Goal: Task Accomplishment & Management: Complete application form

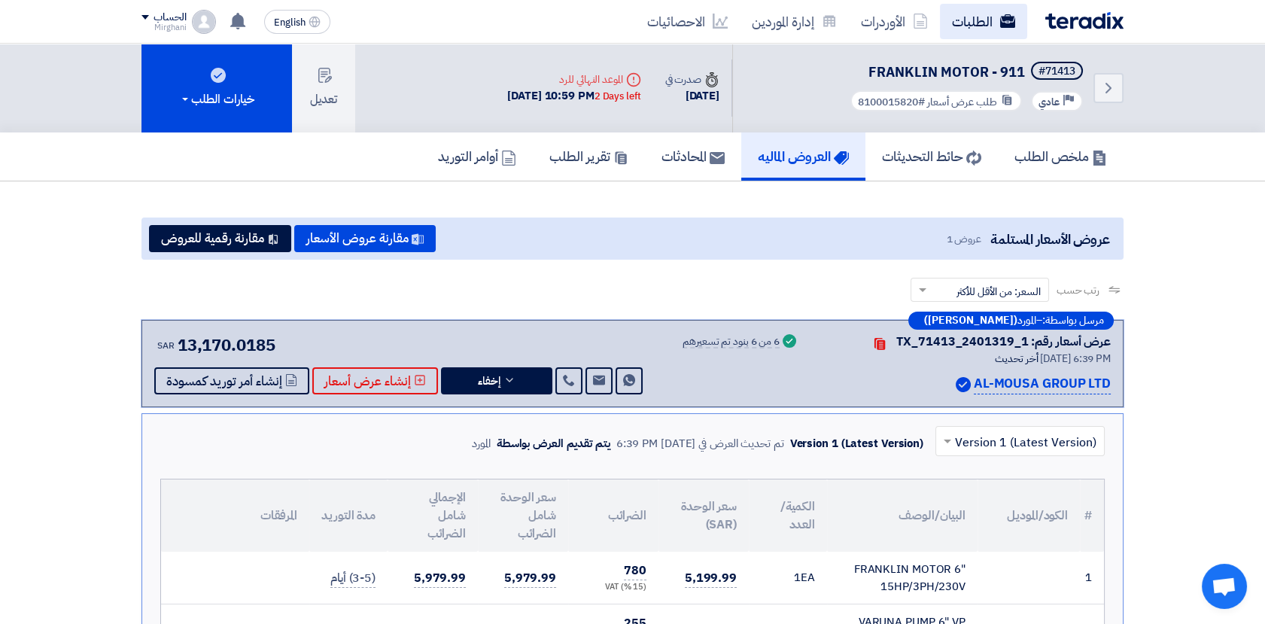
click at [980, 29] on link "الطلبات" at bounding box center [983, 21] width 87 height 35
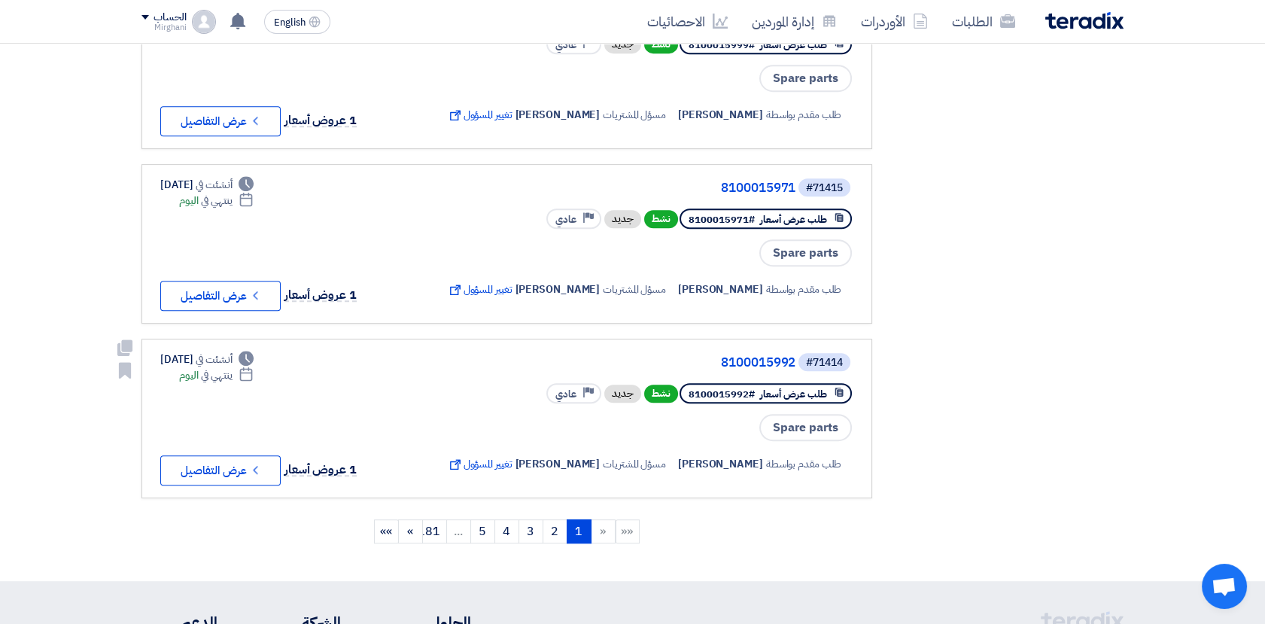
scroll to position [1505, 0]
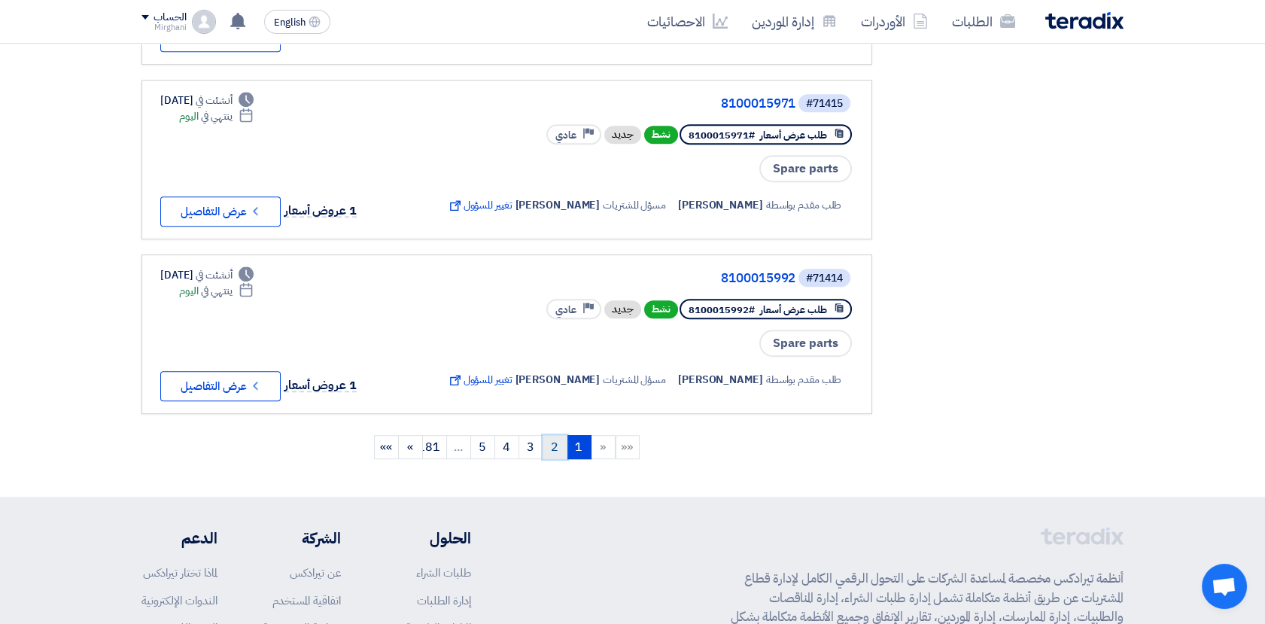
click at [548, 435] on link "2" at bounding box center [555, 447] width 25 height 24
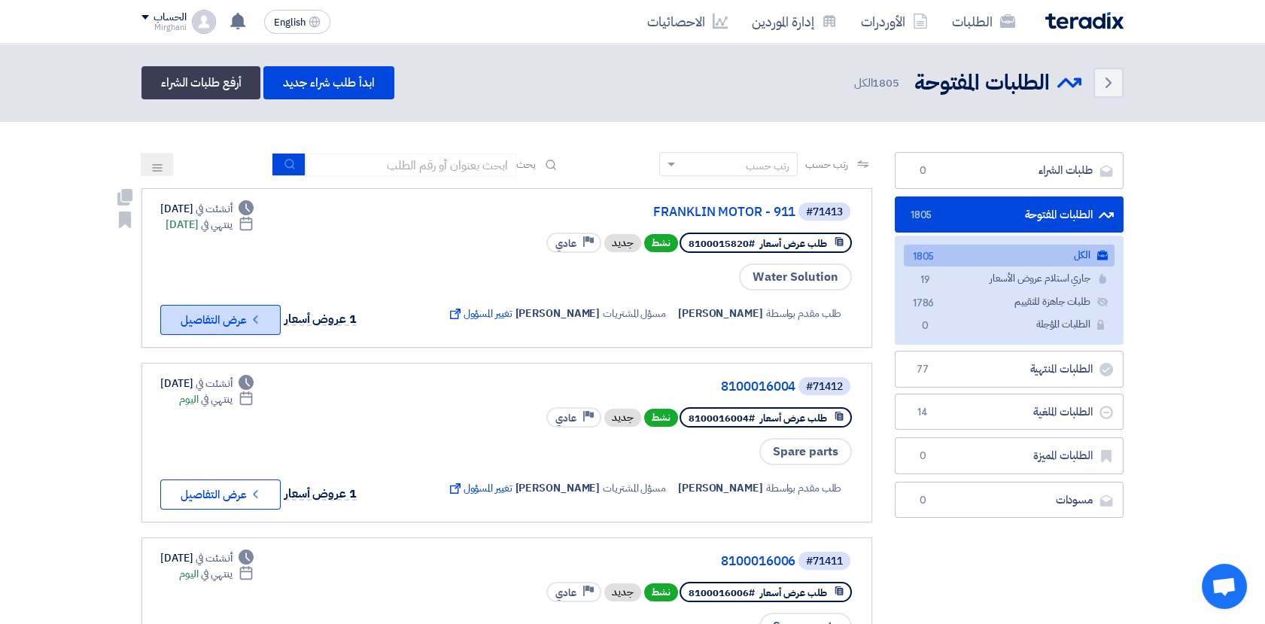
click at [229, 322] on button "Check details عرض التفاصيل" at bounding box center [220, 320] width 120 height 30
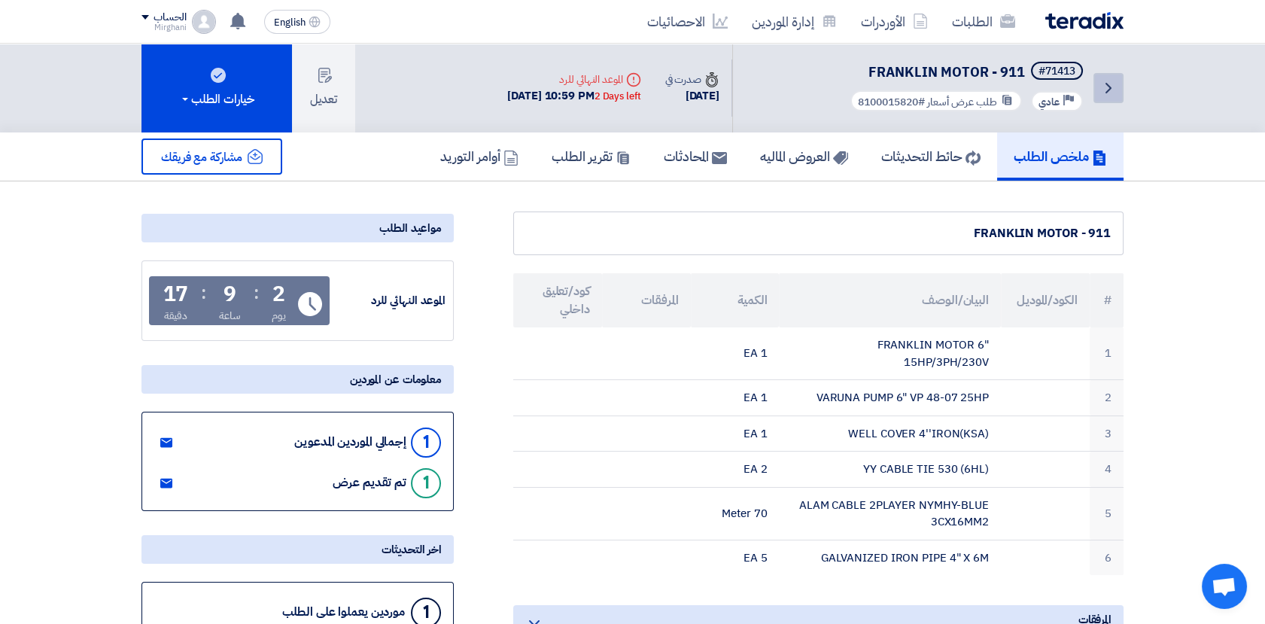
click at [1104, 87] on icon "Back" at bounding box center [1108, 88] width 18 height 18
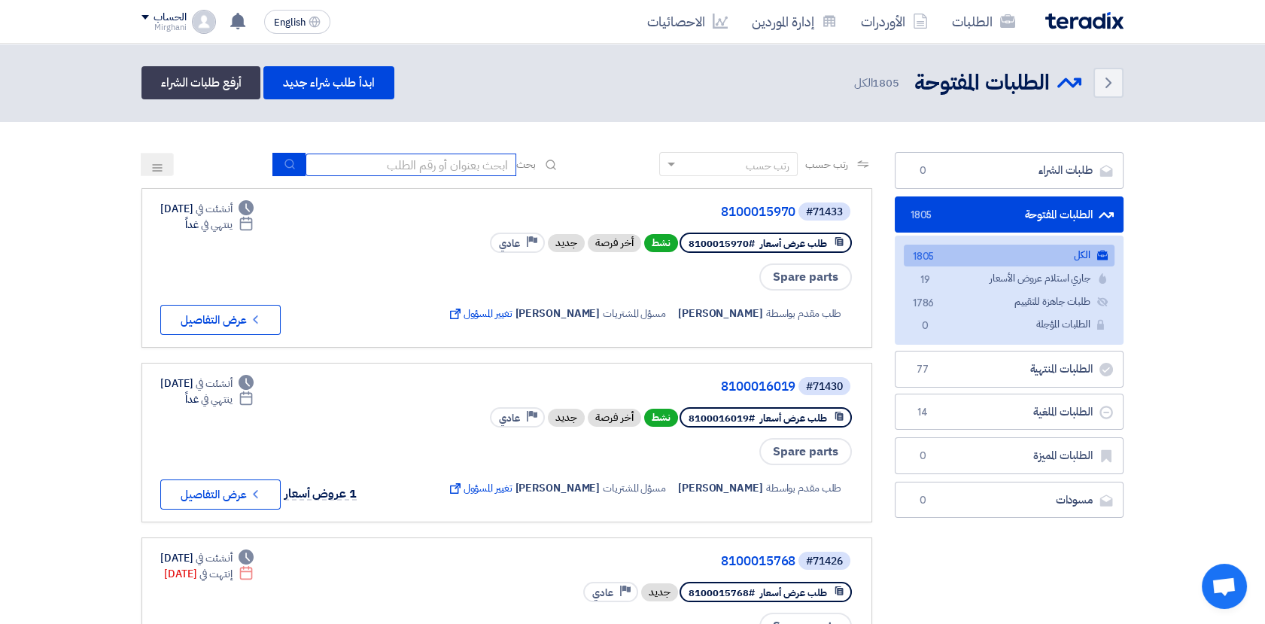
click at [470, 171] on input at bounding box center [410, 165] width 211 height 23
paste input "8100015829"
type input "8100015829"
click at [290, 166] on icon "submit" at bounding box center [290, 164] width 12 height 12
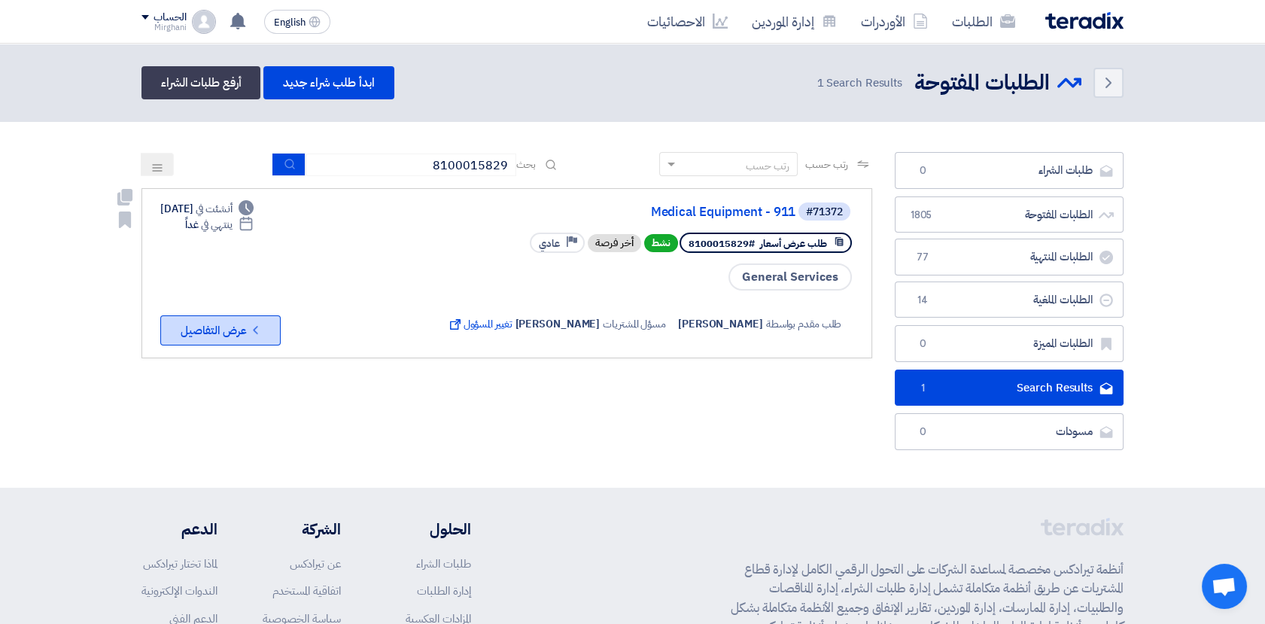
click at [230, 333] on button "Check details عرض التفاصيل" at bounding box center [220, 330] width 120 height 30
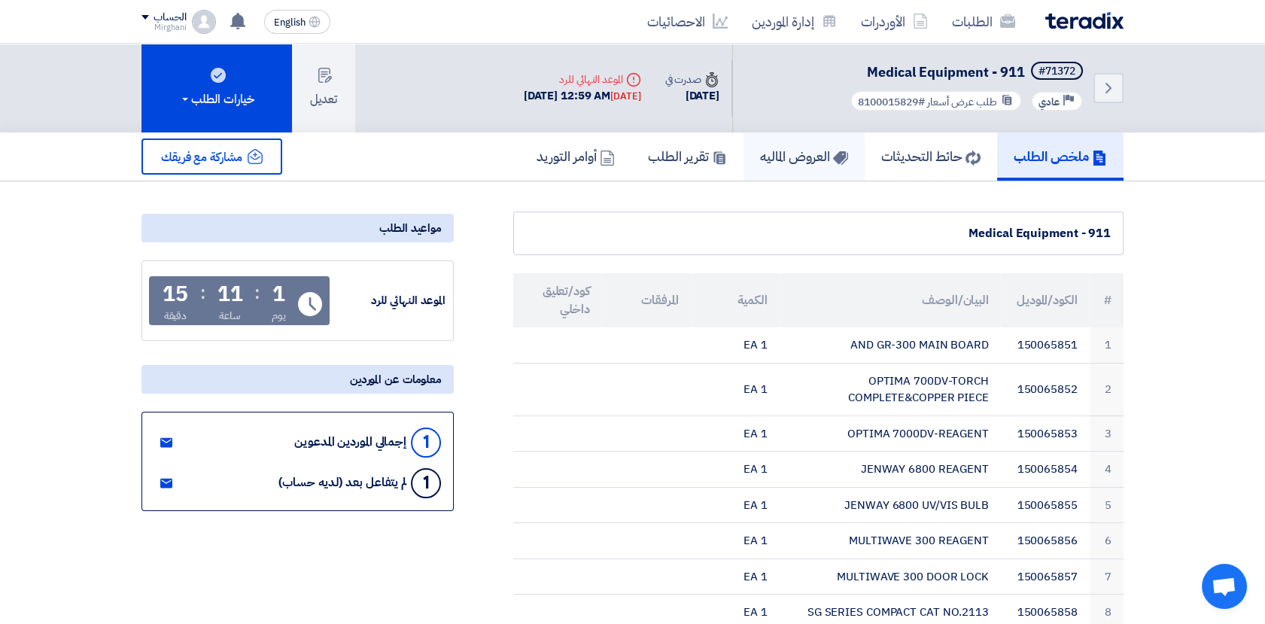
click at [807, 152] on h5 "العروض الماليه" at bounding box center [804, 155] width 88 height 17
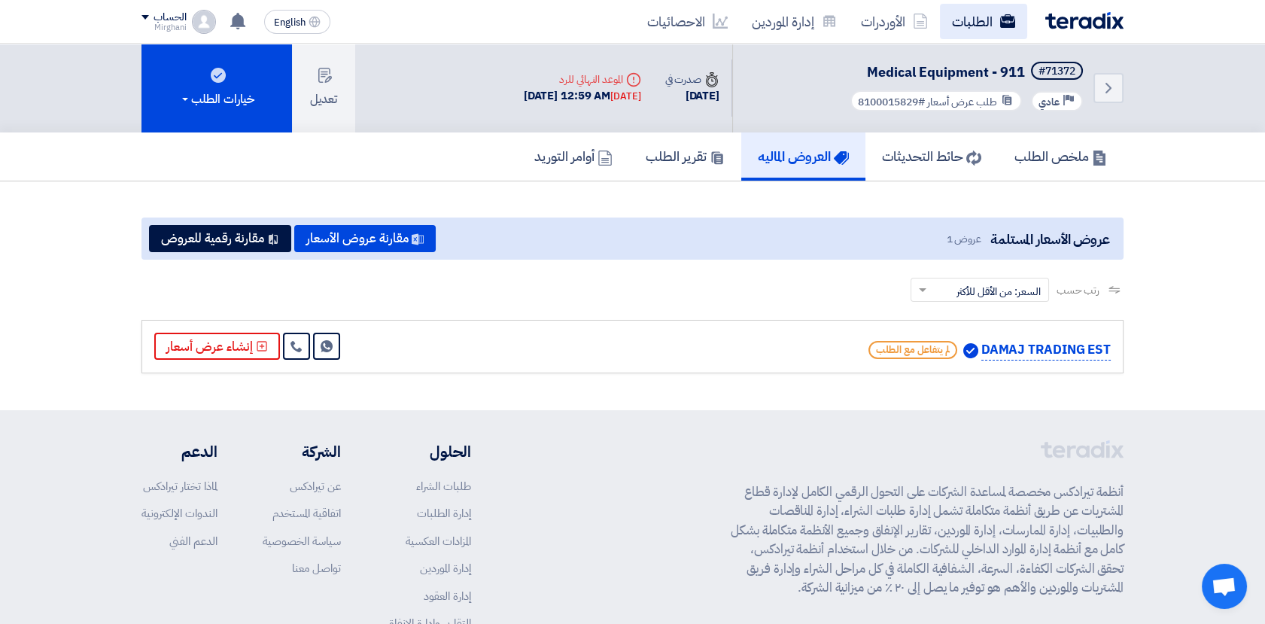
click at [969, 20] on link "الطلبات" at bounding box center [983, 21] width 87 height 35
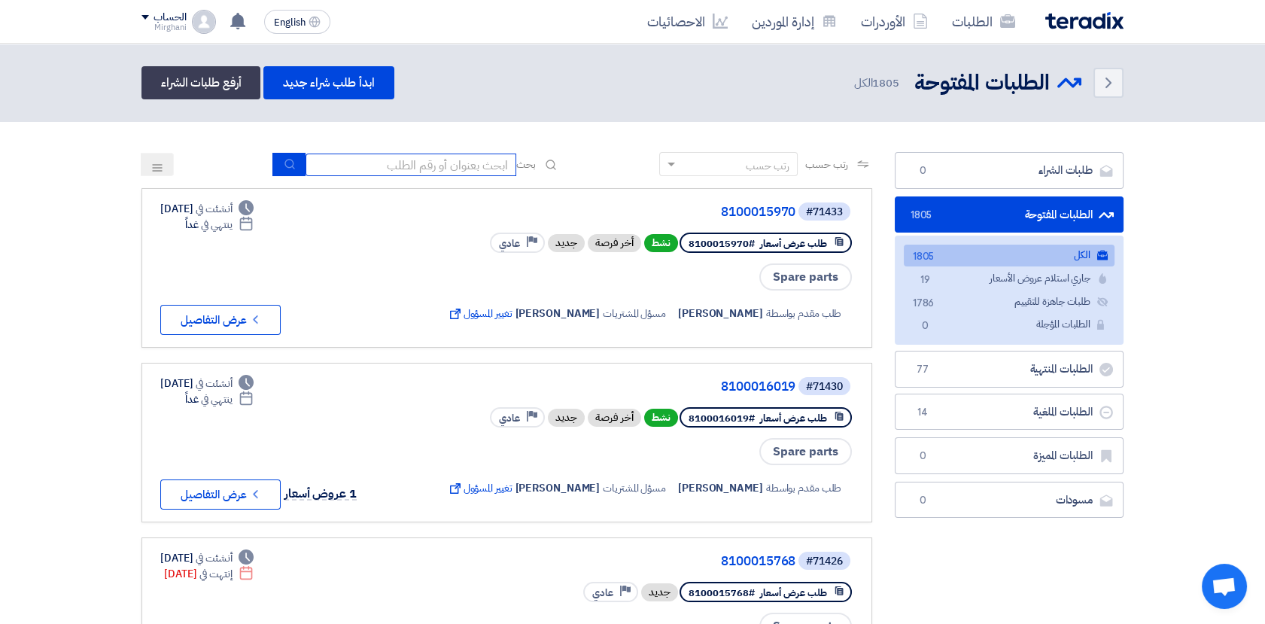
click at [442, 167] on input at bounding box center [410, 165] width 211 height 23
paste input "8100015819"
type input "8100015819"
click at [290, 163] on icon "submit" at bounding box center [290, 164] width 12 height 12
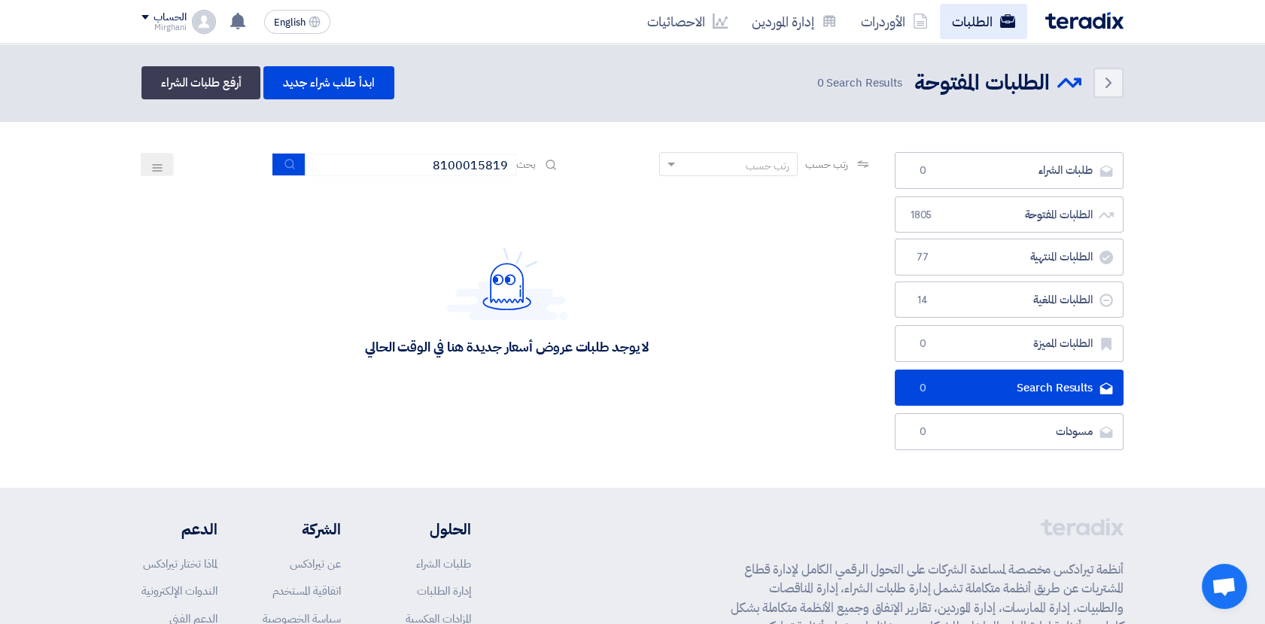
click at [954, 25] on link "الطلبات" at bounding box center [983, 21] width 87 height 35
click at [810, 15] on link "إدارة الموردين" at bounding box center [794, 21] width 109 height 35
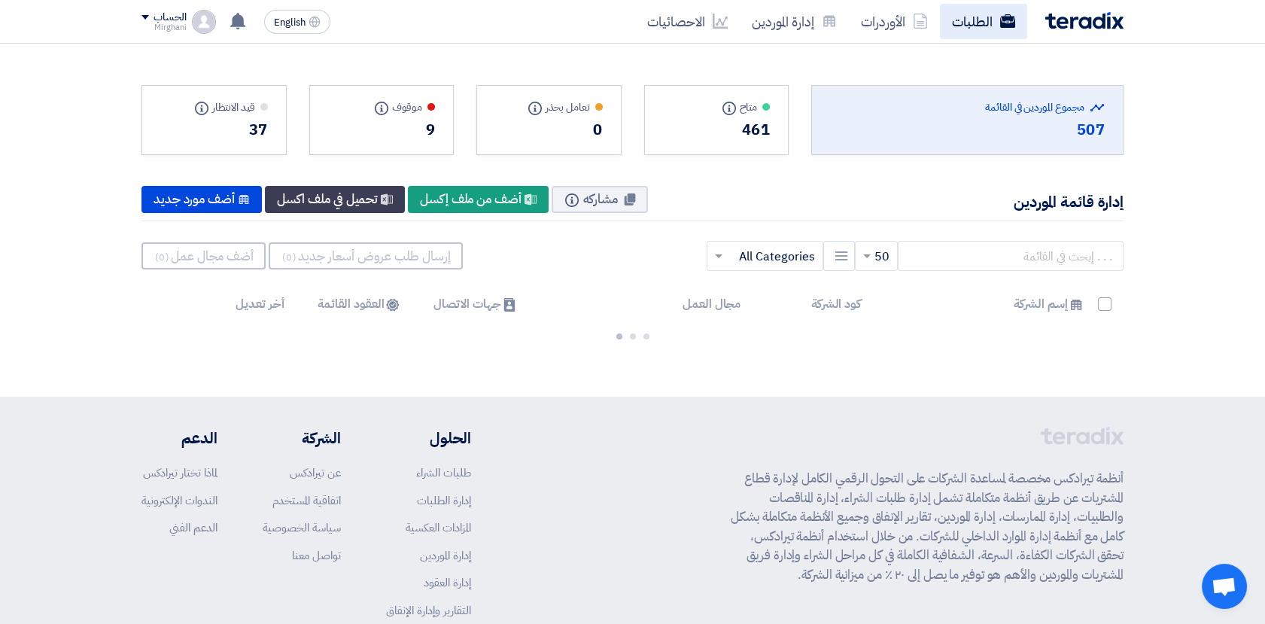
click at [968, 17] on link "الطلبات" at bounding box center [983, 21] width 87 height 35
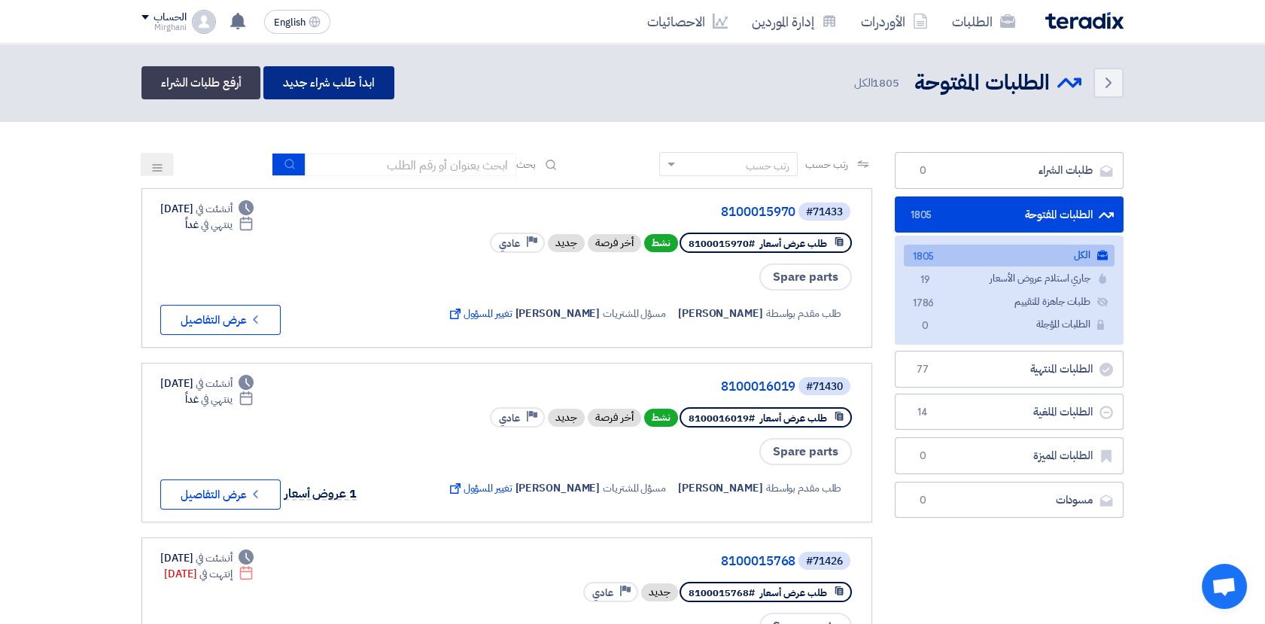
click at [360, 87] on link "ابدأ طلب شراء جديد" at bounding box center [328, 82] width 130 height 33
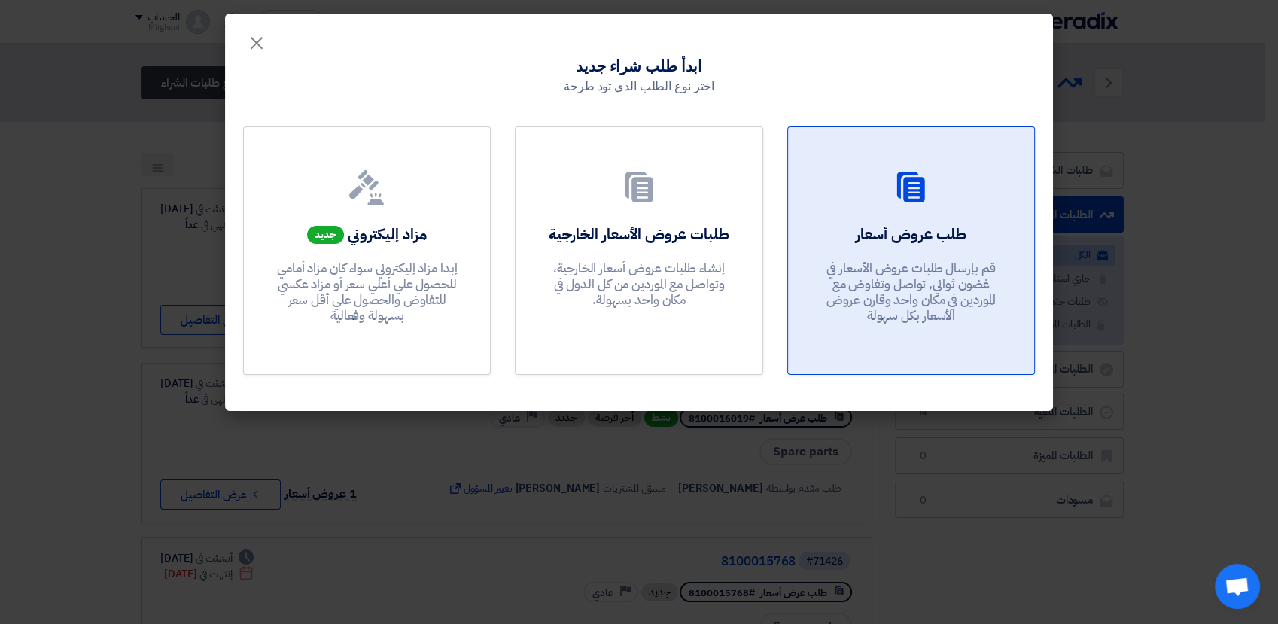
click at [819, 287] on div "طلب عروض أسعار قم بإرسال طلبات عروض الأسعار في غضون ثواني, تواصل وتفاوض مع المو…" at bounding box center [911, 277] width 210 height 108
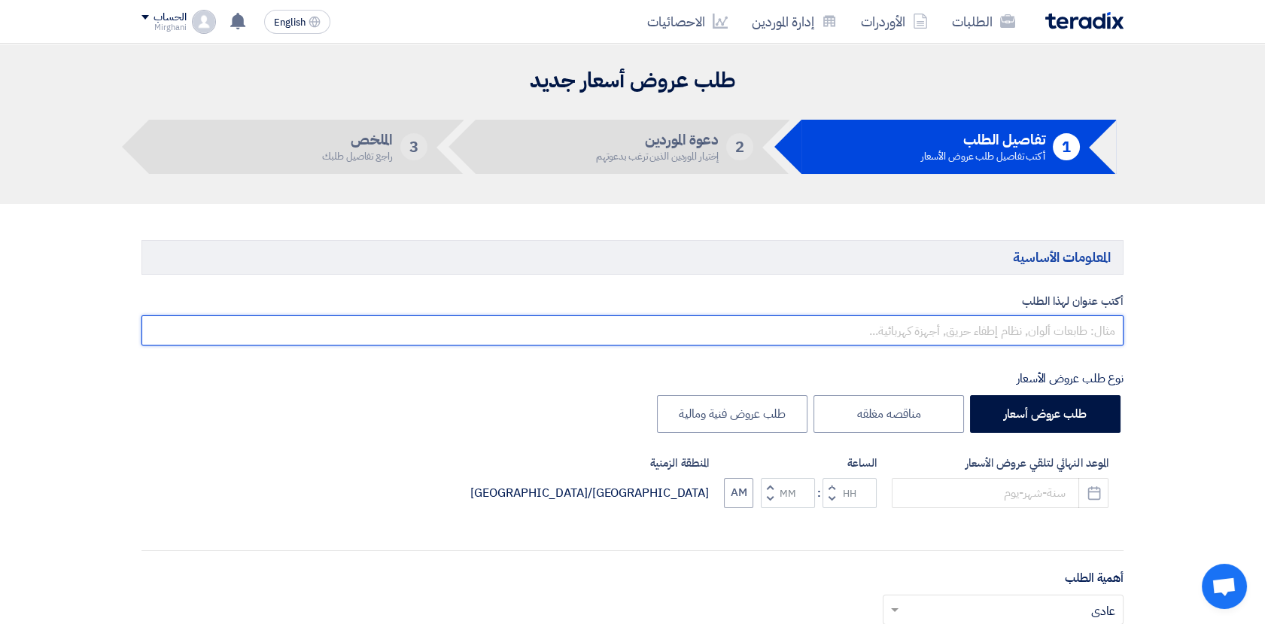
click at [752, 330] on input "text" at bounding box center [632, 330] width 982 height 30
paste input "Pumps and irrigation materials"
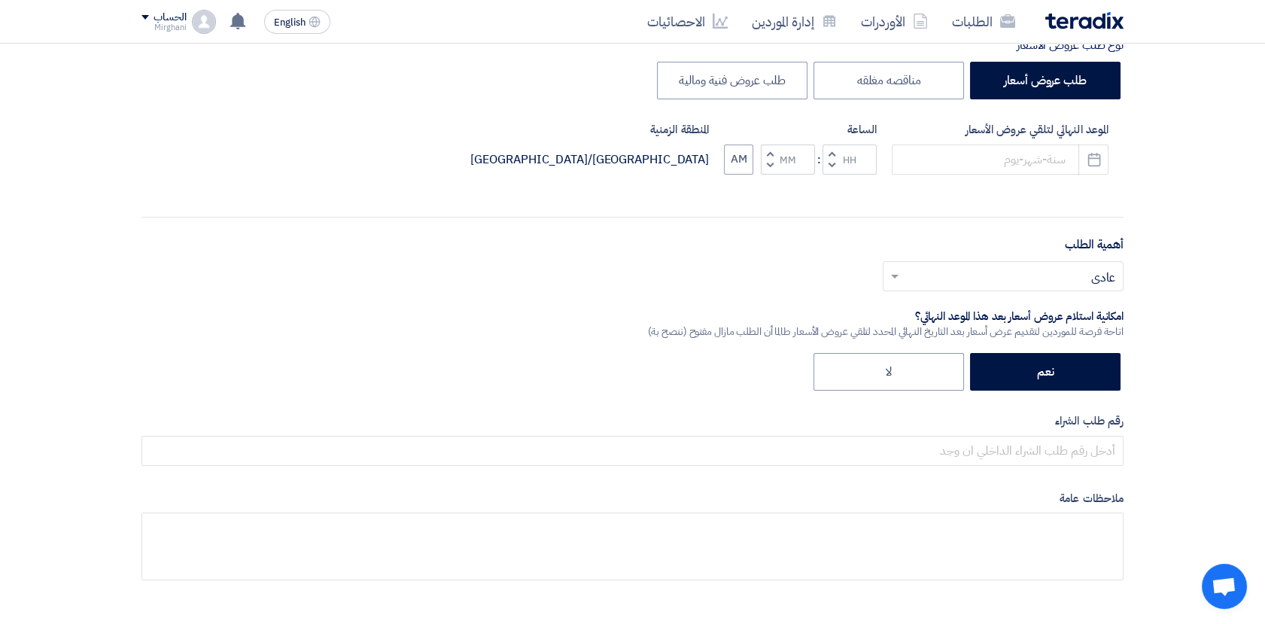
scroll to position [334, 0]
type input "Pumps and irrigation materials - 911"
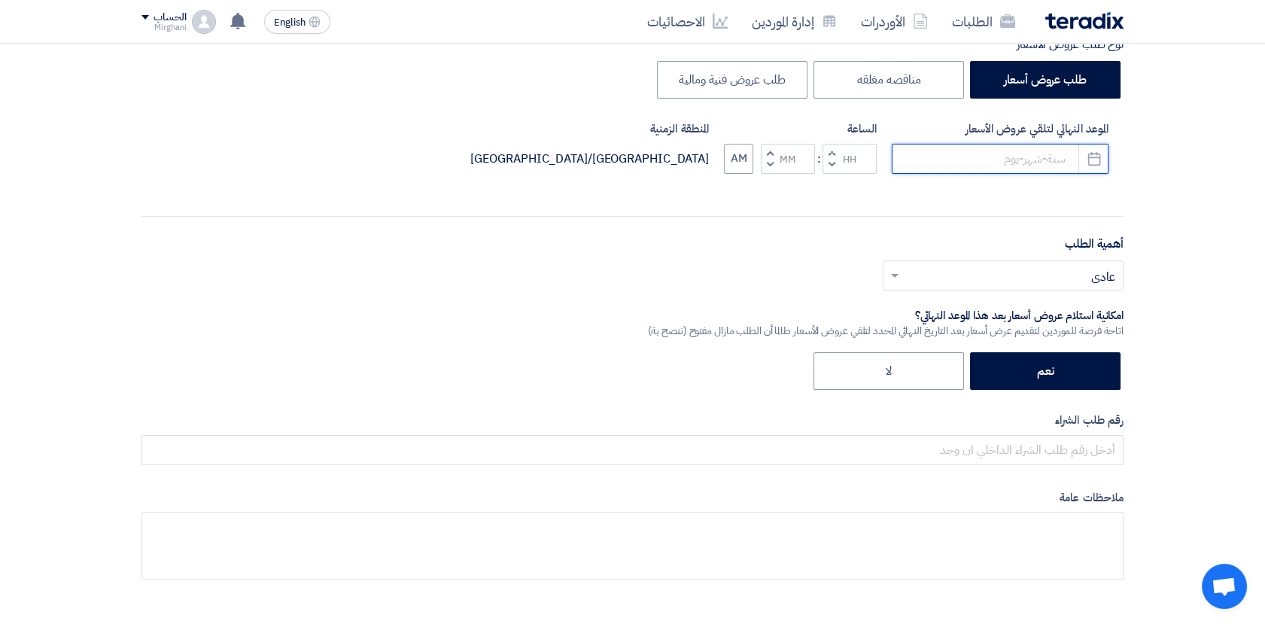
click at [1023, 157] on input at bounding box center [1000, 159] width 217 height 30
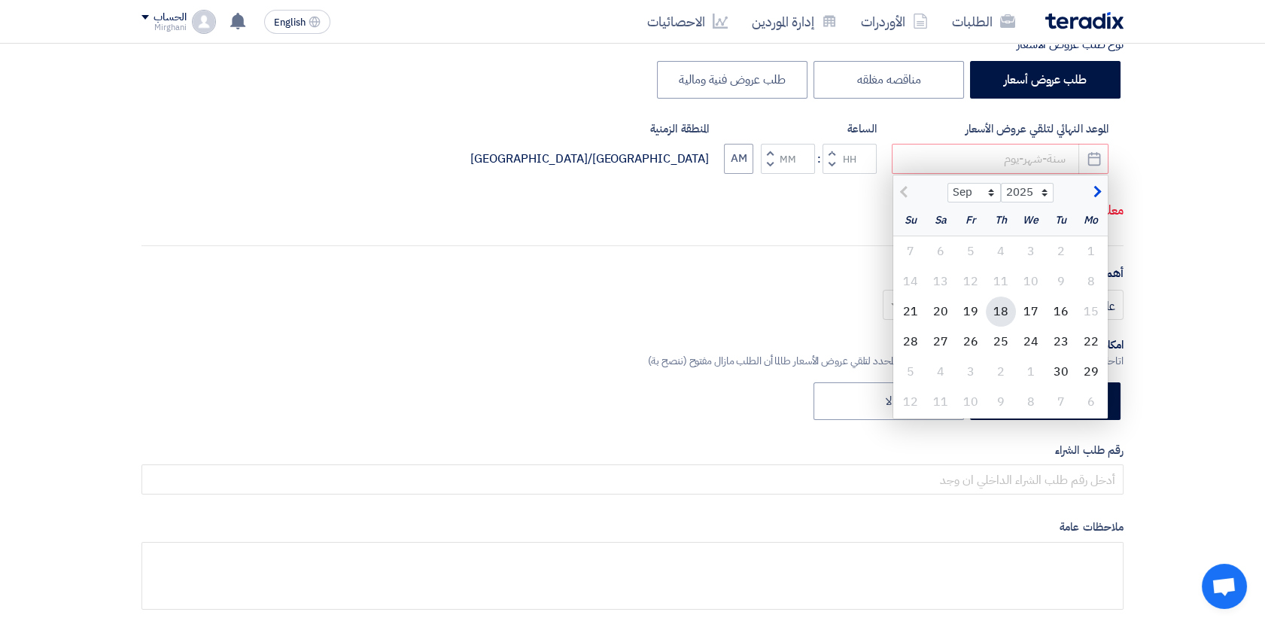
click at [999, 319] on div "18" at bounding box center [1001, 311] width 30 height 30
type input "[DATE]"
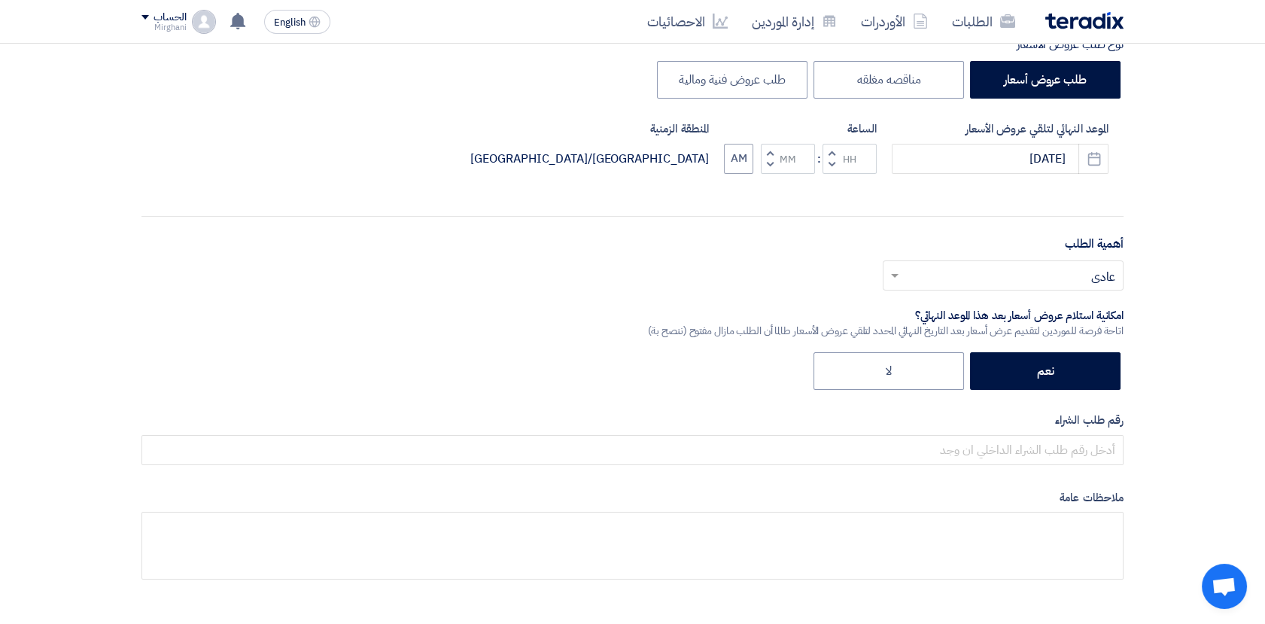
scroll to position [418, 0]
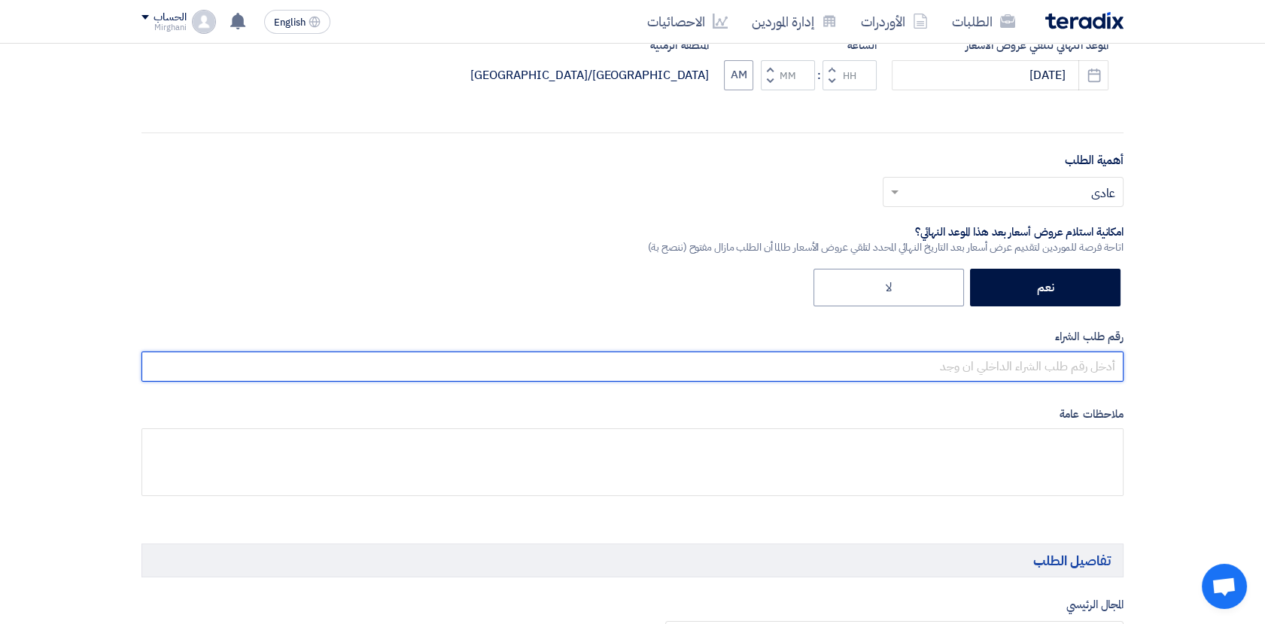
click at [1018, 369] on input "text" at bounding box center [632, 366] width 982 height 30
paste input "8100015819"
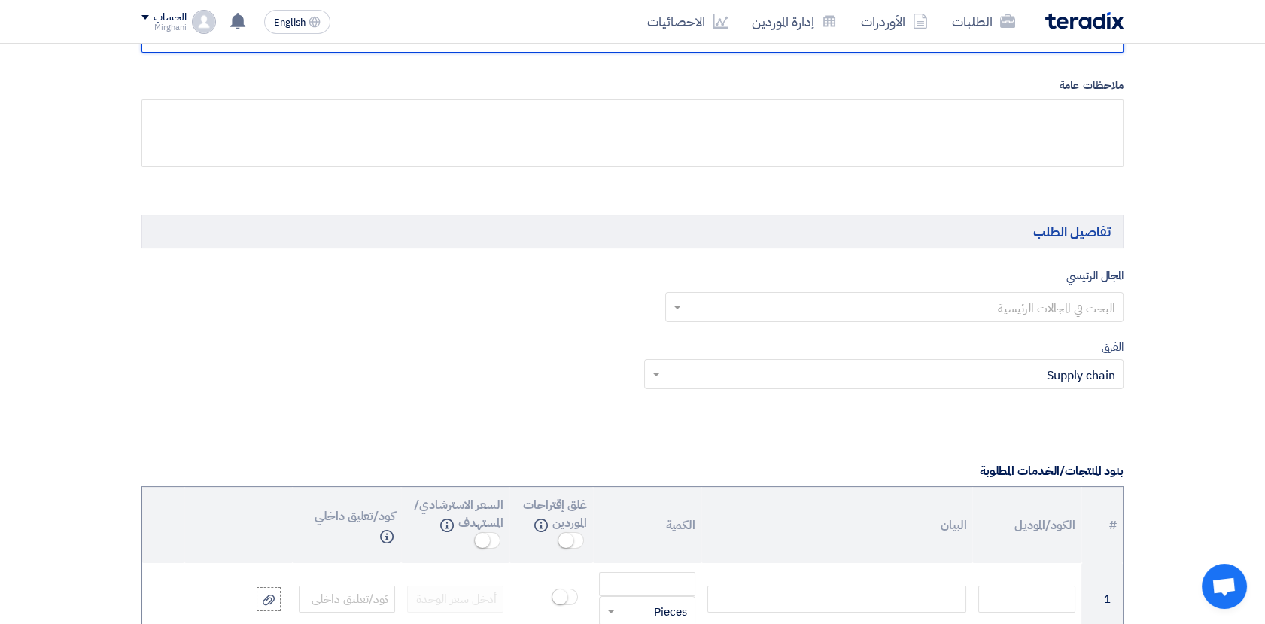
scroll to position [752, 0]
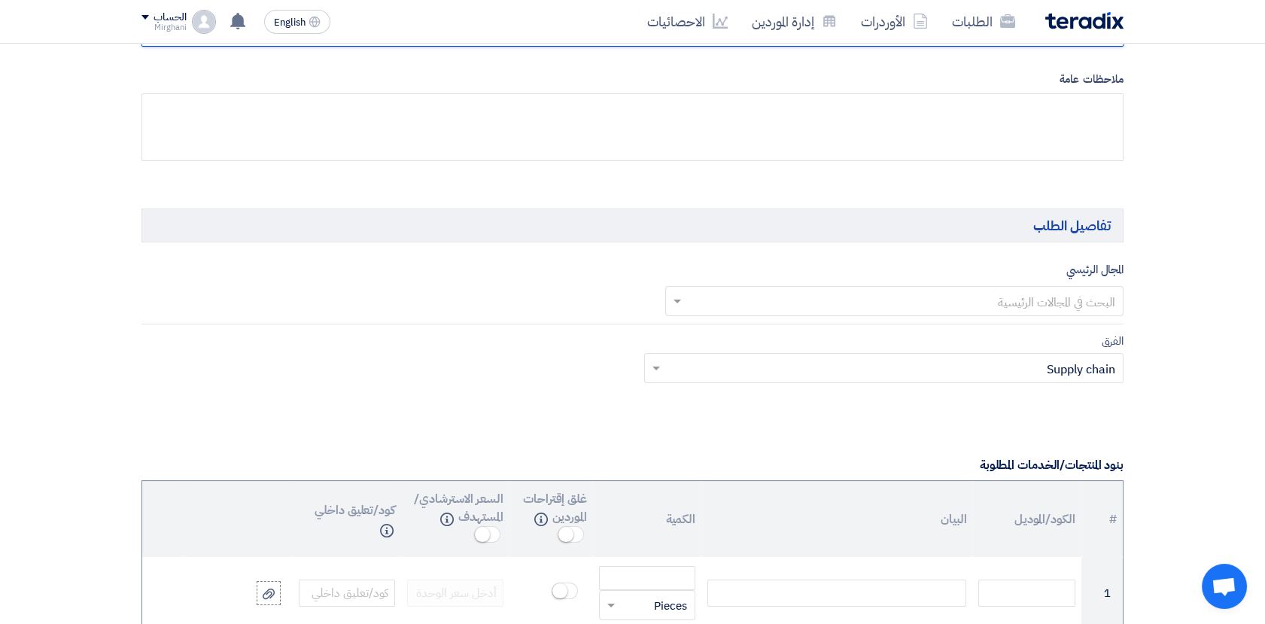
type input "8100015819"
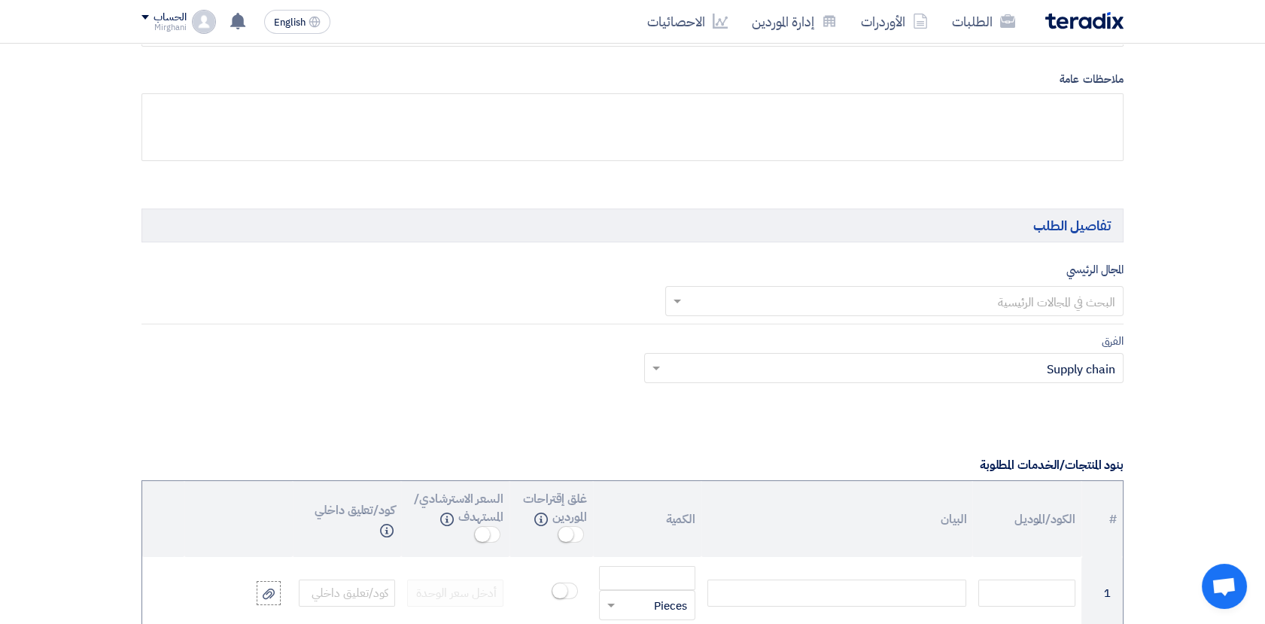
click at [824, 303] on input "text" at bounding box center [902, 302] width 429 height 25
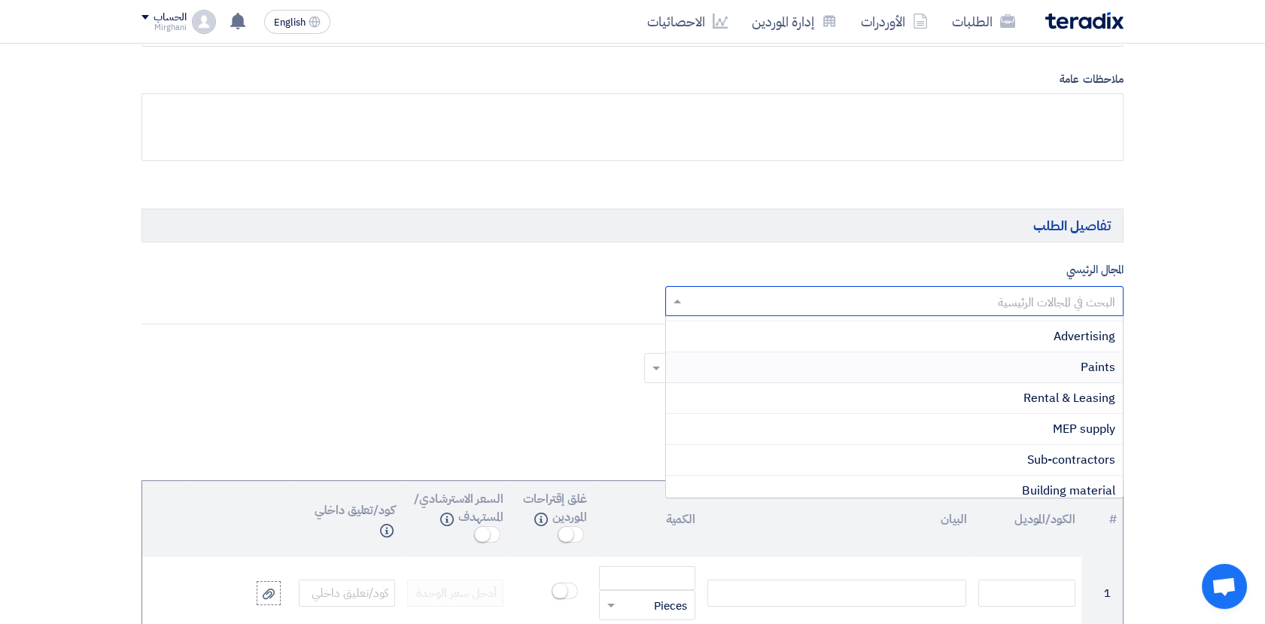
scroll to position [418, 0]
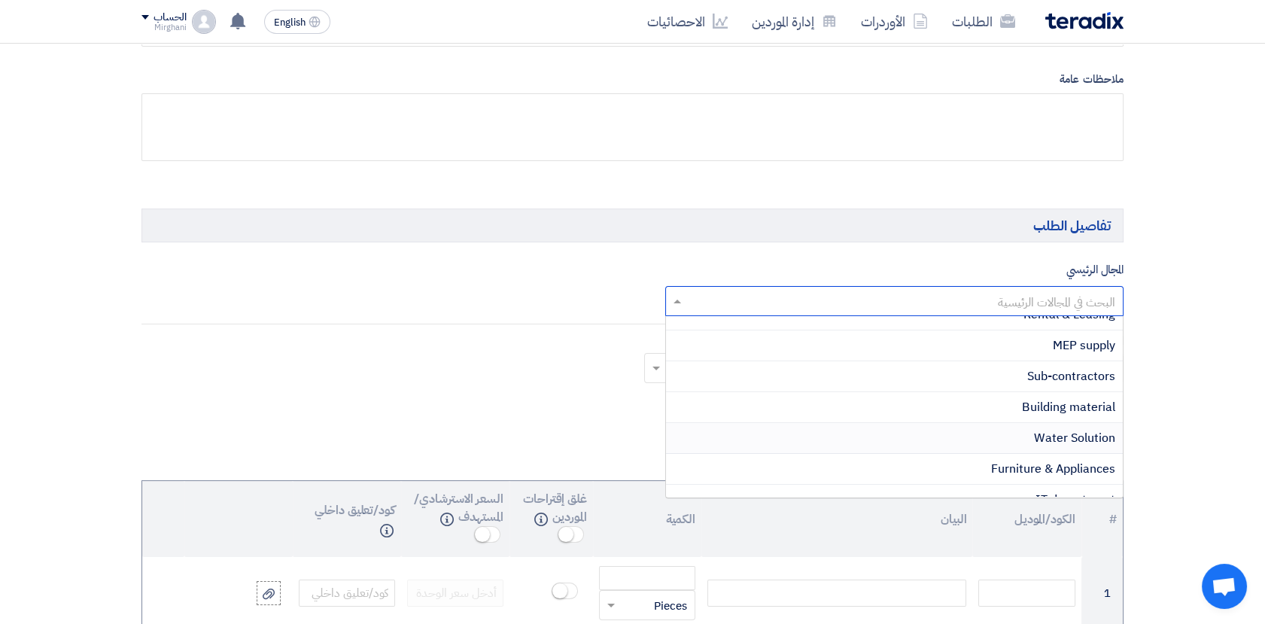
click at [1077, 435] on span "Water Solution" at bounding box center [1074, 438] width 81 height 18
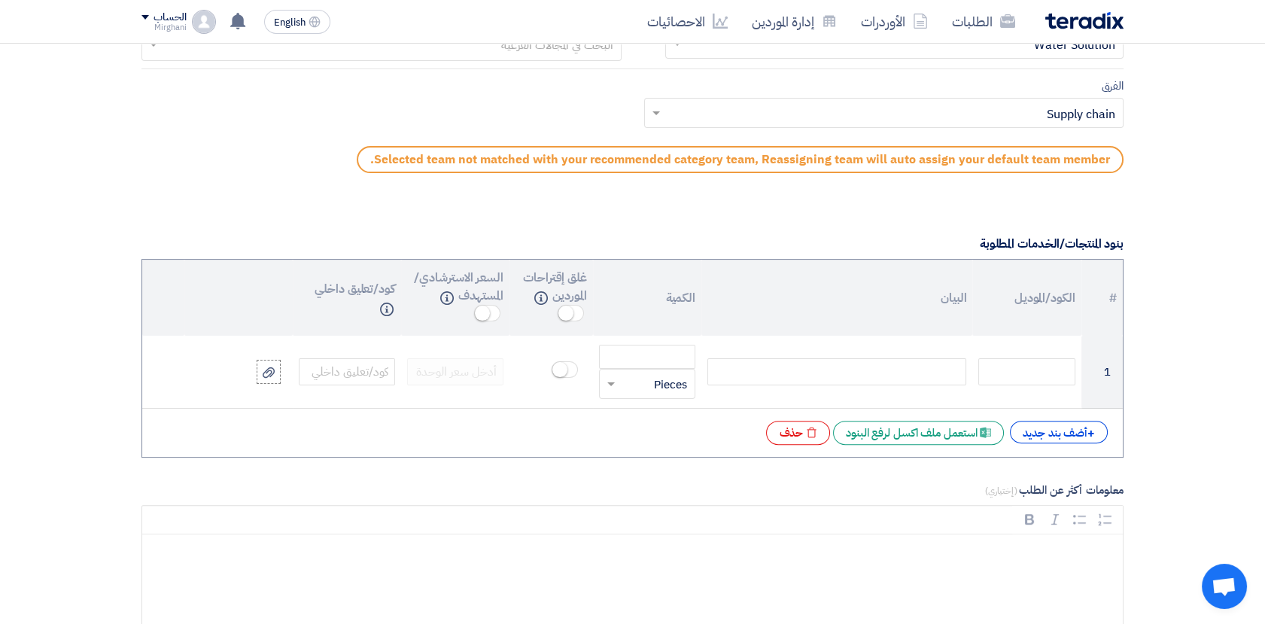
scroll to position [1087, 0]
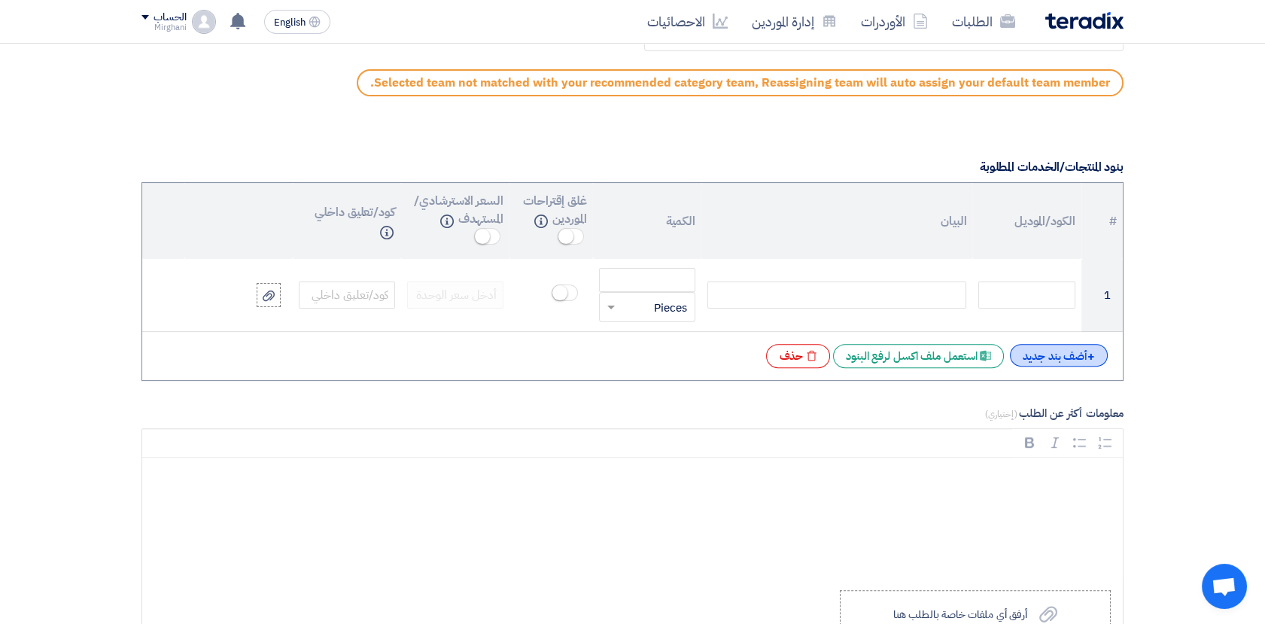
click at [1065, 354] on div "+ أضف بند جديد" at bounding box center [1059, 355] width 98 height 23
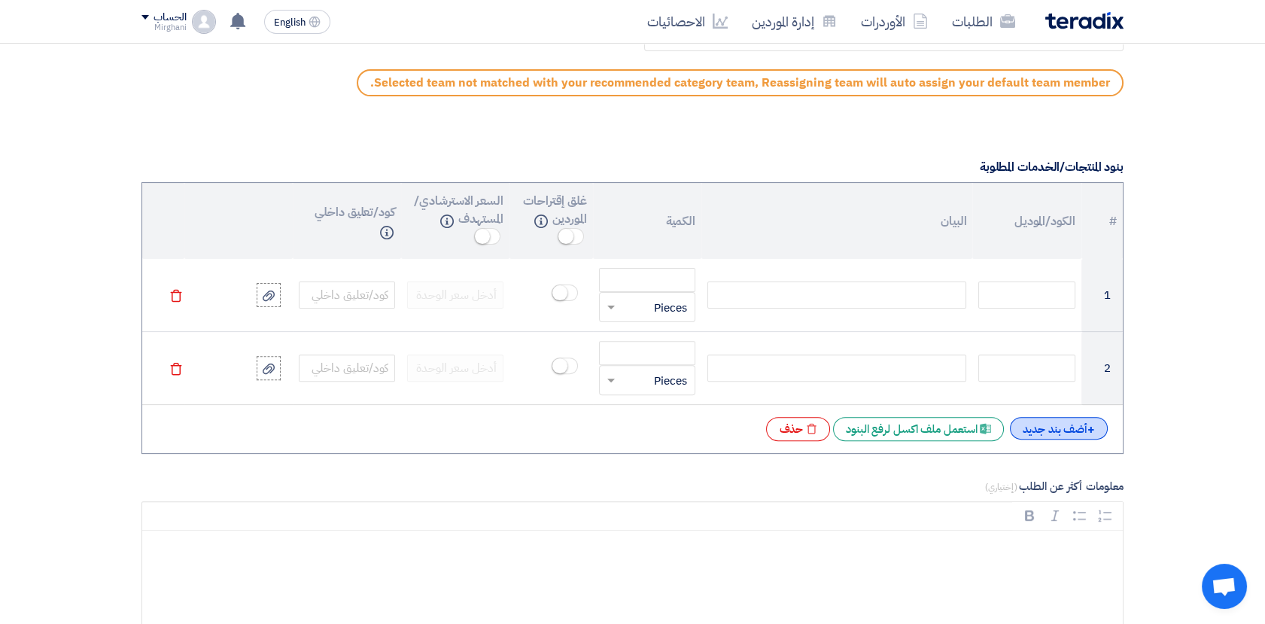
click at [1064, 423] on div "+ أضف بند جديد" at bounding box center [1059, 428] width 98 height 23
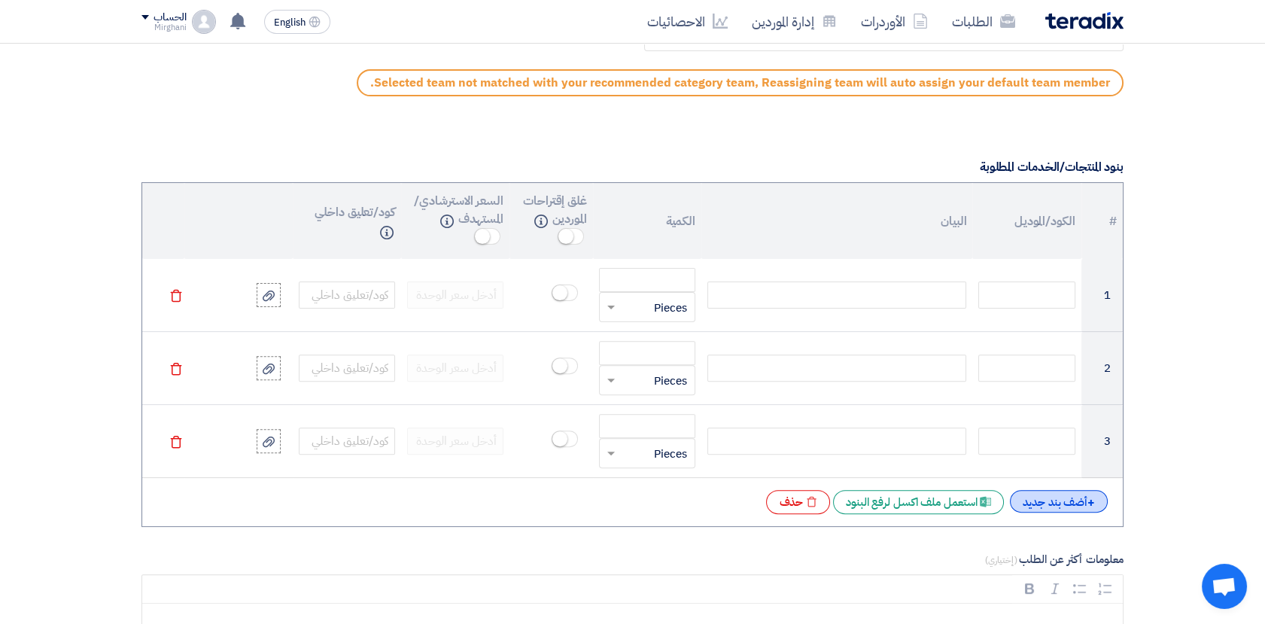
click at [1061, 495] on div "+ أضف بند جديد" at bounding box center [1059, 501] width 98 height 23
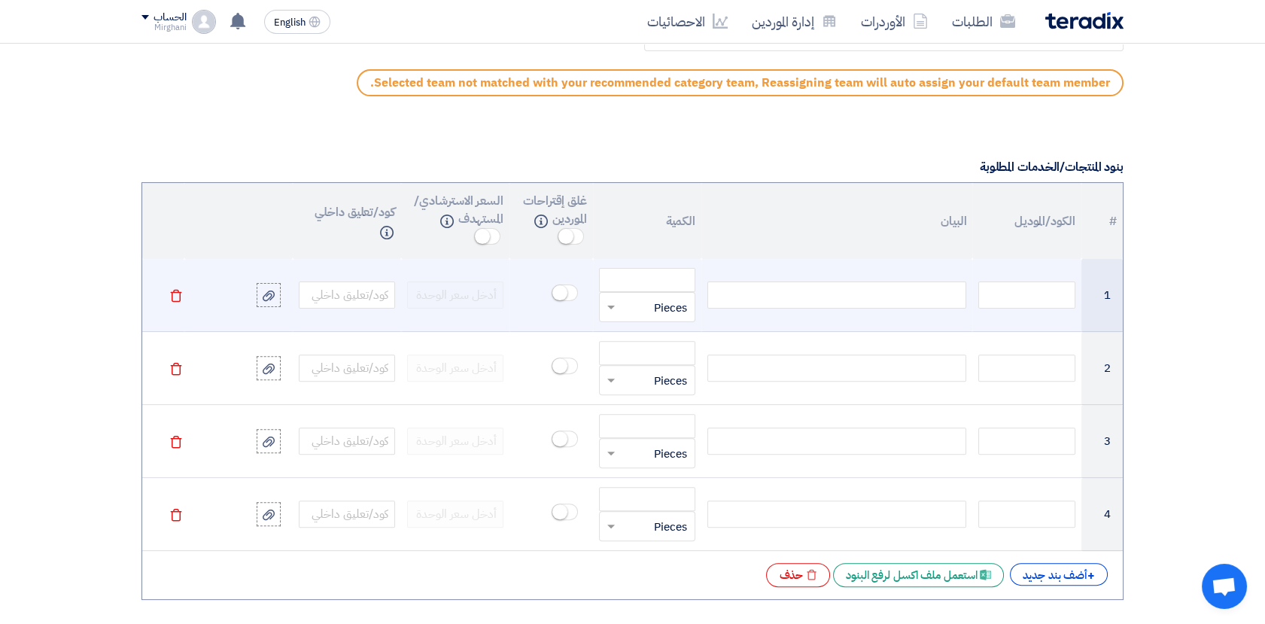
click at [887, 298] on div at bounding box center [836, 294] width 259 height 27
paste div
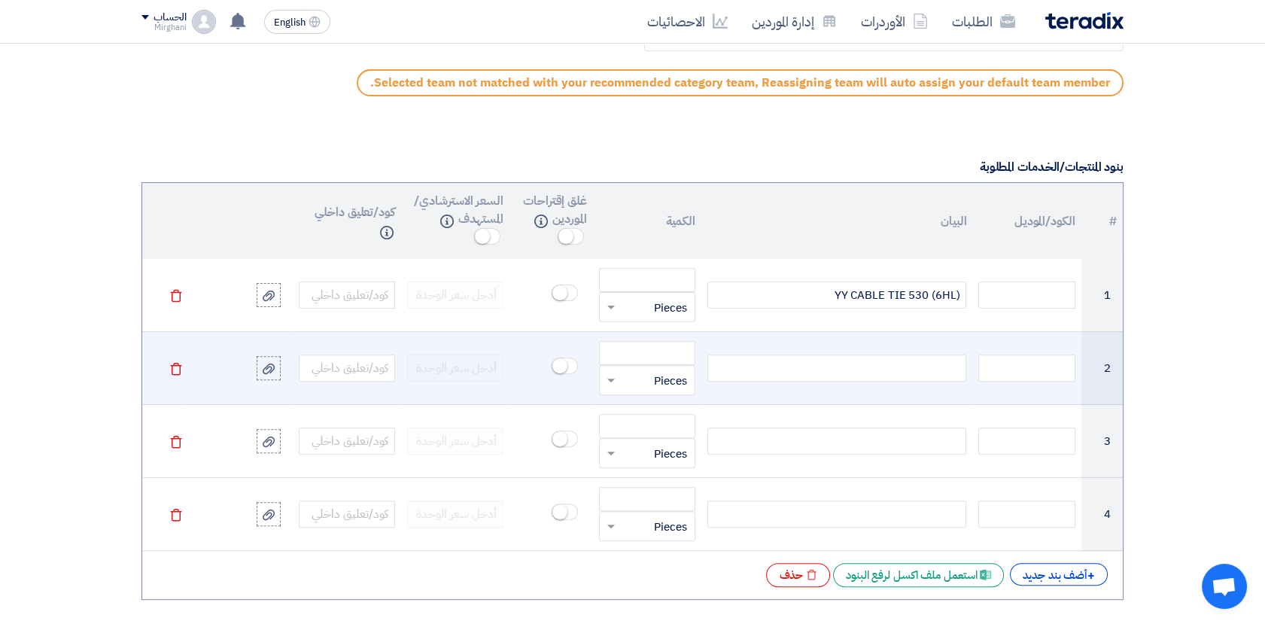
click at [763, 368] on div at bounding box center [836, 367] width 259 height 27
paste div
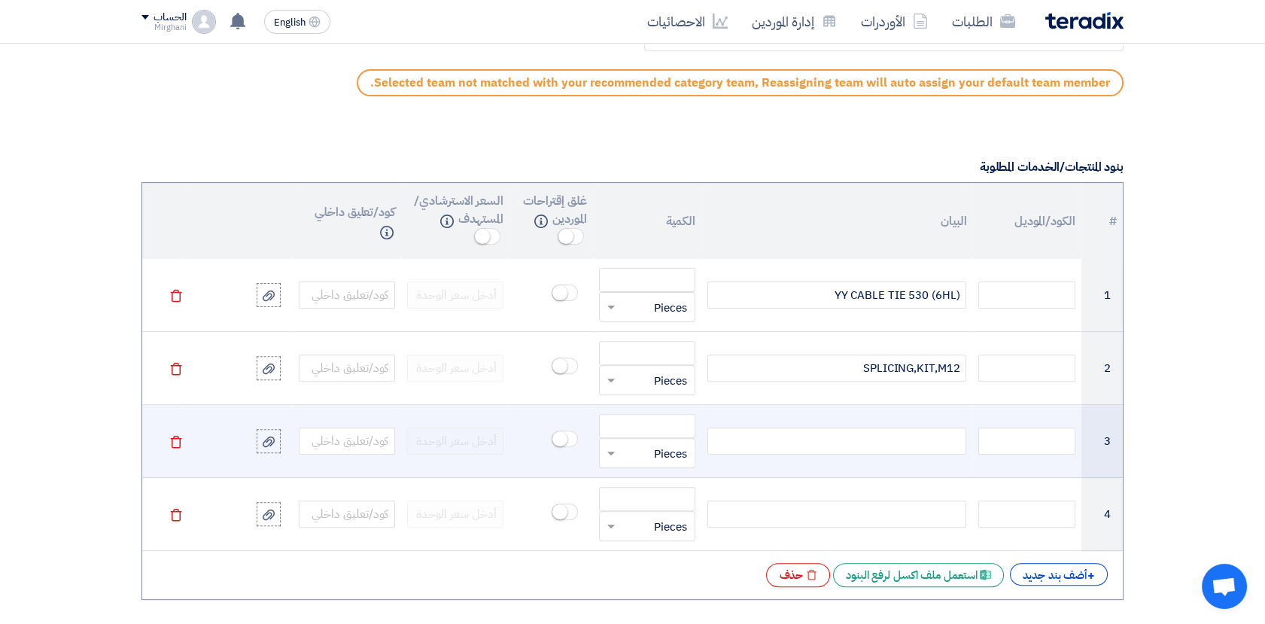
click at [874, 444] on div at bounding box center [836, 440] width 259 height 27
paste div
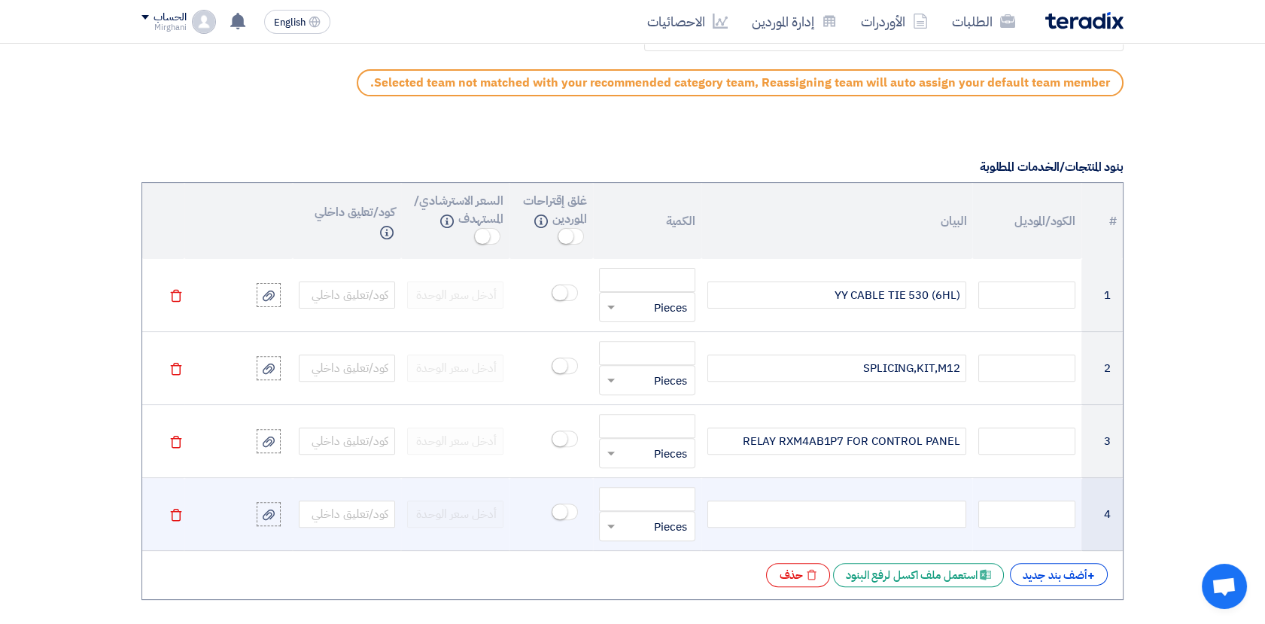
click at [838, 508] on div at bounding box center [836, 513] width 259 height 27
paste div
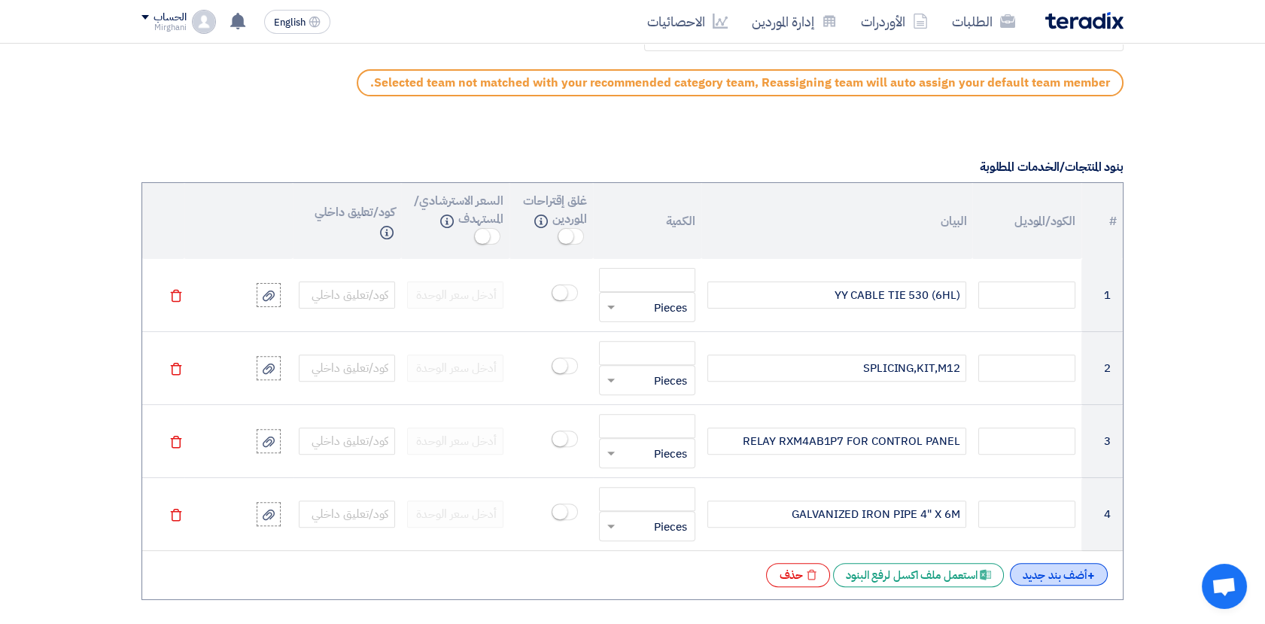
click at [1062, 580] on div "+ أضف بند جديد" at bounding box center [1059, 574] width 98 height 23
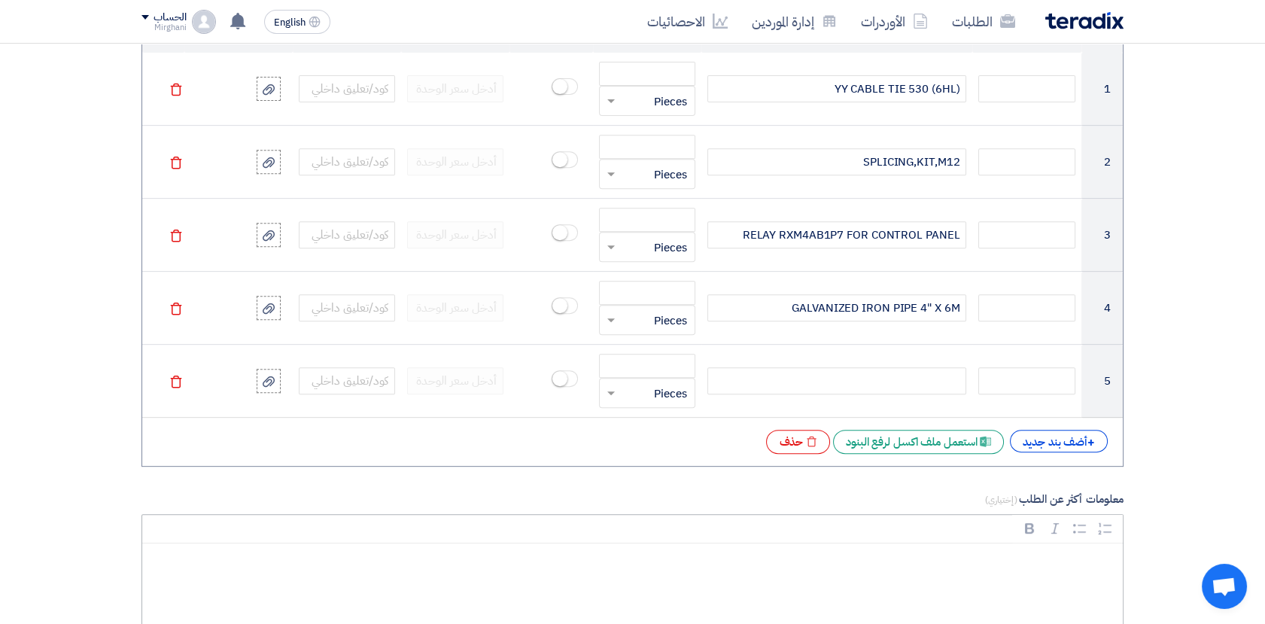
scroll to position [1337, 0]
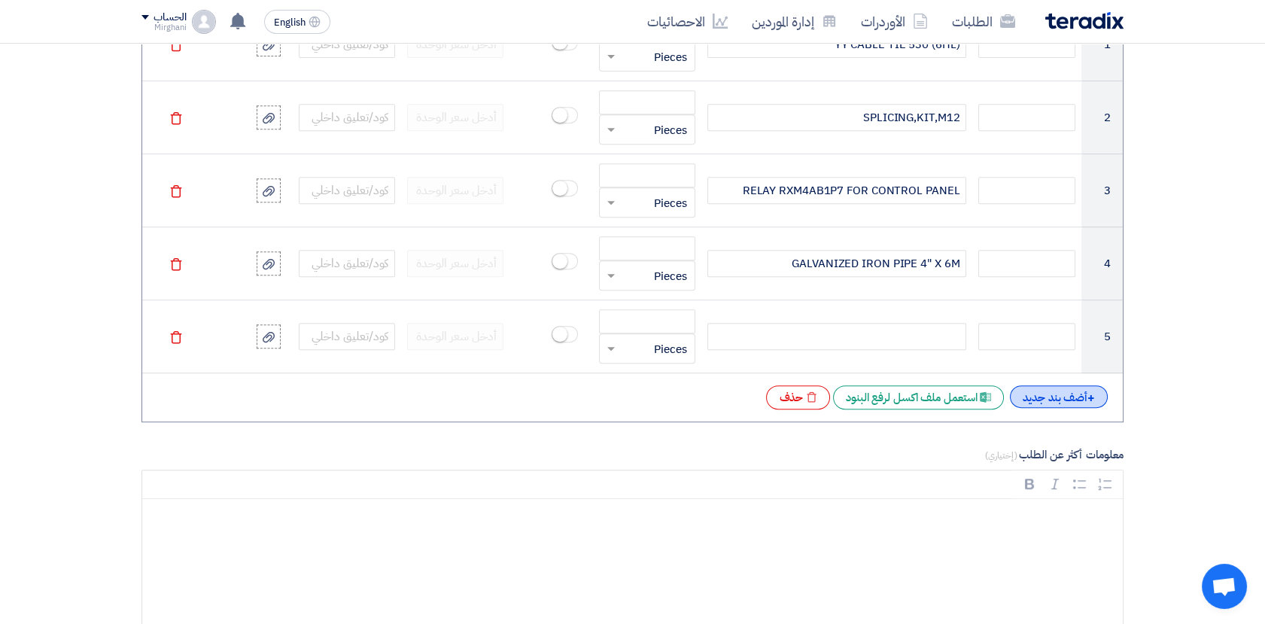
click at [1060, 391] on div "+ أضف بند جديد" at bounding box center [1059, 396] width 98 height 23
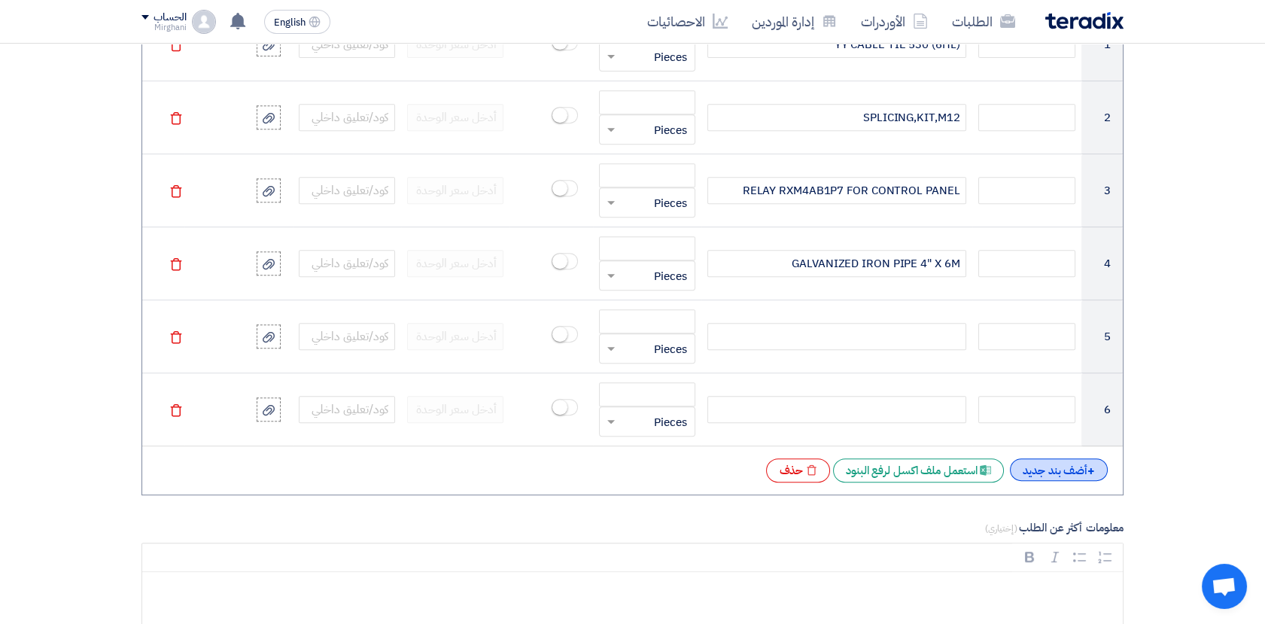
click at [1059, 464] on div "+ أضف بند جديد" at bounding box center [1059, 469] width 98 height 23
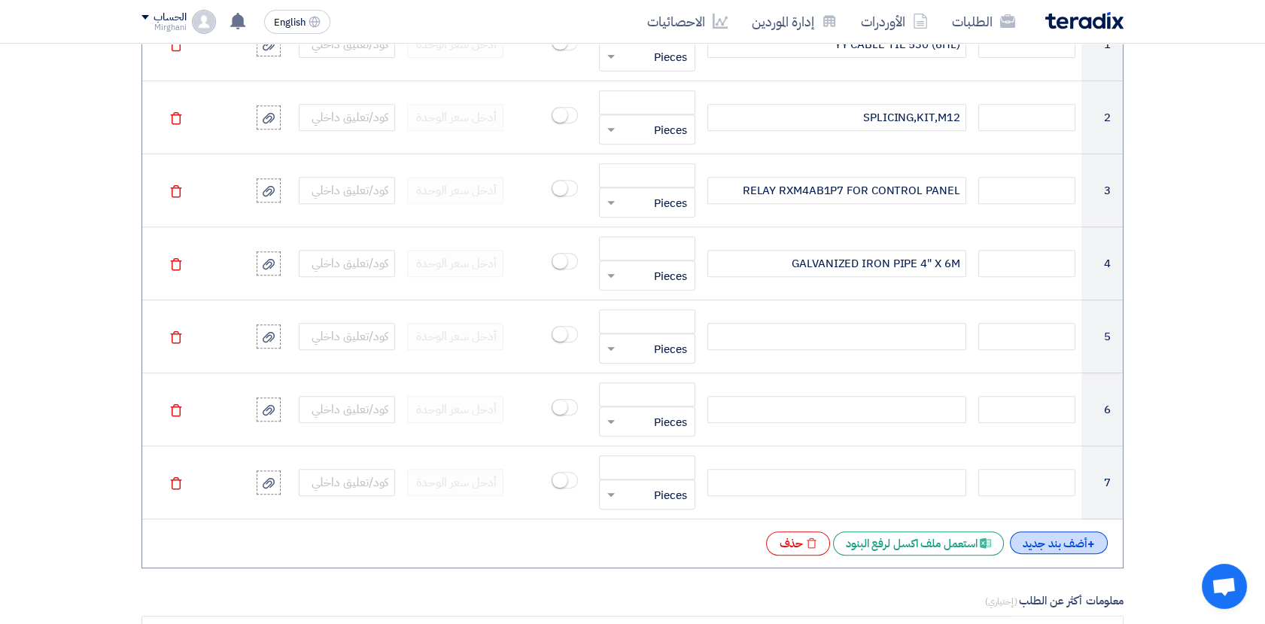
click at [1062, 543] on div "+ أضف بند جديد" at bounding box center [1059, 542] width 98 height 23
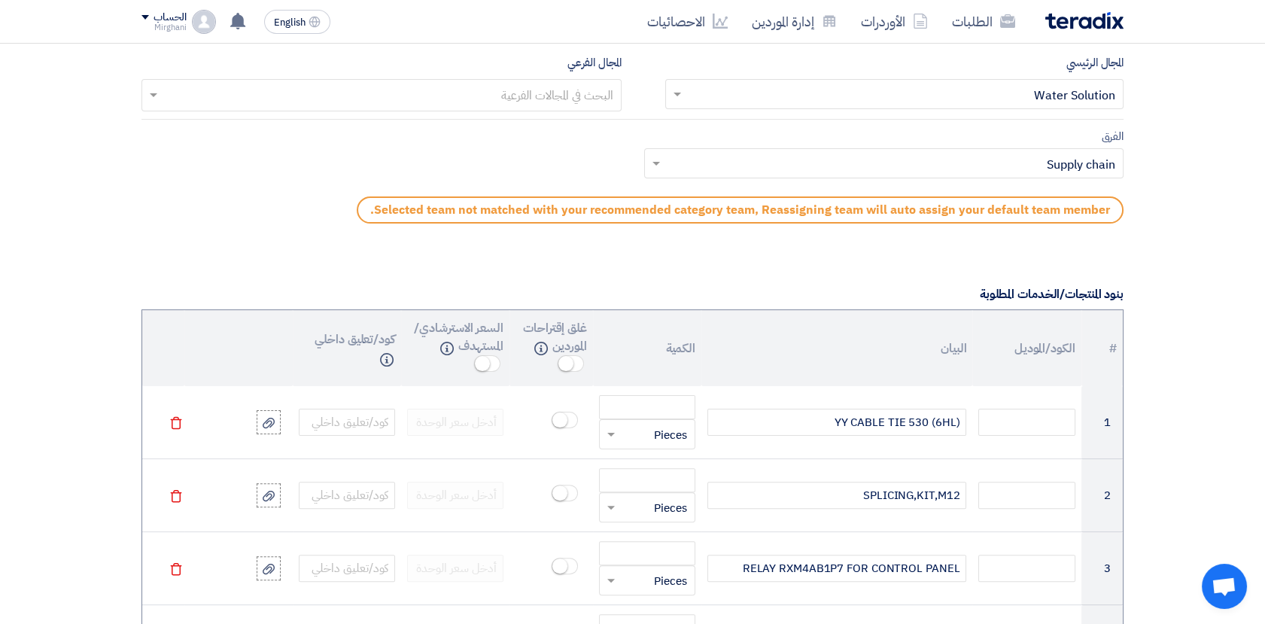
scroll to position [920, 0]
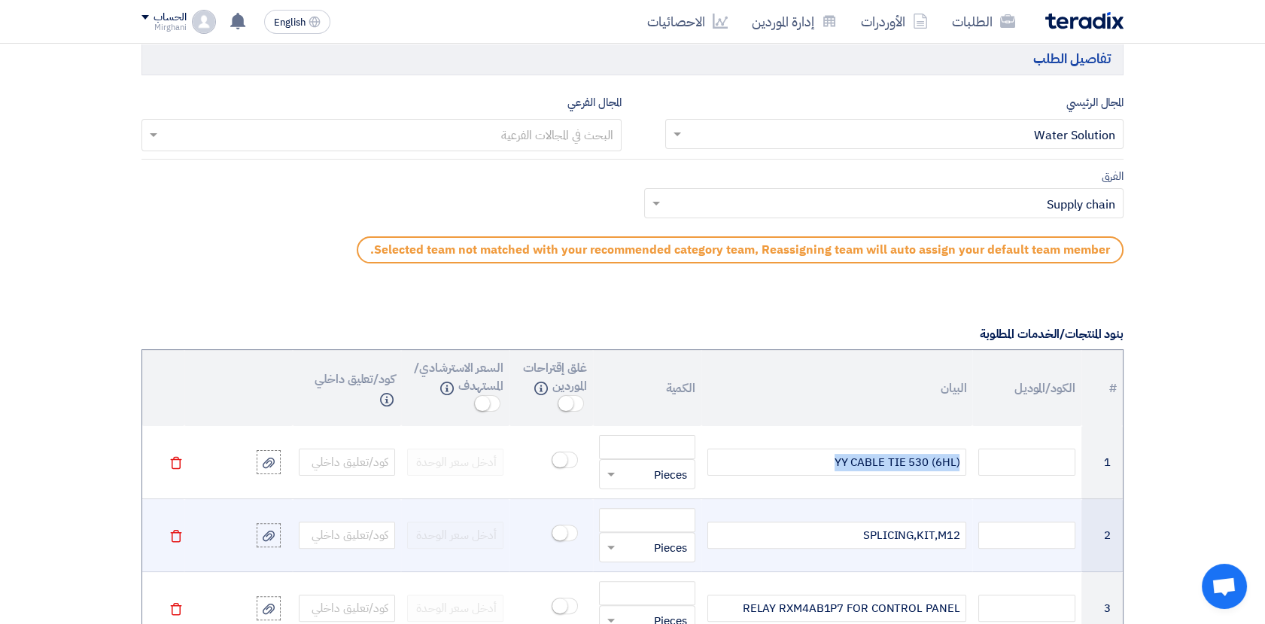
drag, startPoint x: 823, startPoint y: 465, endPoint x: 975, endPoint y: 509, distance: 158.1
drag, startPoint x: 862, startPoint y: 536, endPoint x: 974, endPoint y: 559, distance: 114.5
click at [974, 559] on tr "2 SPLICING,KIT,M12 قطعة × Pieces [GEOGRAPHIC_DATA]" at bounding box center [632, 535] width 980 height 73
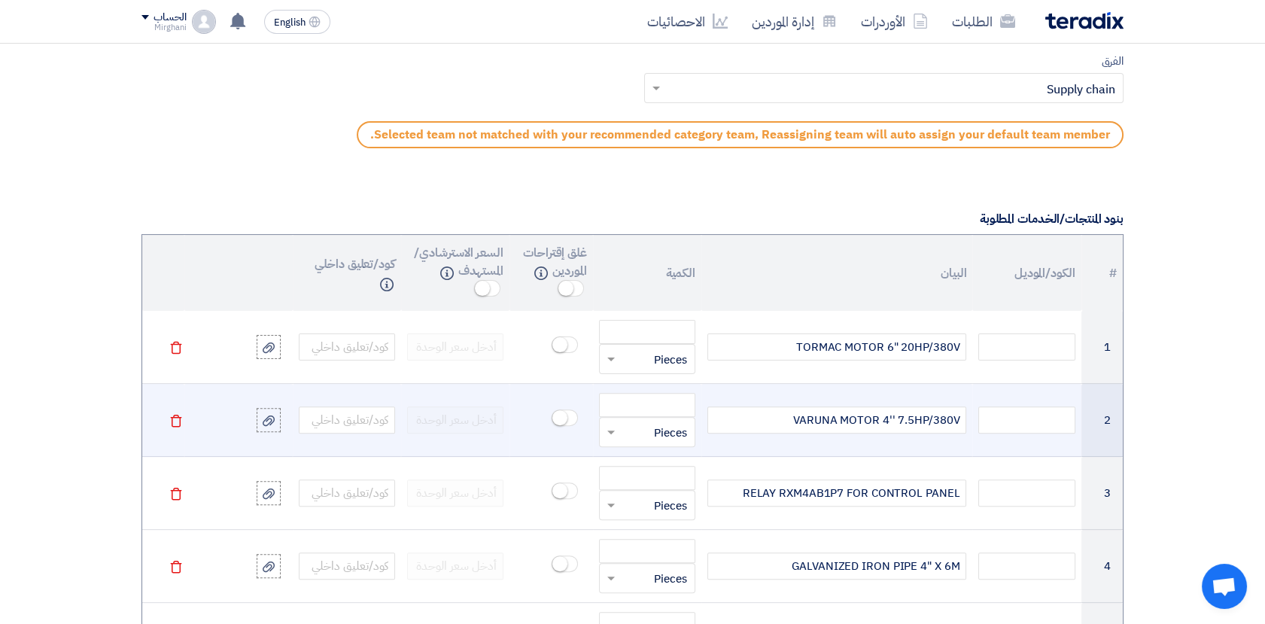
scroll to position [1087, 0]
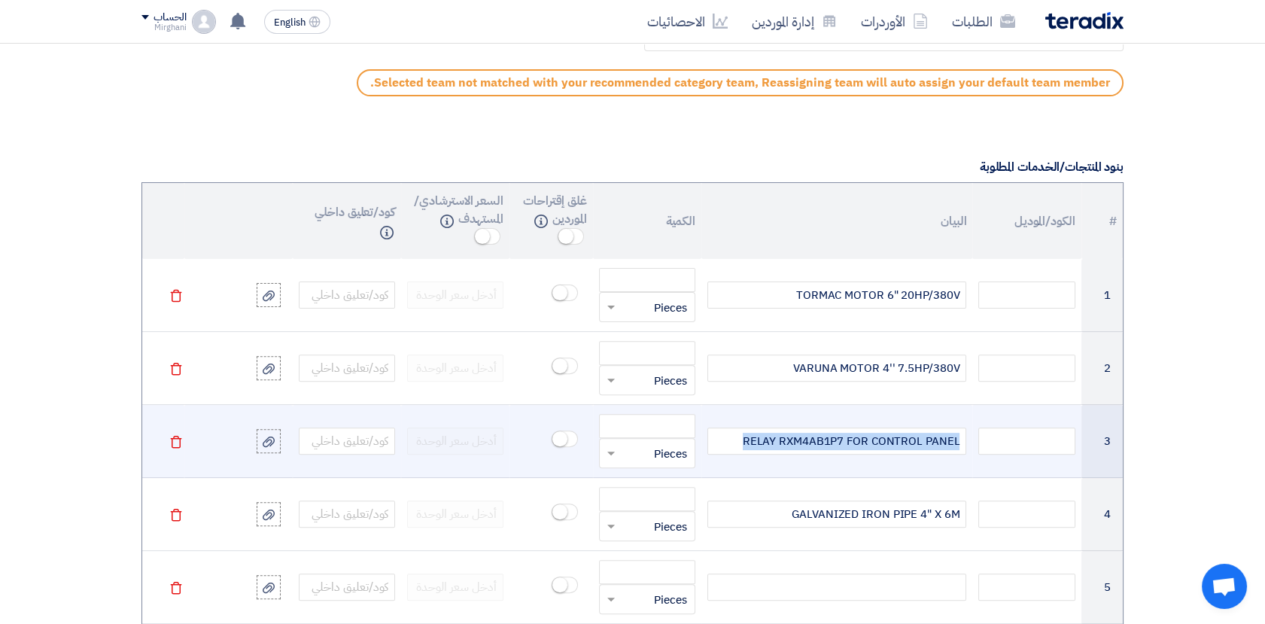
drag, startPoint x: 741, startPoint y: 438, endPoint x: 963, endPoint y: 461, distance: 223.1
click at [963, 461] on td "RELAY RXM4AB1P7 FOR CONTROL PANEL" at bounding box center [836, 441] width 271 height 73
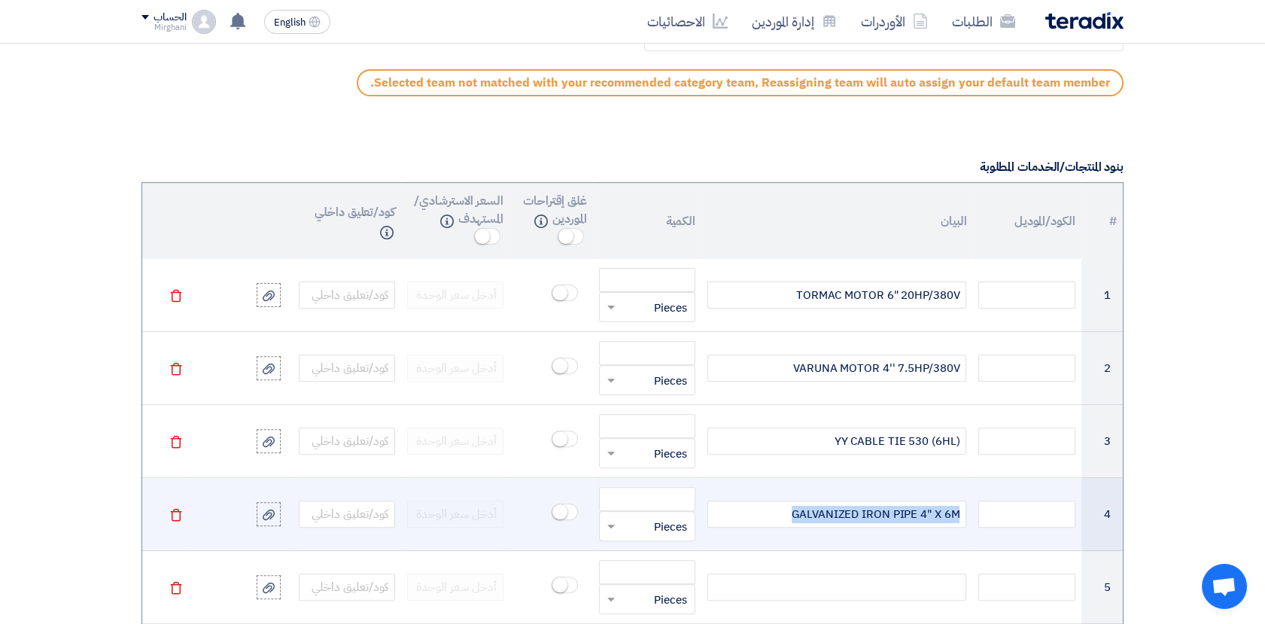
drag, startPoint x: 793, startPoint y: 509, endPoint x: 964, endPoint y: 517, distance: 171.0
click at [964, 517] on div "GALVANIZED IRON PIPE 4" X 6M" at bounding box center [836, 513] width 259 height 27
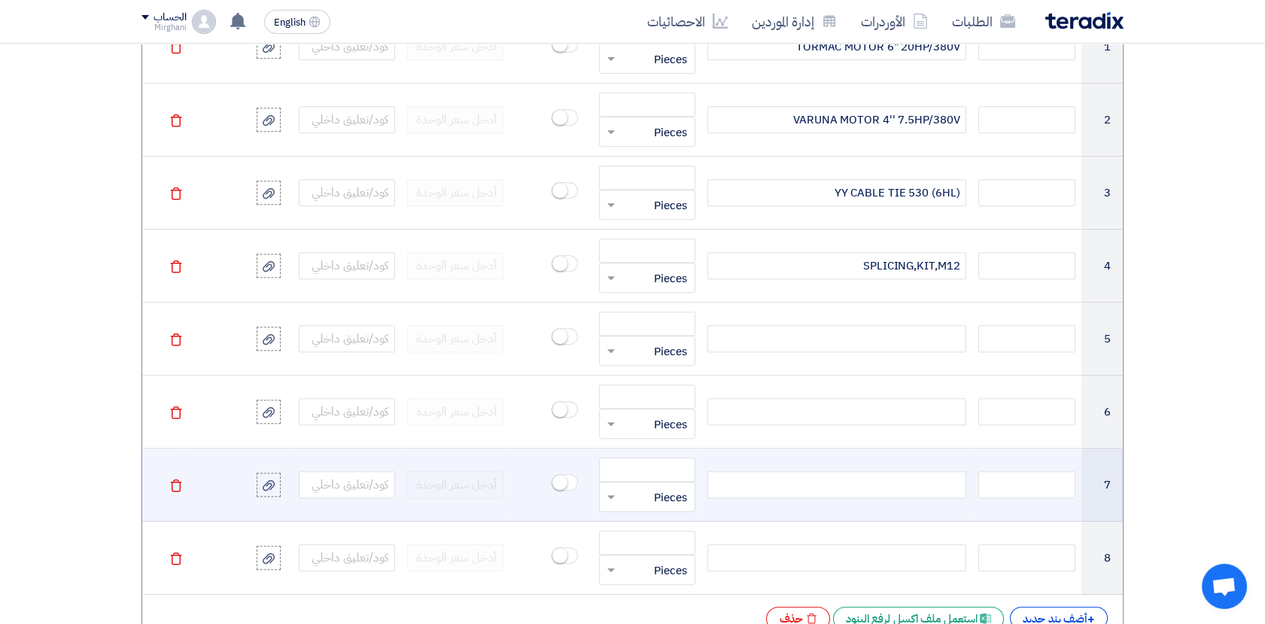
scroll to position [1337, 0]
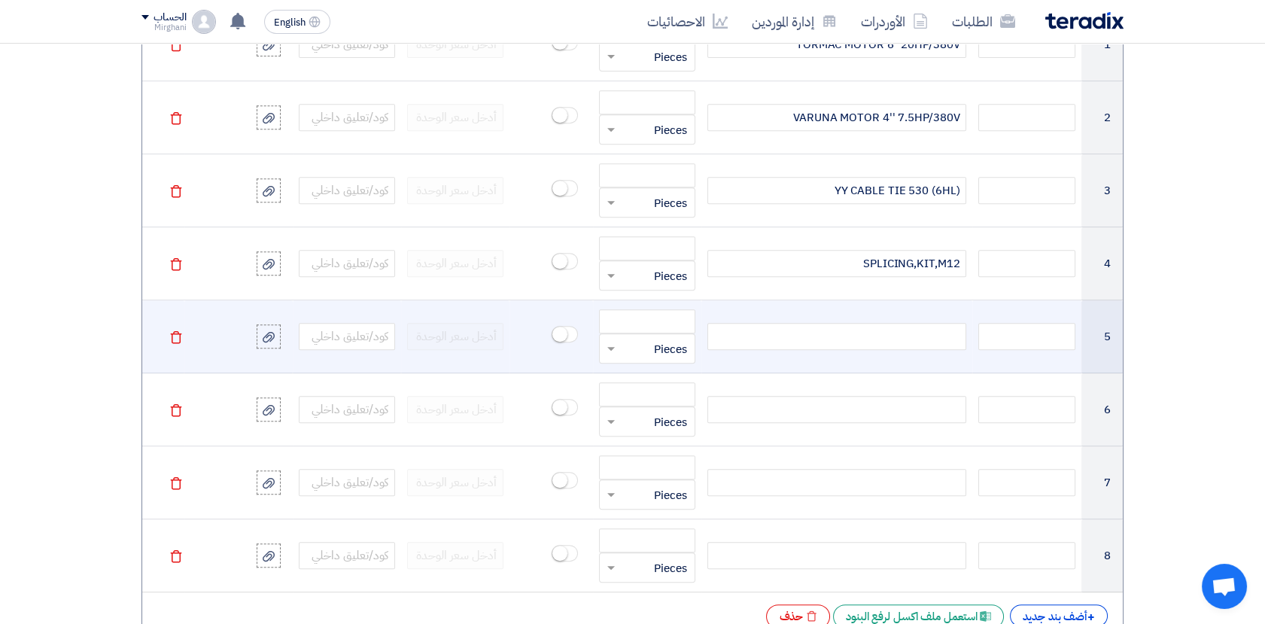
click at [916, 334] on div at bounding box center [836, 336] width 259 height 27
paste div
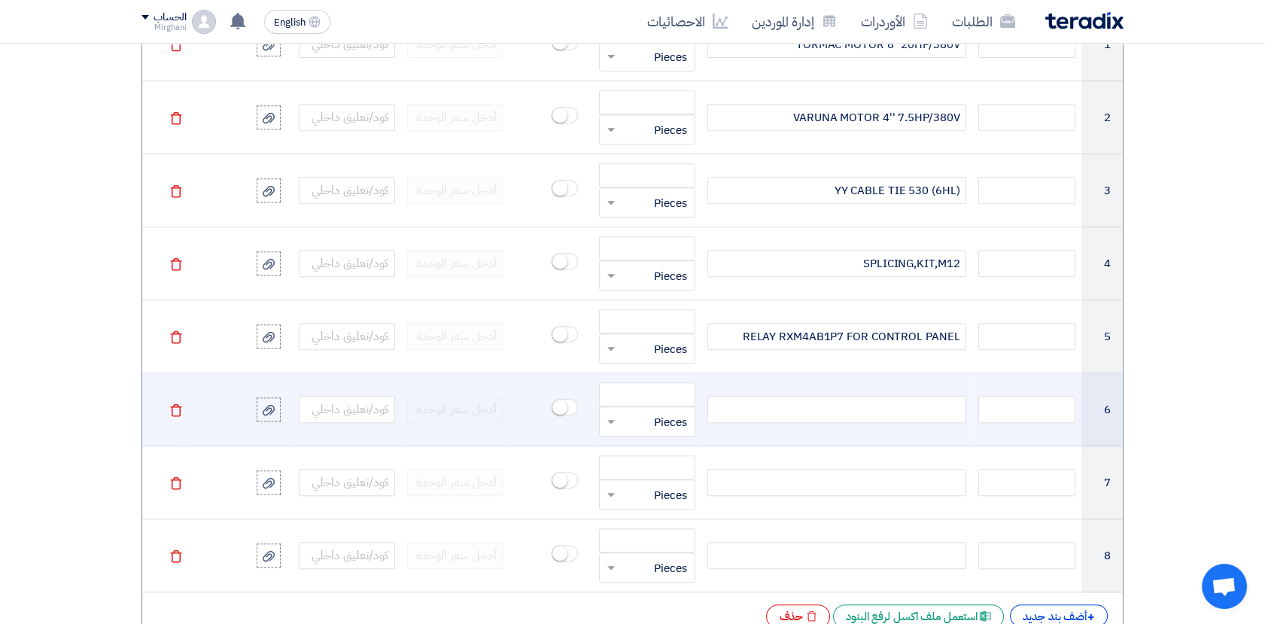
click at [901, 415] on div at bounding box center [836, 409] width 259 height 27
paste div
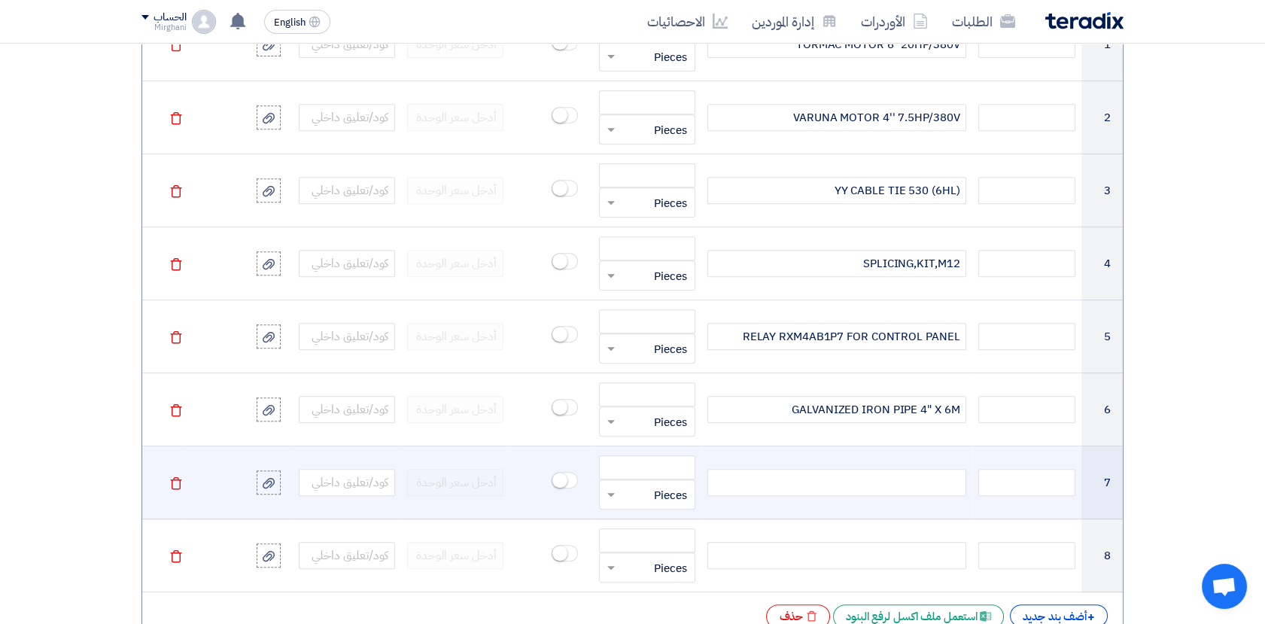
click at [912, 476] on div at bounding box center [836, 482] width 259 height 27
paste div
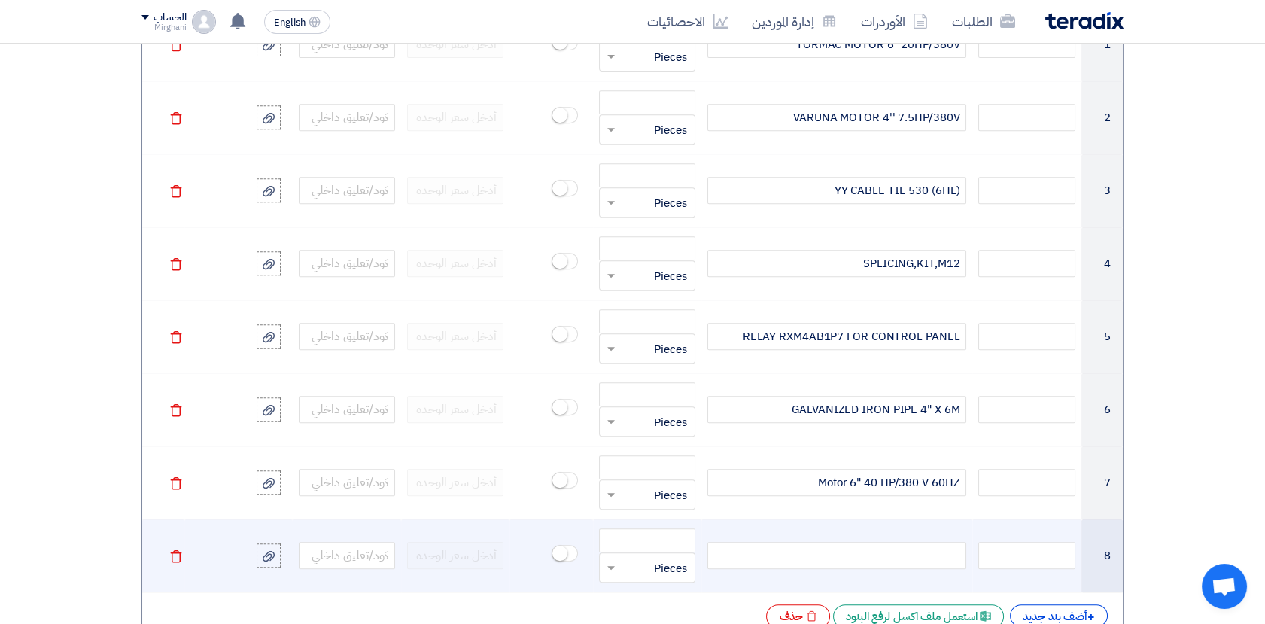
click at [895, 561] on div at bounding box center [836, 555] width 259 height 27
paste div
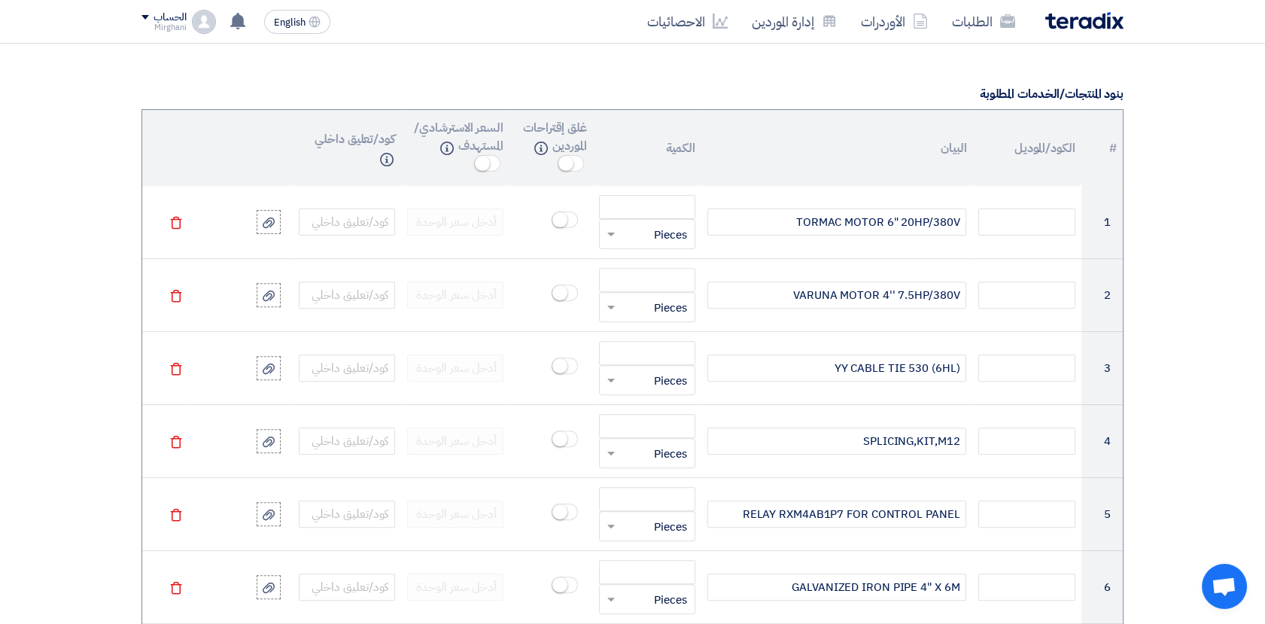
scroll to position [1087, 0]
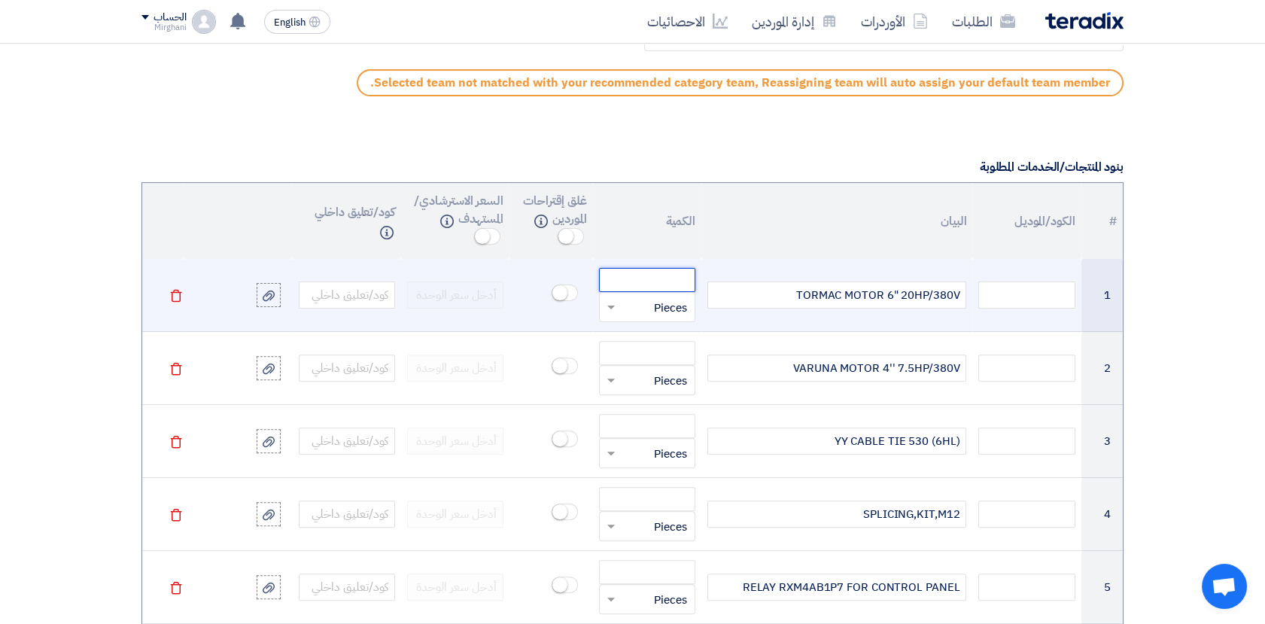
click at [671, 284] on input "number" at bounding box center [647, 280] width 96 height 24
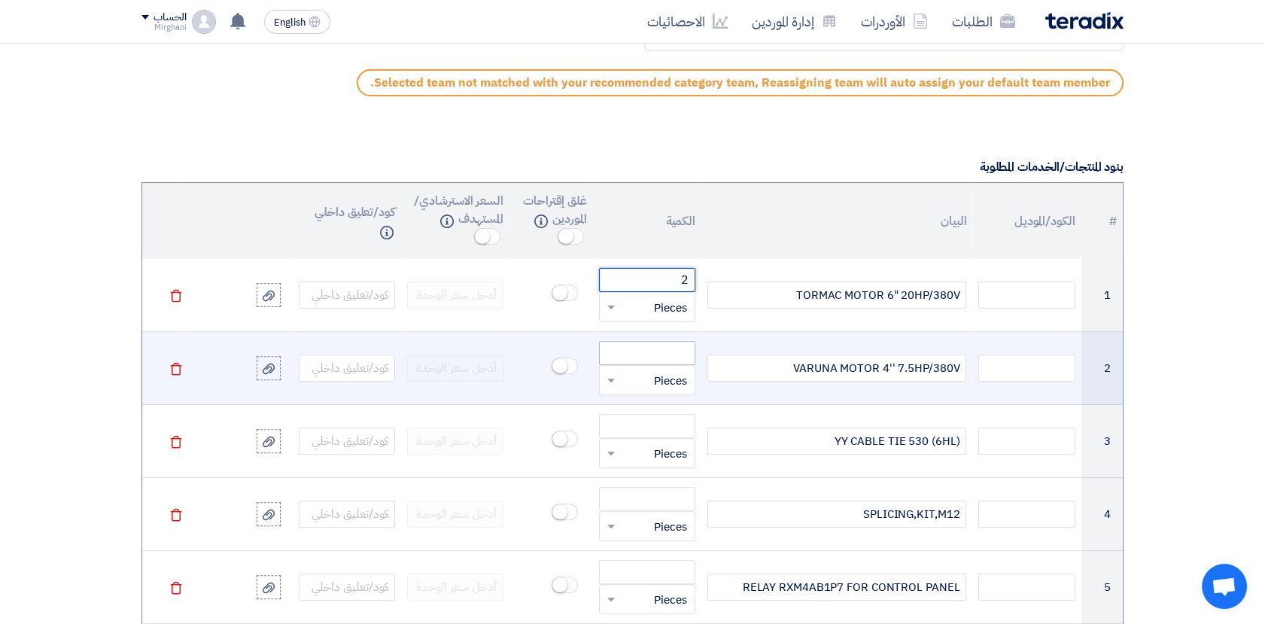
type input "2"
click at [673, 345] on input "number" at bounding box center [647, 353] width 96 height 24
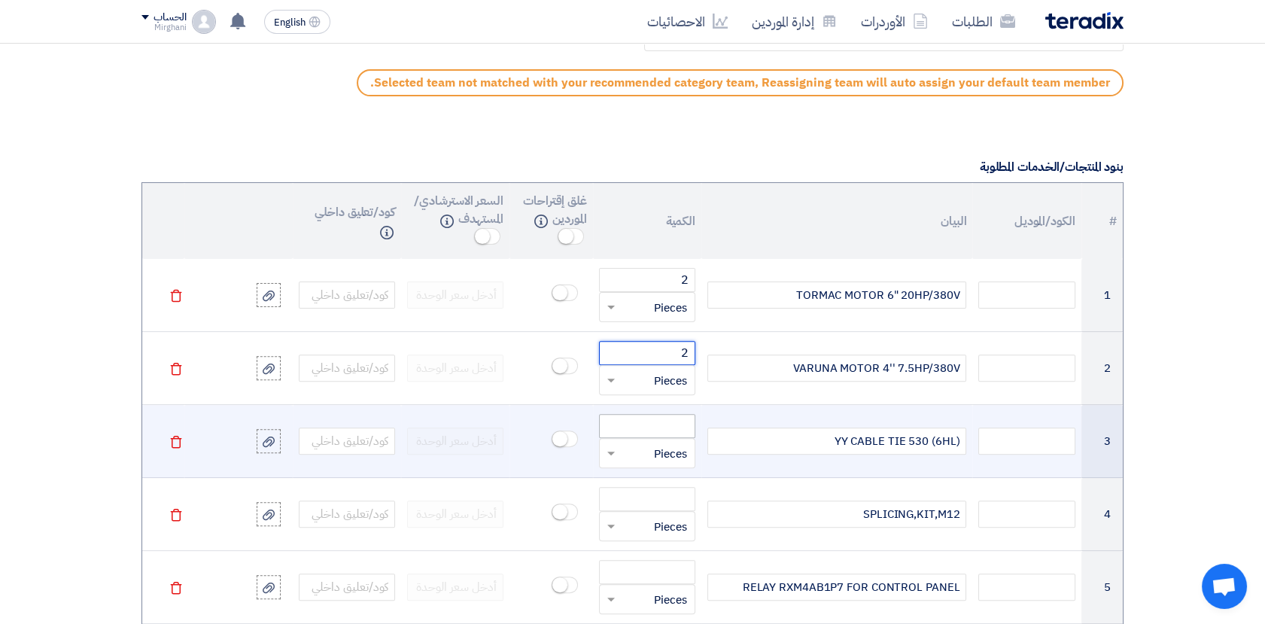
type input "2"
click at [664, 421] on input "number" at bounding box center [647, 426] width 96 height 24
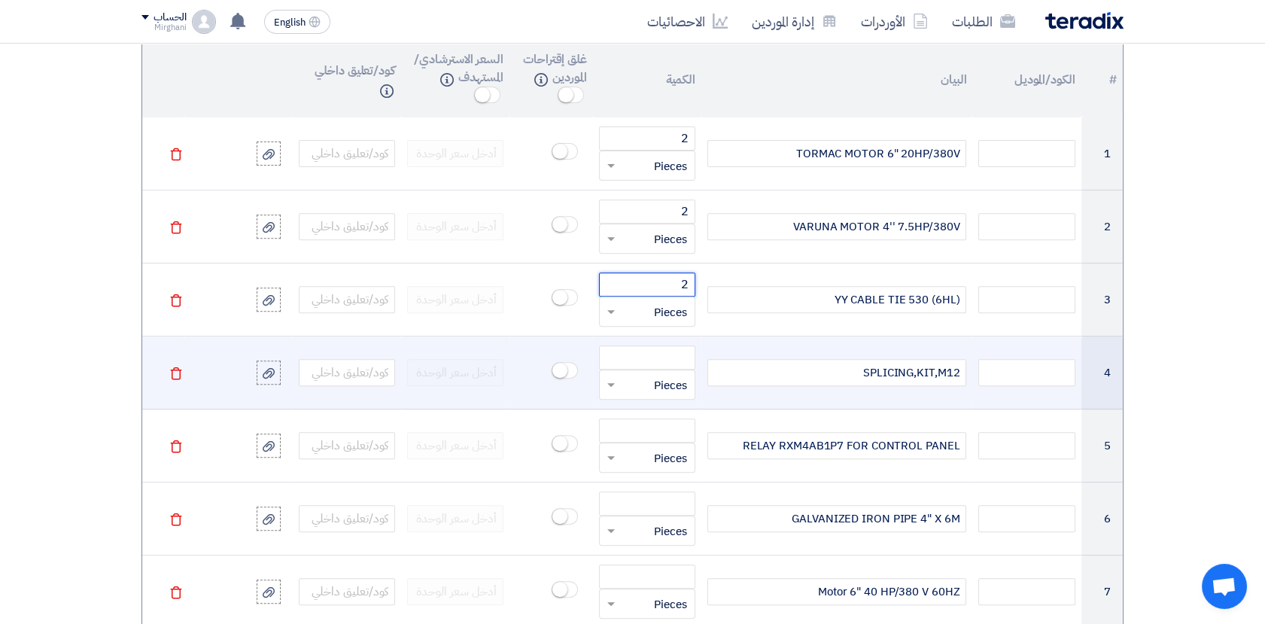
scroll to position [1254, 0]
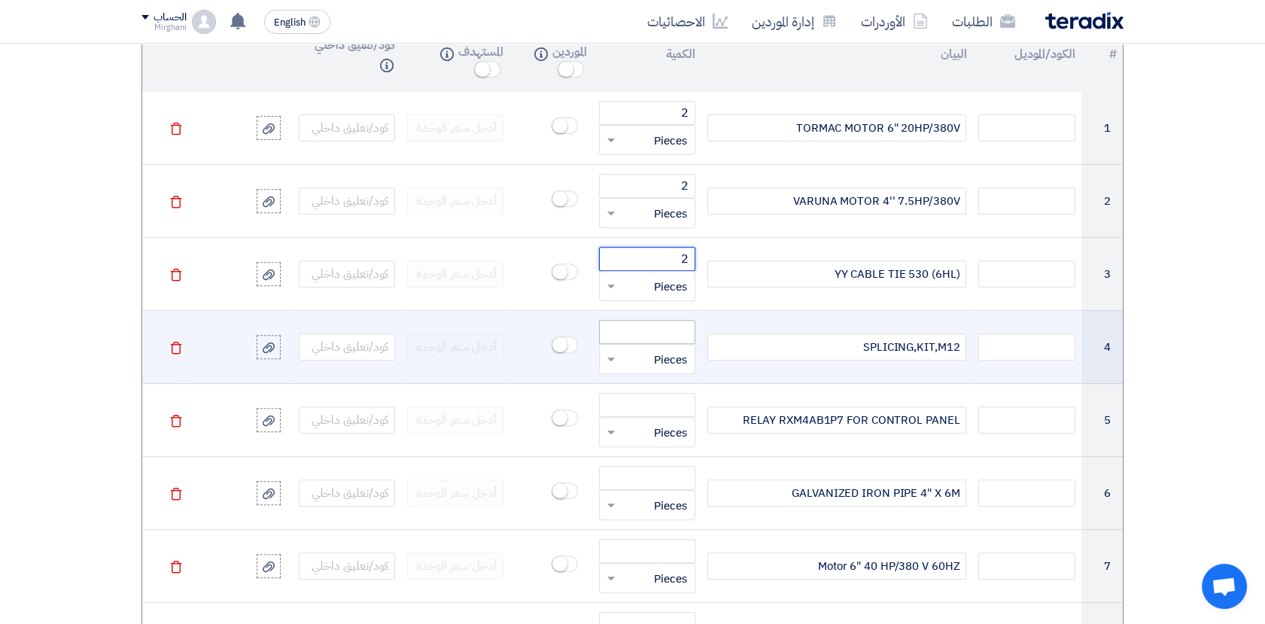
type input "2"
click at [682, 332] on input "number" at bounding box center [647, 332] width 96 height 24
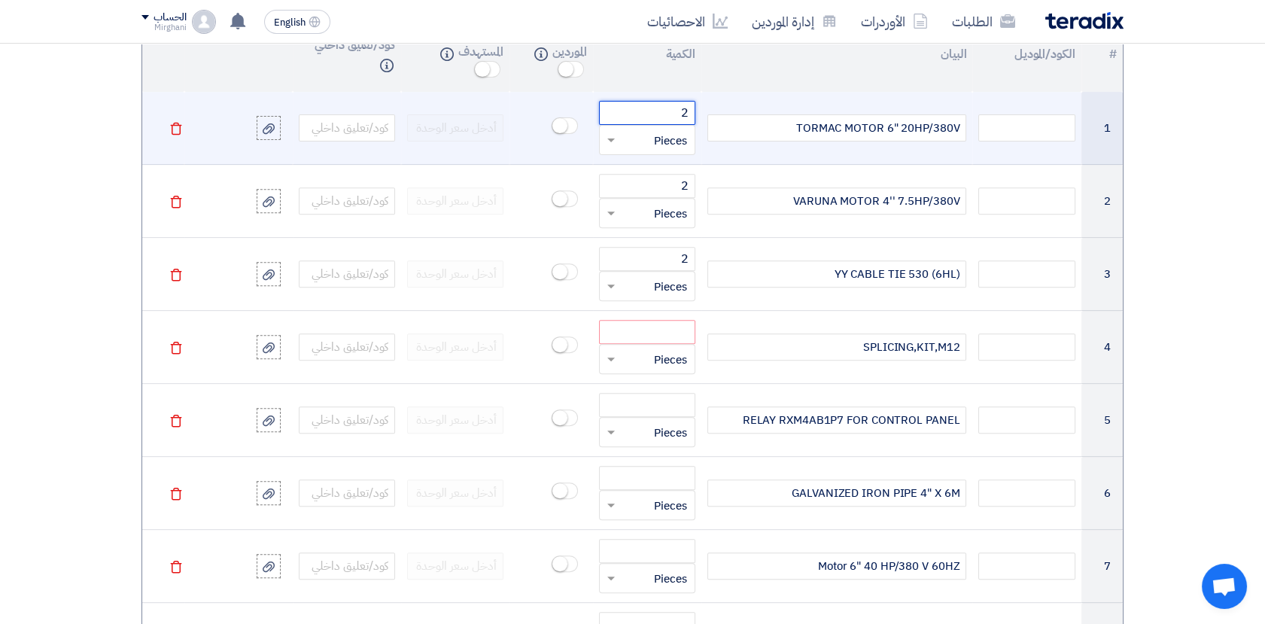
drag, startPoint x: 675, startPoint y: 108, endPoint x: 731, endPoint y: 132, distance: 61.4
click at [731, 132] on tr "1 TORMAC MOTOR 6" 20HP/380V 2 قطعة × Pieces [GEOGRAPHIC_DATA]" at bounding box center [632, 128] width 980 height 73
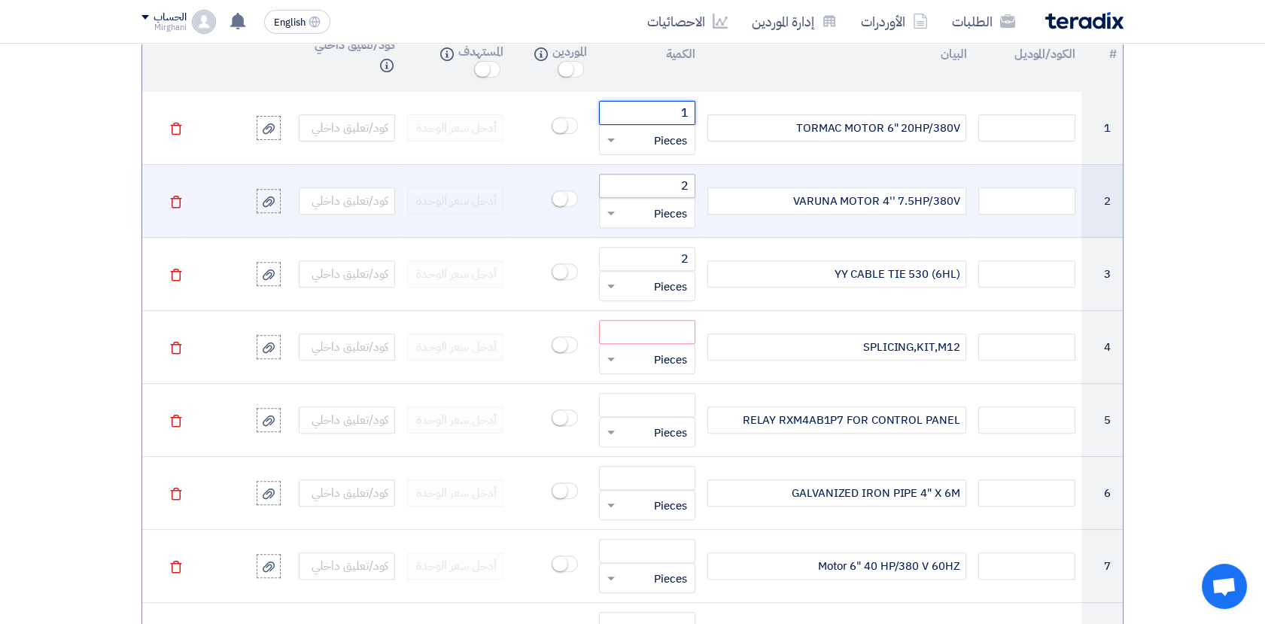
type input "1"
drag, startPoint x: 675, startPoint y: 182, endPoint x: 721, endPoint y: 200, distance: 49.3
click at [721, 200] on tr "2 VARUNA MOTOR 4'' 7.5HP/380V 2 قطعة × Pieces [GEOGRAPHIC_DATA]" at bounding box center [632, 201] width 980 height 73
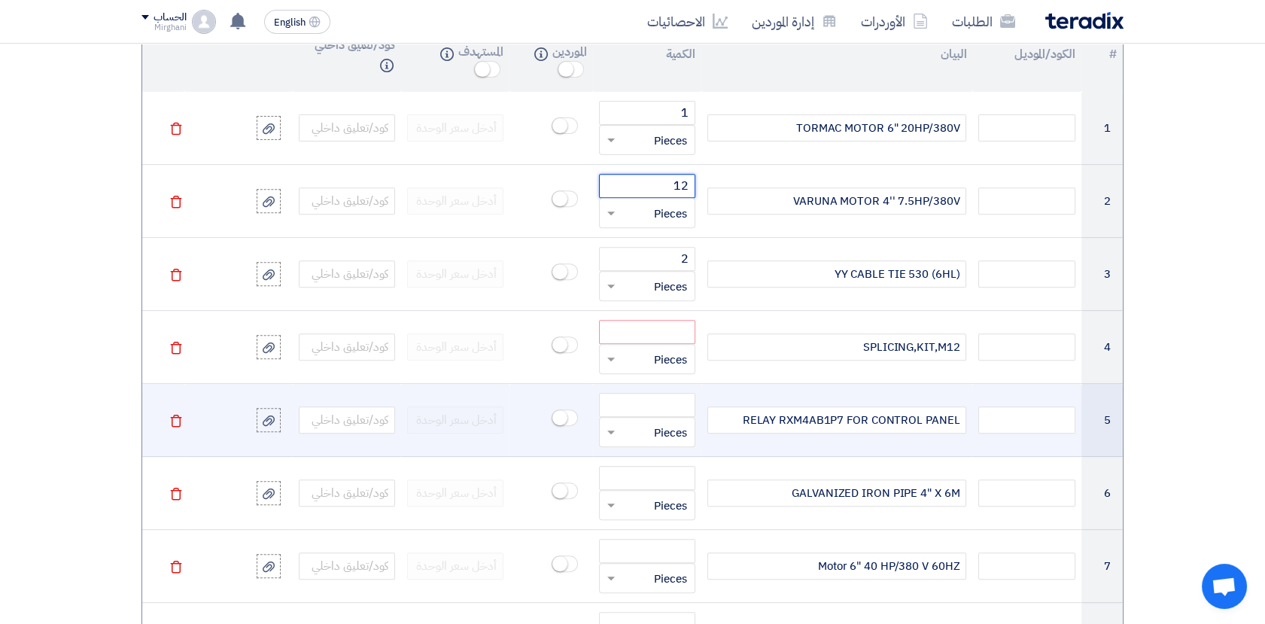
type input "1"
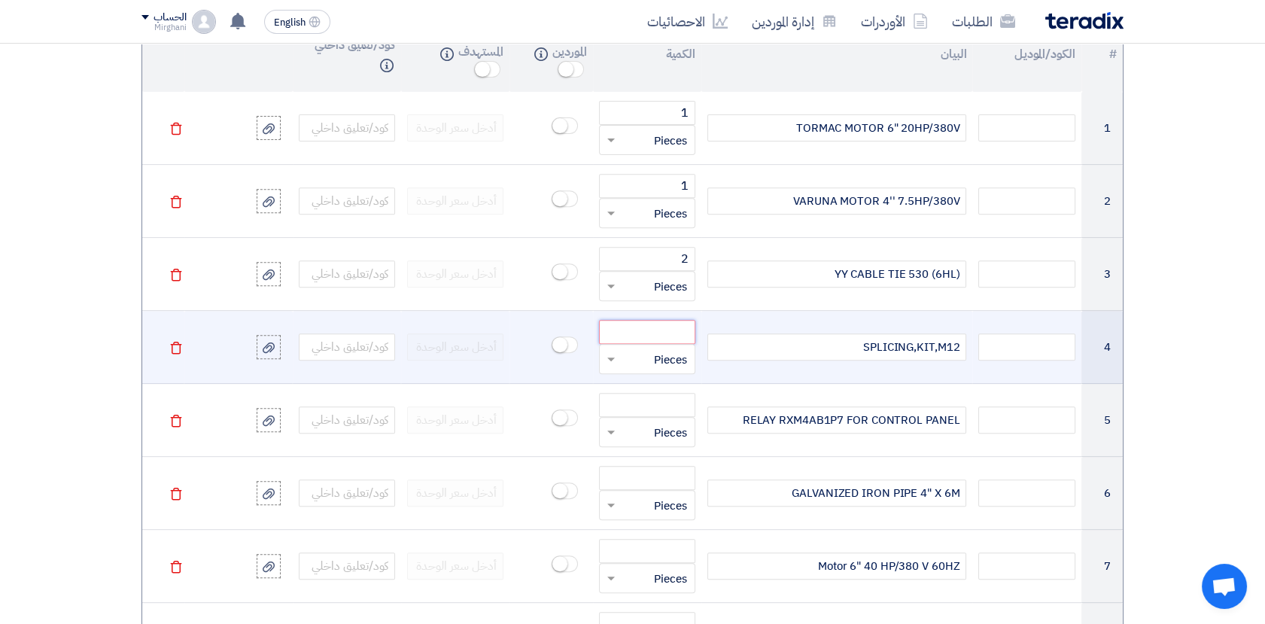
click at [680, 327] on input "number" at bounding box center [647, 332] width 96 height 24
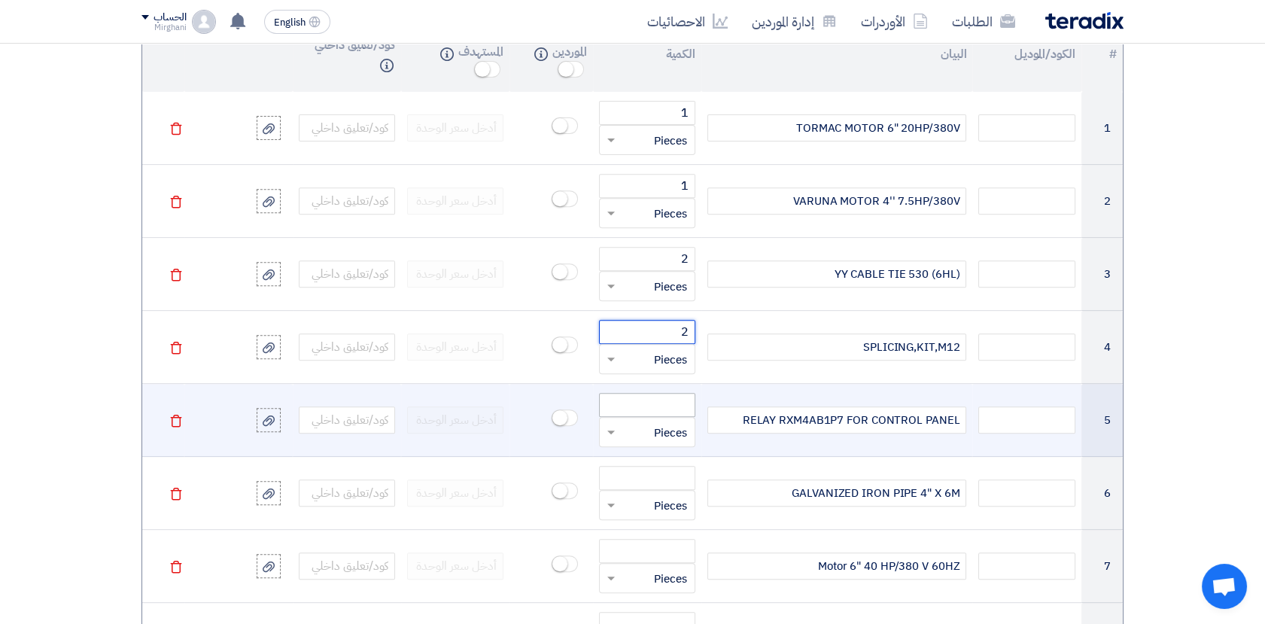
type input "2"
click at [667, 403] on input "number" at bounding box center [647, 405] width 96 height 24
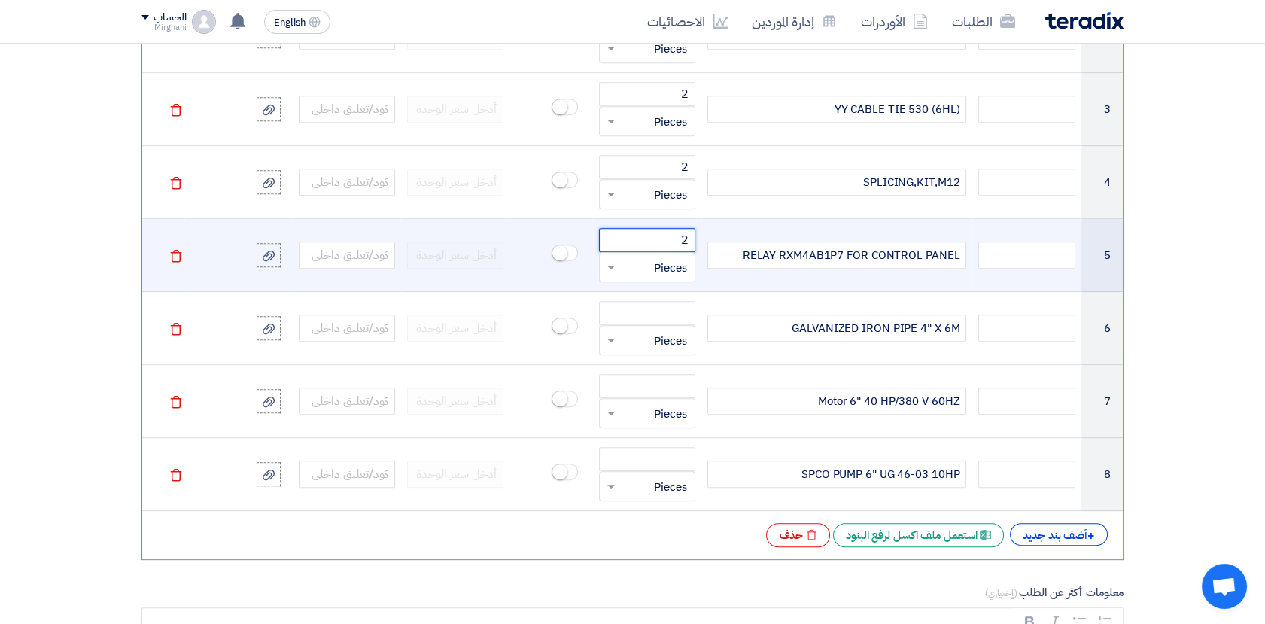
scroll to position [1421, 0]
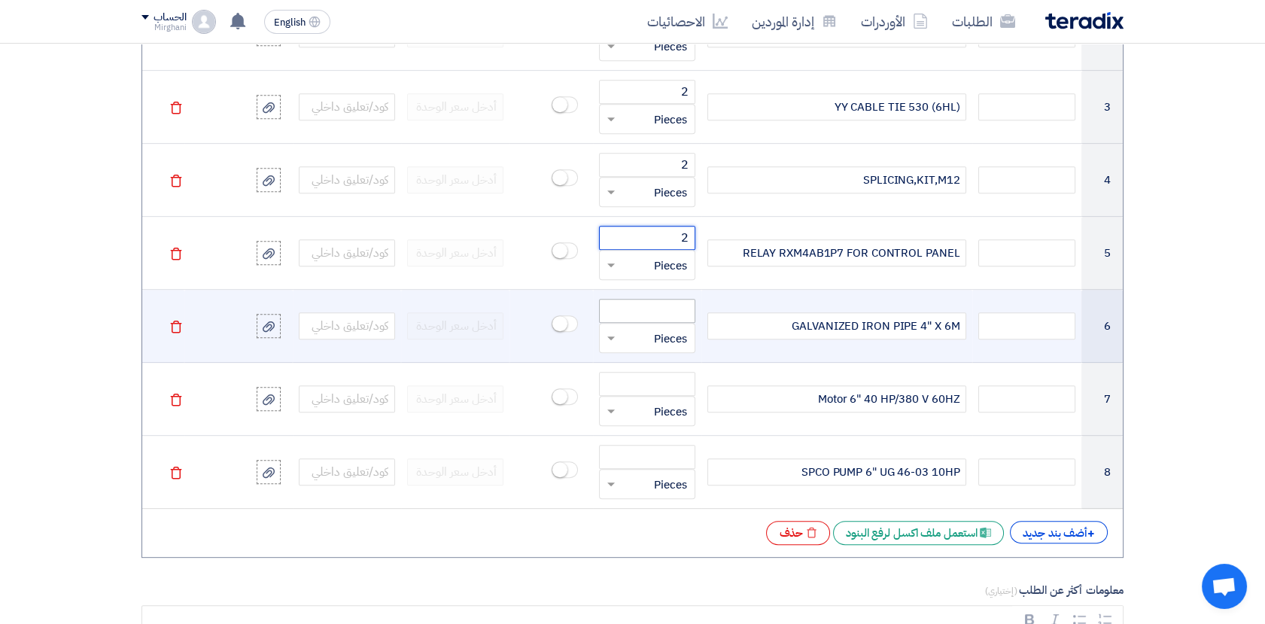
type input "2"
click at [646, 310] on input "number" at bounding box center [647, 311] width 96 height 24
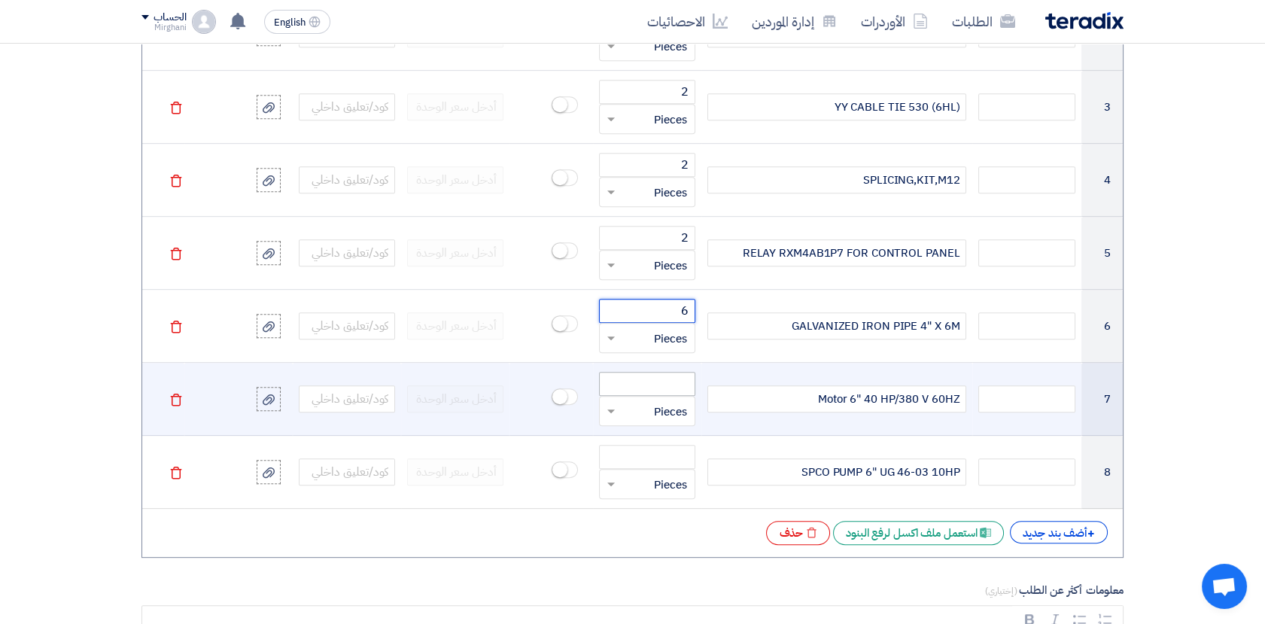
type input "6"
click at [678, 388] on input "number" at bounding box center [647, 384] width 96 height 24
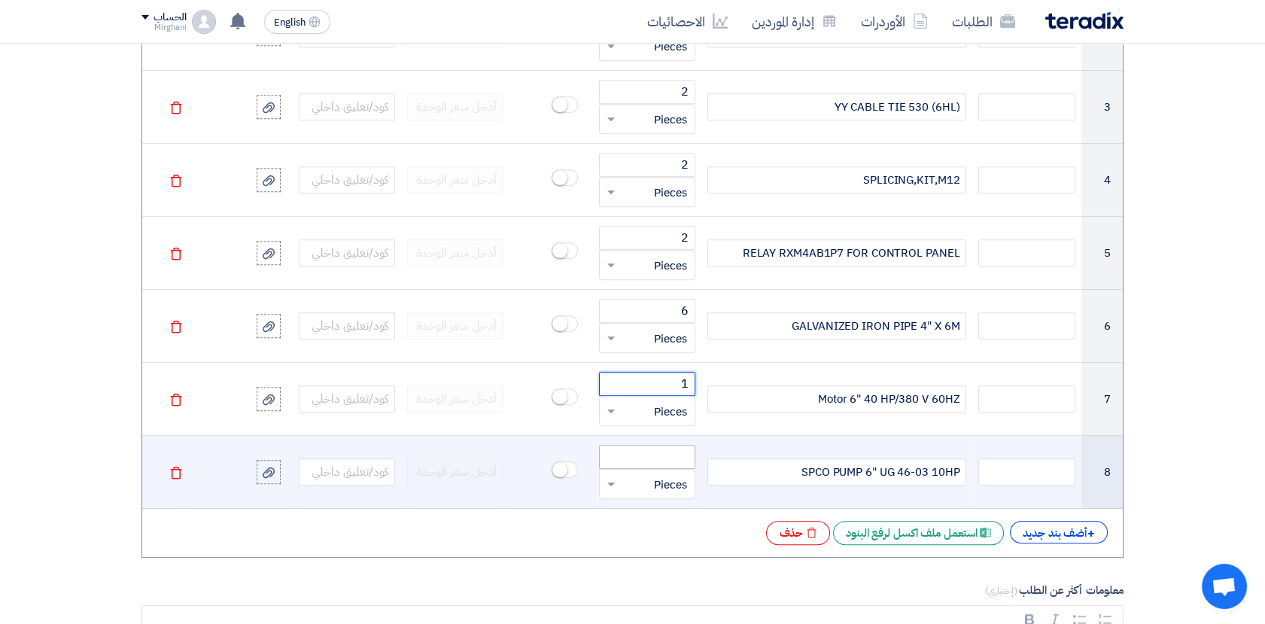
type input "1"
click at [673, 449] on input "number" at bounding box center [647, 457] width 96 height 24
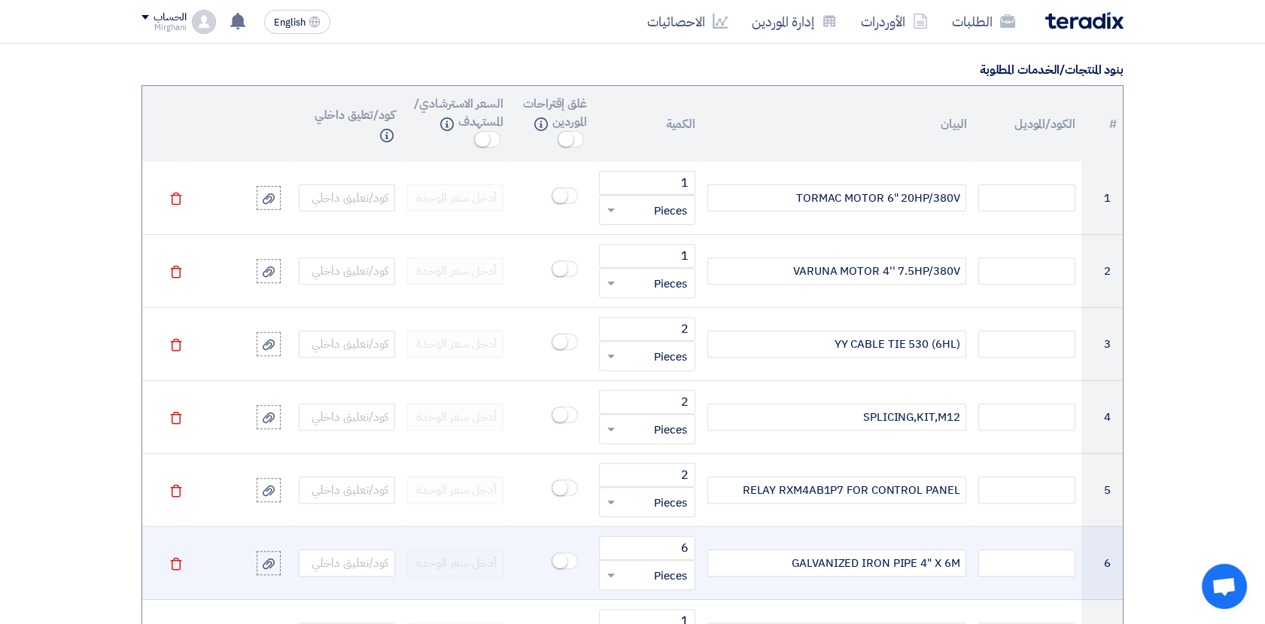
scroll to position [1170, 0]
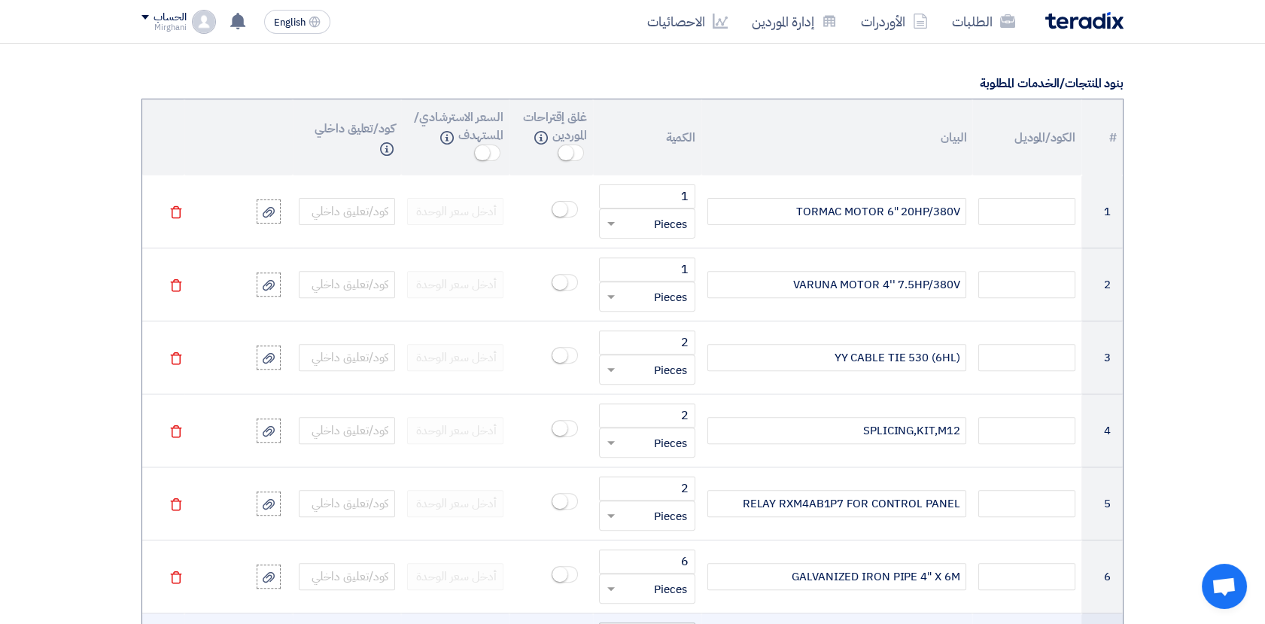
type input "1"
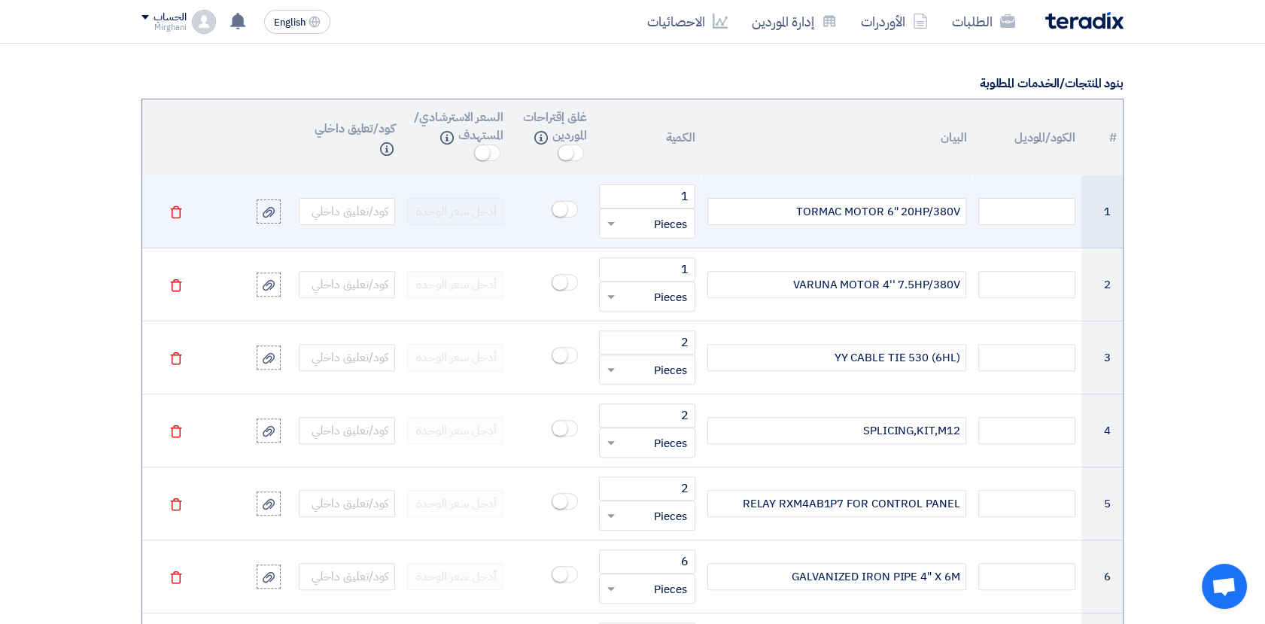
click at [662, 216] on input "text" at bounding box center [656, 223] width 63 height 24
paste input "EA"
type input "EA"
click at [645, 277] on span "اضف ... "EA"" at bounding box center [659, 283] width 55 height 17
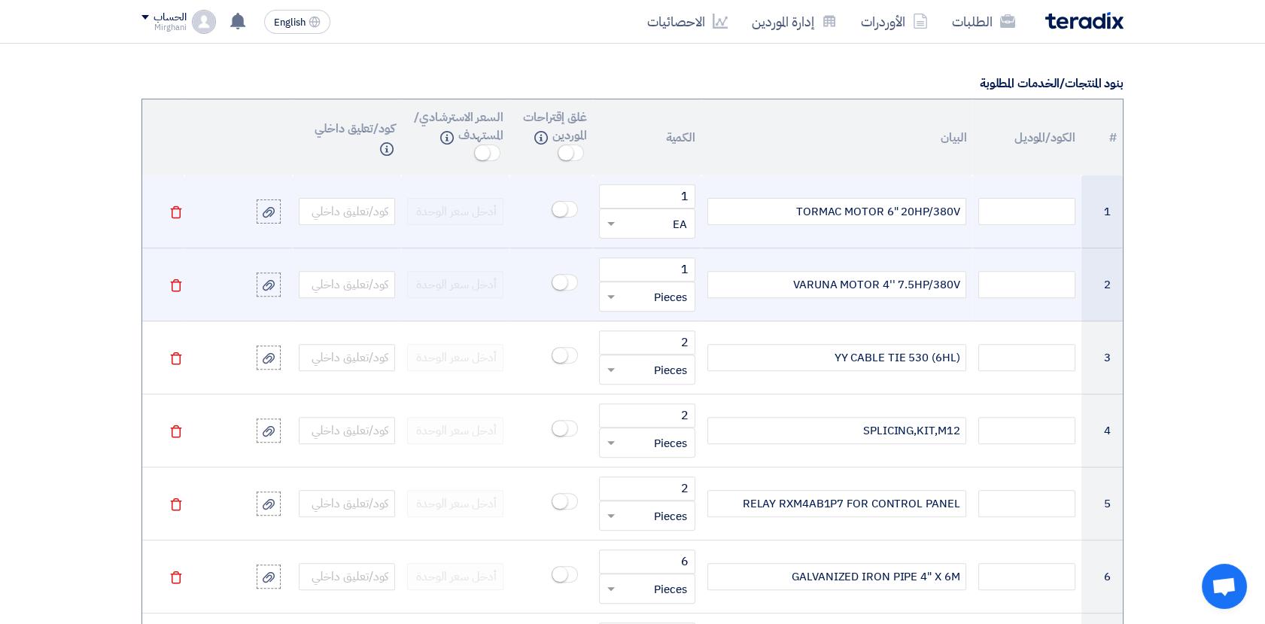
click at [664, 302] on input "text" at bounding box center [656, 296] width 63 height 24
paste input "EA"
type input "EA"
click at [658, 350] on span "اضف ..." at bounding box center [671, 357] width 32 height 14
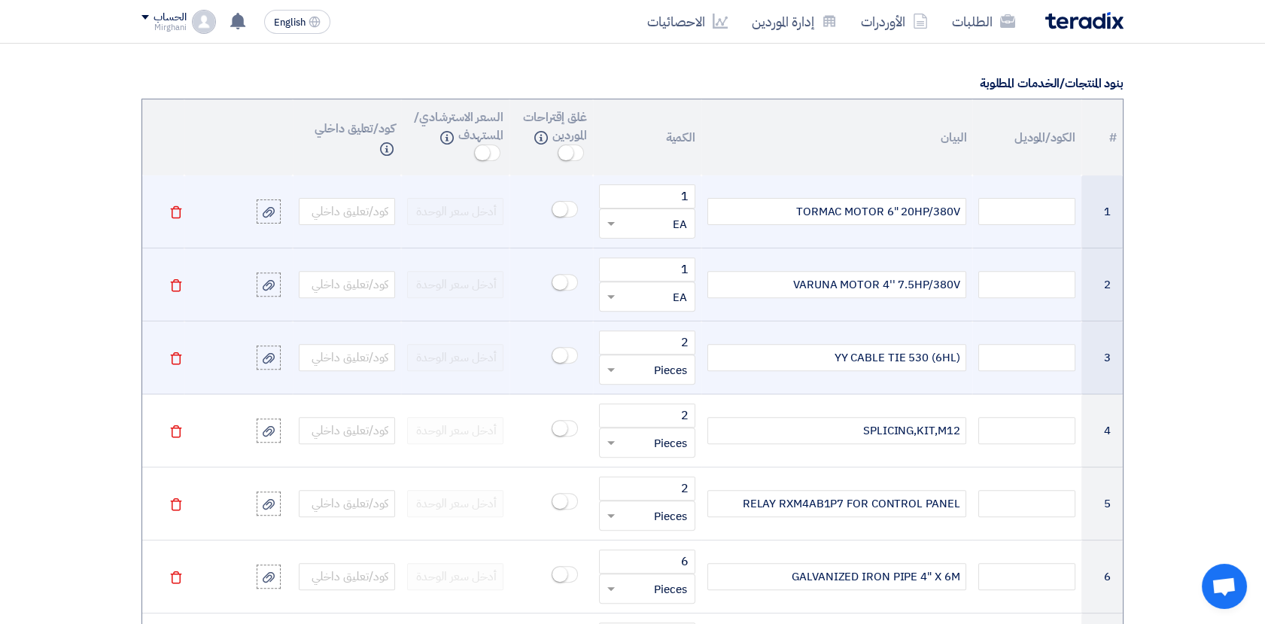
click at [660, 374] on input "text" at bounding box center [656, 369] width 63 height 24
paste input "EA"
type input "EA"
click at [649, 428] on span "اضف ... "EA"" at bounding box center [659, 429] width 55 height 17
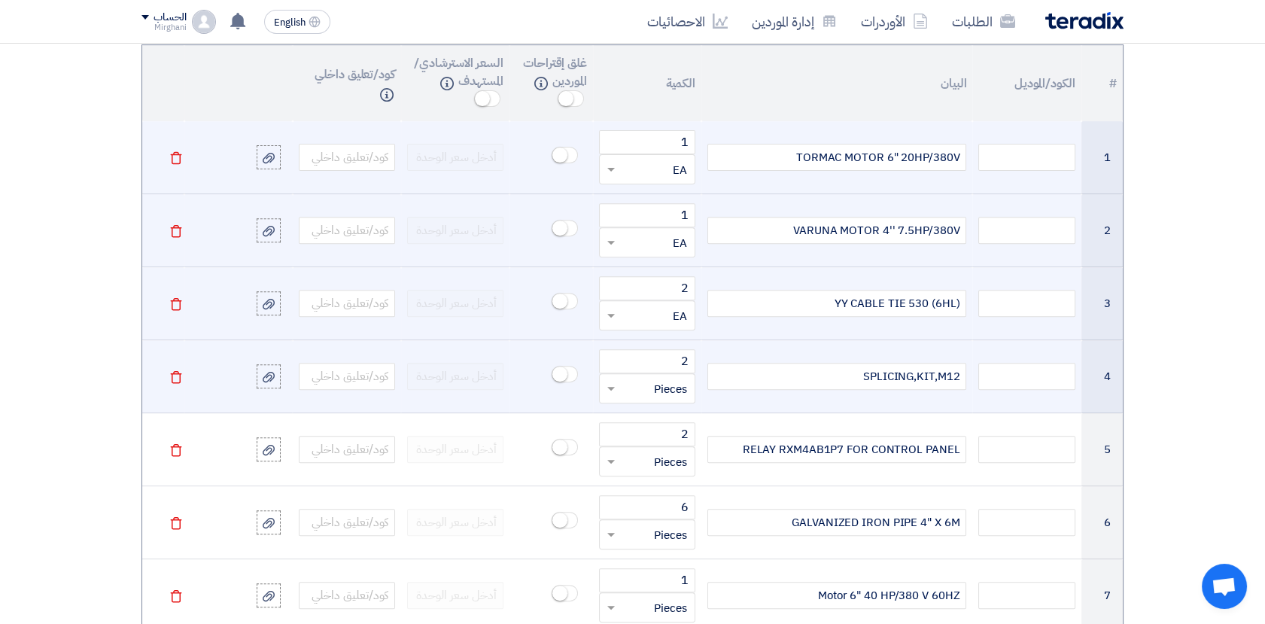
scroll to position [1254, 0]
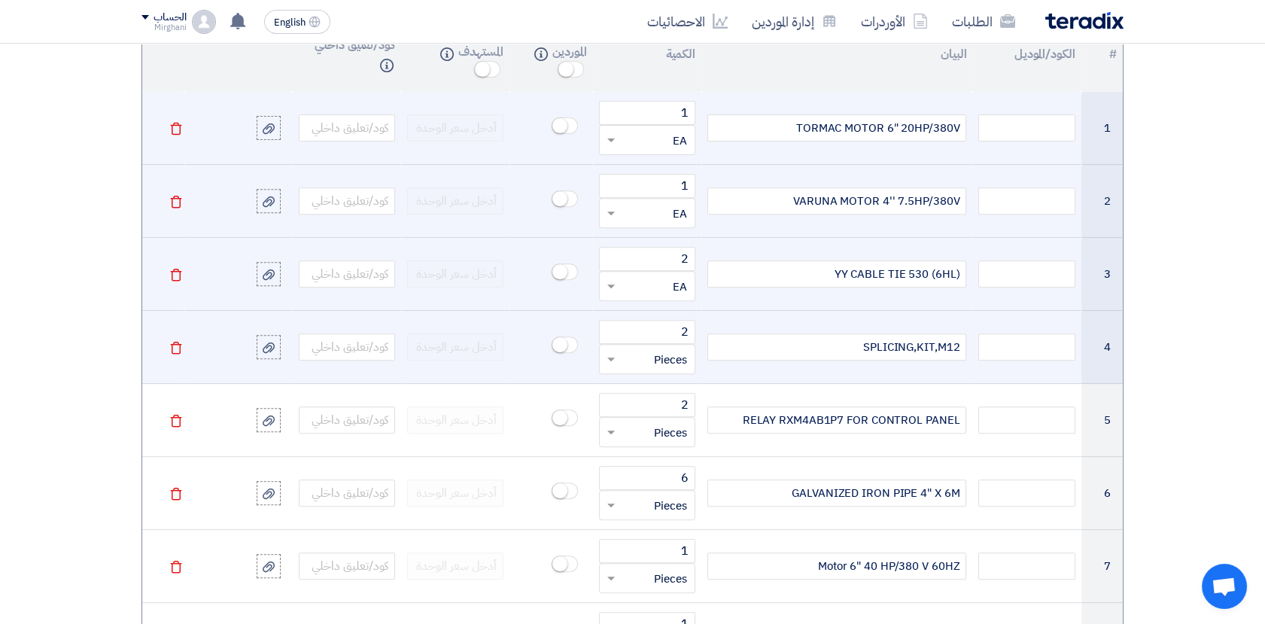
click at [650, 364] on input "text" at bounding box center [656, 359] width 63 height 24
paste input "EA"
type input "EA"
click at [646, 410] on span "اضف ... "EA"" at bounding box center [659, 418] width 55 height 17
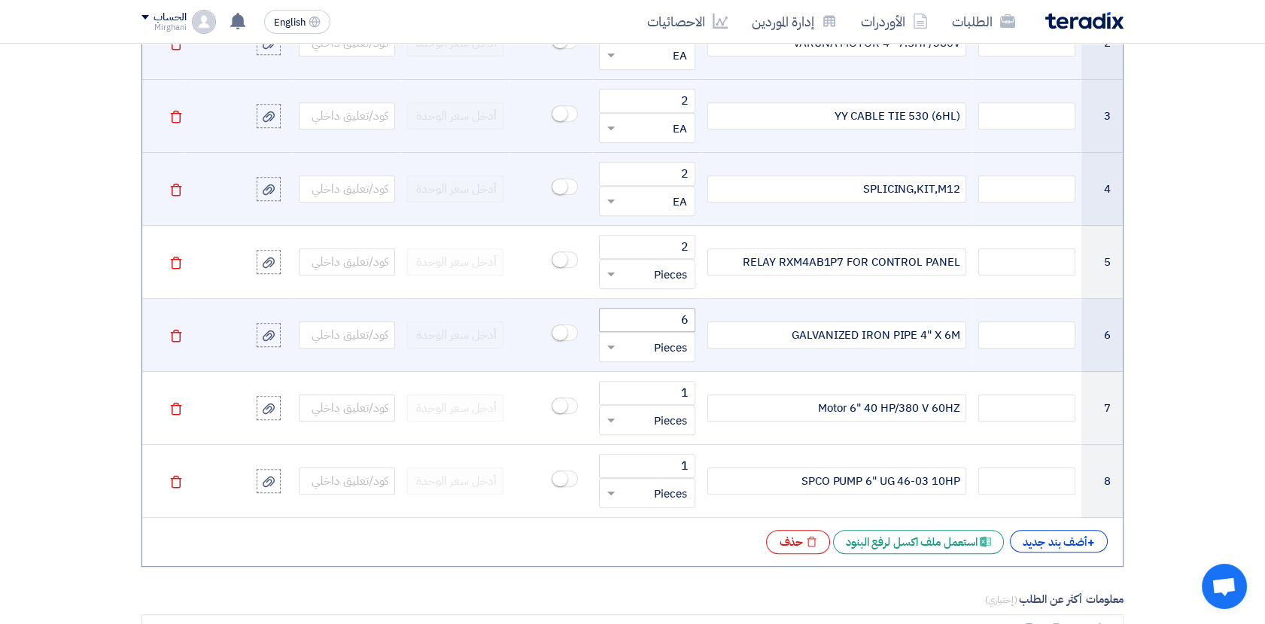
scroll to position [1421, 0]
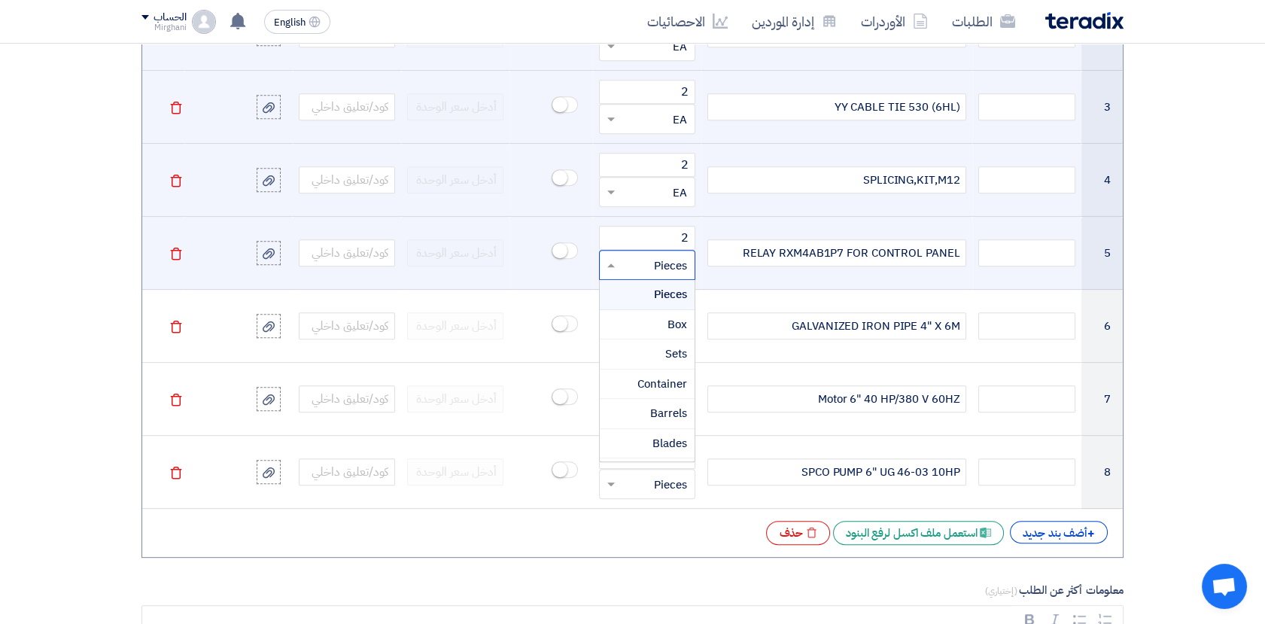
click at [660, 264] on input "text" at bounding box center [656, 265] width 63 height 24
paste input "EA"
type input "EA"
click at [648, 321] on span "اضف ... "EA"" at bounding box center [659, 324] width 55 height 17
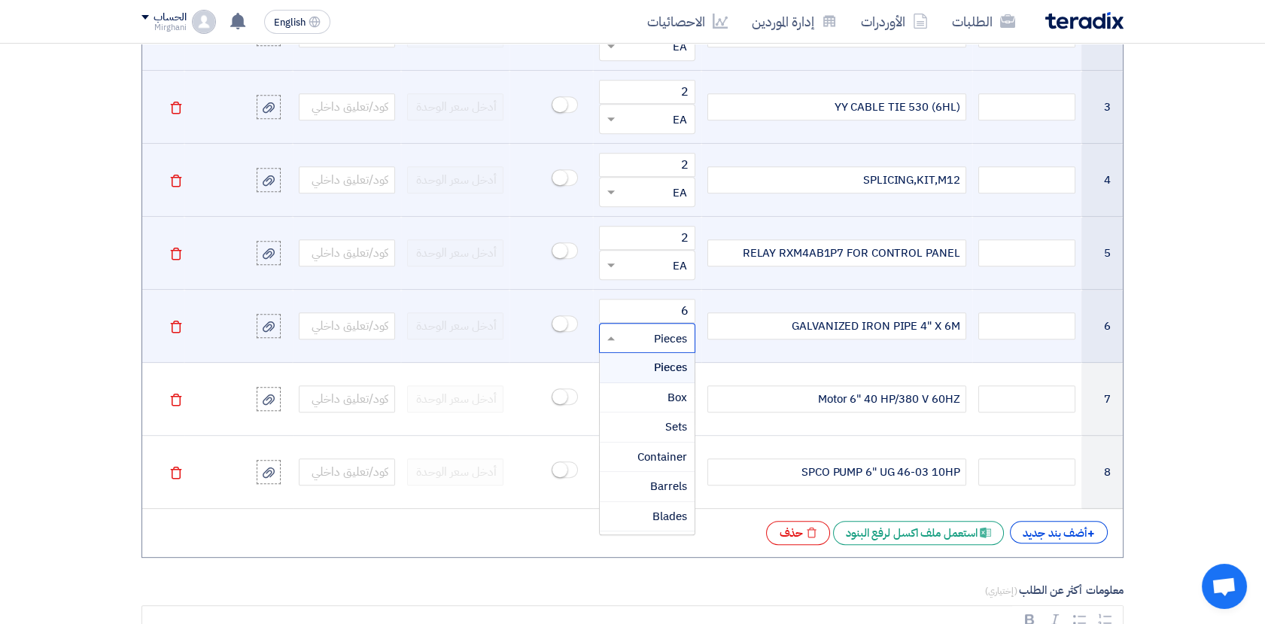
click at [672, 336] on input "text" at bounding box center [656, 338] width 63 height 24
paste input "EA"
type input "EA"
click at [656, 391] on span "اضف ..." at bounding box center [671, 398] width 32 height 14
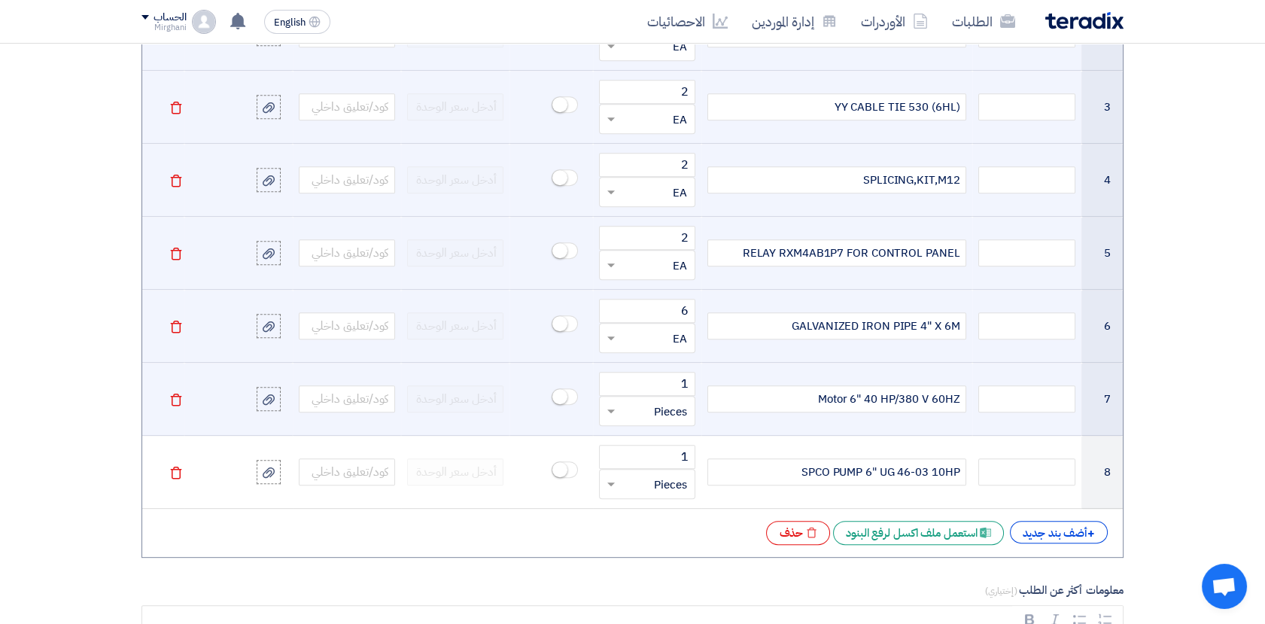
click at [665, 412] on input "text" at bounding box center [656, 411] width 63 height 24
paste input "EA"
type input "EA"
click at [638, 465] on span "اضف ... "EA"" at bounding box center [659, 470] width 55 height 17
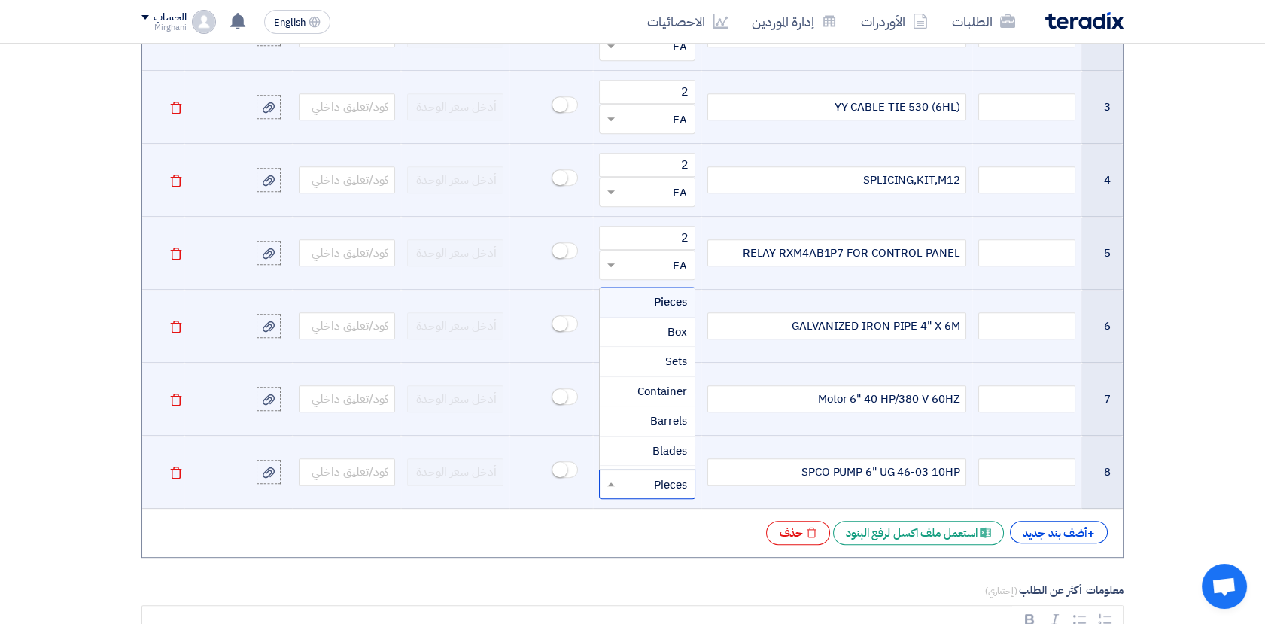
click at [647, 479] on input "text" at bounding box center [656, 484] width 63 height 24
paste input "EA"
type input "EA"
click at [643, 445] on span "اضف ... "EA"" at bounding box center [659, 453] width 55 height 17
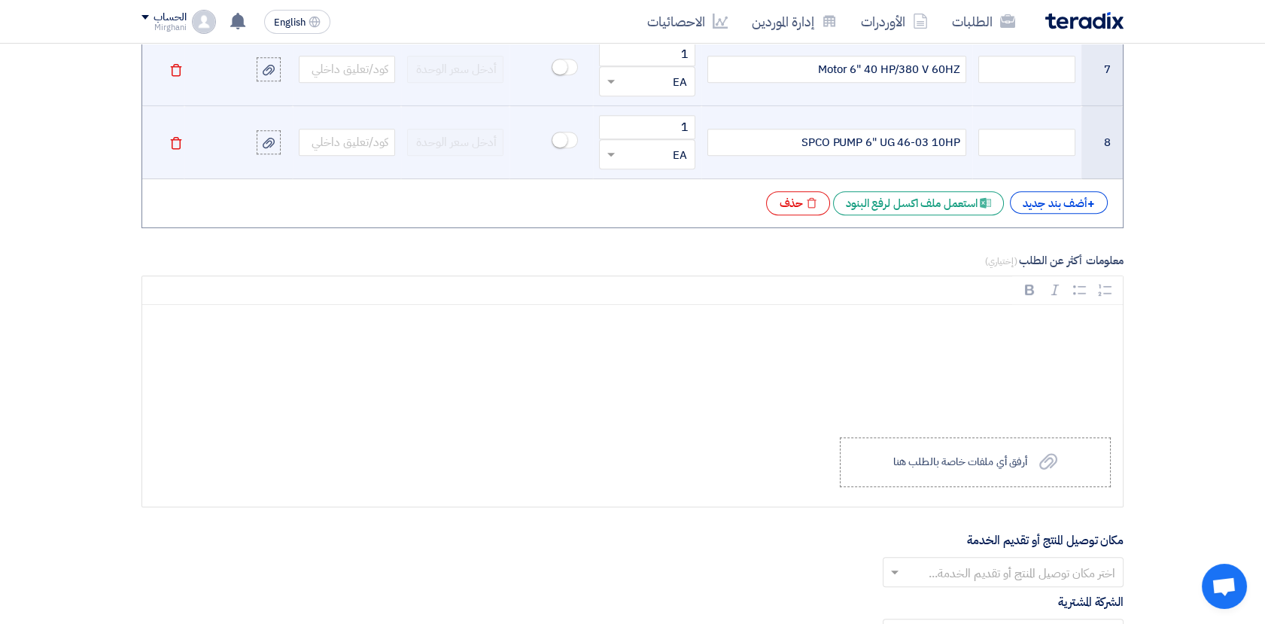
scroll to position [1755, 0]
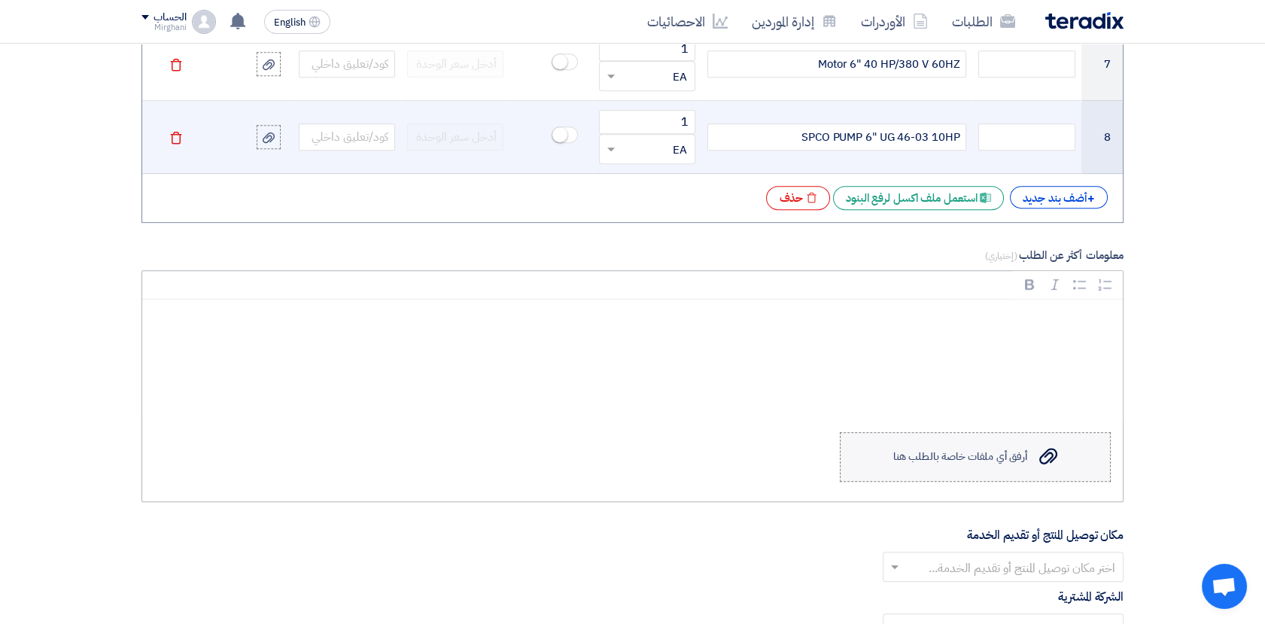
click at [1027, 449] on label "Upload a file أرفق أي ملفات خاصة بالطلب هنا" at bounding box center [975, 457] width 271 height 50
click at [0, 0] on input "Upload a file أرفق أي ملفات خاصة بالطلب هنا" at bounding box center [0, 0] width 0 height 0
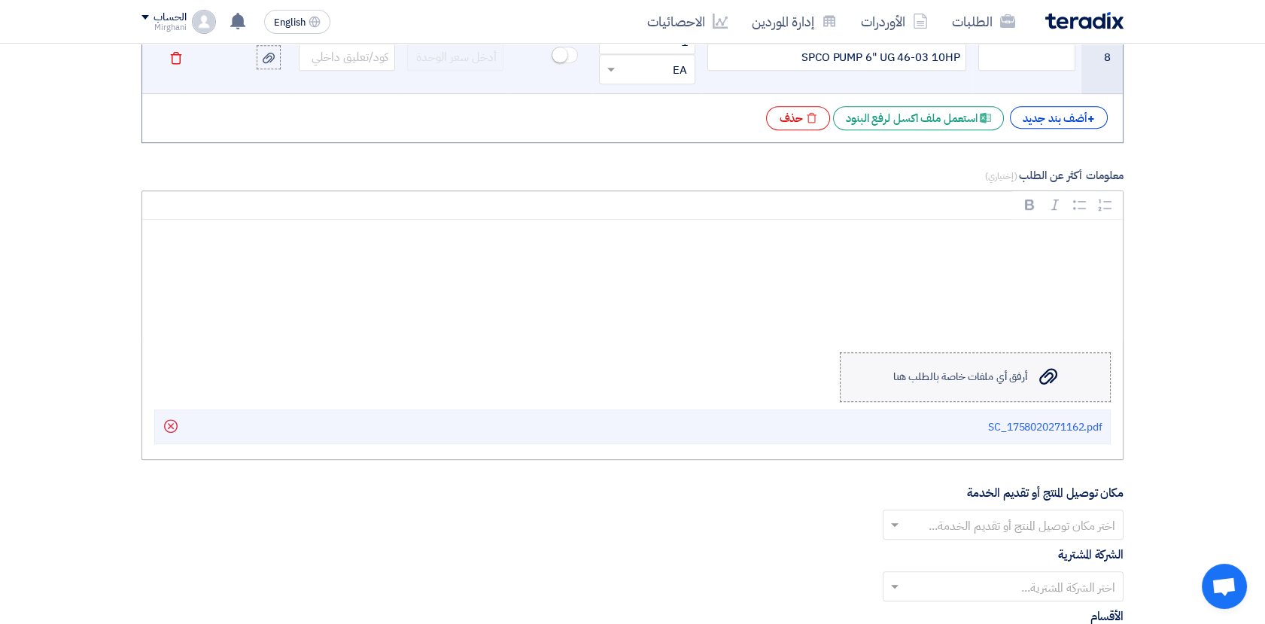
scroll to position [2006, 0]
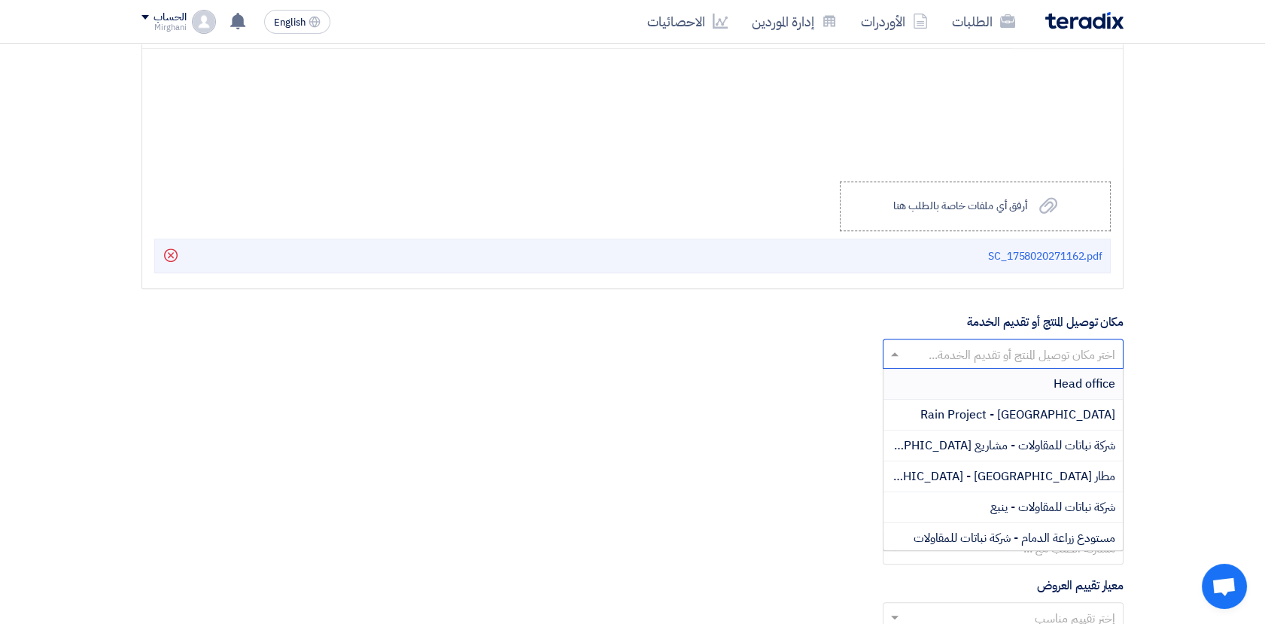
click at [981, 347] on input "text" at bounding box center [1011, 355] width 211 height 25
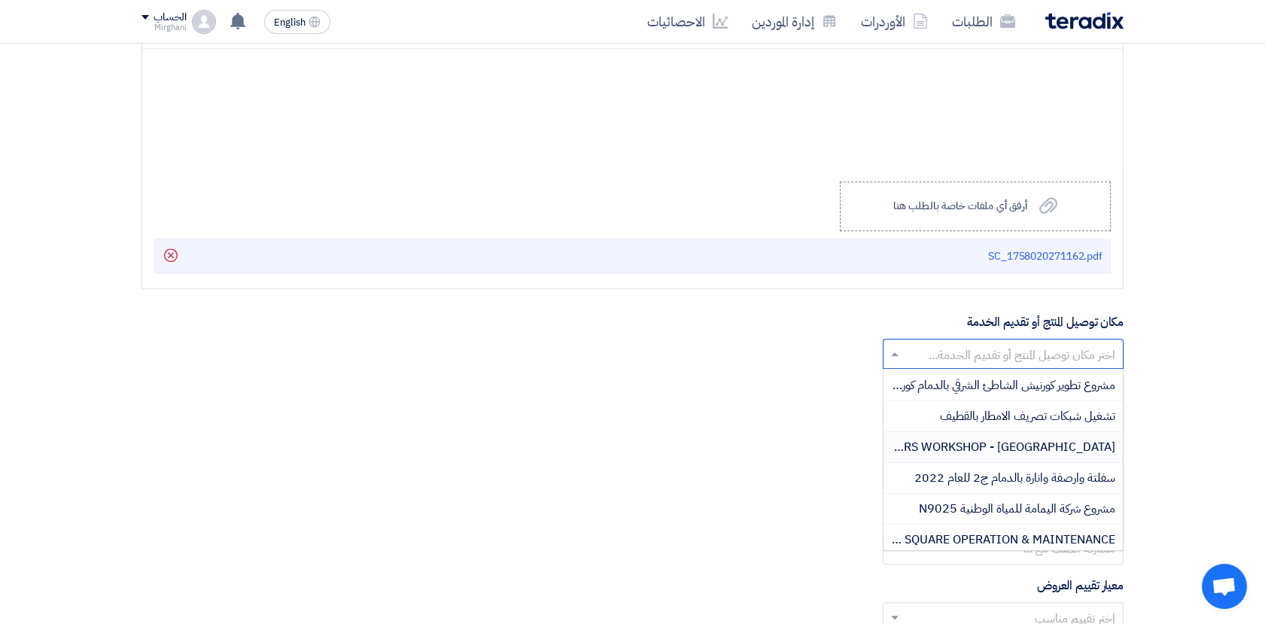
scroll to position [668, 0]
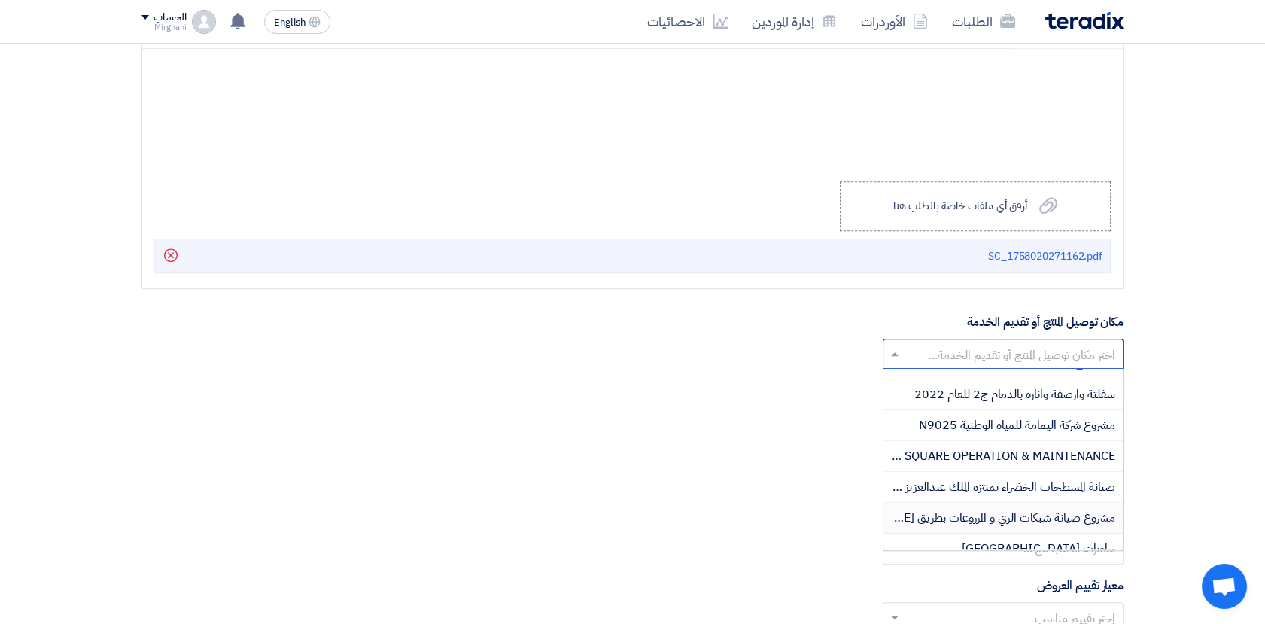
click at [1003, 509] on span "مشروع صيانة شبكات الري و المزروعات بطريق [PERSON_NAME] ( [PERSON_NAME][DEMOGRAP…" at bounding box center [850, 518] width 529 height 18
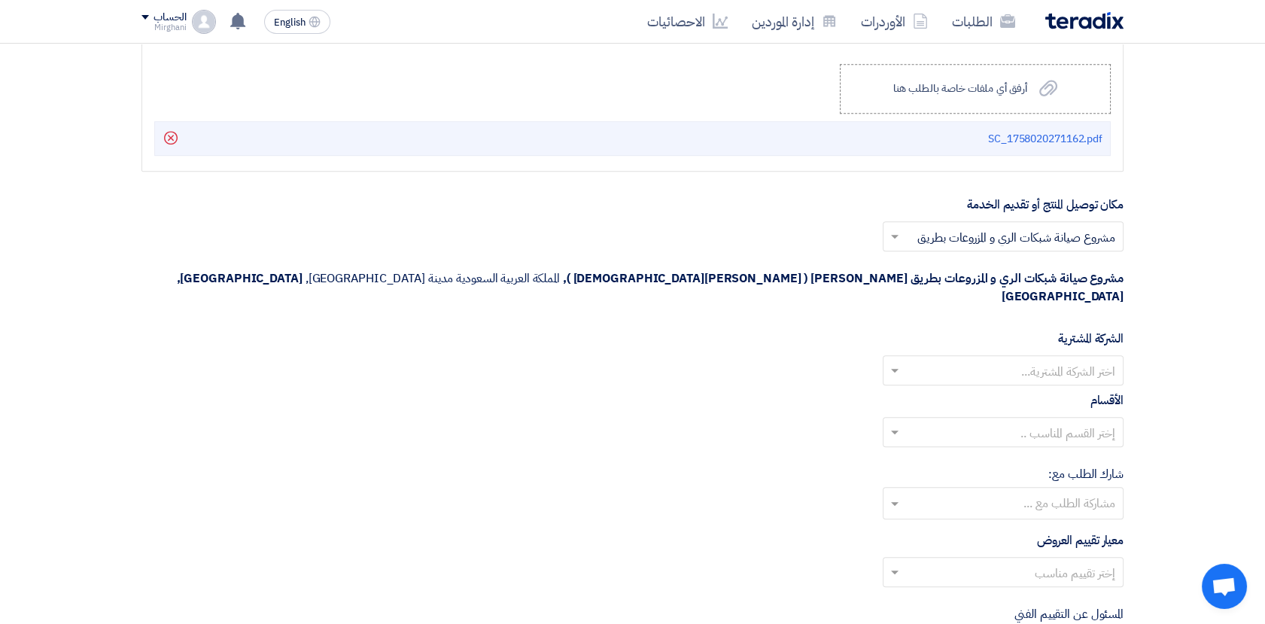
scroll to position [2173, 0]
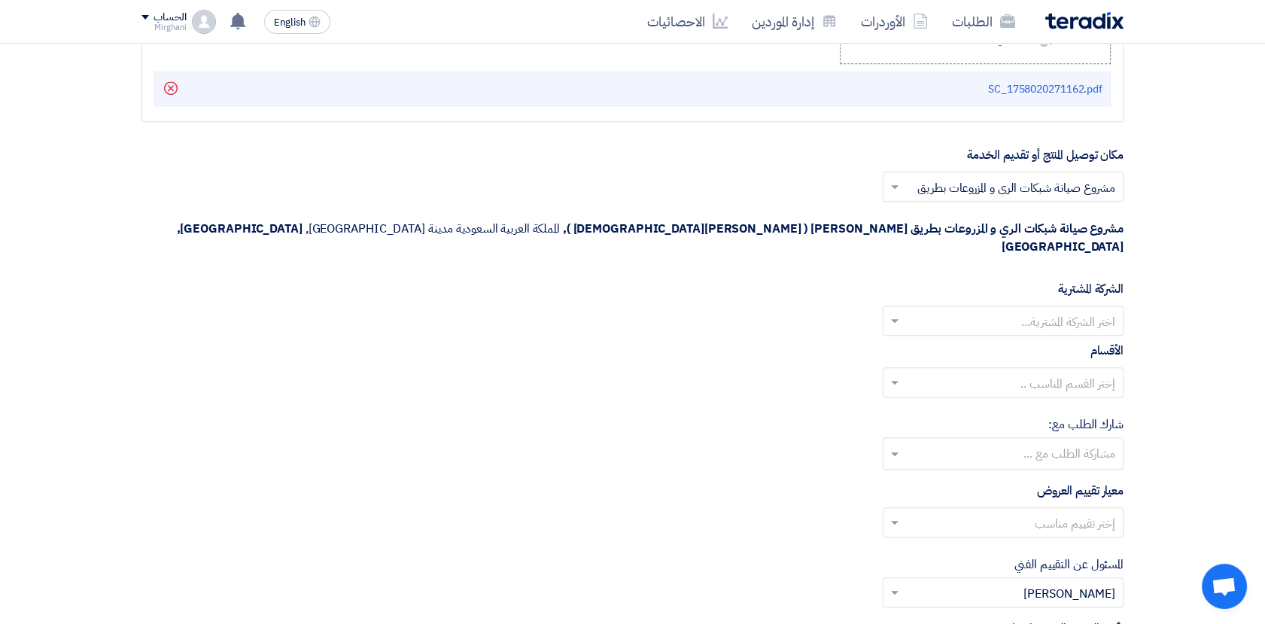
click at [910, 310] on input "text" at bounding box center [1011, 322] width 211 height 25
click at [990, 342] on span "Nabatat for contracting" at bounding box center [1051, 351] width 128 height 18
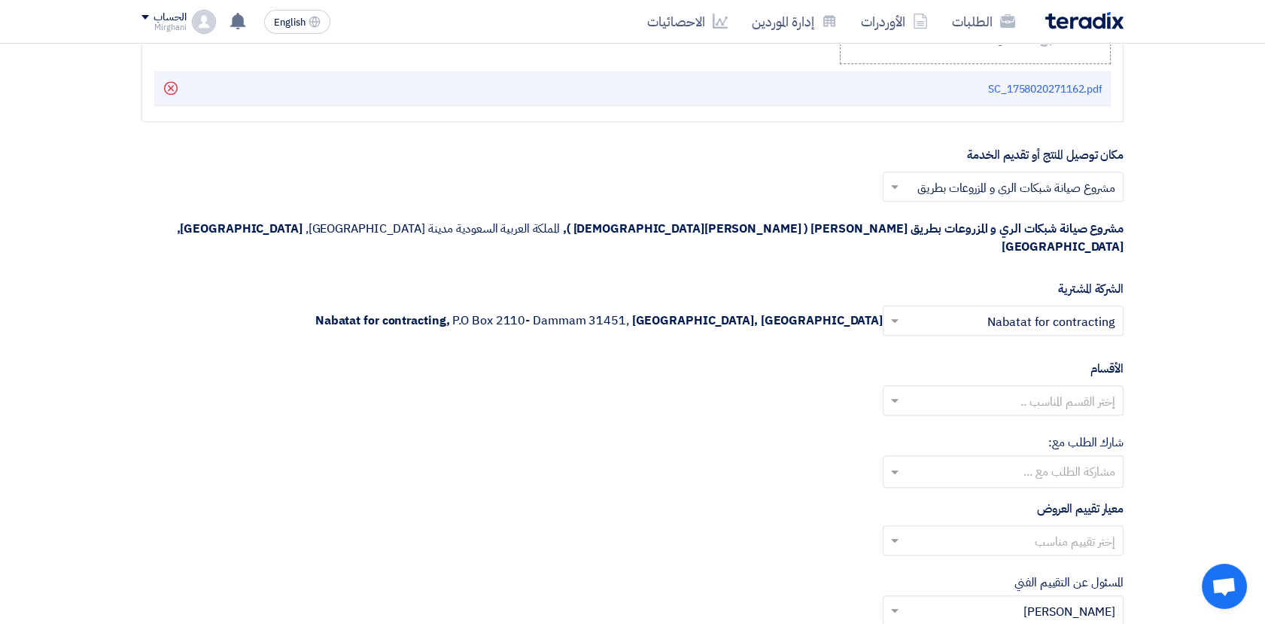
click at [981, 390] on input "text" at bounding box center [1011, 402] width 211 height 25
click at [1017, 421] on span "General Department" at bounding box center [1059, 430] width 112 height 18
click at [1041, 530] on input "text" at bounding box center [1011, 542] width 211 height 25
click at [1065, 561] on span "Direct material" at bounding box center [1074, 570] width 82 height 18
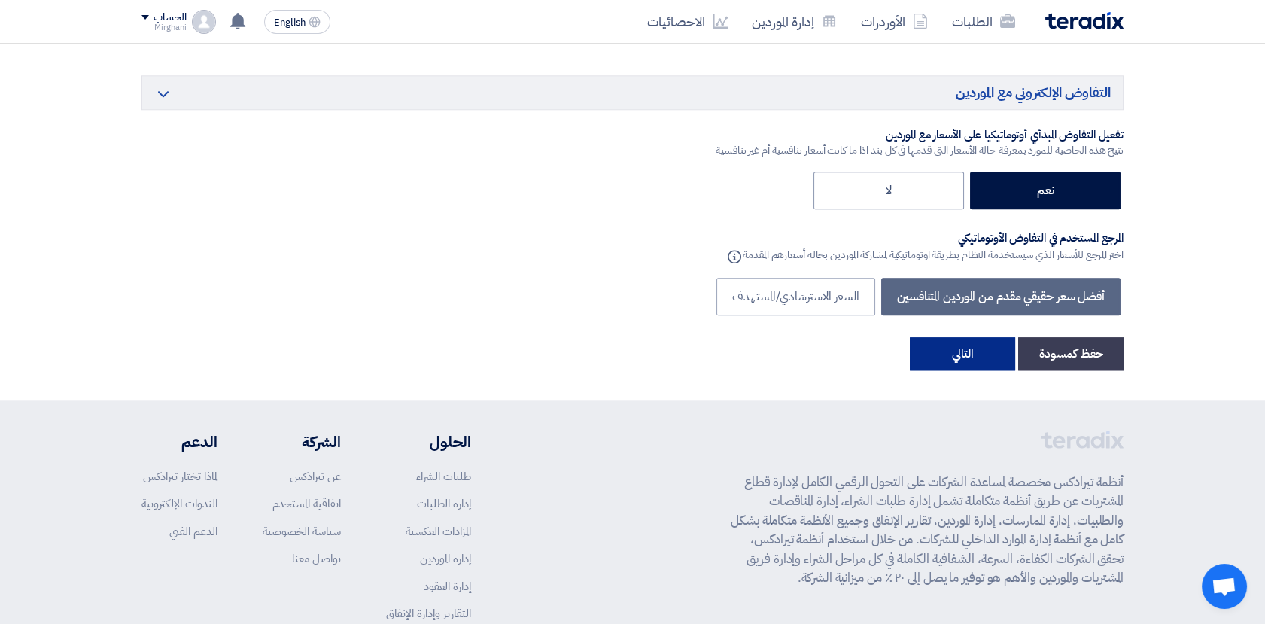
click at [959, 337] on button "التالي" at bounding box center [962, 353] width 105 height 33
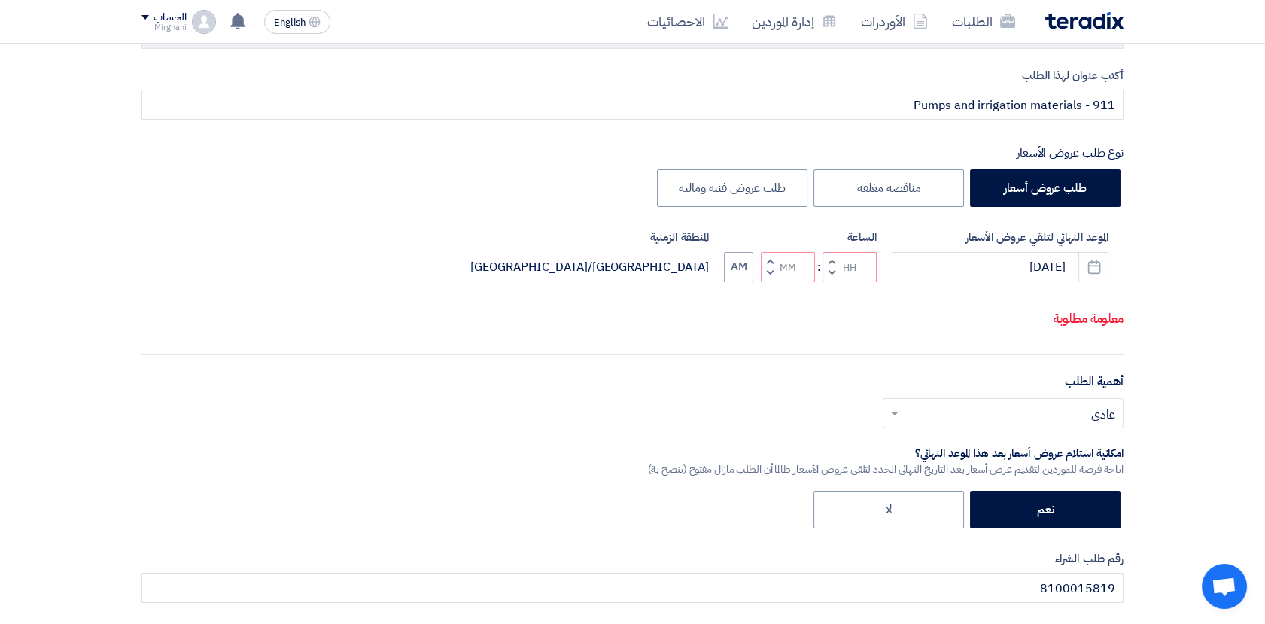
click at [834, 255] on button "Increment hours" at bounding box center [831, 261] width 18 height 19
click at [832, 272] on span "button" at bounding box center [831, 272] width 5 height 11
type input "12"
click at [769, 258] on span "button" at bounding box center [770, 260] width 5 height 11
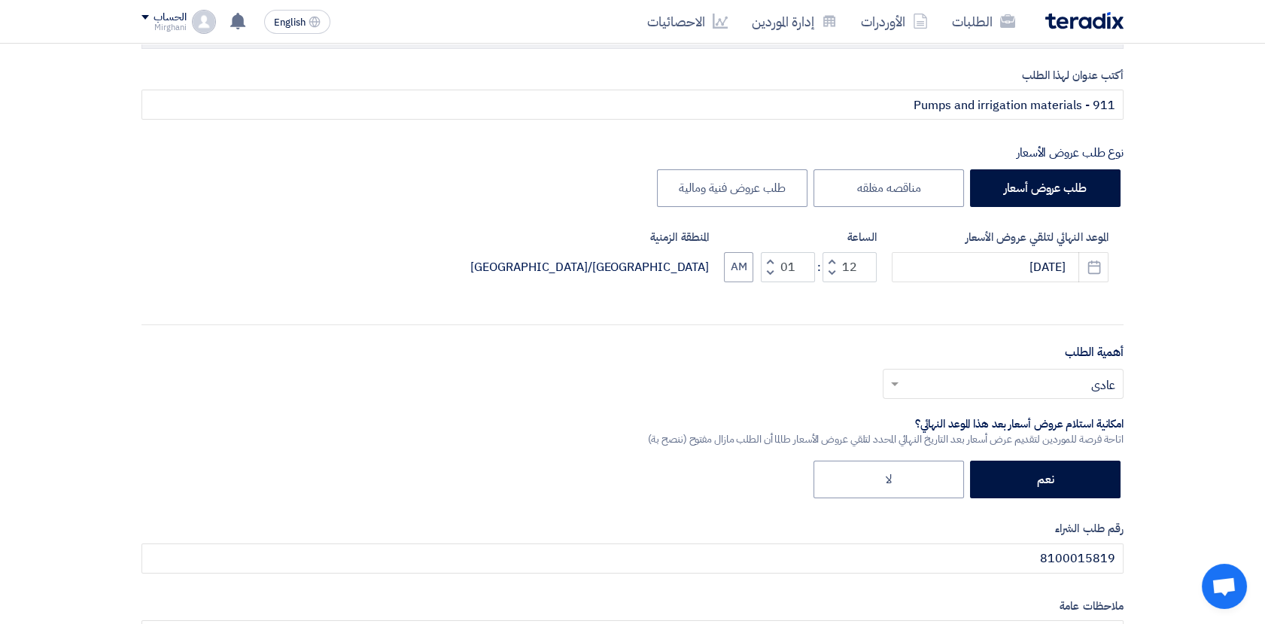
click at [771, 269] on span "button" at bounding box center [770, 272] width 5 height 11
type input "00"
click at [772, 269] on span "button" at bounding box center [770, 272] width 5 height 11
type input "11"
type input "59"
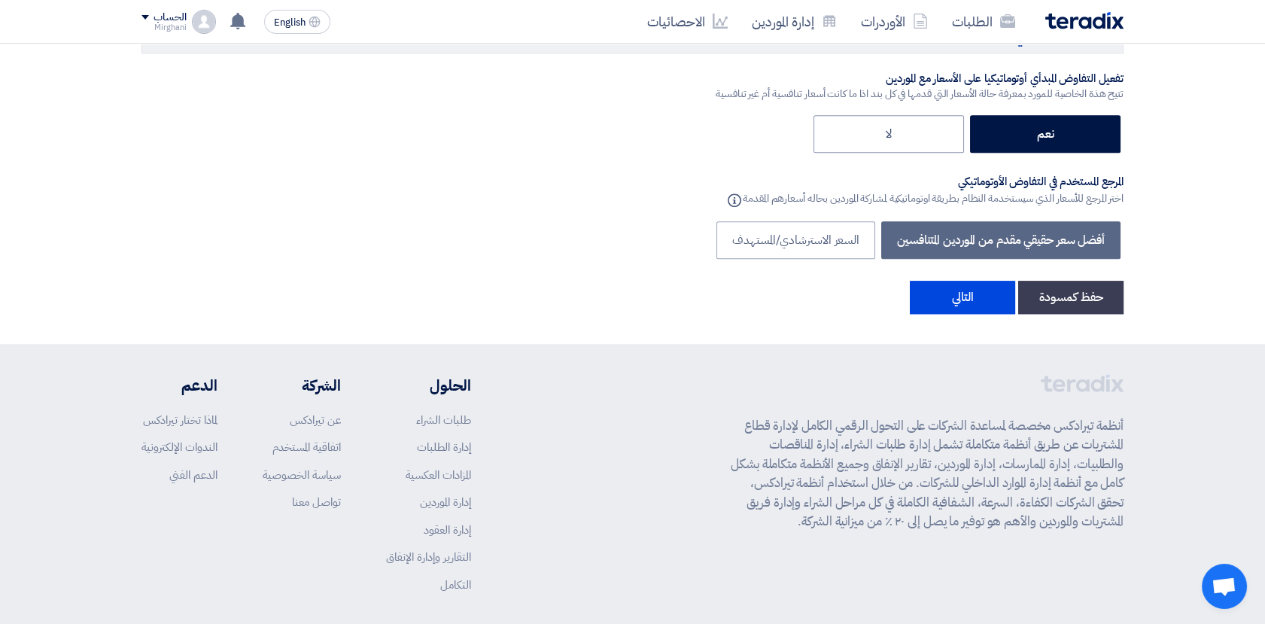
scroll to position [3152, 0]
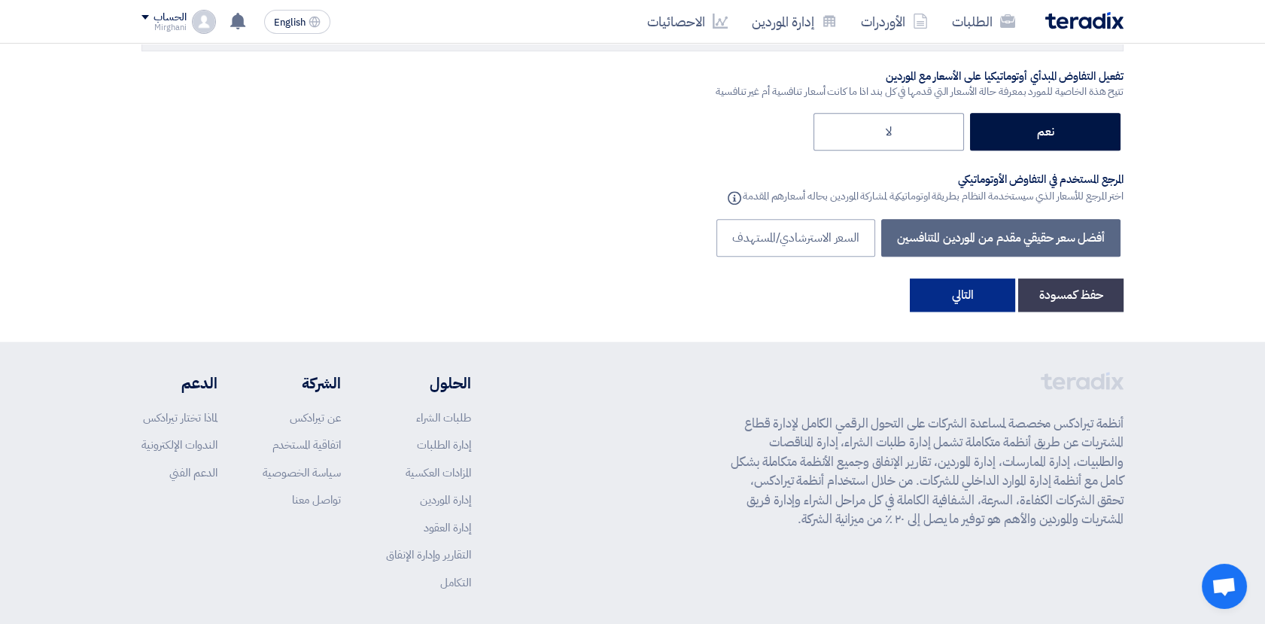
click at [945, 278] on button "التالي" at bounding box center [962, 294] width 105 height 33
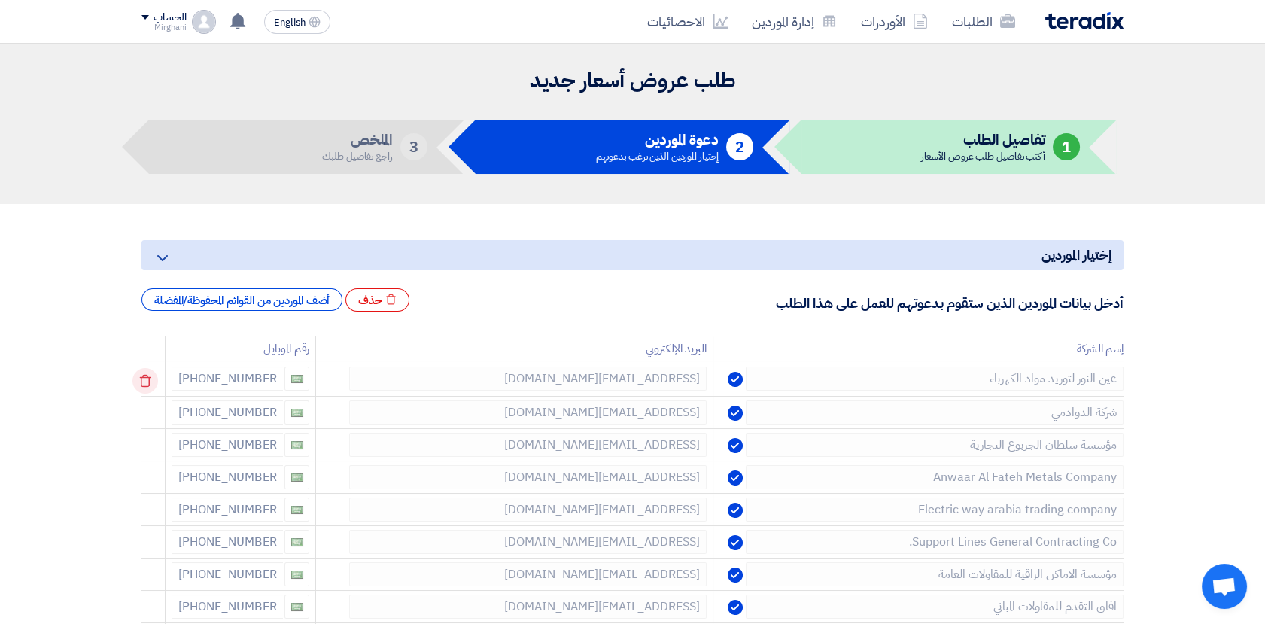
click at [154, 374] on icon at bounding box center [145, 381] width 26 height 26
click at [0, 0] on icon at bounding box center [0, 0] width 0 height 0
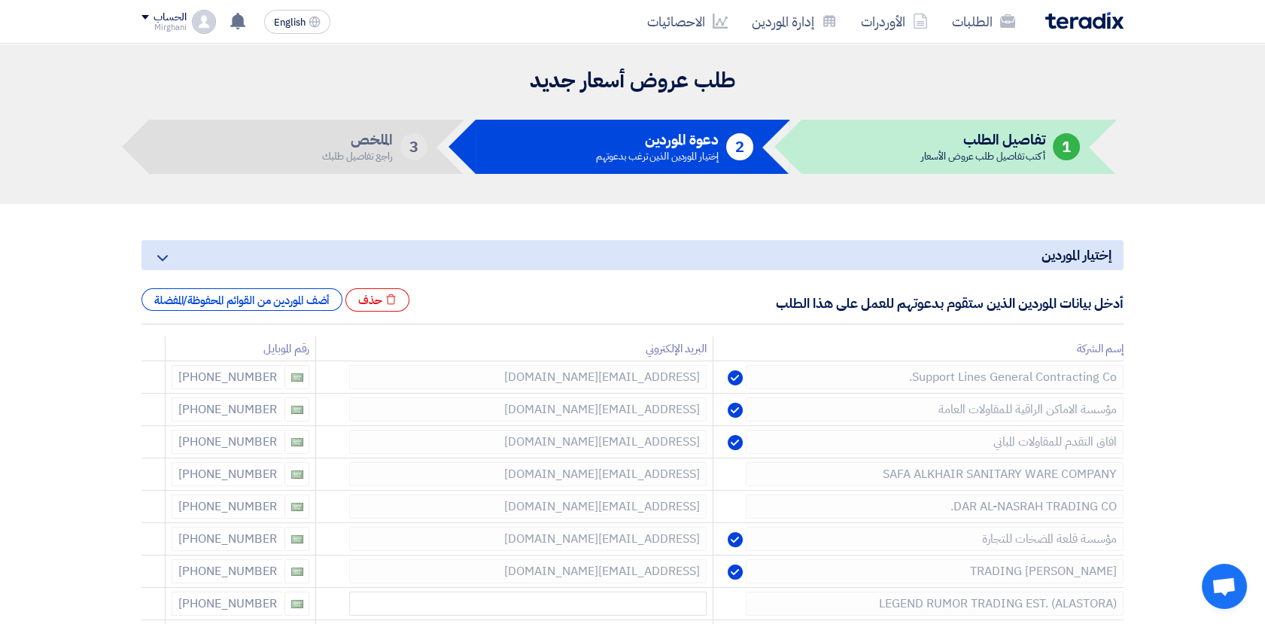
click at [0, 0] on icon at bounding box center [0, 0] width 0 height 0
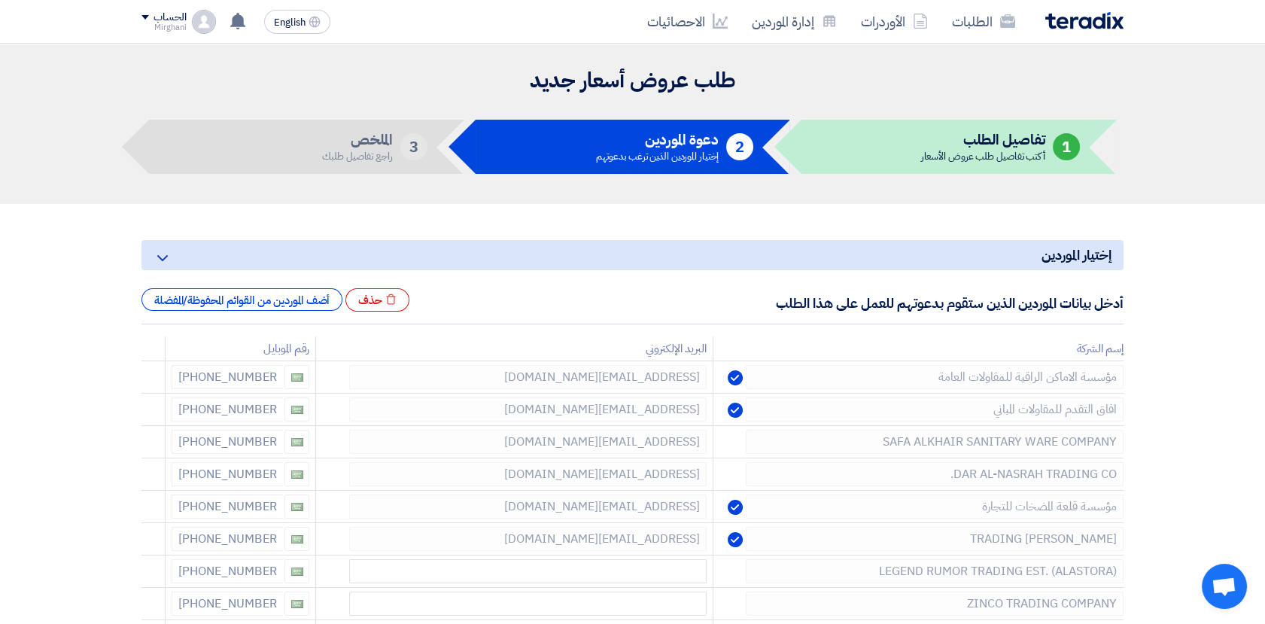
click at [0, 0] on icon at bounding box center [0, 0] width 0 height 0
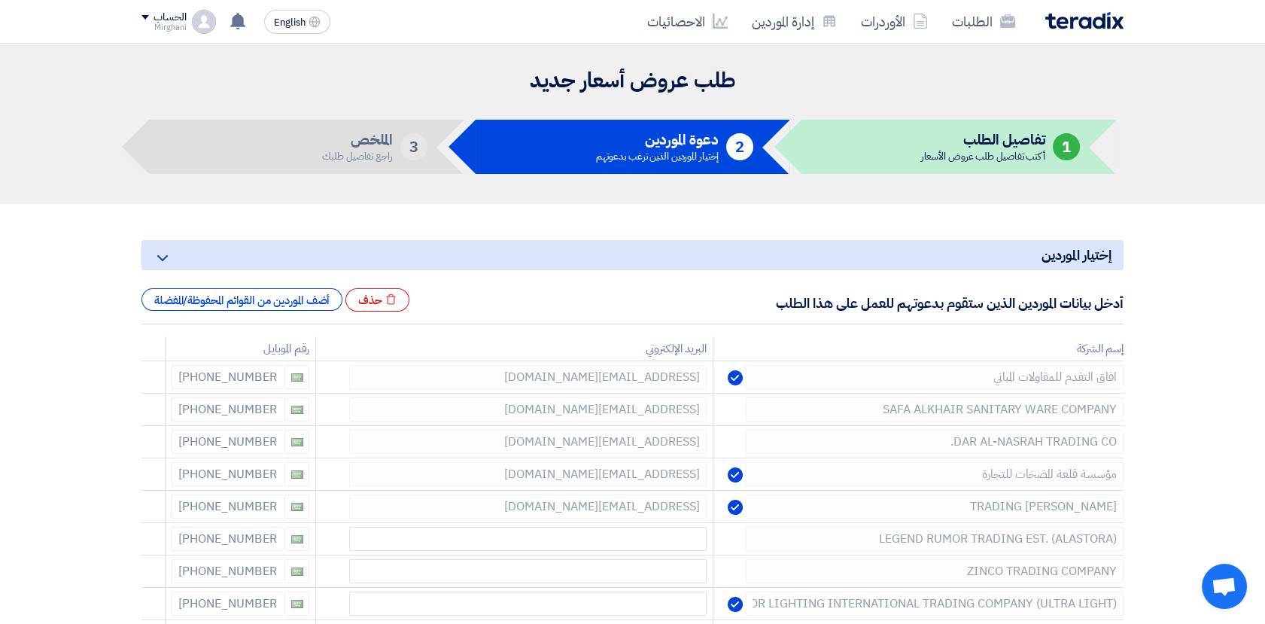
click at [0, 0] on icon at bounding box center [0, 0] width 0 height 0
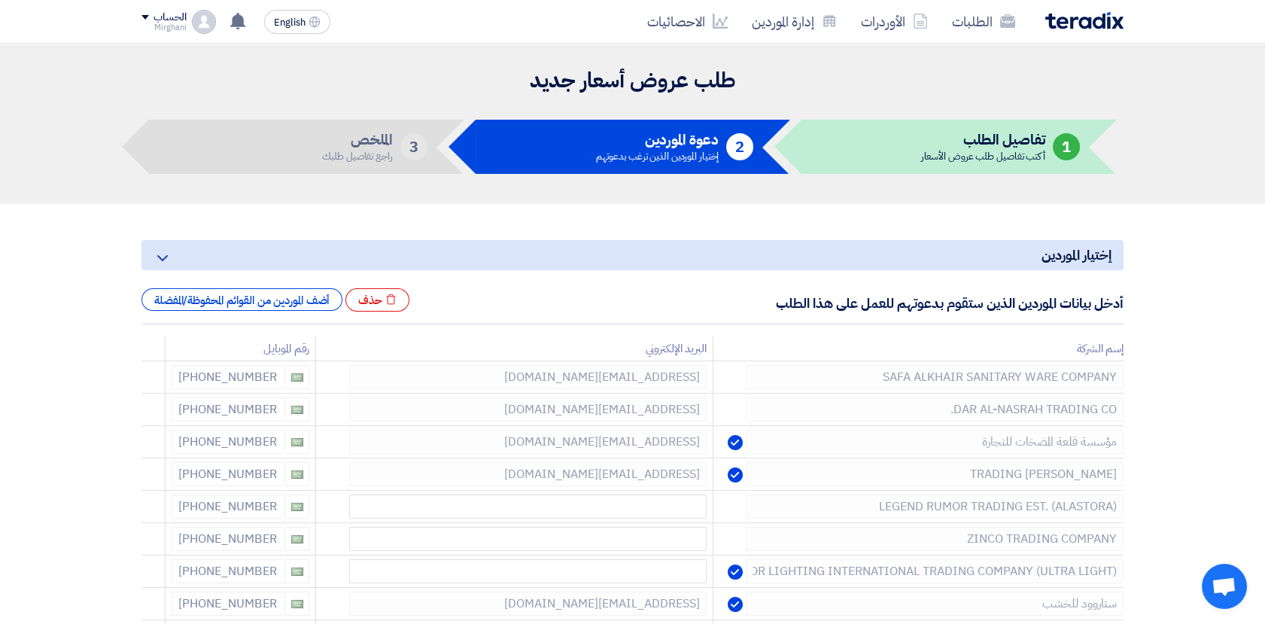
click at [0, 0] on icon at bounding box center [0, 0] width 0 height 0
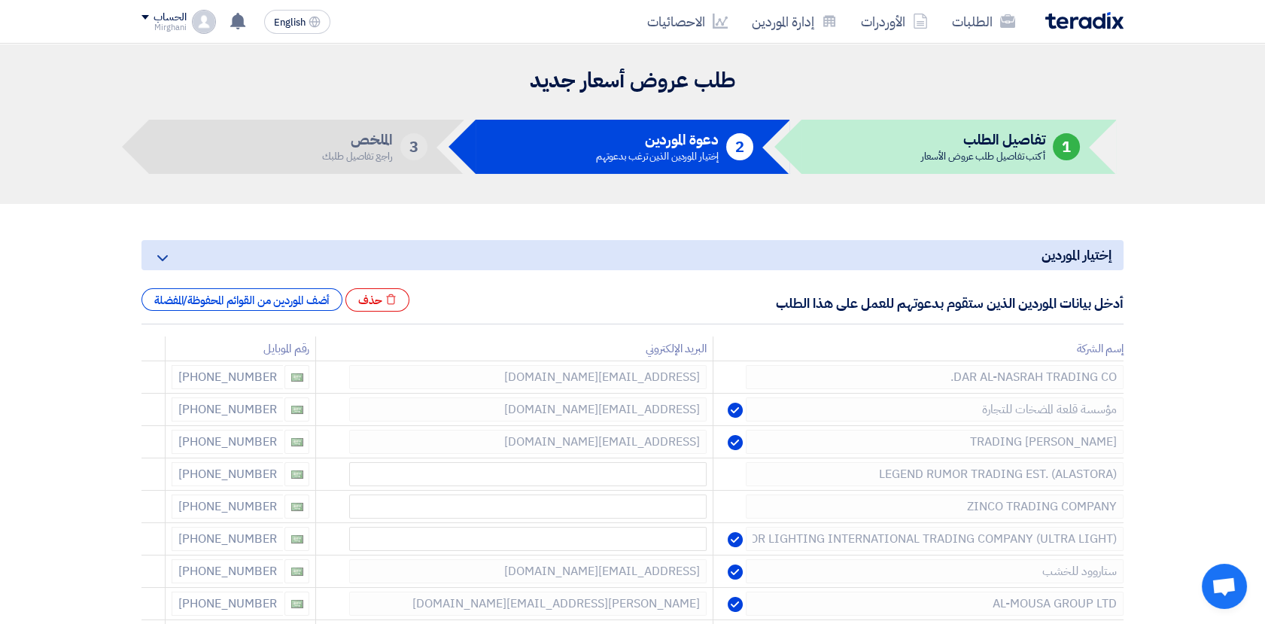
click at [0, 0] on icon at bounding box center [0, 0] width 0 height 0
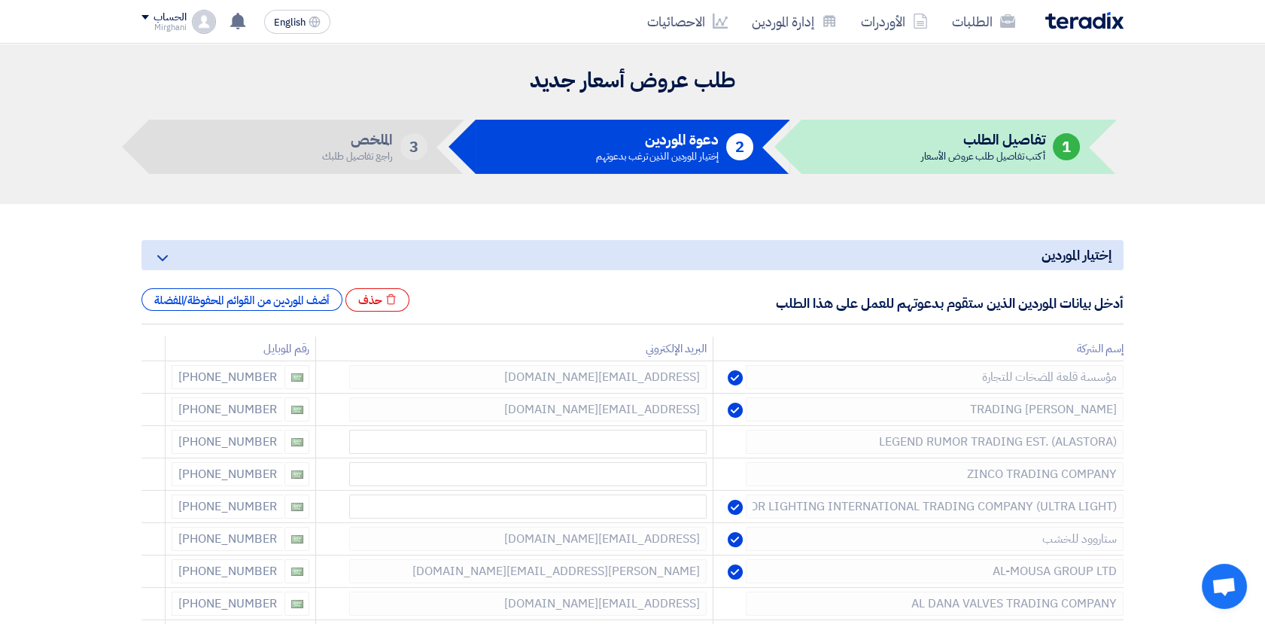
click at [0, 0] on icon at bounding box center [0, 0] width 0 height 0
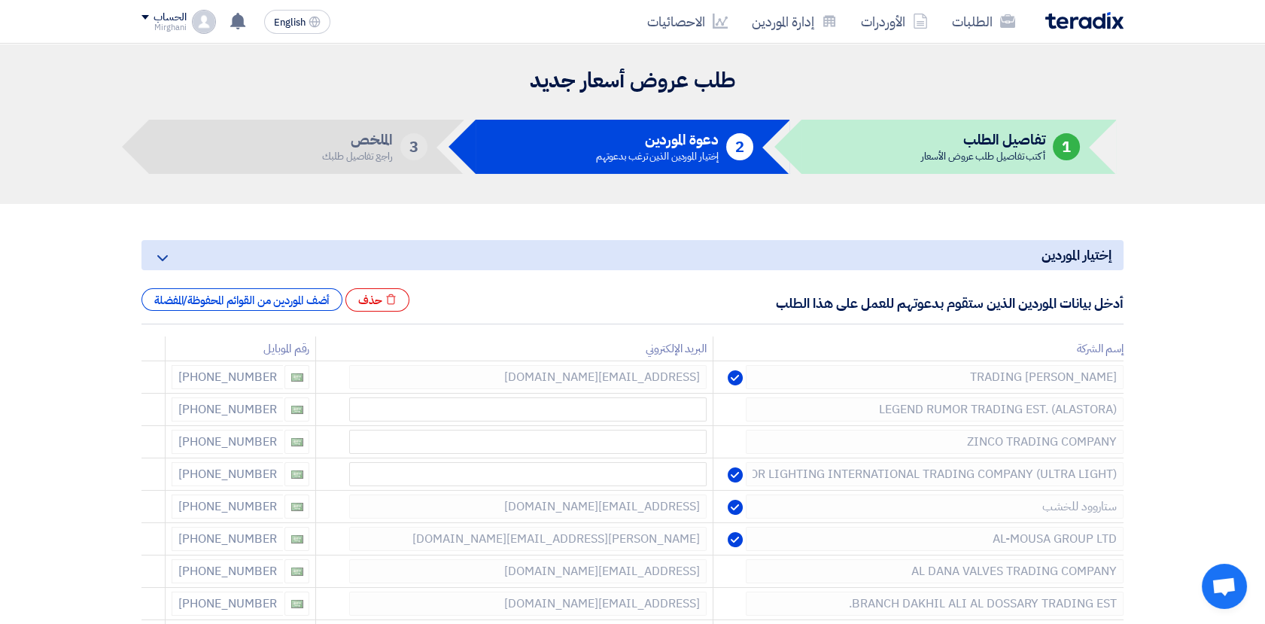
click at [0, 0] on icon at bounding box center [0, 0] width 0 height 0
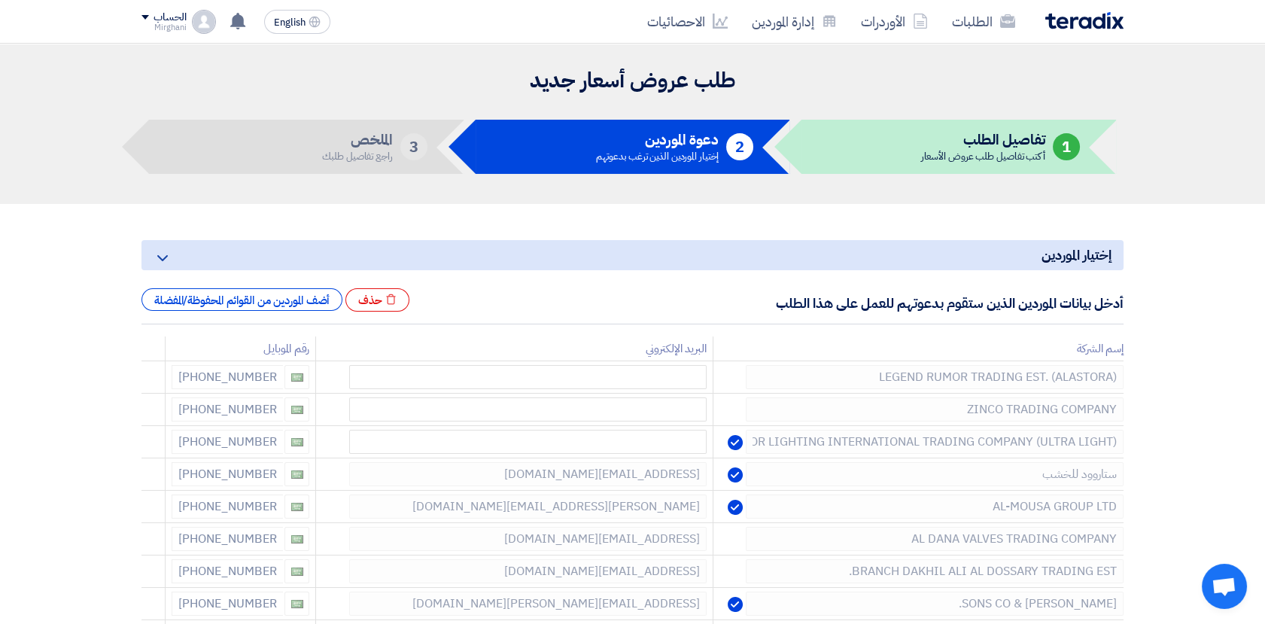
click at [0, 0] on icon at bounding box center [0, 0] width 0 height 0
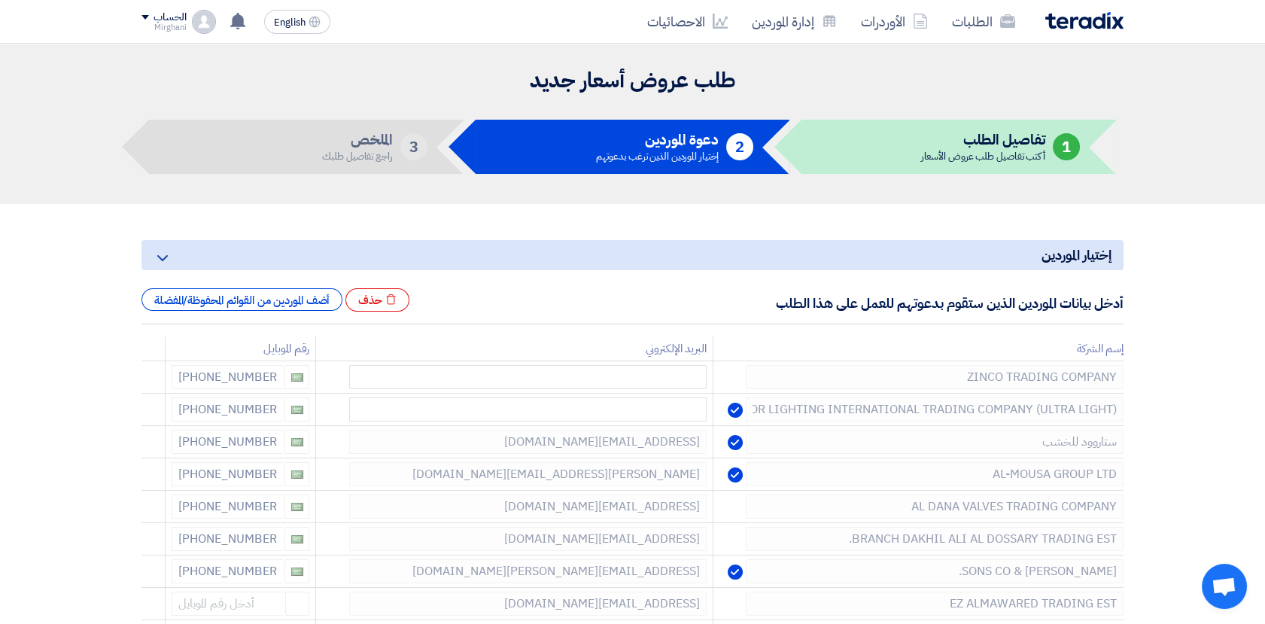
click at [0, 0] on icon at bounding box center [0, 0] width 0 height 0
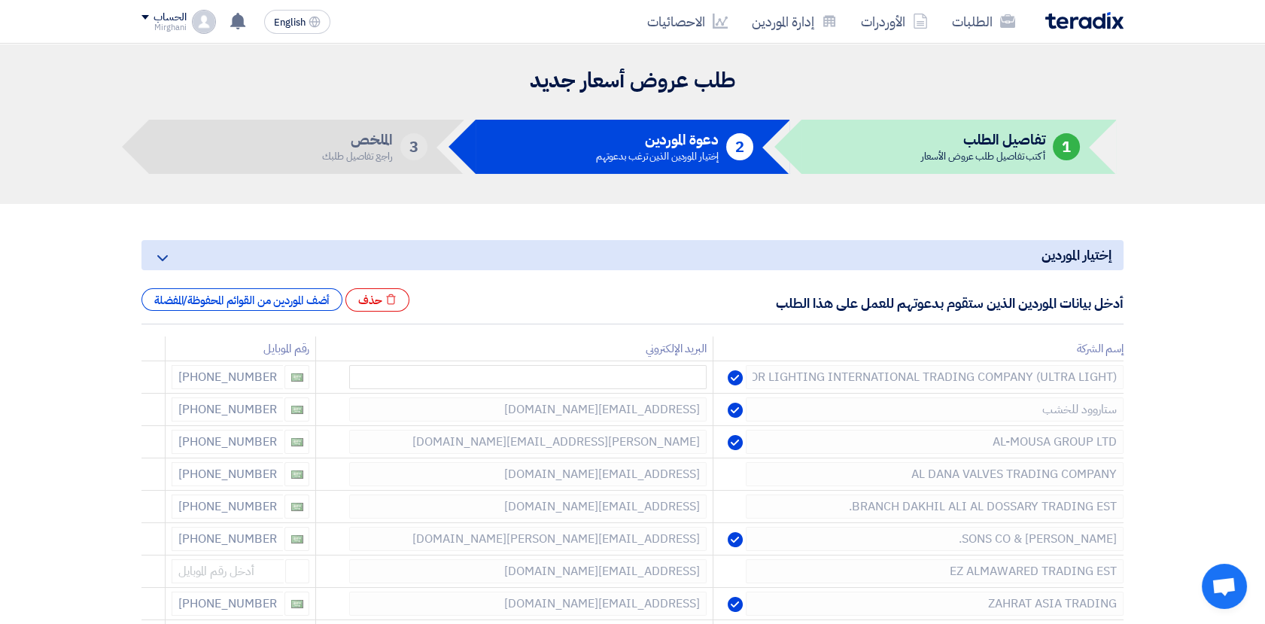
click at [0, 0] on icon at bounding box center [0, 0] width 0 height 0
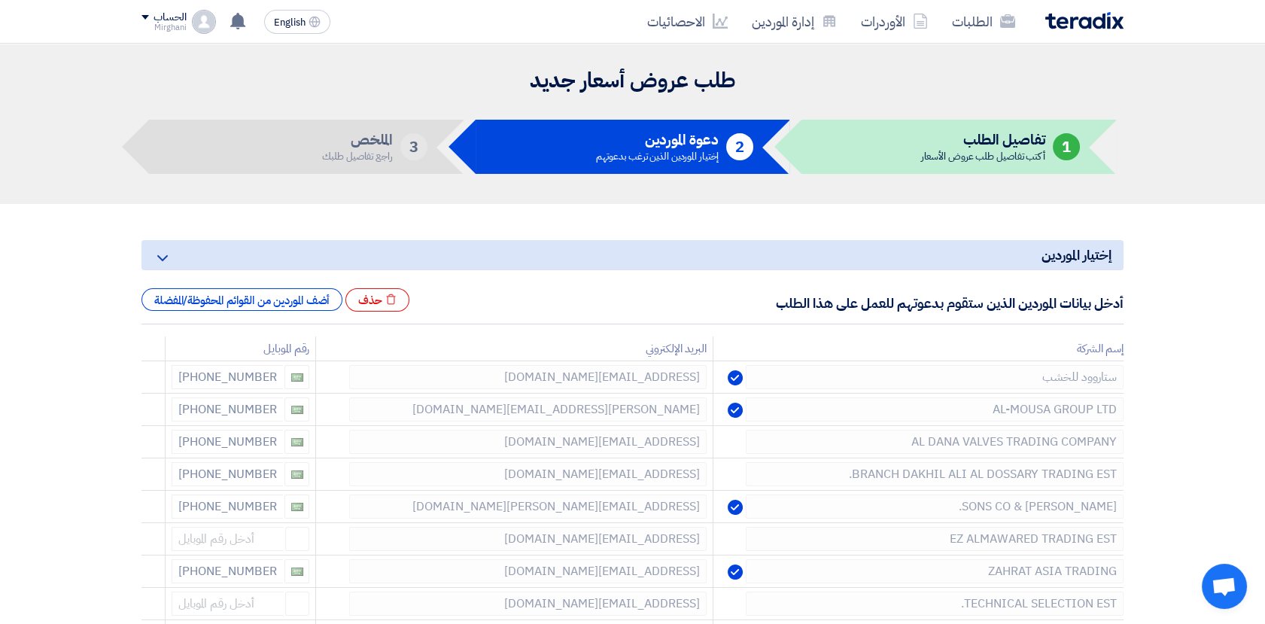
click at [0, 0] on icon at bounding box center [0, 0] width 0 height 0
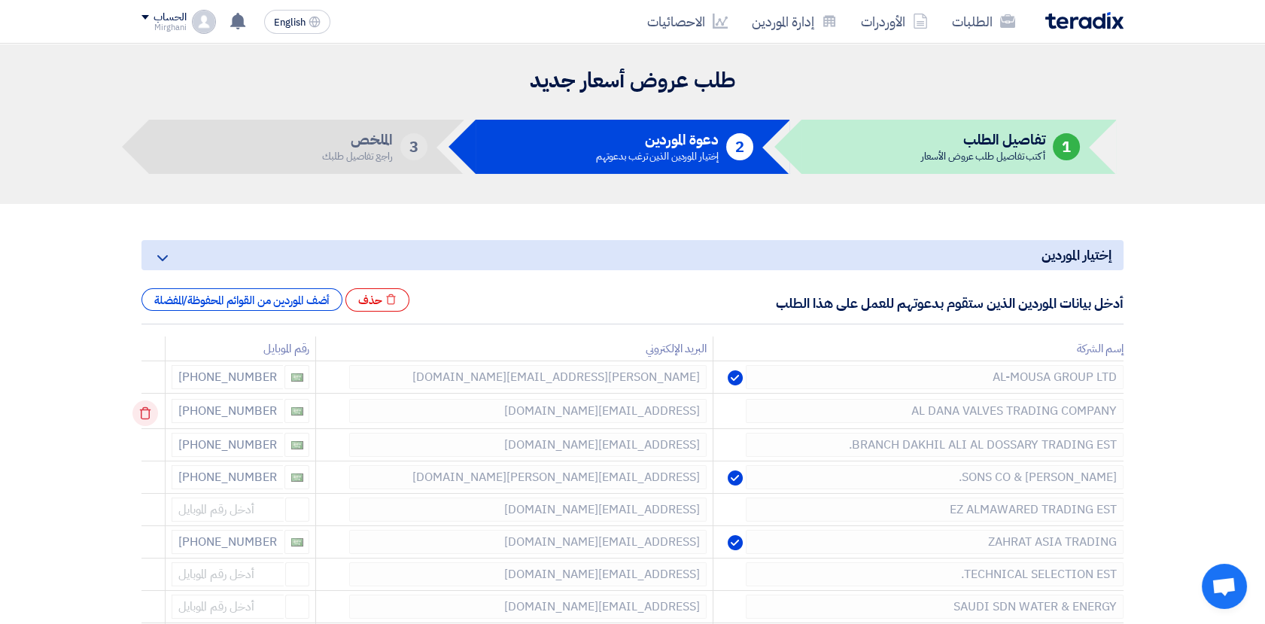
click at [150, 413] on icon at bounding box center [145, 413] width 26 height 26
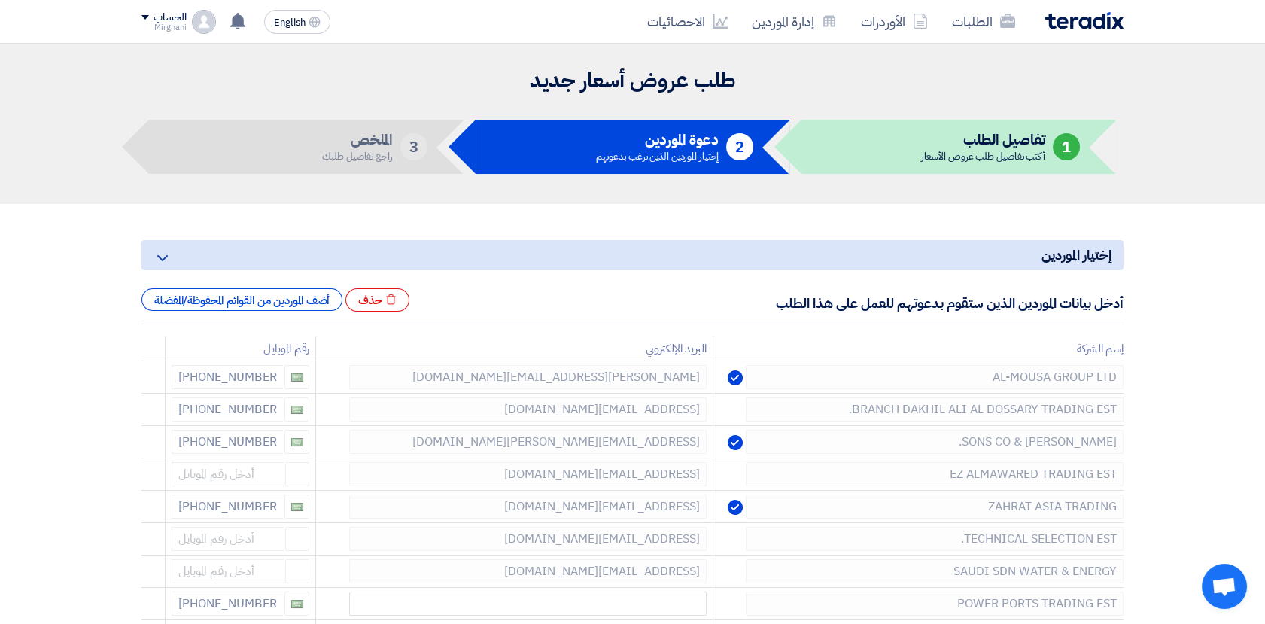
click at [0, 0] on icon at bounding box center [0, 0] width 0 height 0
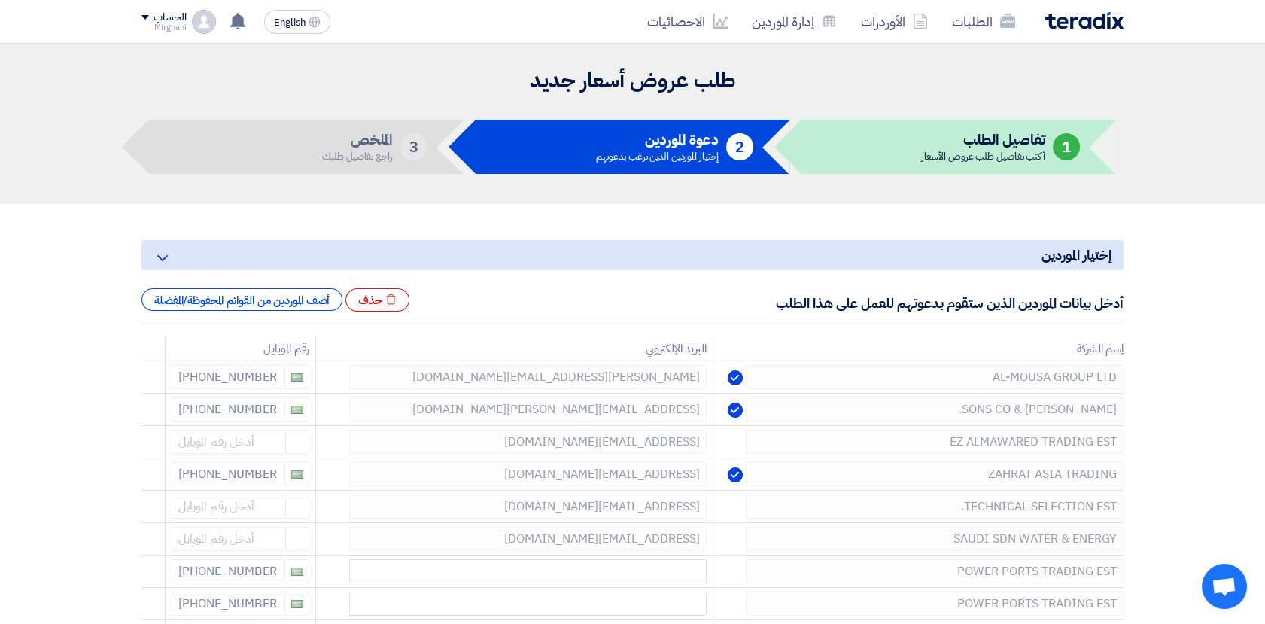
click at [0, 0] on icon at bounding box center [0, 0] width 0 height 0
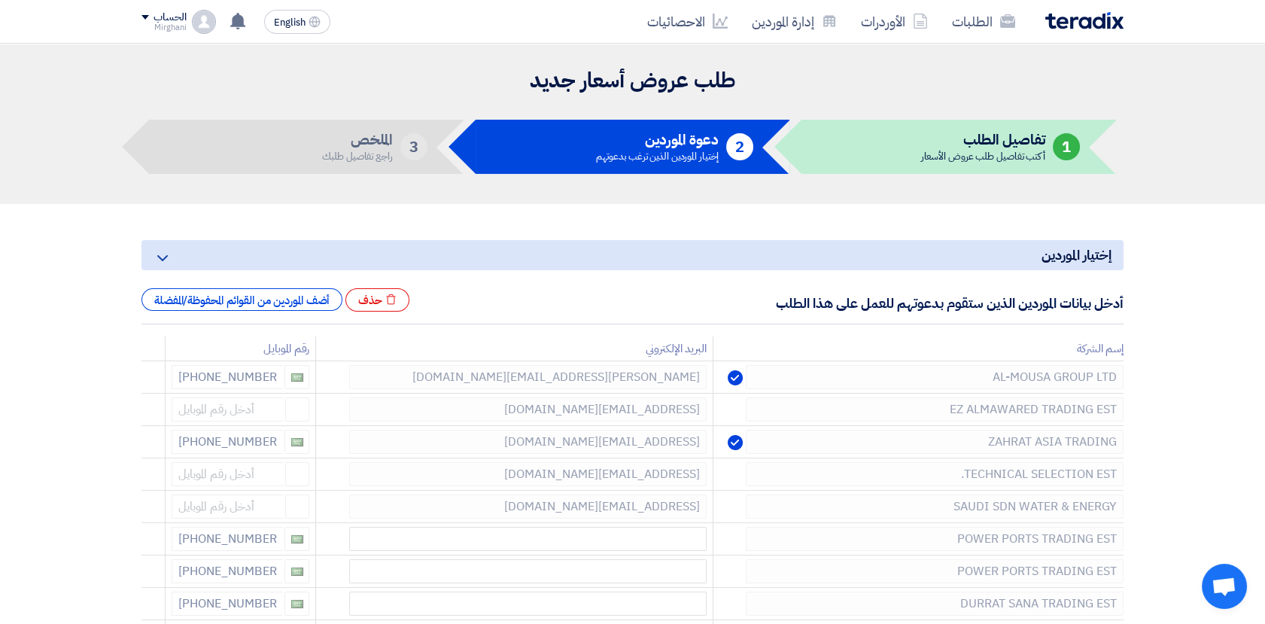
click at [0, 0] on icon at bounding box center [0, 0] width 0 height 0
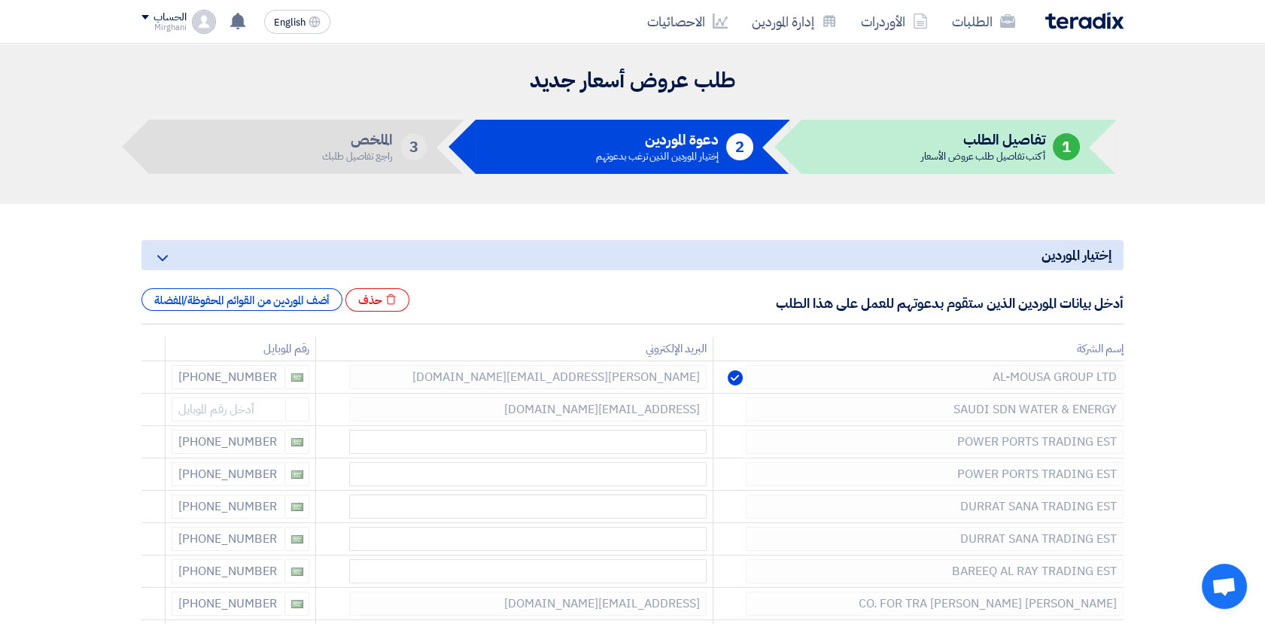
click at [0, 0] on icon at bounding box center [0, 0] width 0 height 0
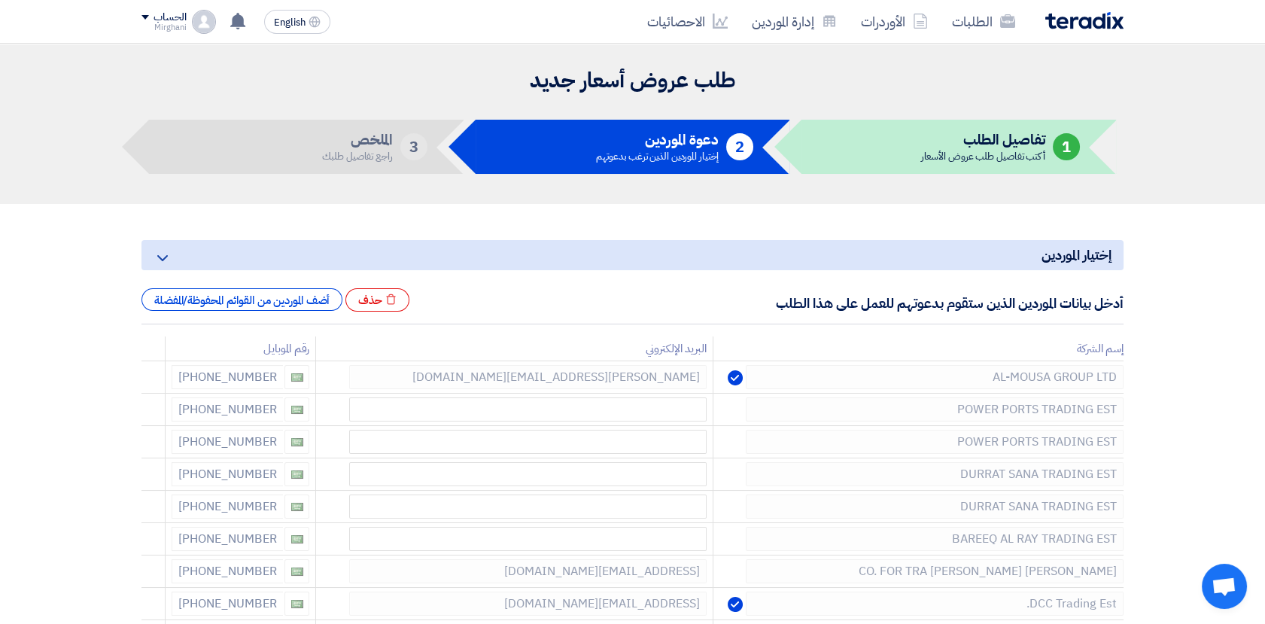
click at [0, 0] on icon at bounding box center [0, 0] width 0 height 0
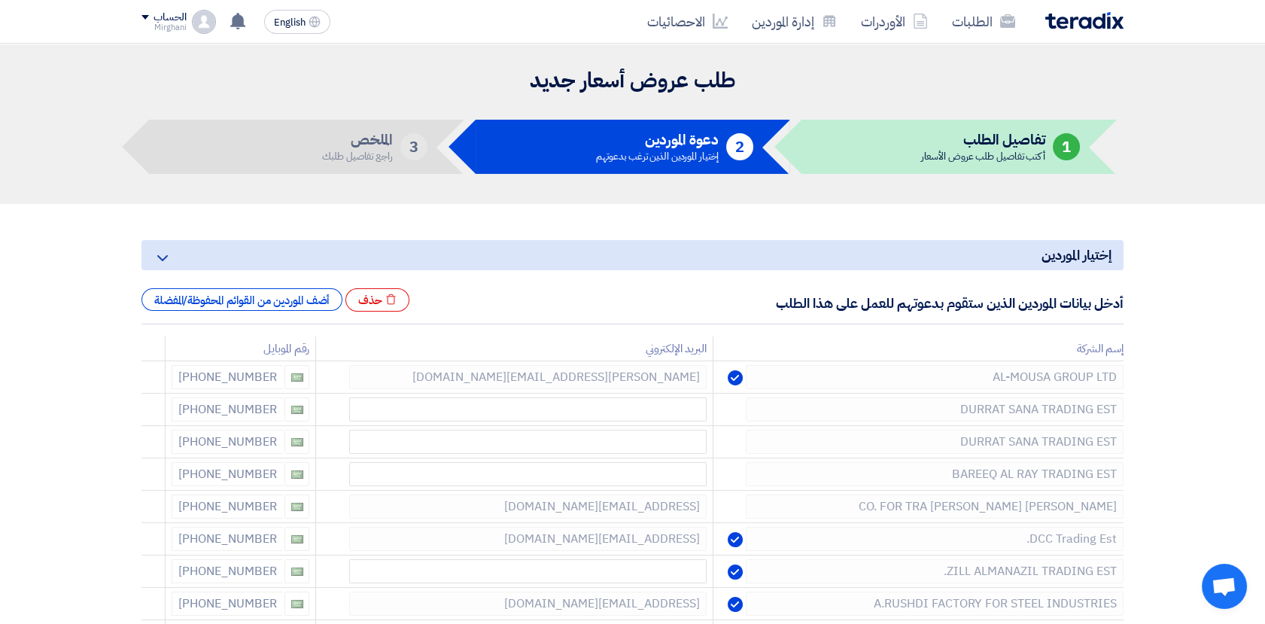
click at [0, 0] on icon at bounding box center [0, 0] width 0 height 0
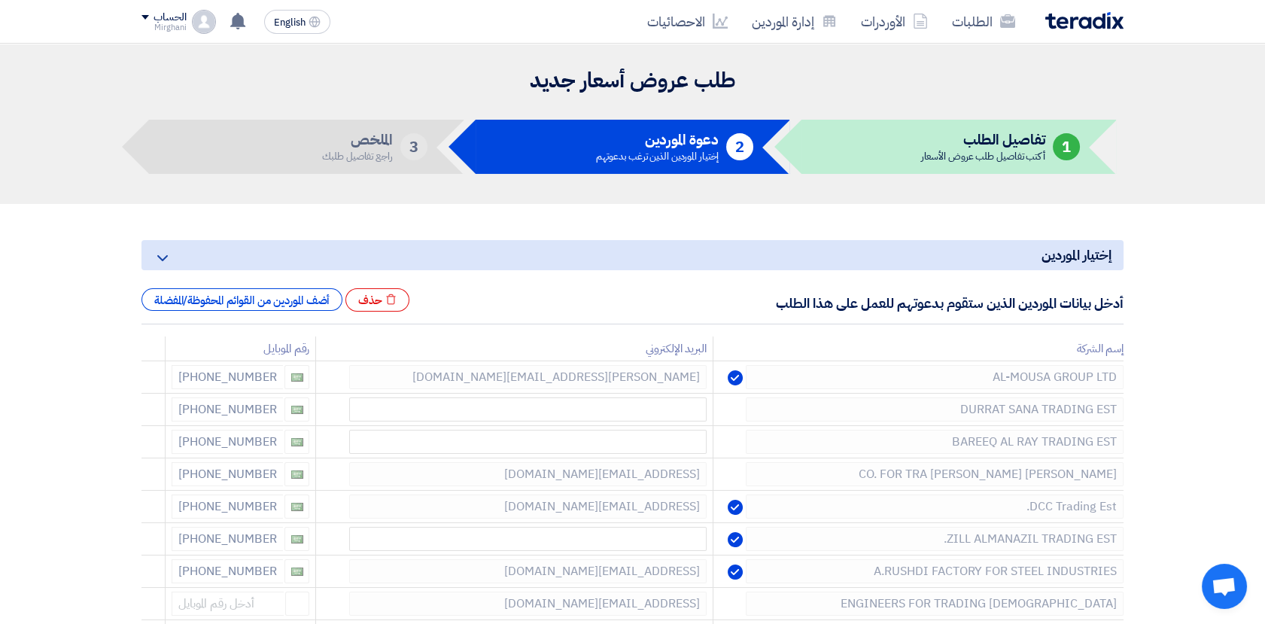
click at [0, 0] on icon at bounding box center [0, 0] width 0 height 0
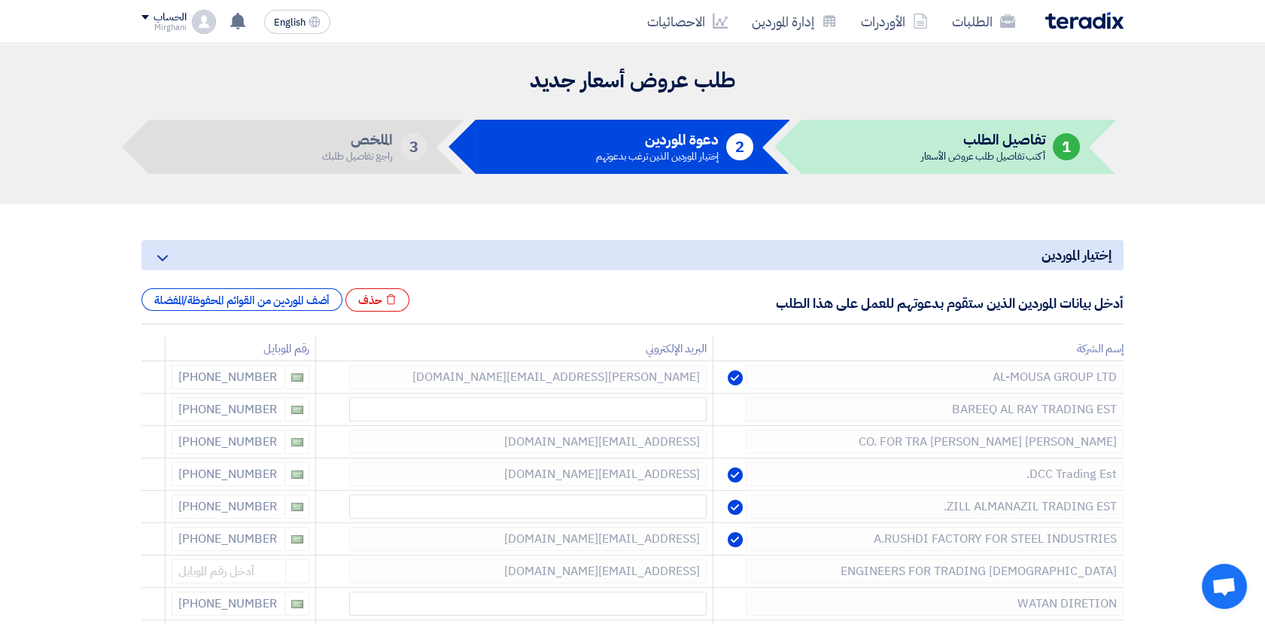
click at [0, 0] on icon at bounding box center [0, 0] width 0 height 0
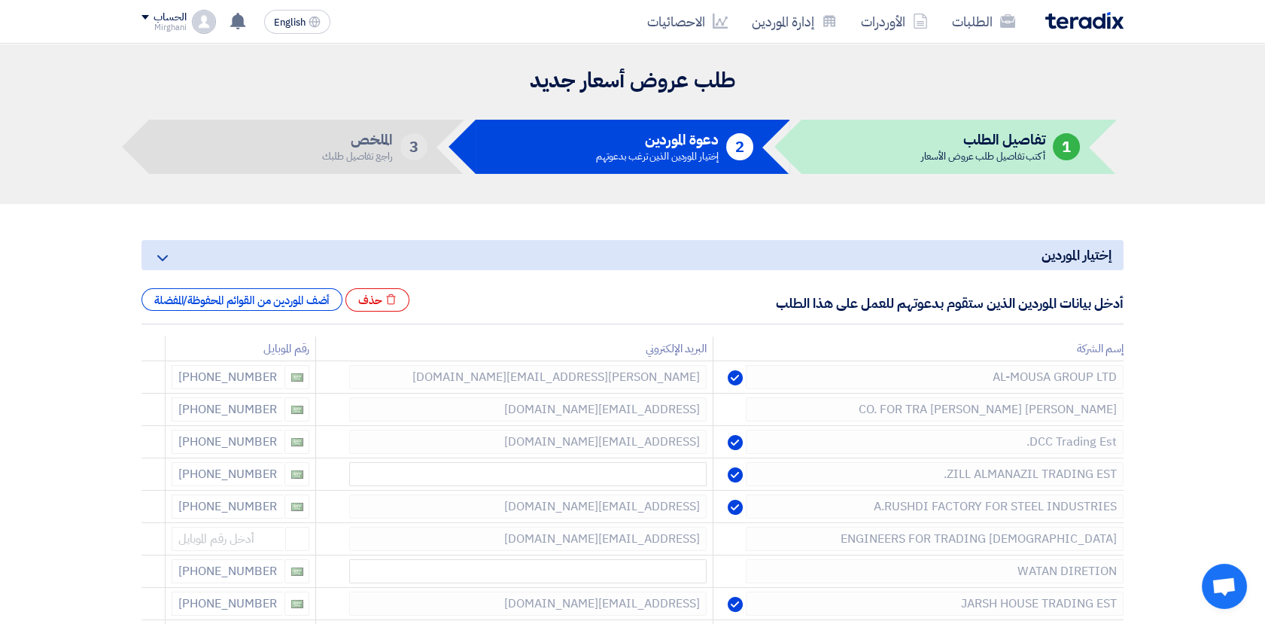
click at [0, 0] on icon at bounding box center [0, 0] width 0 height 0
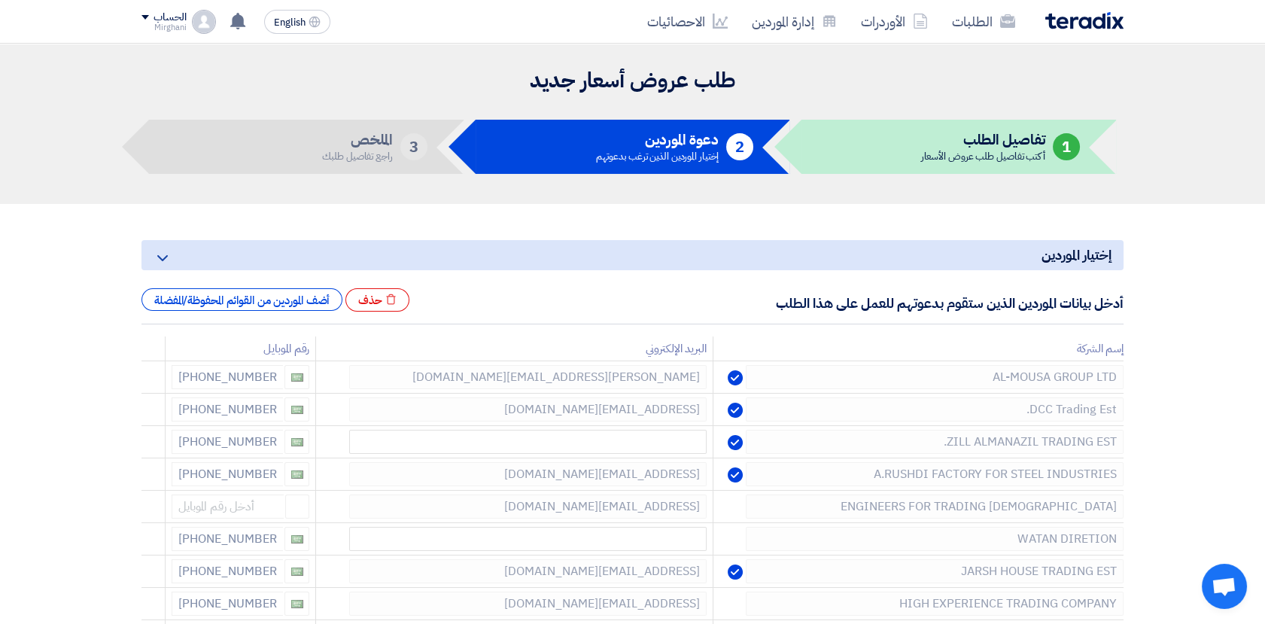
click at [0, 0] on icon at bounding box center [0, 0] width 0 height 0
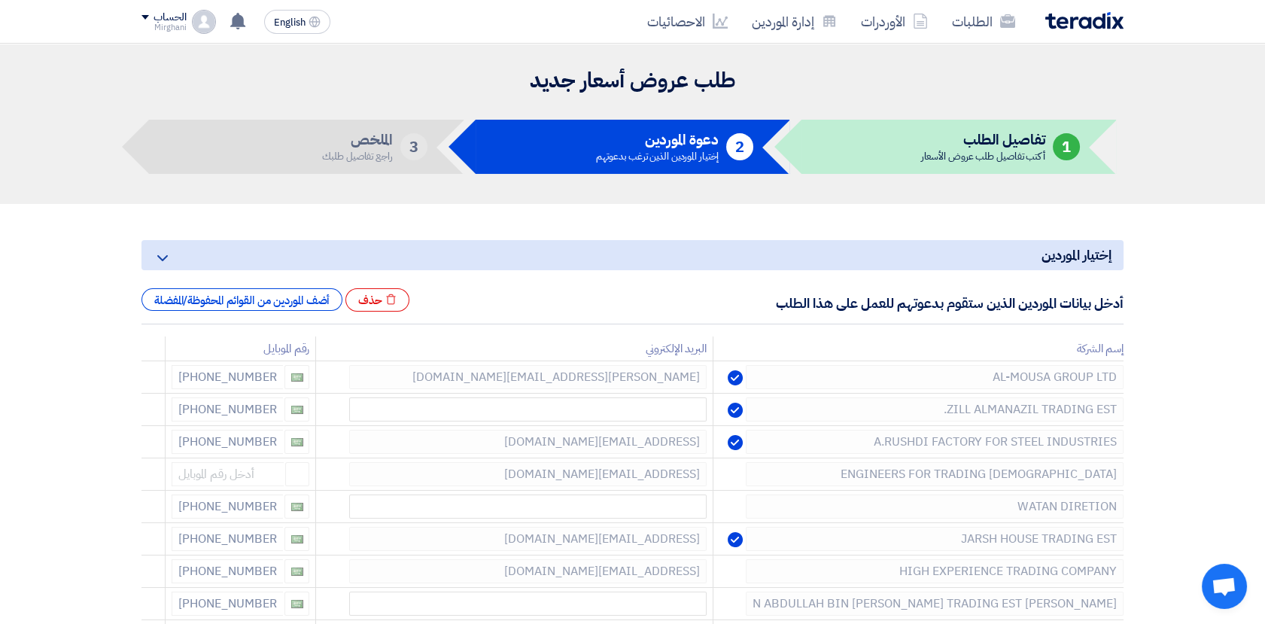
click at [0, 0] on icon at bounding box center [0, 0] width 0 height 0
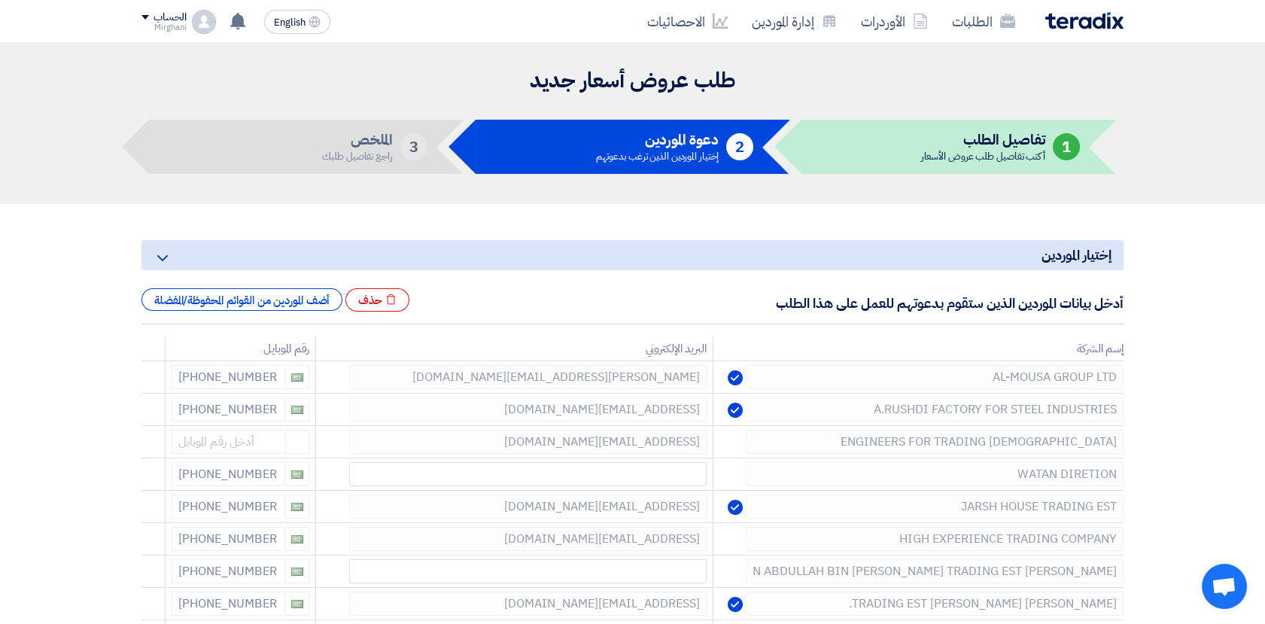
click at [0, 0] on icon at bounding box center [0, 0] width 0 height 0
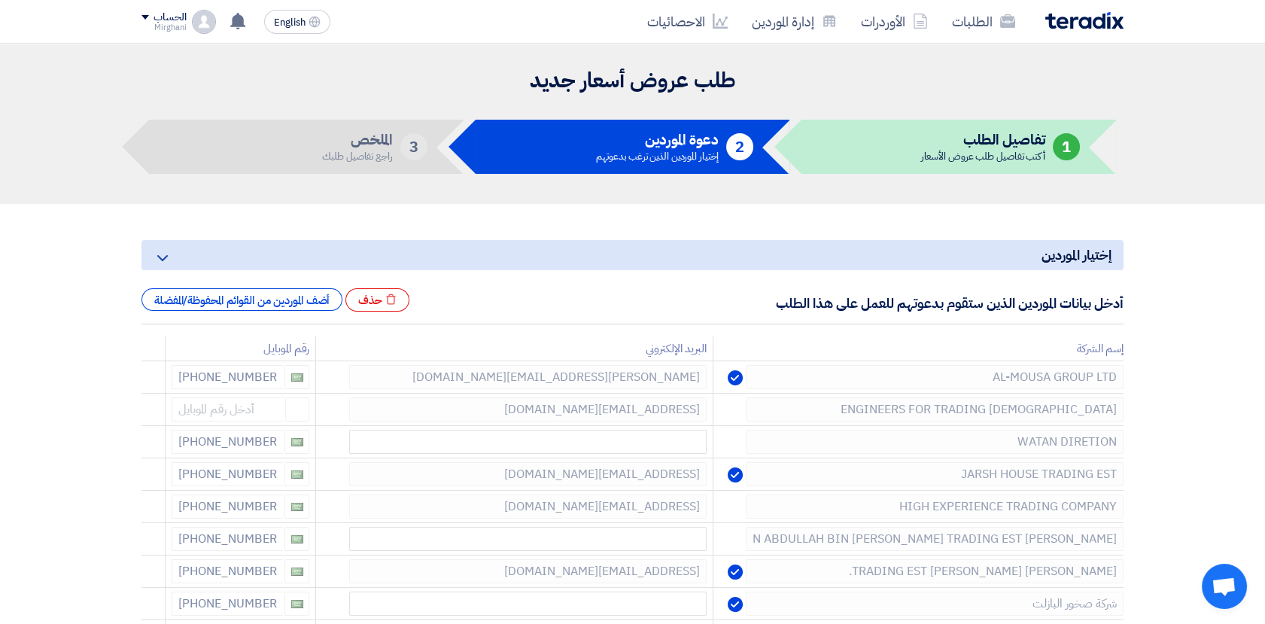
click at [0, 0] on icon at bounding box center [0, 0] width 0 height 0
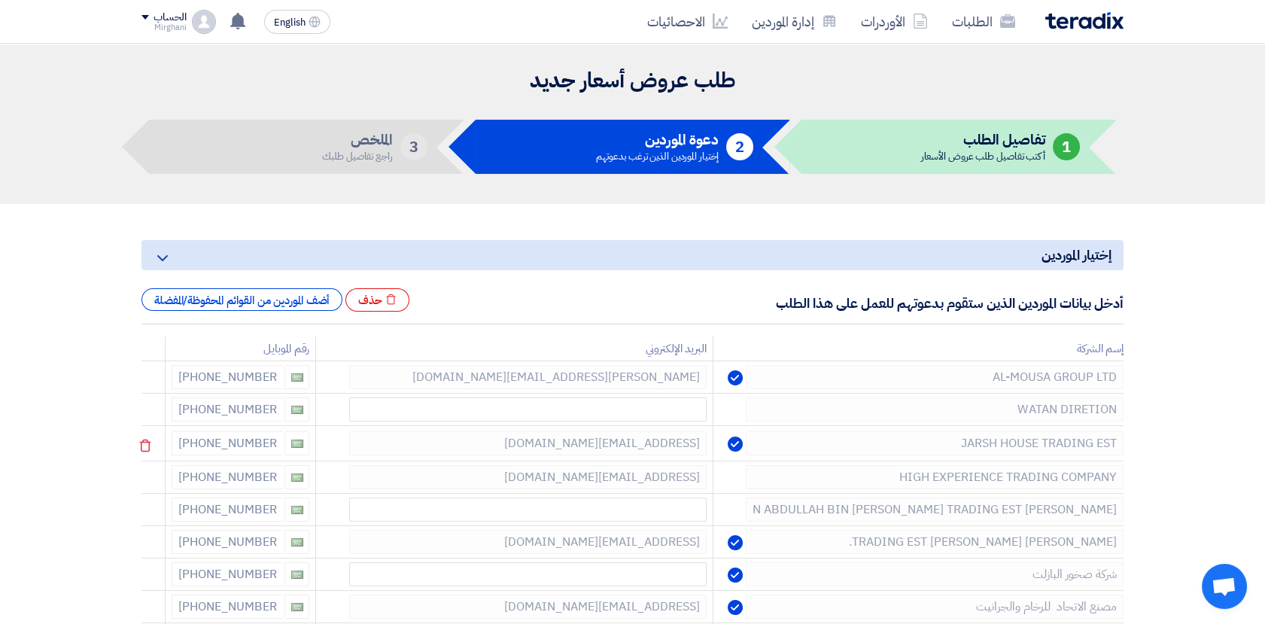
click at [0, 0] on icon at bounding box center [0, 0] width 0 height 0
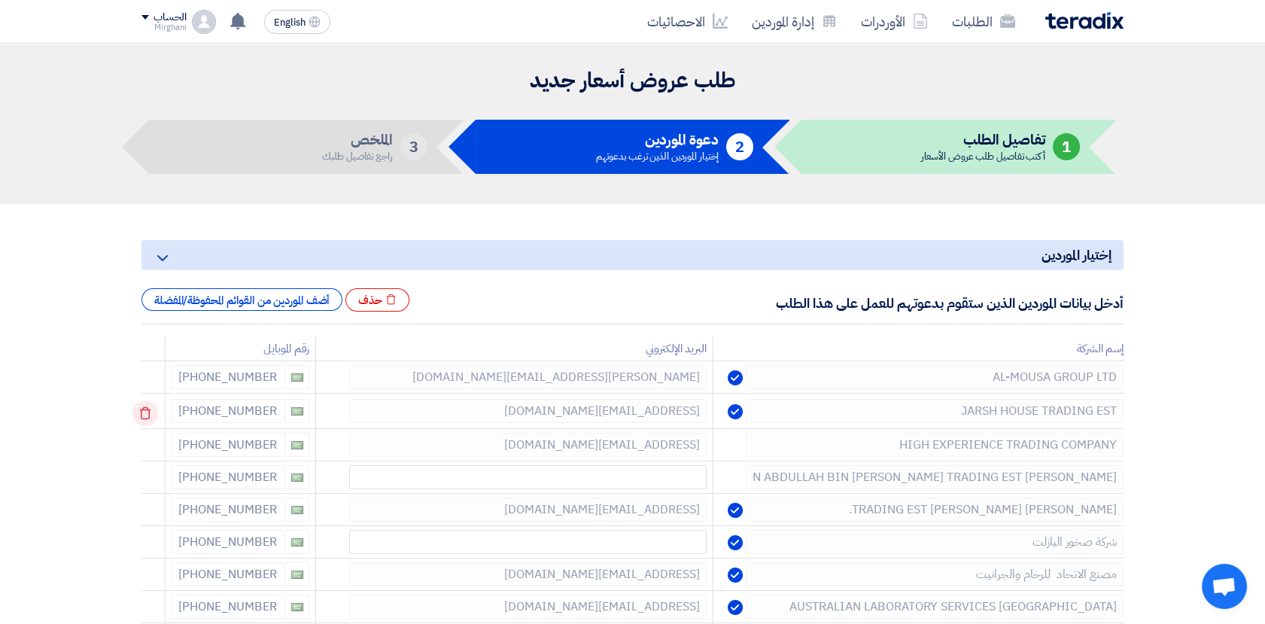
click at [157, 406] on icon at bounding box center [145, 413] width 26 height 26
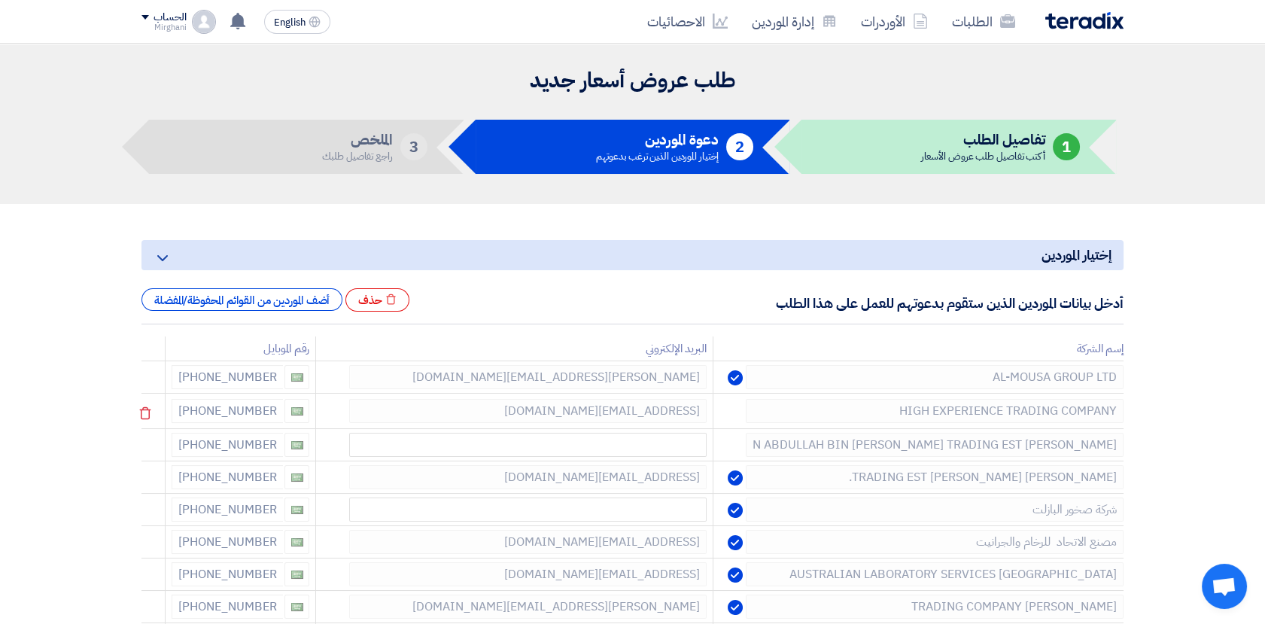
click at [154, 409] on icon at bounding box center [145, 413] width 26 height 26
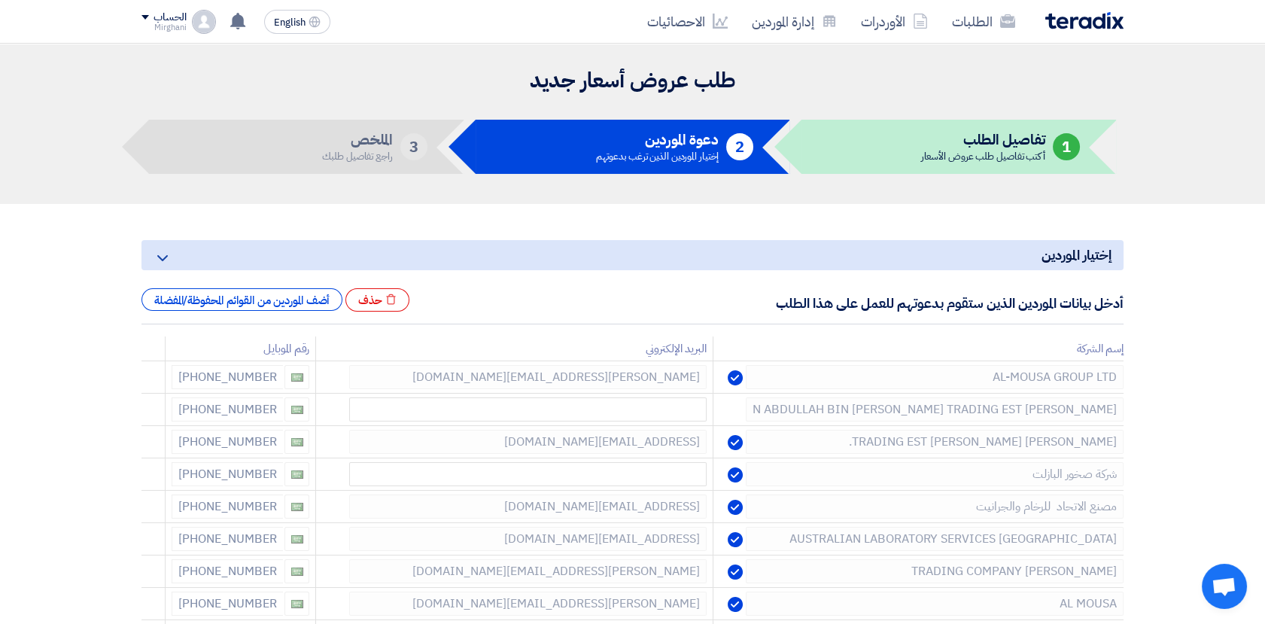
click at [0, 0] on icon at bounding box center [0, 0] width 0 height 0
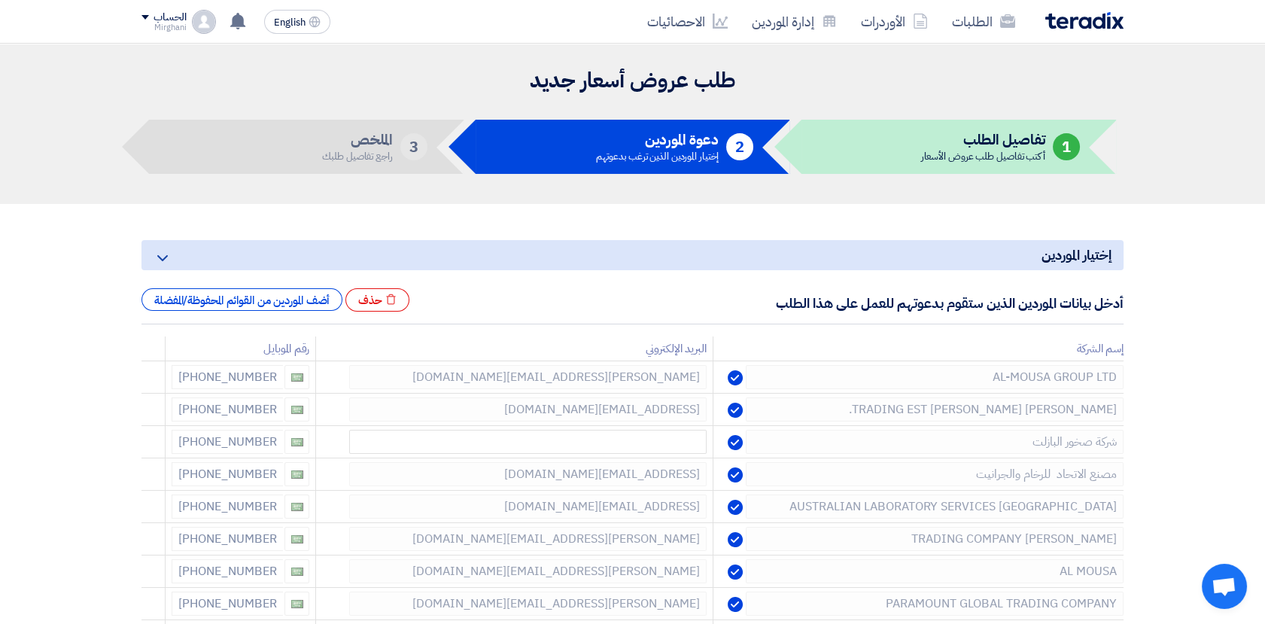
click at [0, 0] on icon at bounding box center [0, 0] width 0 height 0
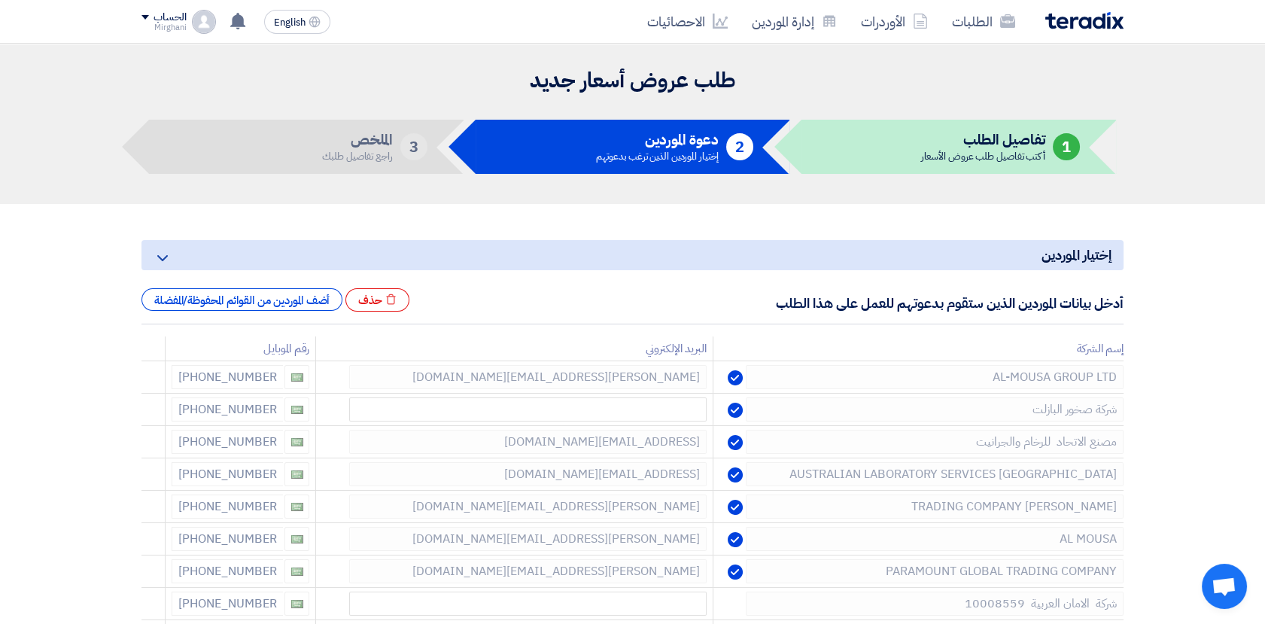
click at [0, 0] on icon at bounding box center [0, 0] width 0 height 0
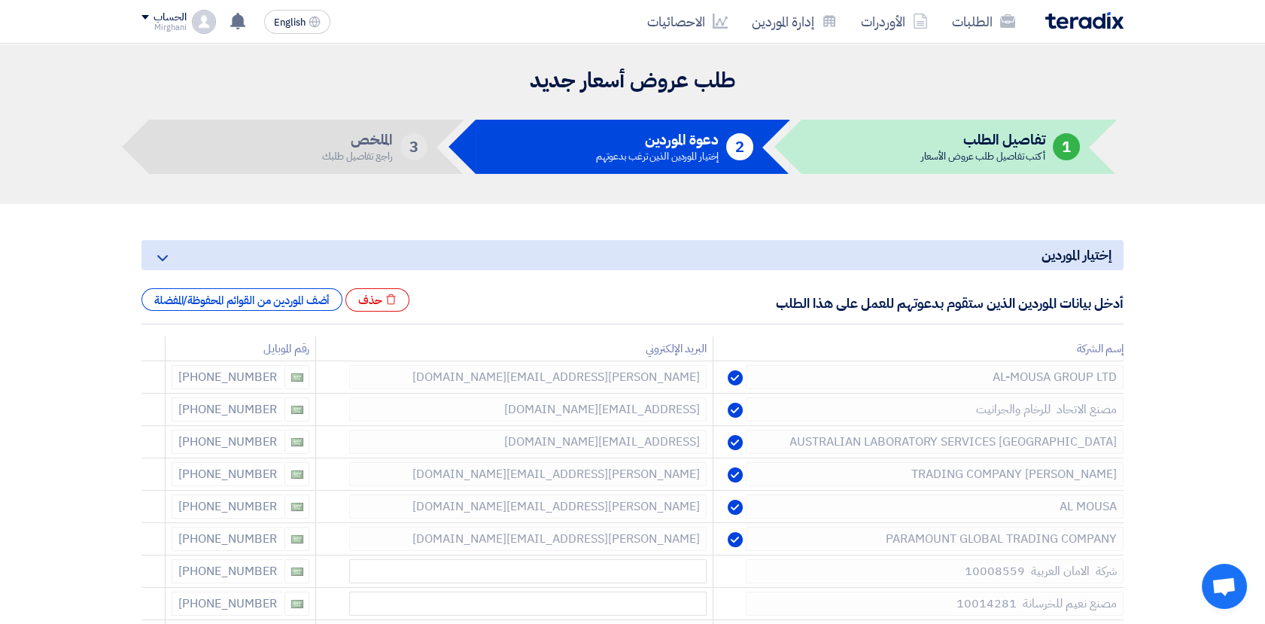
click at [0, 0] on icon at bounding box center [0, 0] width 0 height 0
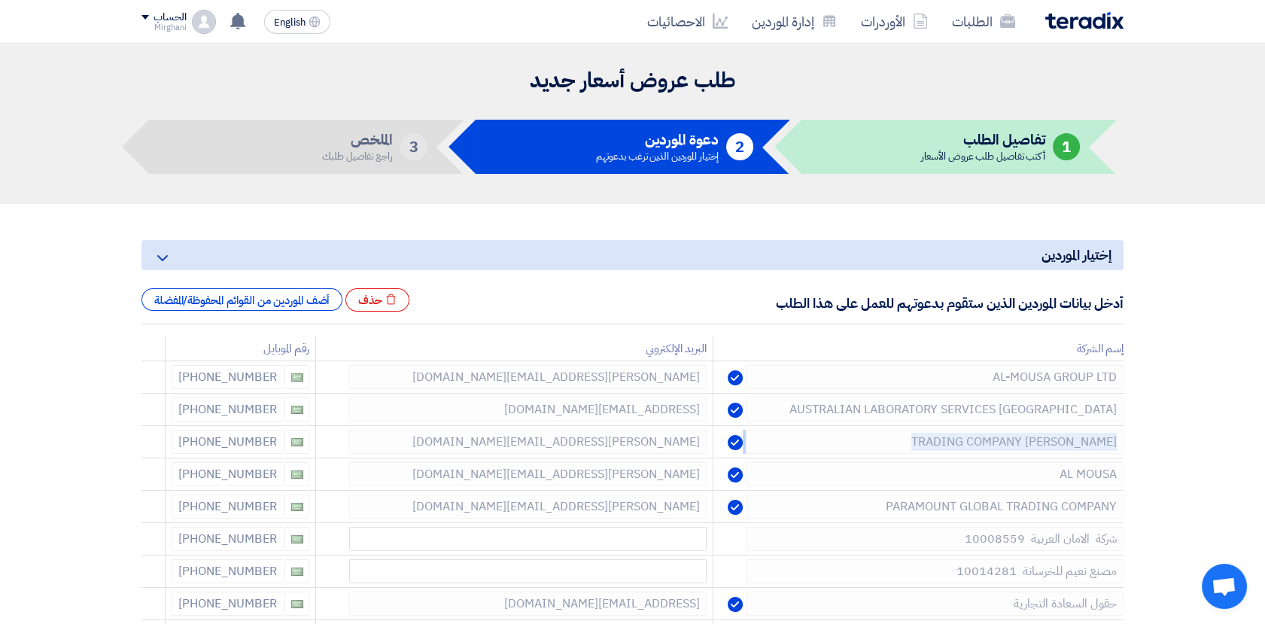
click at [0, 0] on icon at bounding box center [0, 0] width 0 height 0
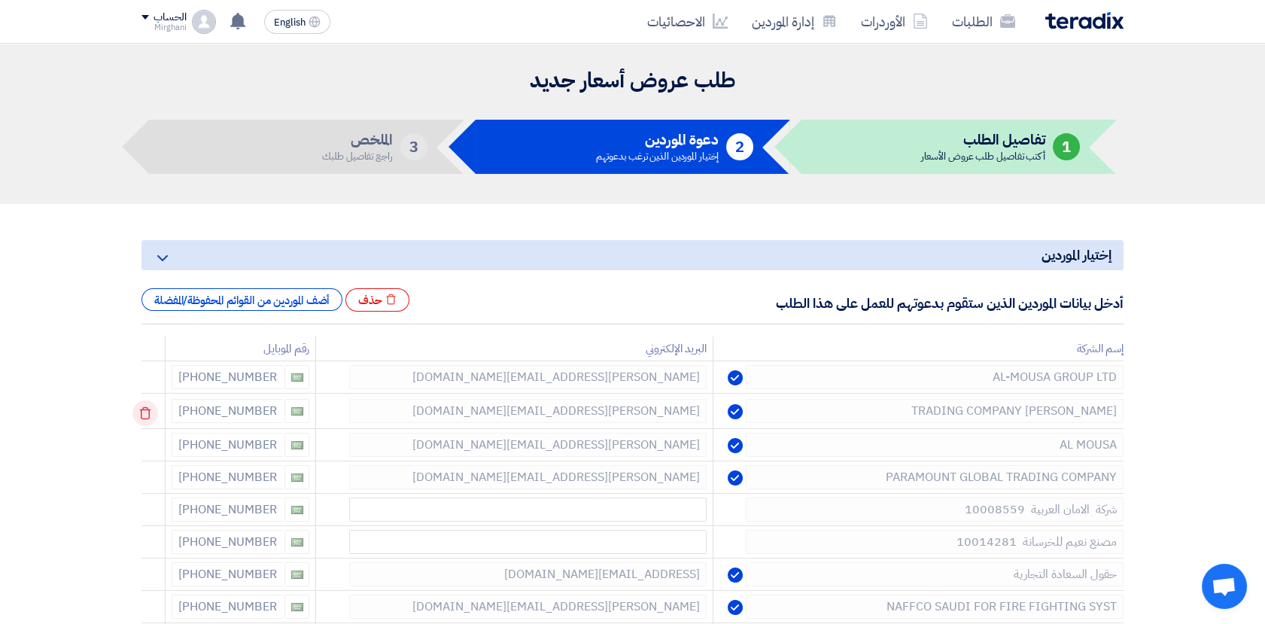
click at [154, 409] on div at bounding box center [155, 412] width 12 height 24
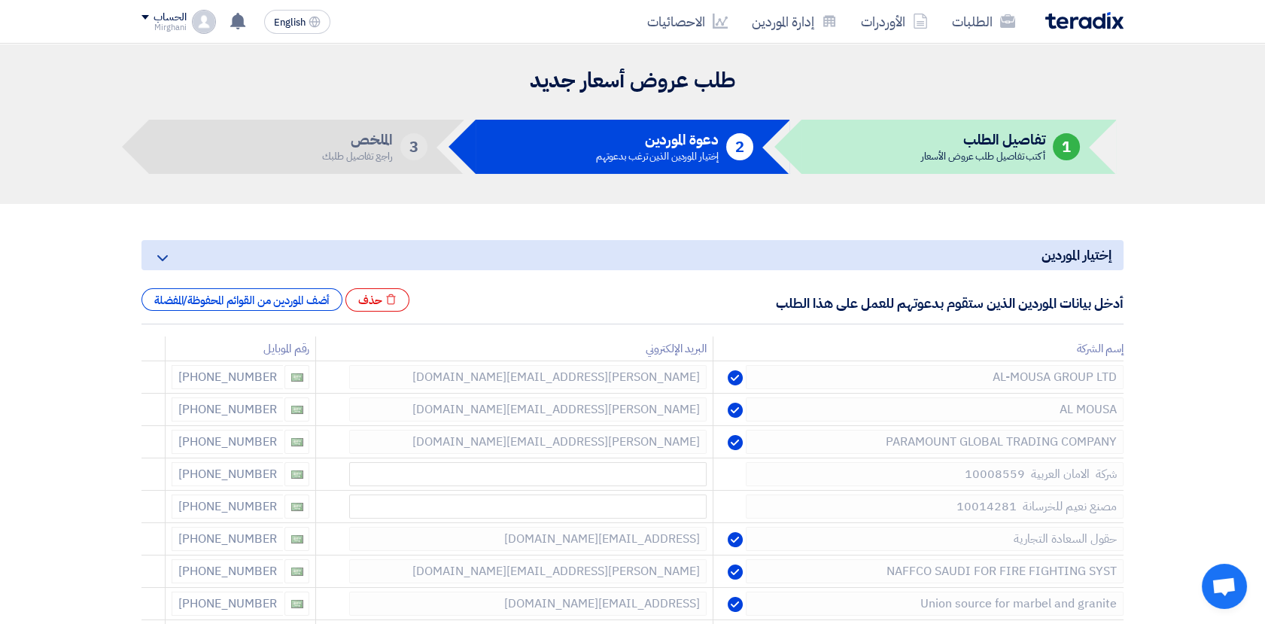
click at [0, 0] on icon at bounding box center [0, 0] width 0 height 0
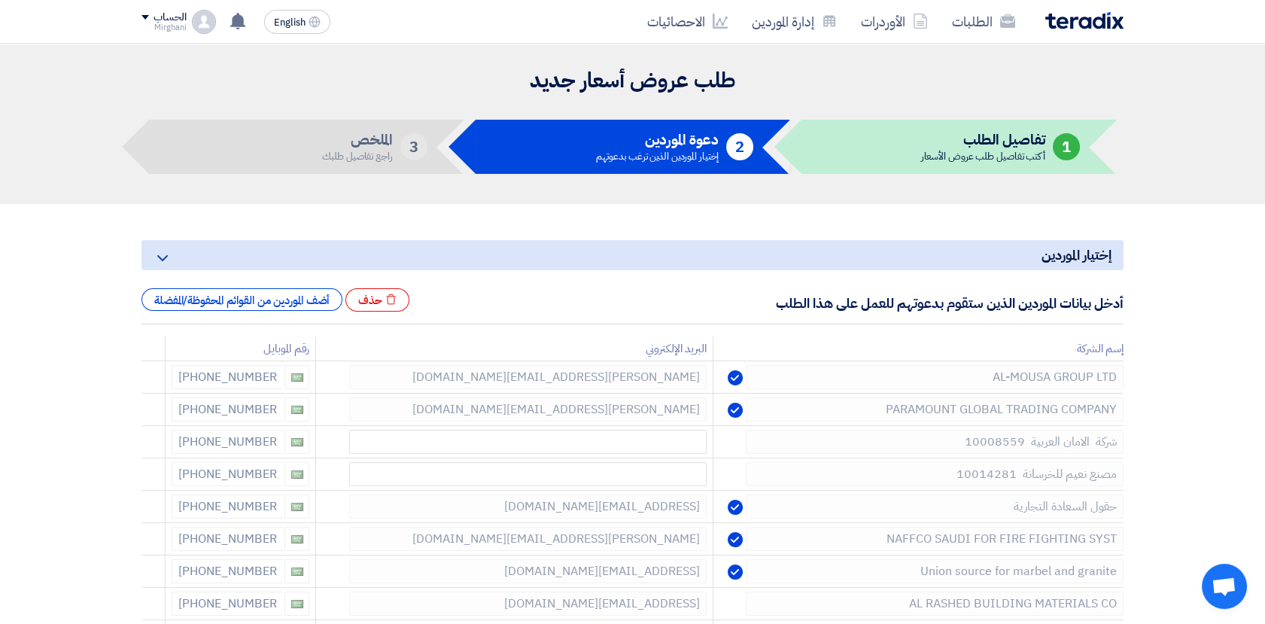
click at [0, 0] on icon at bounding box center [0, 0] width 0 height 0
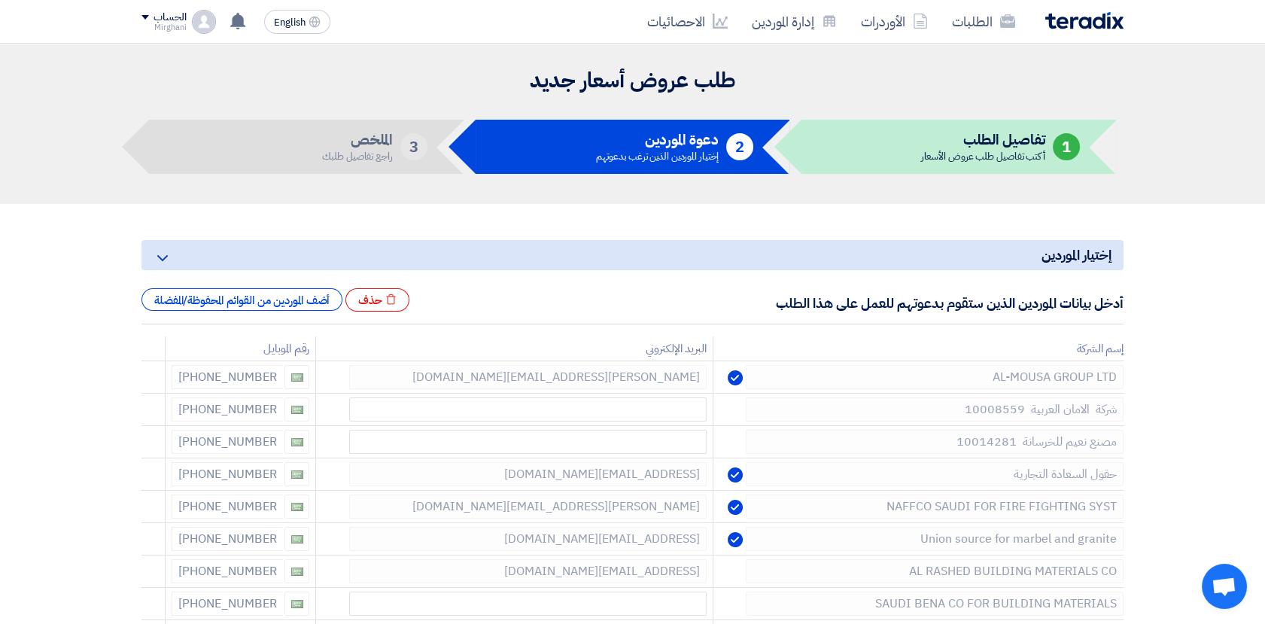
click at [0, 0] on icon at bounding box center [0, 0] width 0 height 0
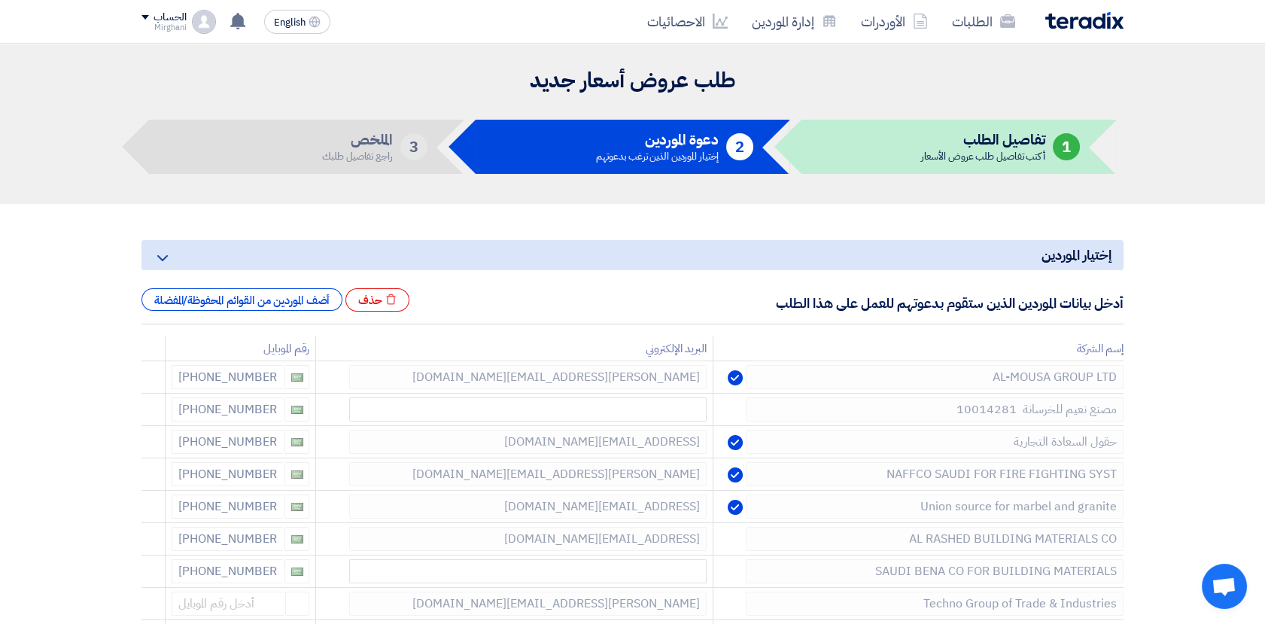
click at [0, 0] on icon at bounding box center [0, 0] width 0 height 0
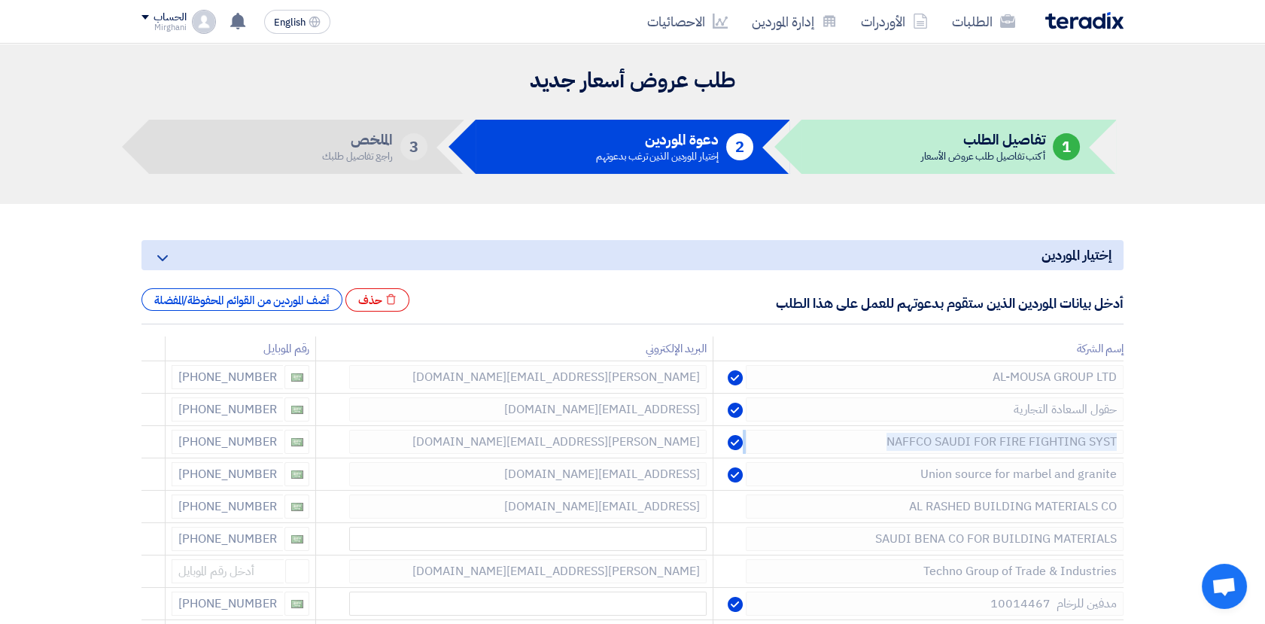
click at [0, 0] on icon at bounding box center [0, 0] width 0 height 0
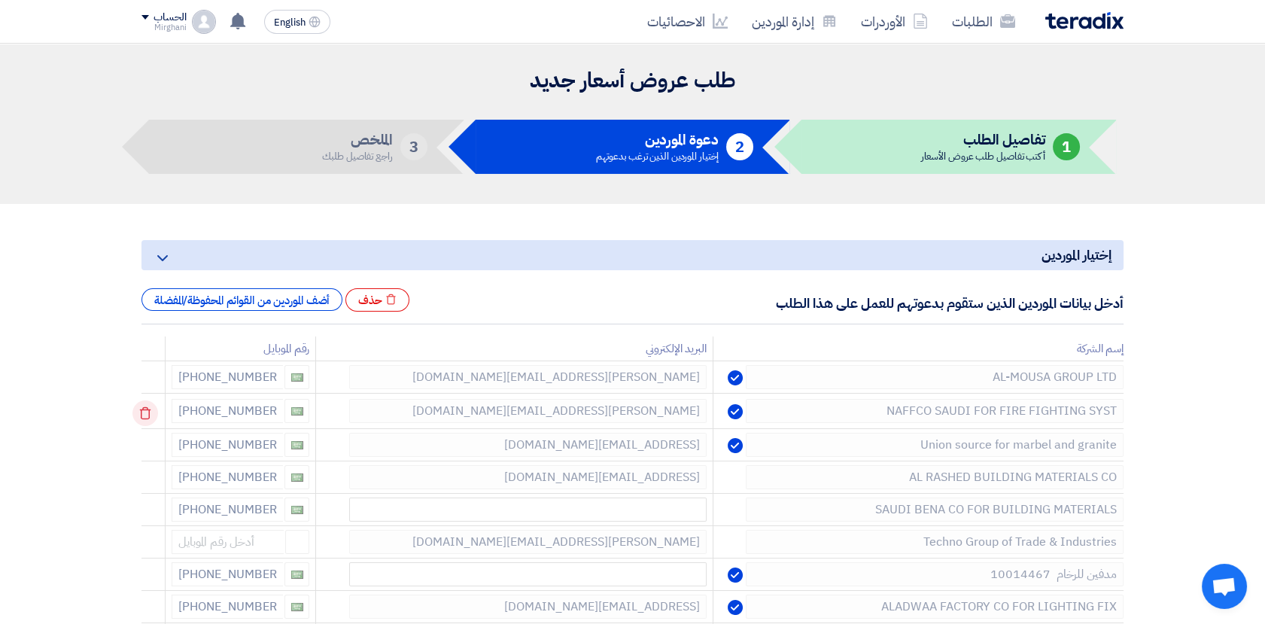
click at [154, 409] on div at bounding box center [155, 412] width 12 height 24
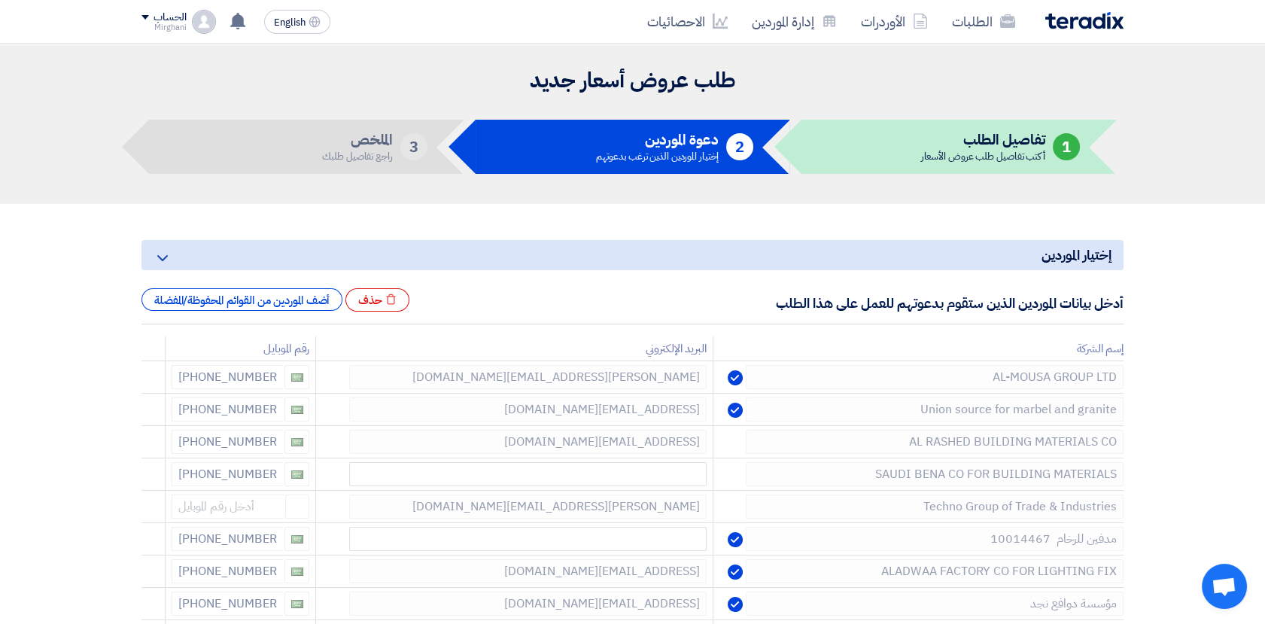
click at [0, 0] on icon at bounding box center [0, 0] width 0 height 0
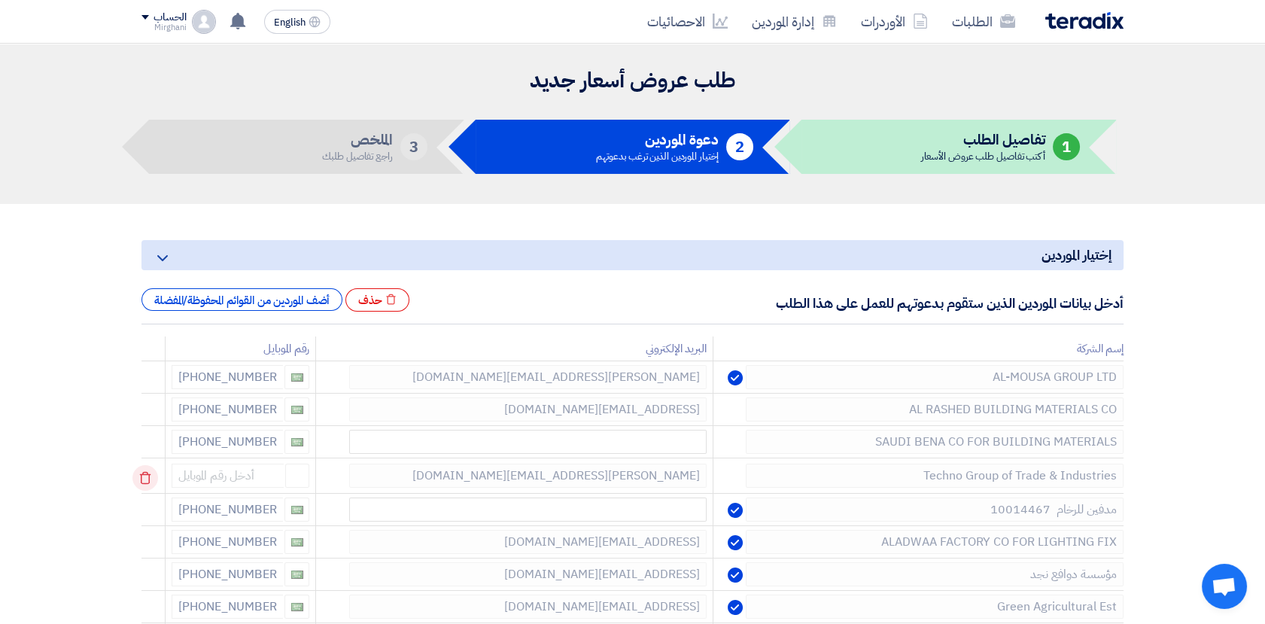
click at [158, 476] on icon at bounding box center [145, 478] width 26 height 26
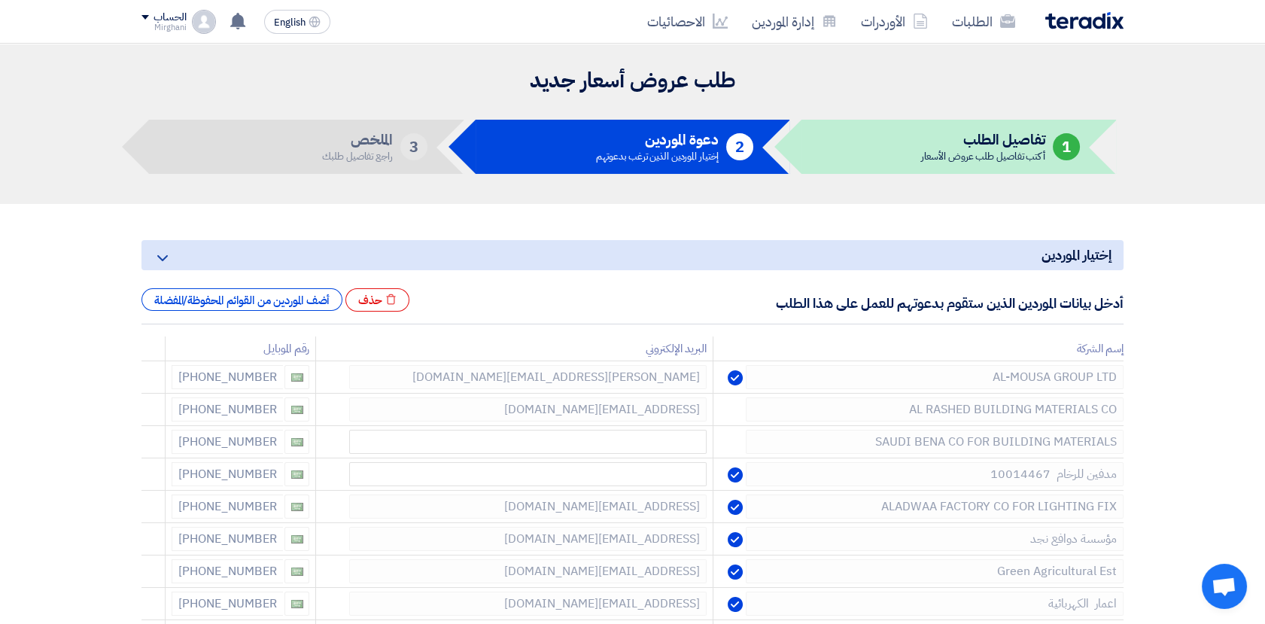
click at [0, 0] on icon at bounding box center [0, 0] width 0 height 0
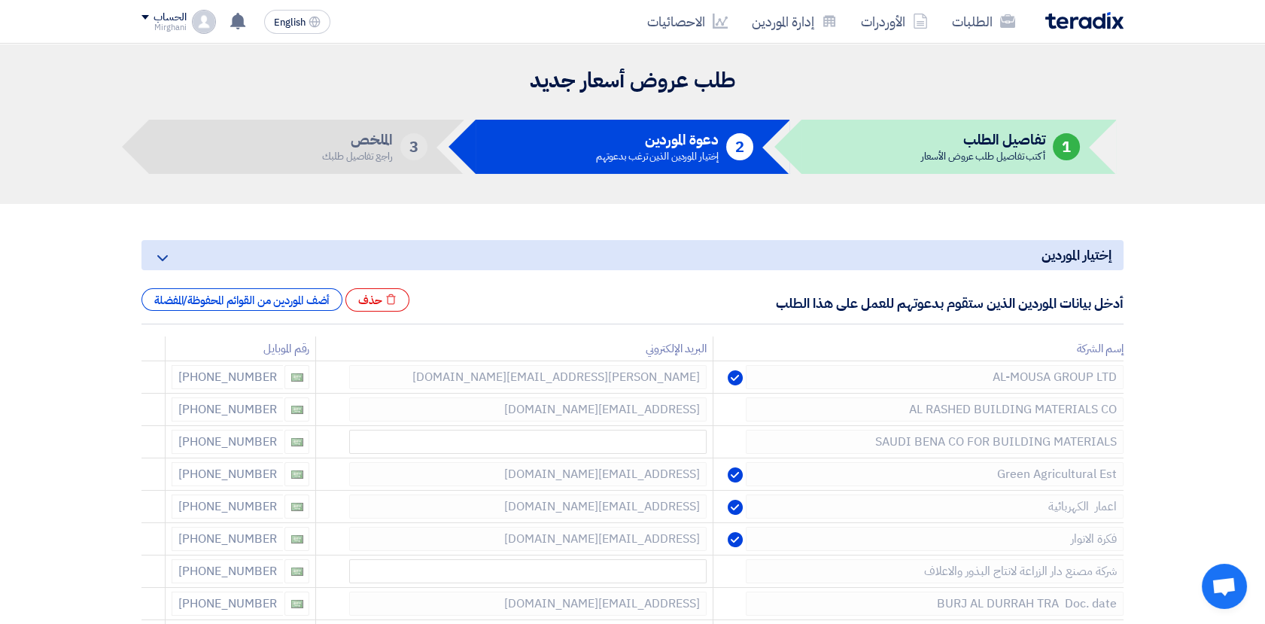
click at [0, 0] on icon at bounding box center [0, 0] width 0 height 0
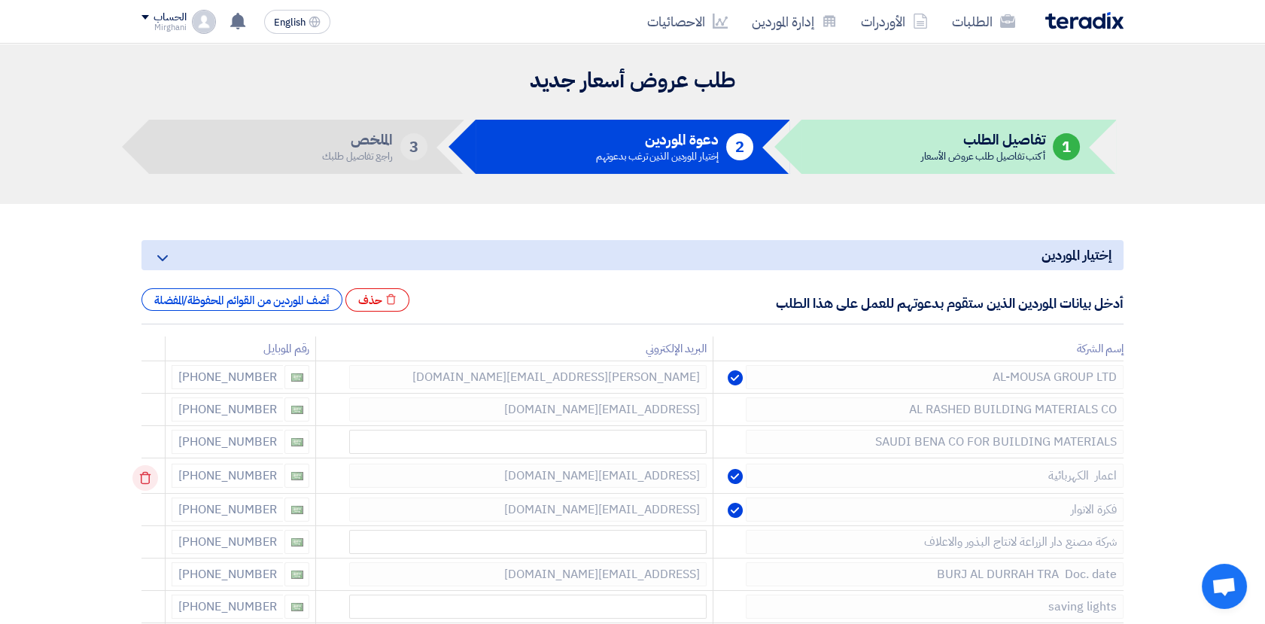
click at [146, 476] on icon at bounding box center [145, 478] width 26 height 26
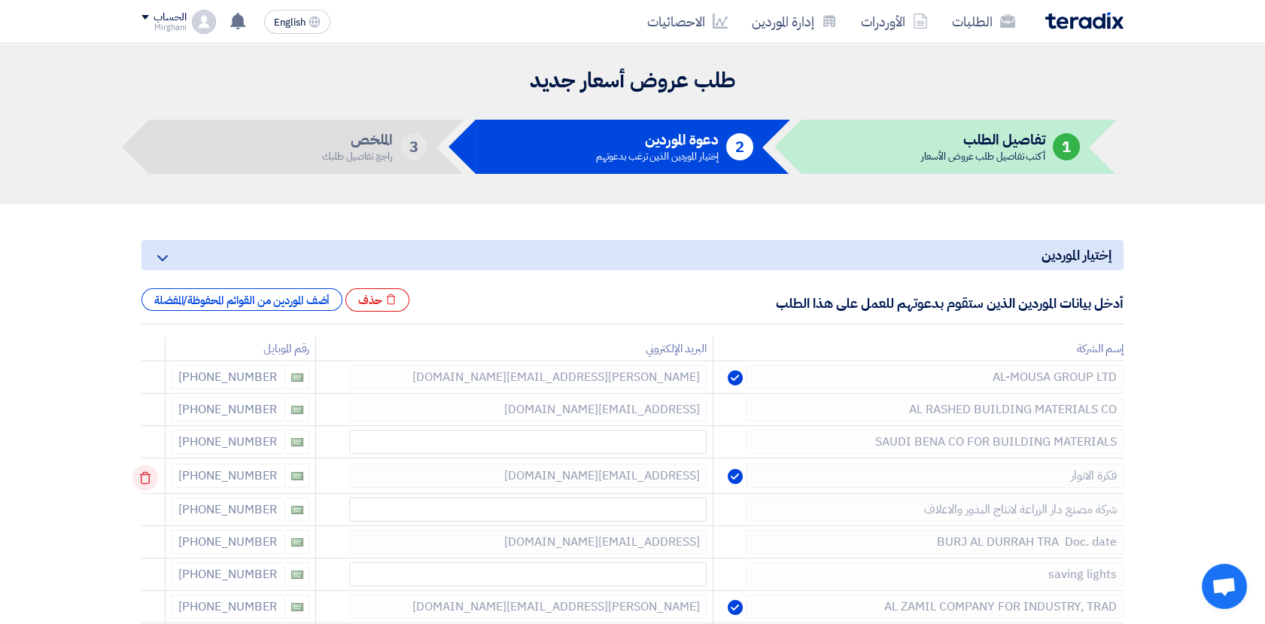
click at [147, 476] on icon at bounding box center [145, 478] width 26 height 26
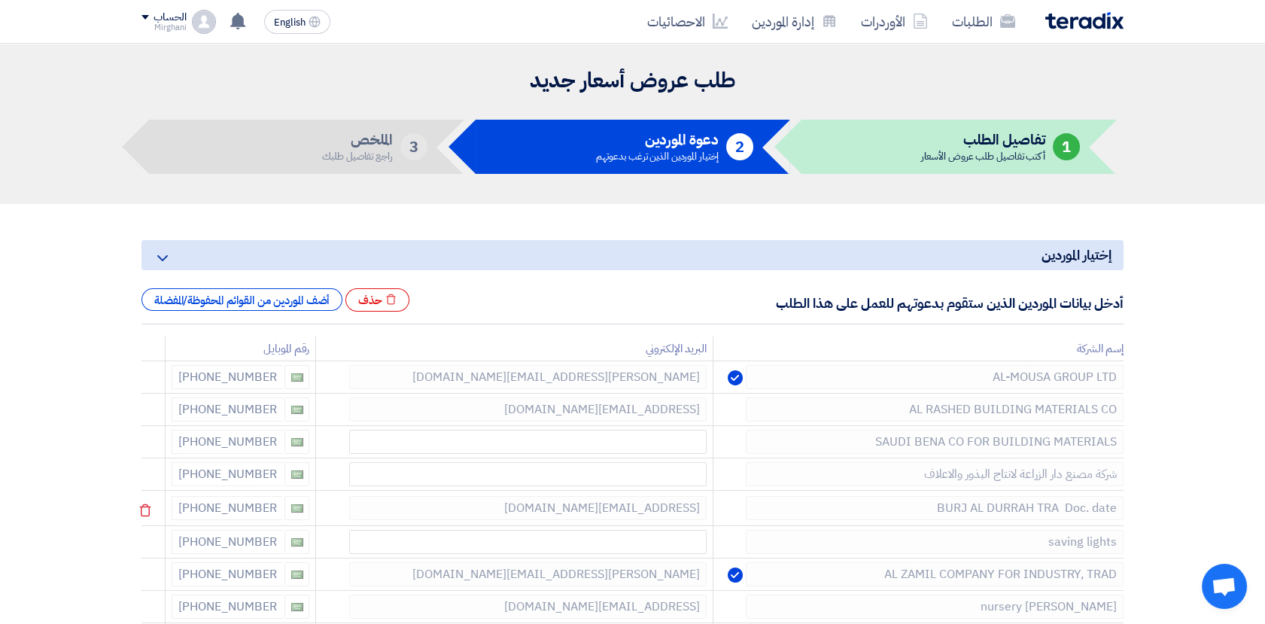
click at [0, 0] on icon at bounding box center [0, 0] width 0 height 0
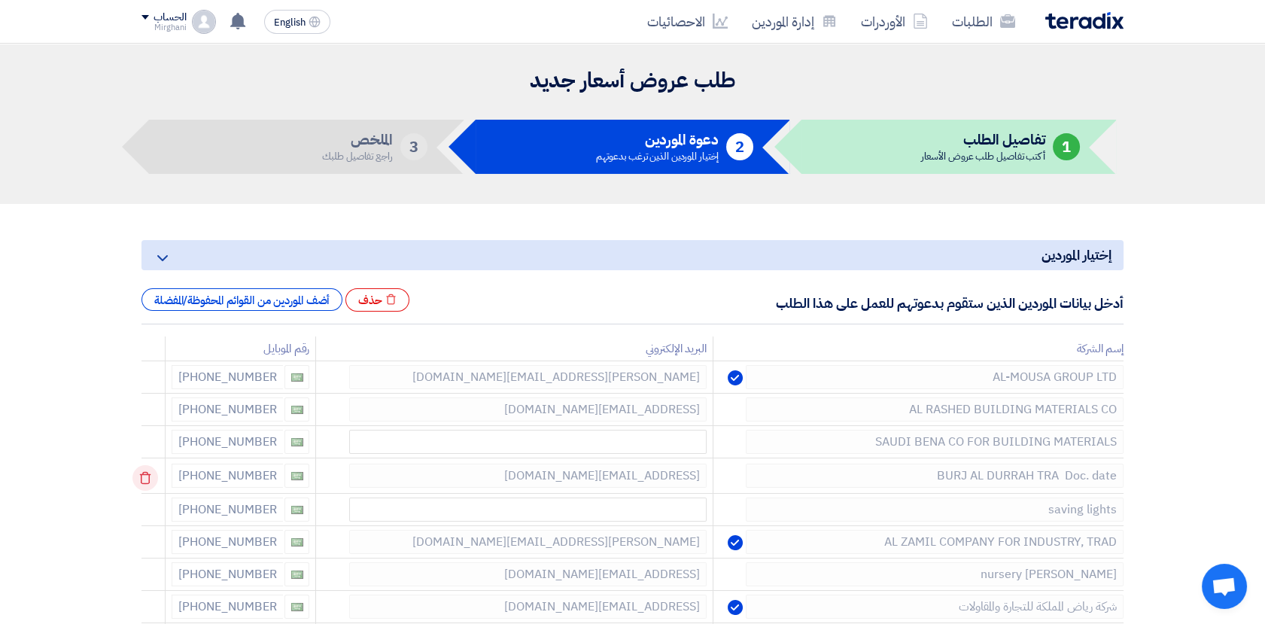
click at [146, 476] on td at bounding box center [153, 475] width 24 height 35
click at [146, 479] on icon at bounding box center [145, 478] width 26 height 26
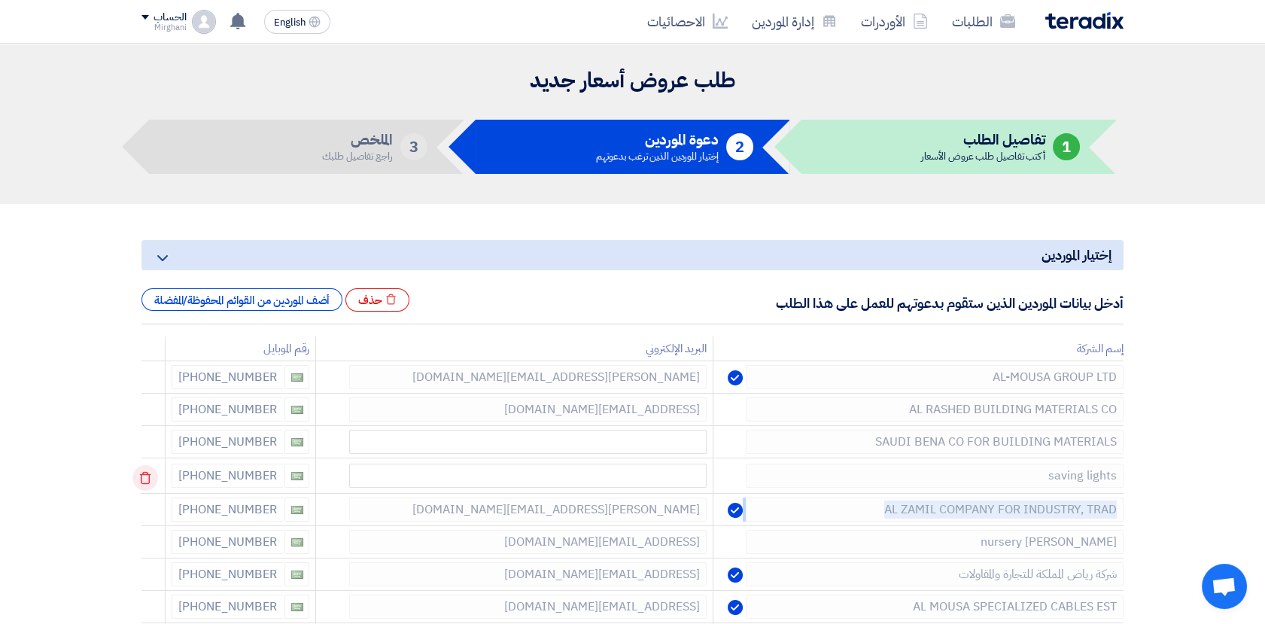
click at [147, 479] on icon at bounding box center [145, 478] width 26 height 26
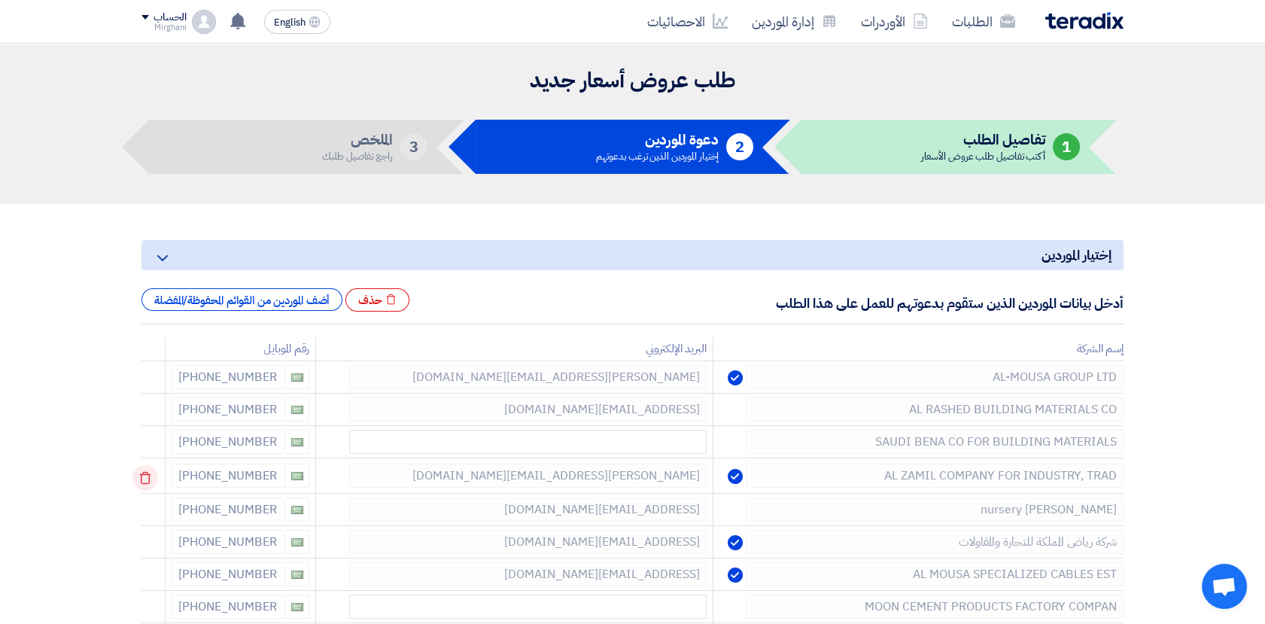
click at [148, 479] on td at bounding box center [153, 475] width 24 height 35
click at [148, 473] on use at bounding box center [145, 478] width 11 height 13
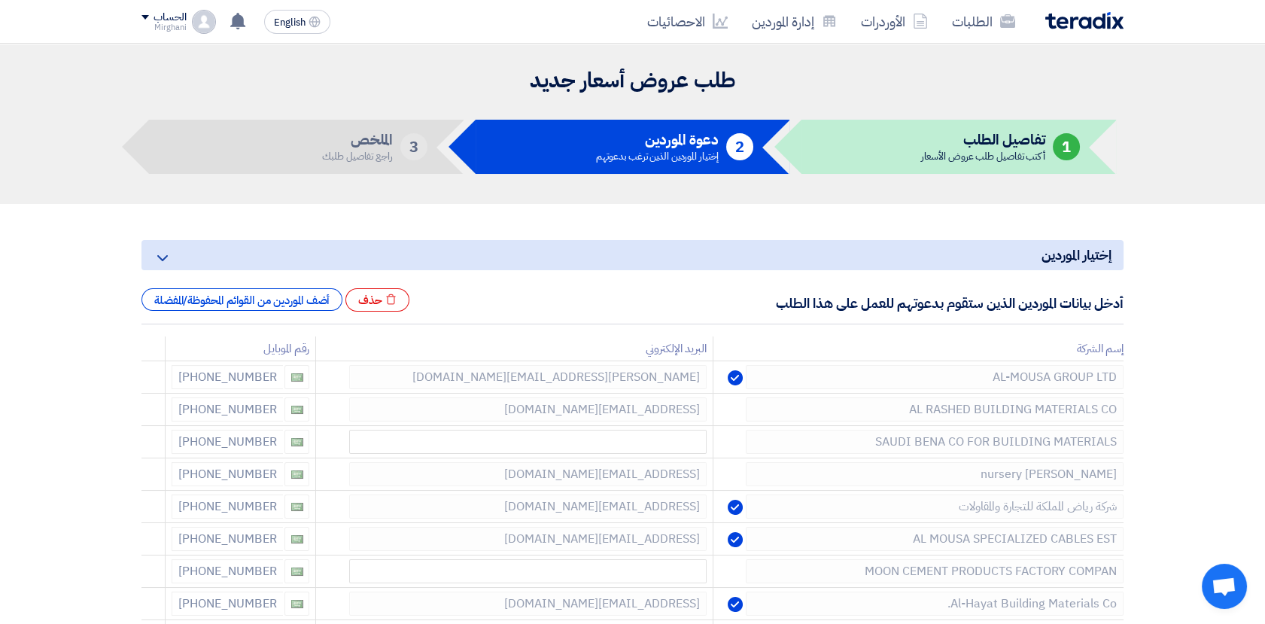
click at [0, 0] on use at bounding box center [0, 0] width 0 height 0
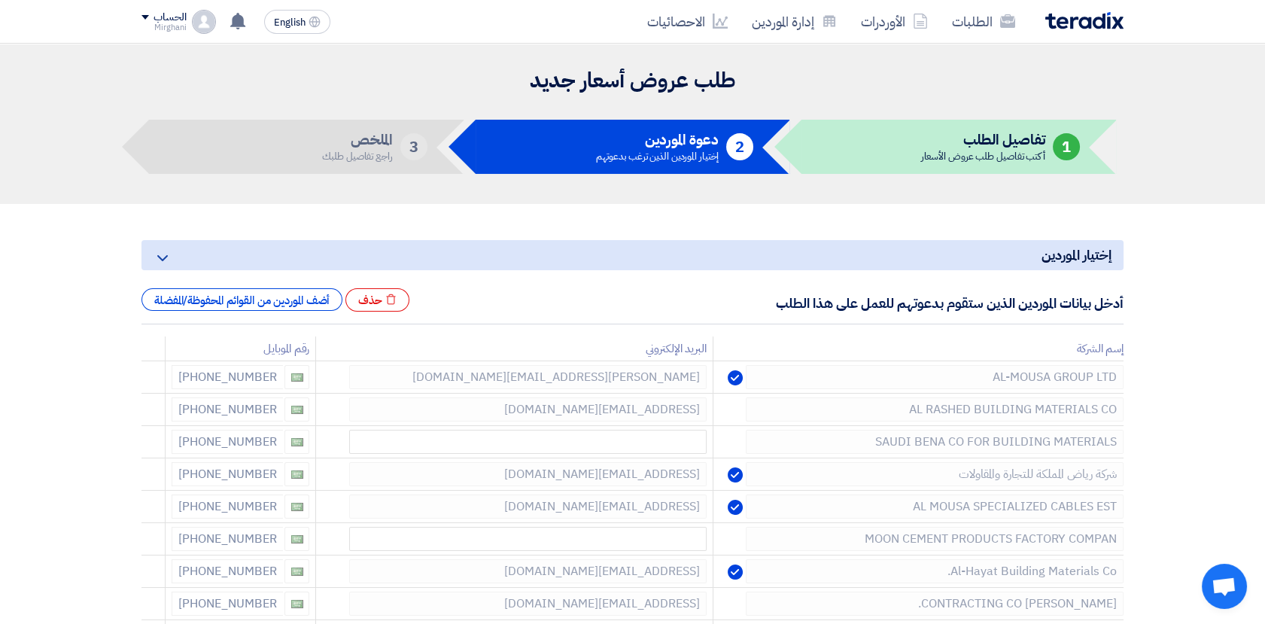
click at [0, 0] on use at bounding box center [0, 0] width 0 height 0
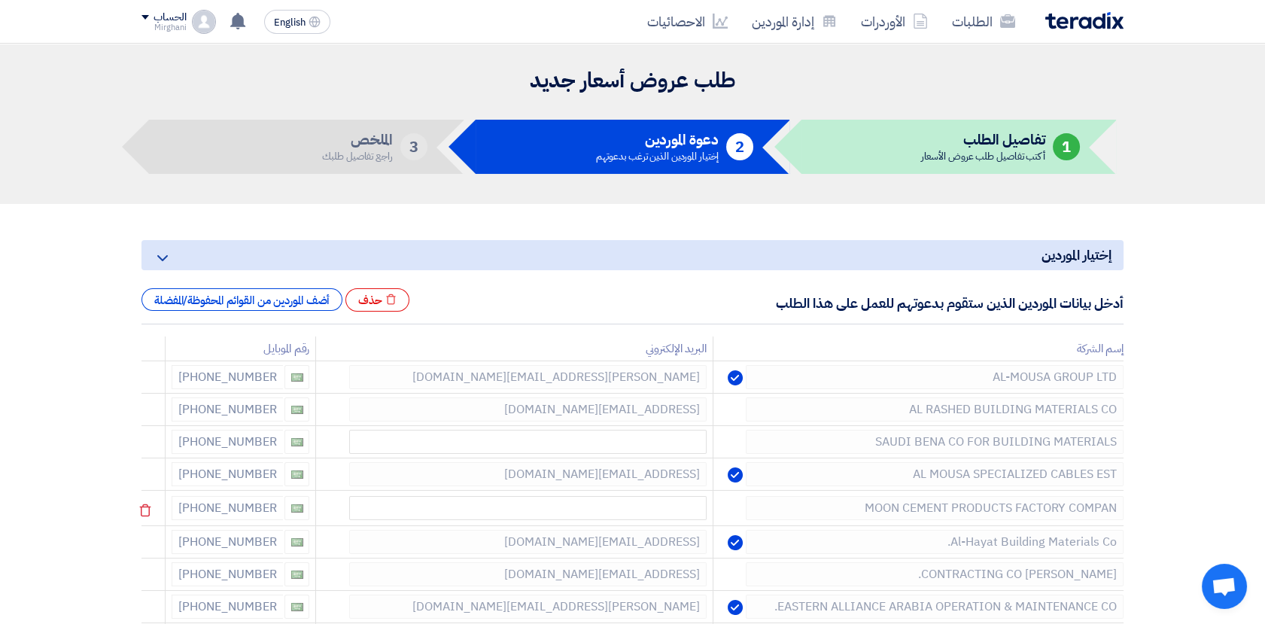
click at [0, 0] on use at bounding box center [0, 0] width 0 height 0
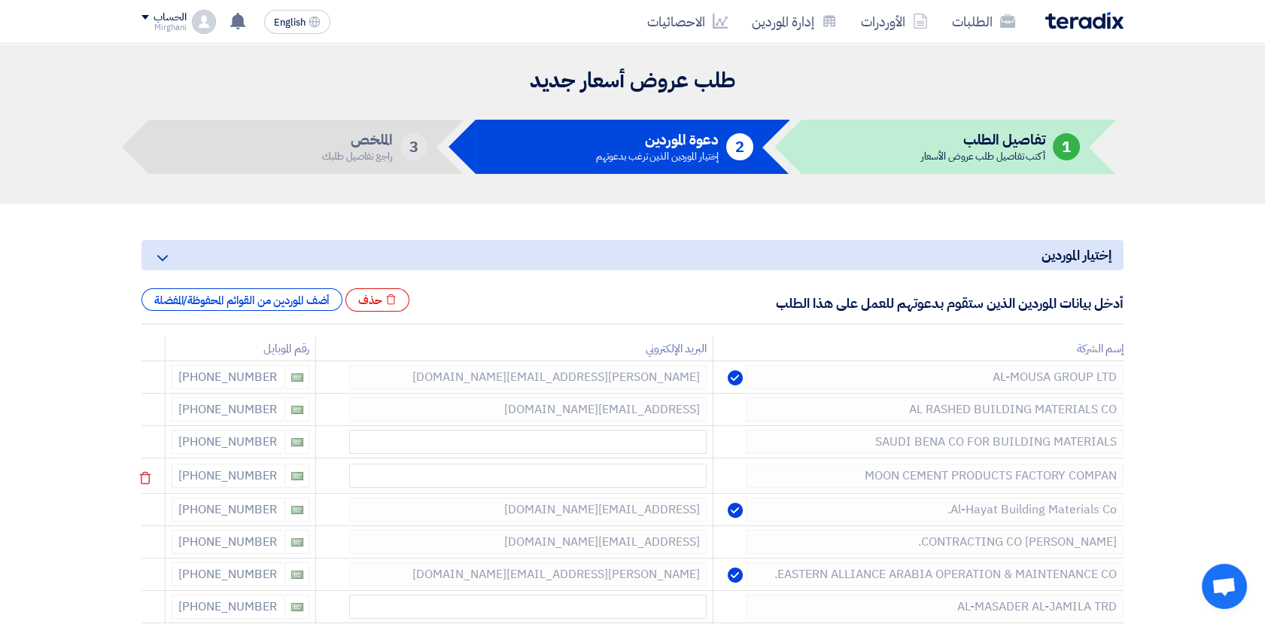
click at [148, 474] on use at bounding box center [145, 478] width 11 height 13
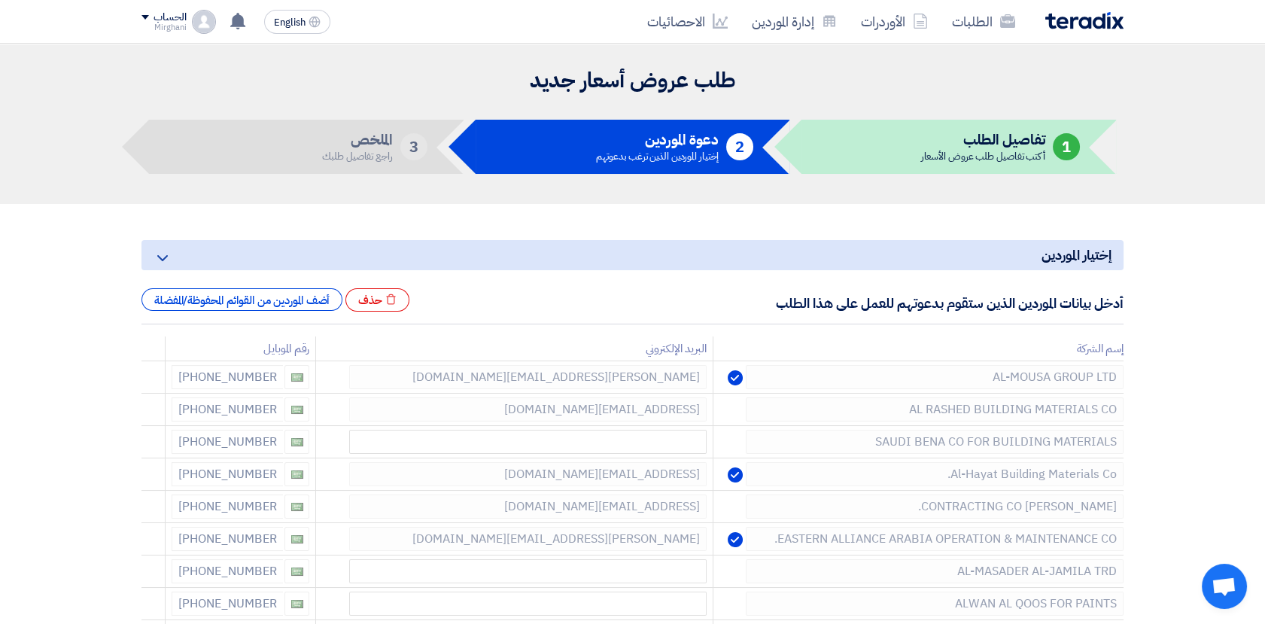
click at [0, 0] on use at bounding box center [0, 0] width 0 height 0
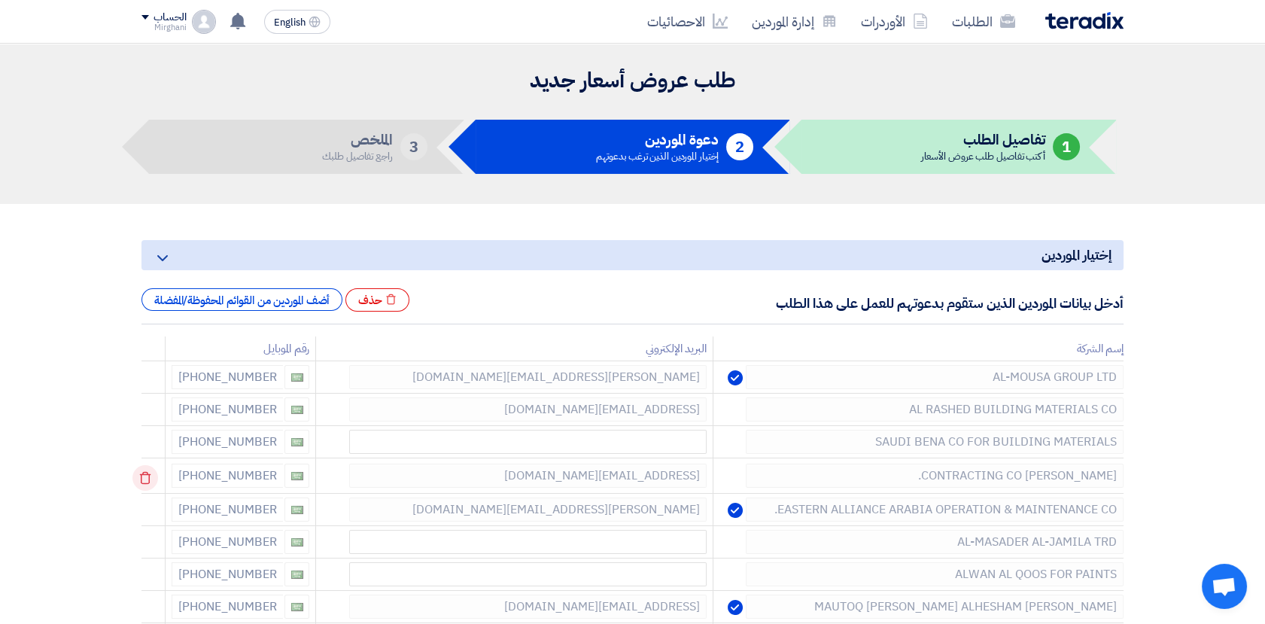
click at [148, 475] on td at bounding box center [153, 475] width 24 height 35
click at [148, 476] on icon at bounding box center [145, 478] width 26 height 26
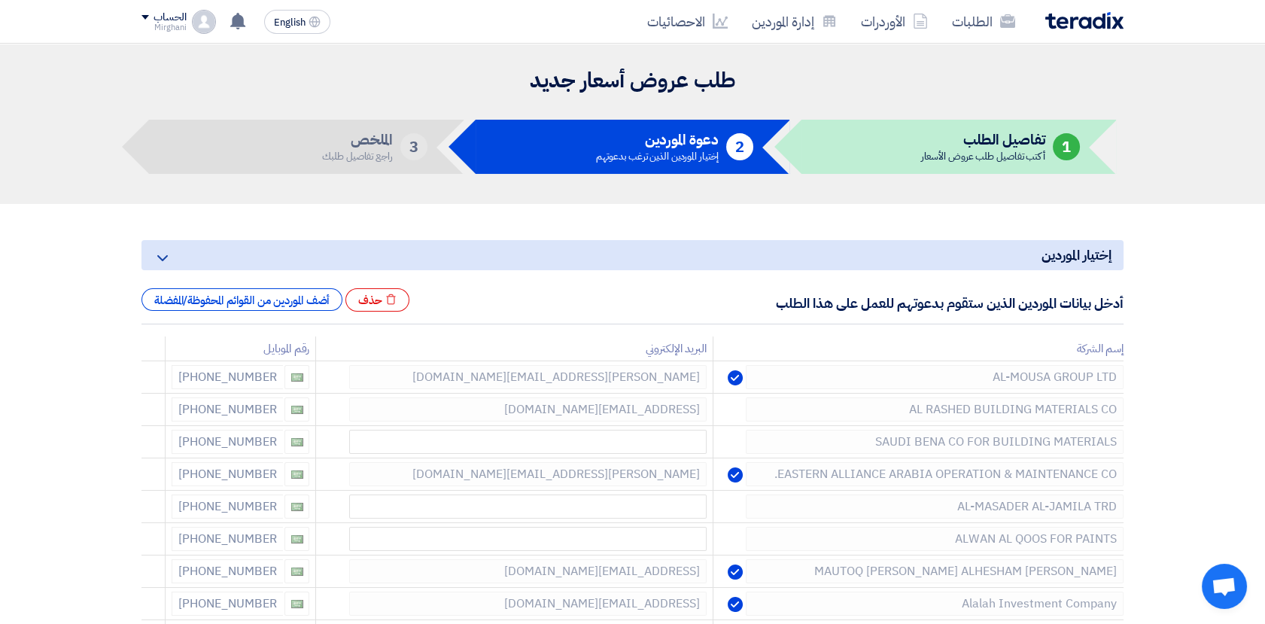
click at [0, 0] on icon at bounding box center [0, 0] width 0 height 0
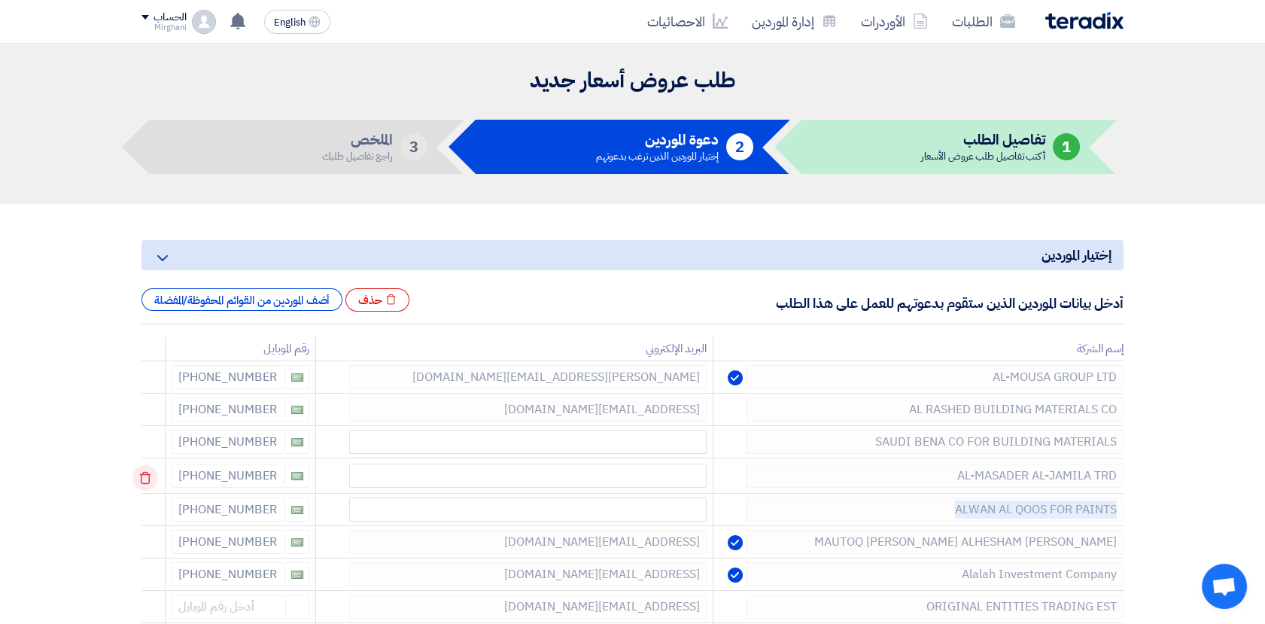
click at [148, 476] on td at bounding box center [153, 475] width 24 height 35
drag, startPoint x: 148, startPoint y: 476, endPoint x: 149, endPoint y: 509, distance: 33.1
click at [149, 509] on td at bounding box center [153, 508] width 24 height 35
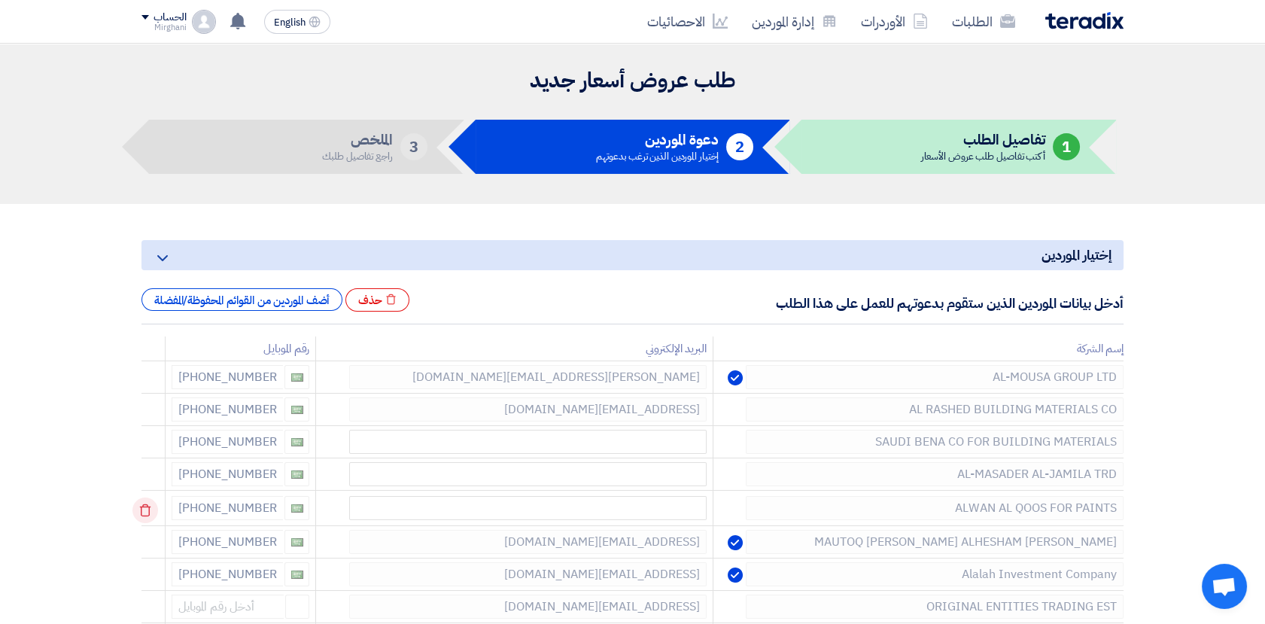
click at [150, 513] on icon at bounding box center [145, 510] width 26 height 26
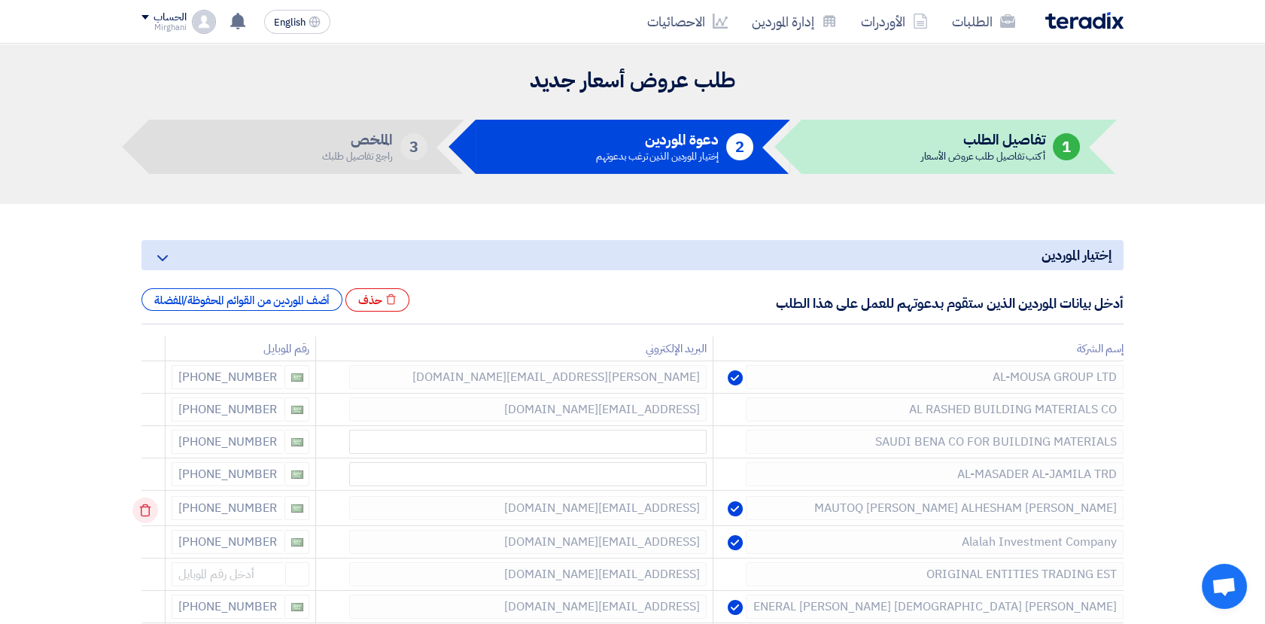
click at [150, 511] on icon at bounding box center [145, 510] width 26 height 26
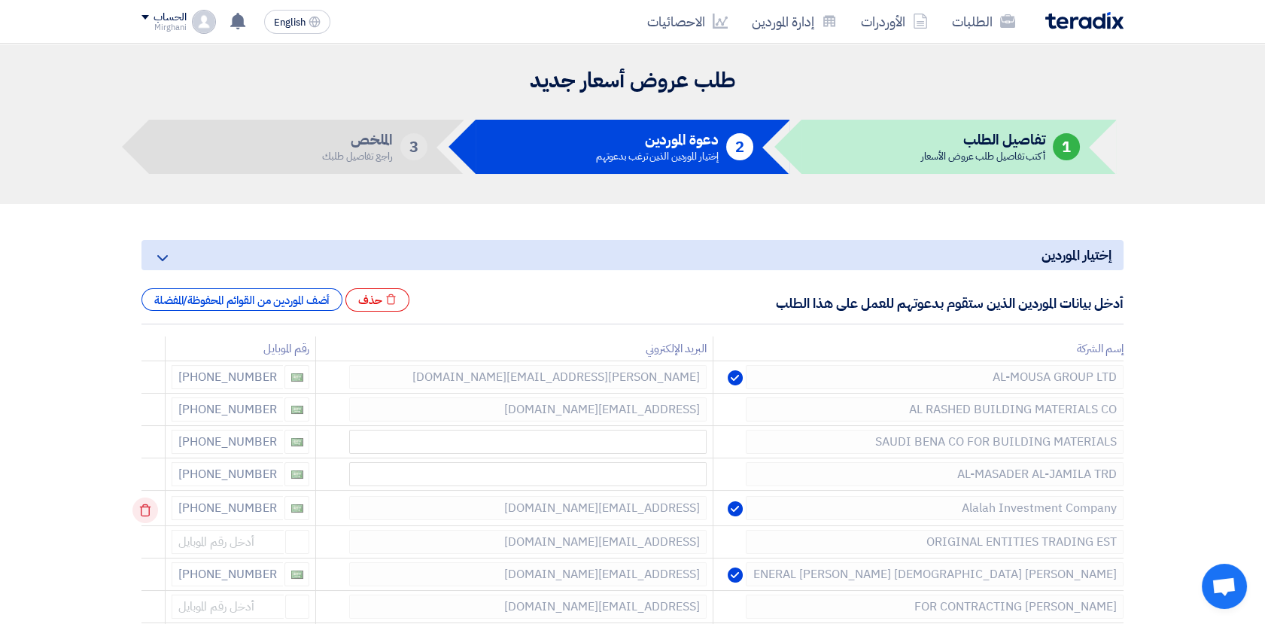
click at [151, 512] on use at bounding box center [145, 510] width 11 height 13
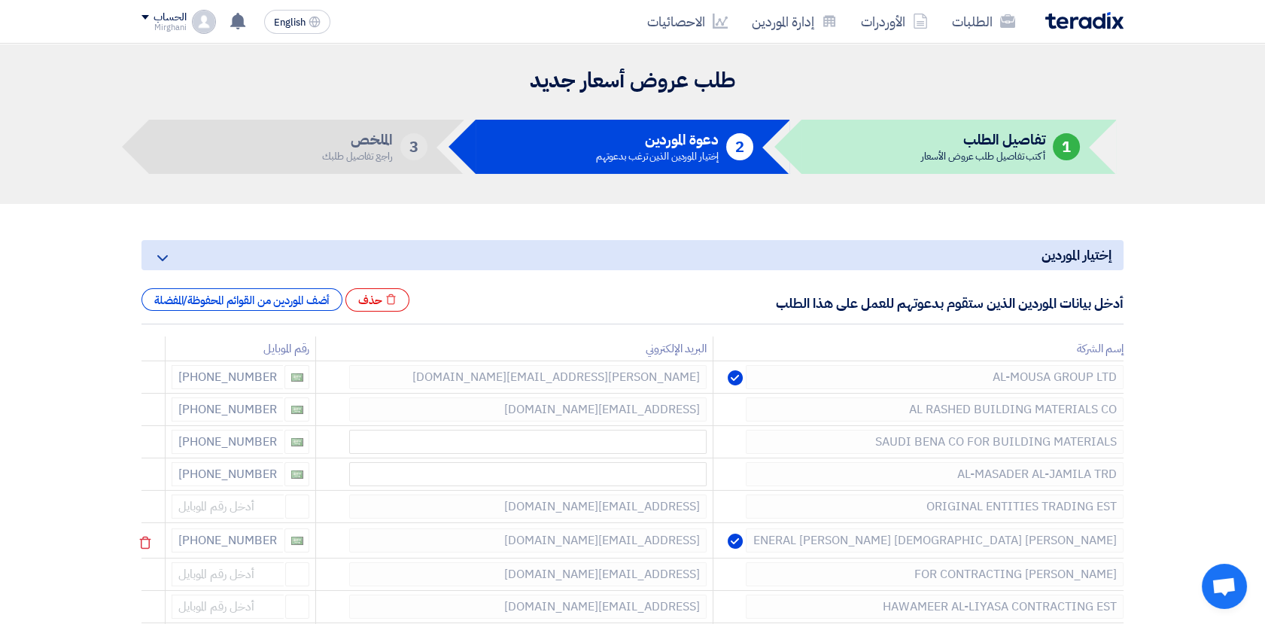
drag, startPoint x: 151, startPoint y: 510, endPoint x: 153, endPoint y: 518, distance: 8.4
click at [0, 0] on icon at bounding box center [0, 0] width 0 height 0
click at [146, 512] on icon at bounding box center [145, 510] width 26 height 26
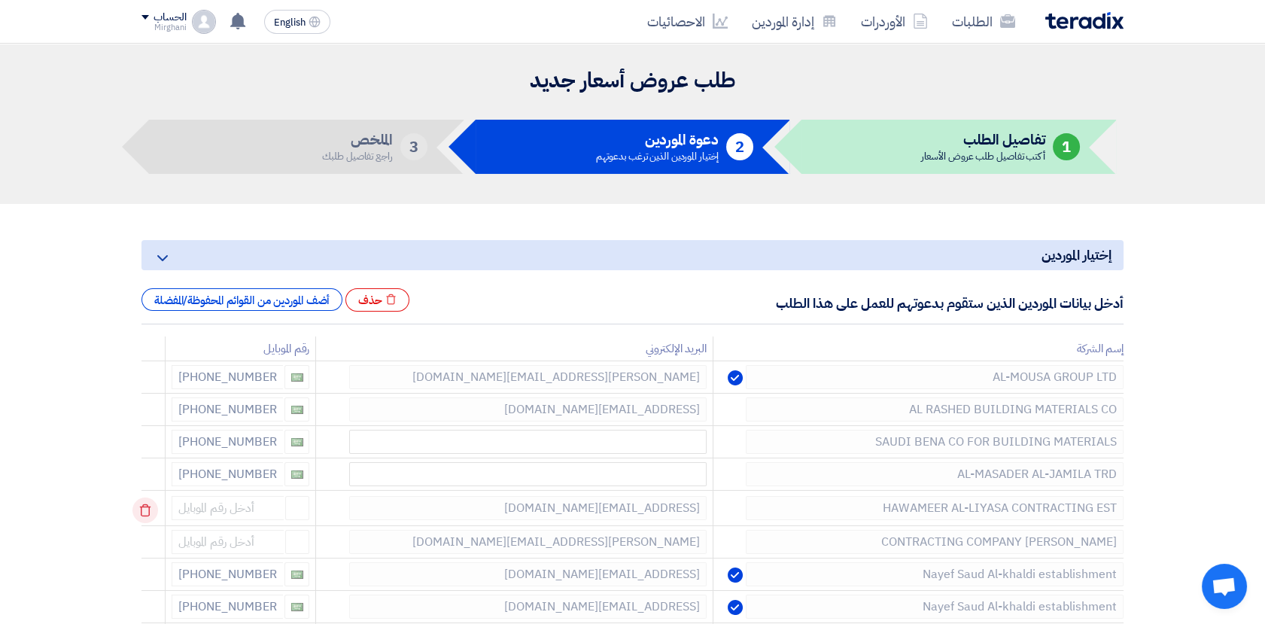
click at [141, 518] on icon at bounding box center [145, 510] width 26 height 26
click at [153, 509] on icon at bounding box center [145, 510] width 26 height 26
click at [154, 509] on icon at bounding box center [145, 510] width 26 height 26
click at [150, 513] on icon at bounding box center [145, 510] width 26 height 26
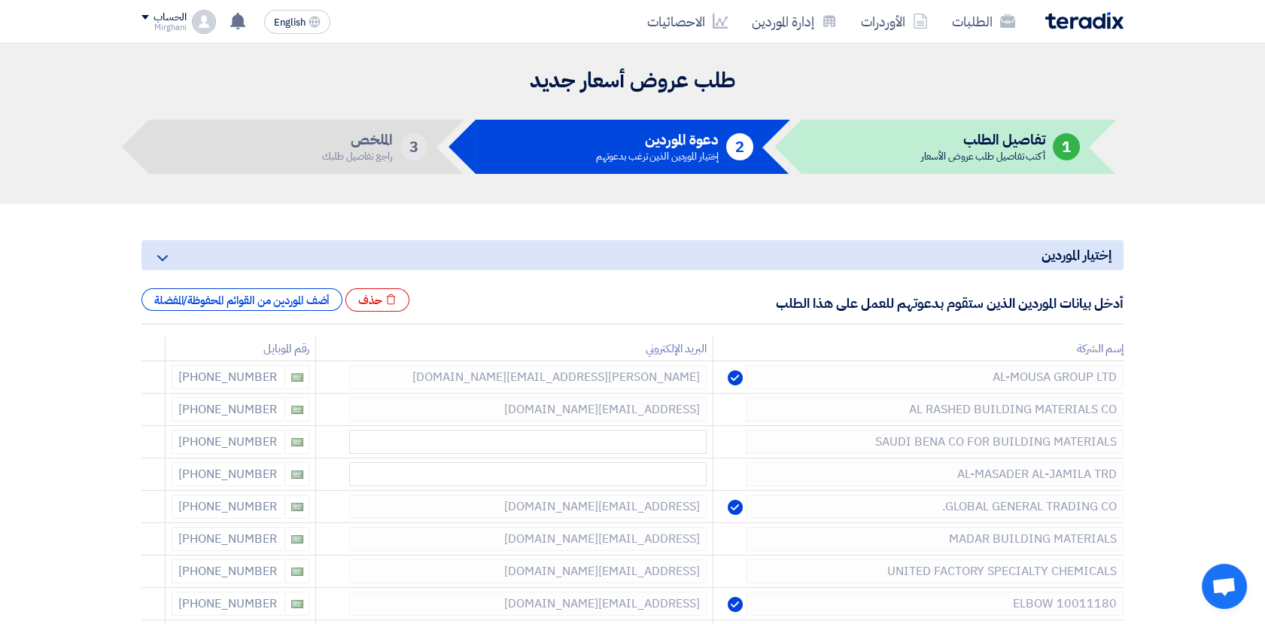
click at [0, 0] on icon at bounding box center [0, 0] width 0 height 0
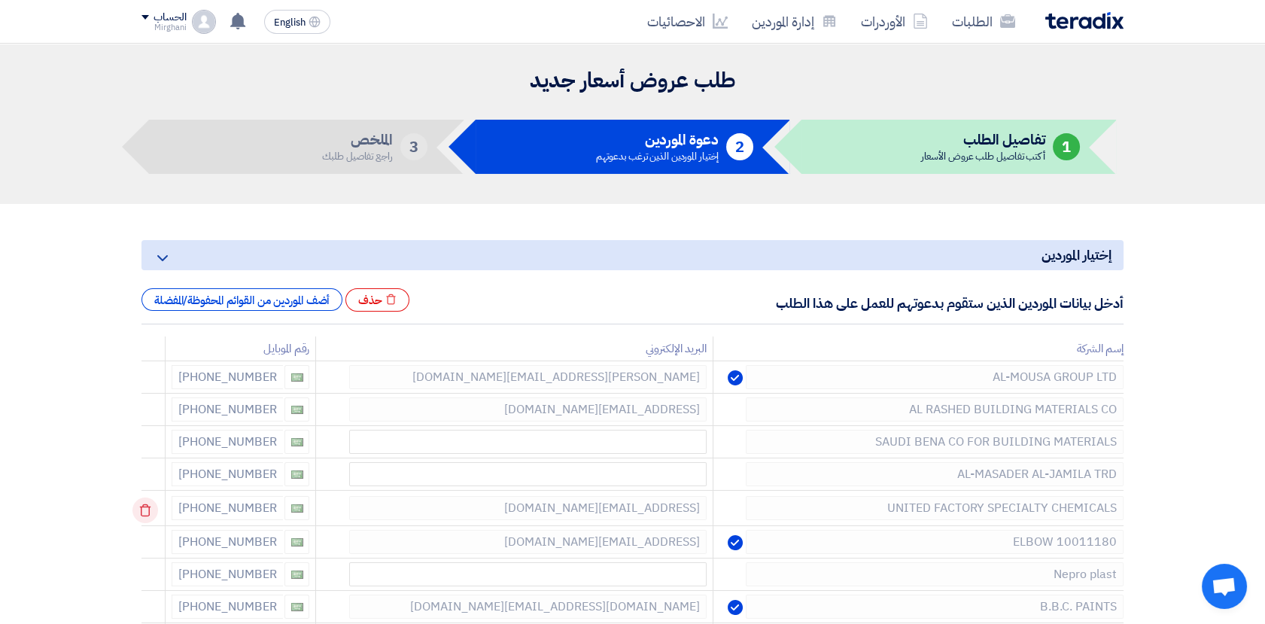
click at [149, 513] on icon at bounding box center [145, 510] width 26 height 26
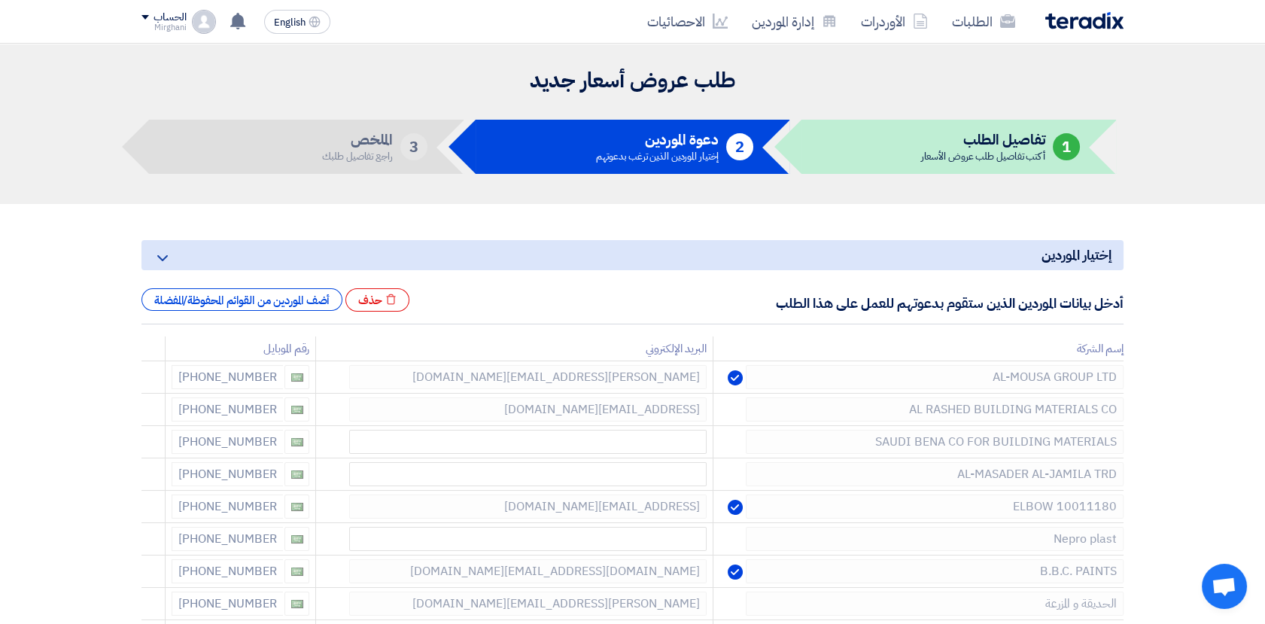
click at [0, 0] on icon at bounding box center [0, 0] width 0 height 0
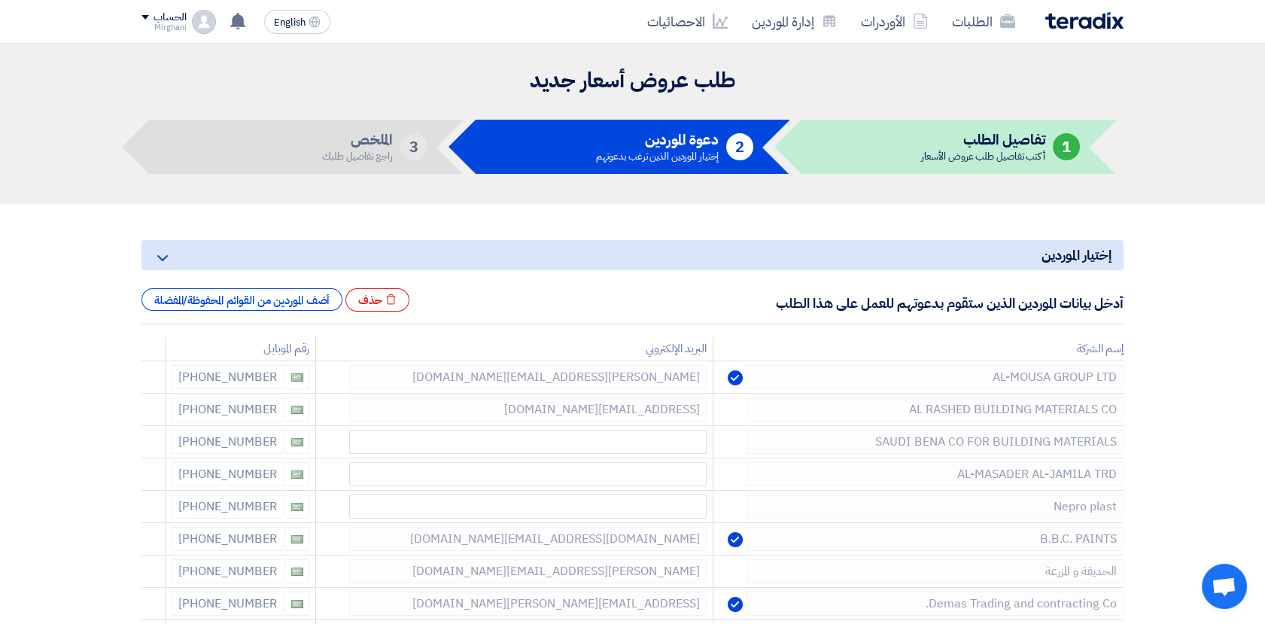
click at [0, 0] on icon at bounding box center [0, 0] width 0 height 0
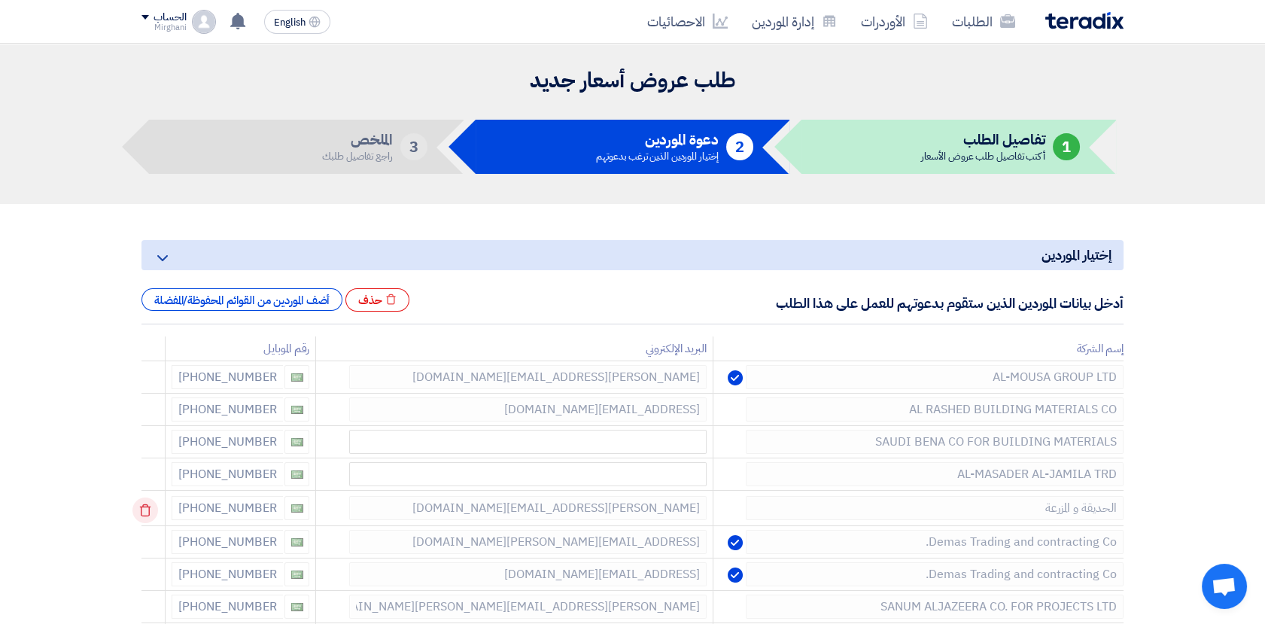
click at [149, 513] on td at bounding box center [153, 508] width 24 height 35
click at [149, 513] on icon at bounding box center [145, 510] width 26 height 26
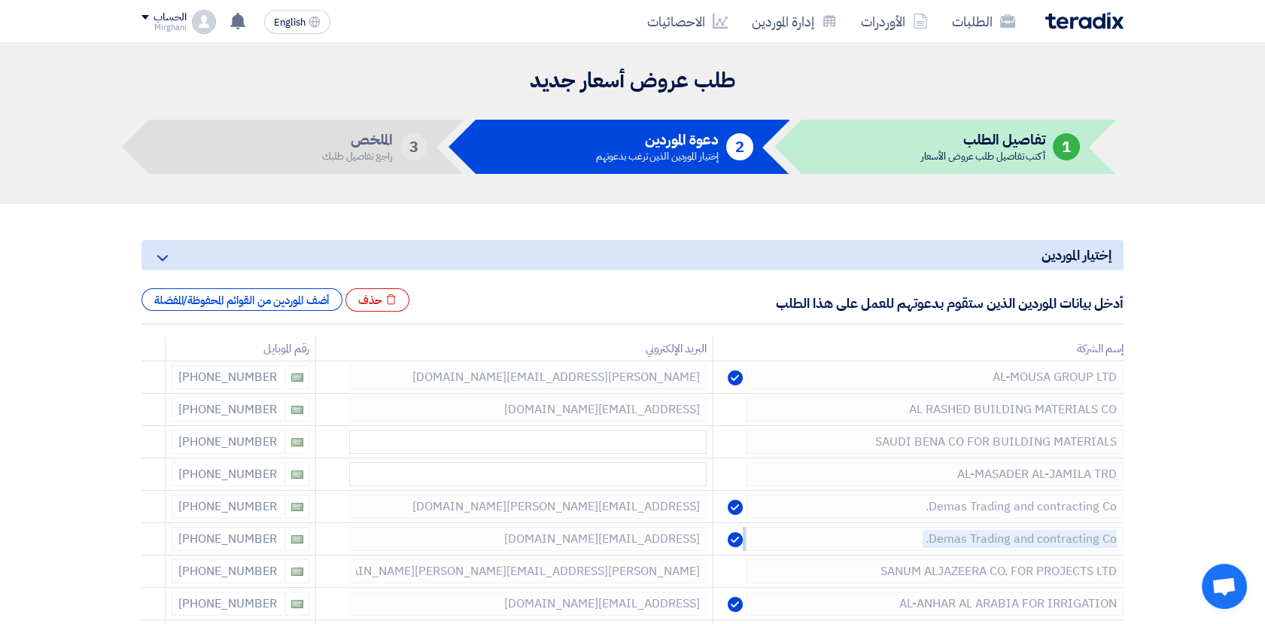
click at [0, 0] on icon at bounding box center [0, 0] width 0 height 0
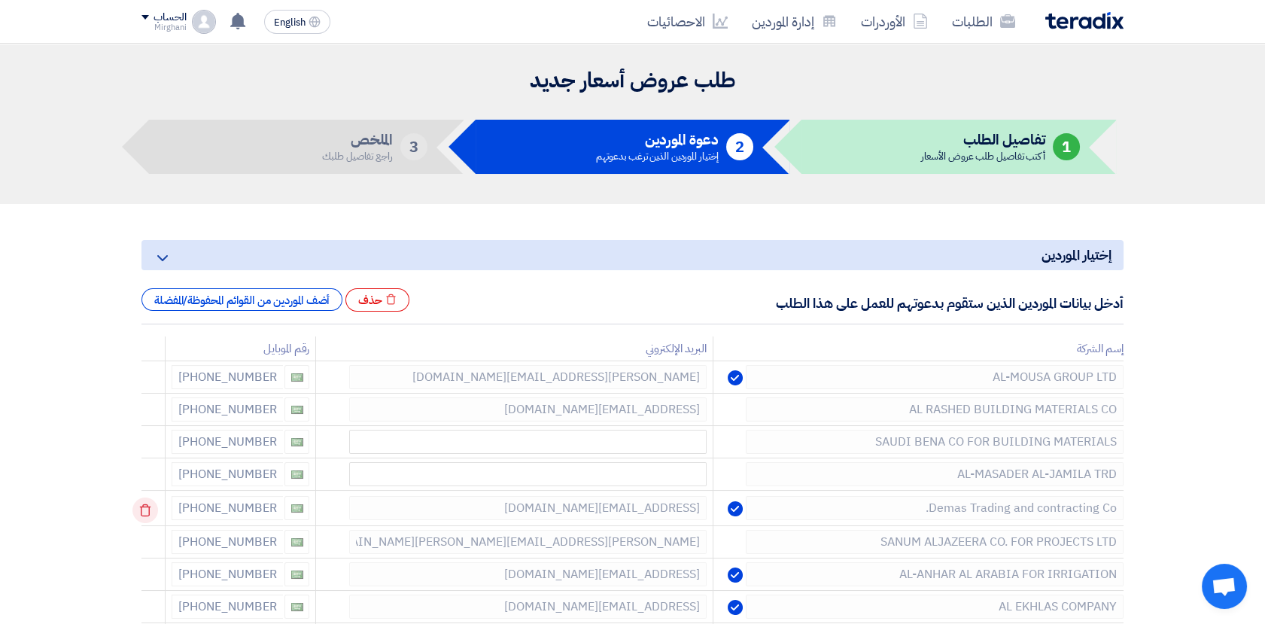
click at [149, 513] on td at bounding box center [153, 508] width 24 height 35
click at [149, 513] on icon at bounding box center [145, 510] width 26 height 26
drag, startPoint x: 149, startPoint y: 513, endPoint x: 145, endPoint y: 525, distance: 12.6
click at [145, 525] on td at bounding box center [153, 540] width 24 height 35
click at [144, 528] on td at bounding box center [153, 540] width 24 height 35
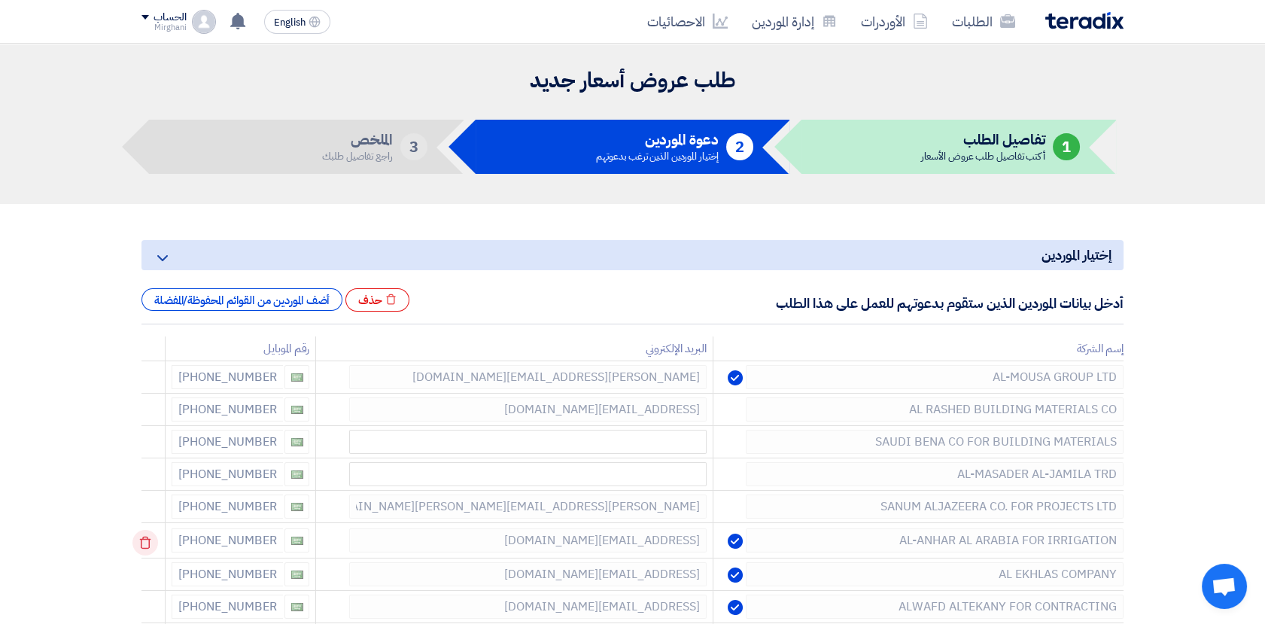
click at [144, 535] on icon at bounding box center [145, 543] width 26 height 26
click at [146, 541] on icon at bounding box center [145, 543] width 26 height 26
click at [0, 0] on icon at bounding box center [0, 0] width 0 height 0
click at [146, 541] on td at bounding box center [153, 540] width 24 height 35
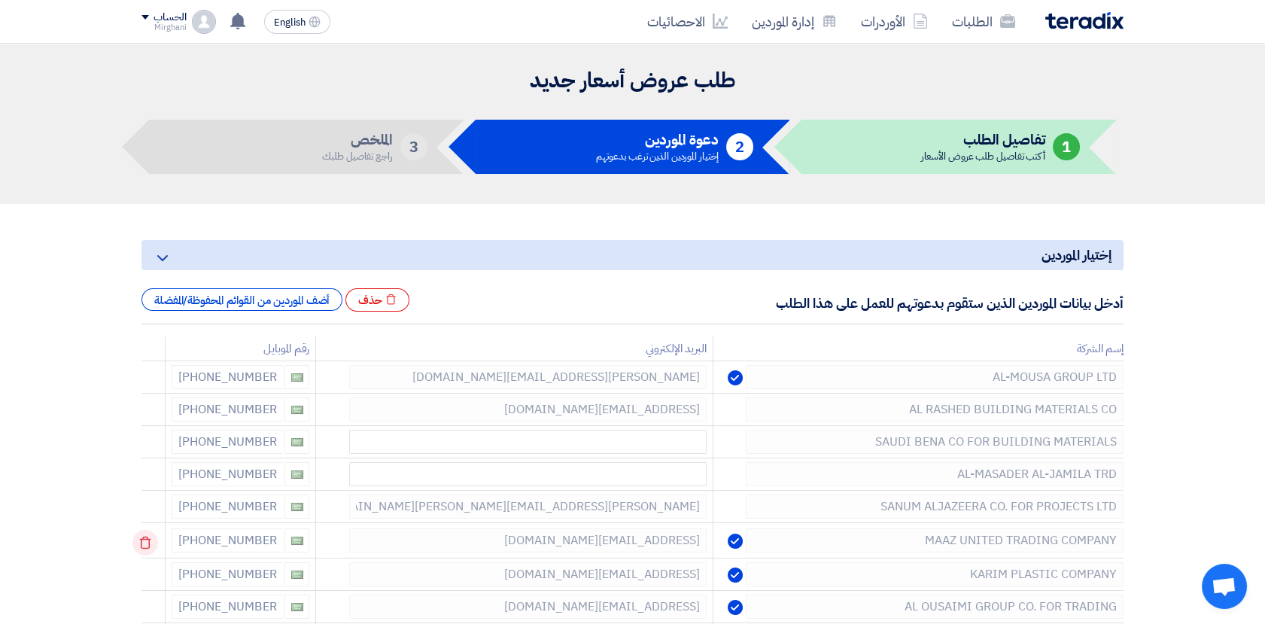
click at [148, 542] on td at bounding box center [153, 540] width 24 height 35
click at [0, 0] on use at bounding box center [0, 0] width 0 height 0
click at [151, 549] on icon at bounding box center [145, 543] width 26 height 26
click at [151, 544] on use at bounding box center [145, 543] width 11 height 13
click at [152, 550] on icon at bounding box center [145, 543] width 26 height 26
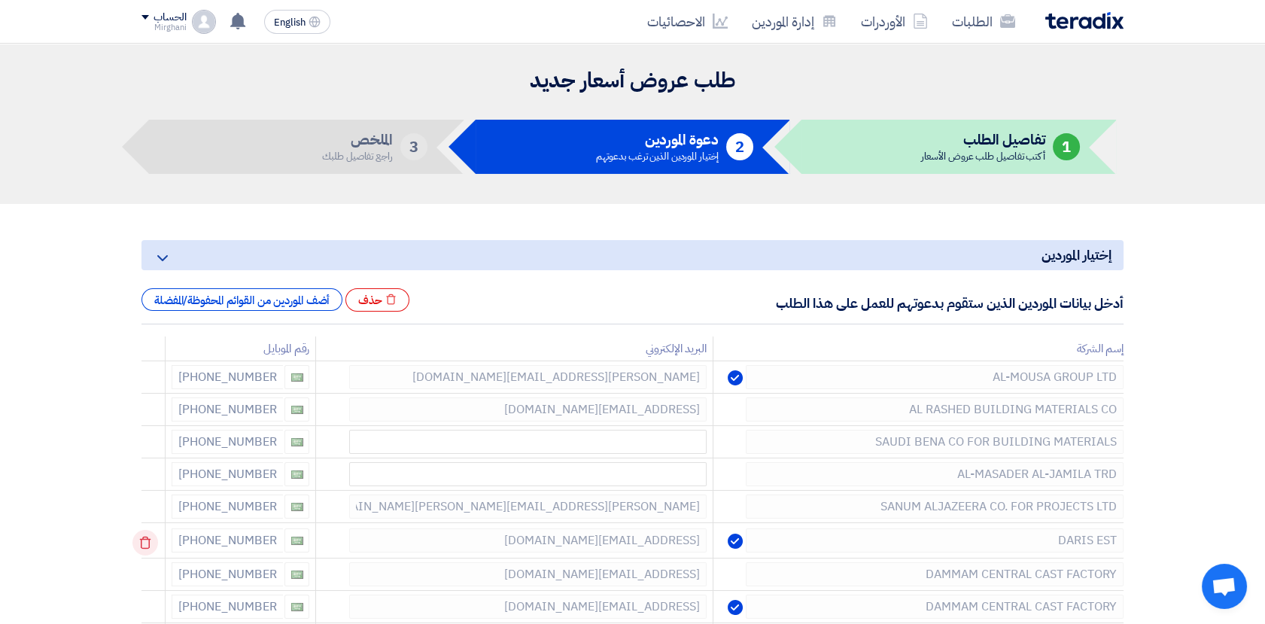
click at [151, 539] on icon at bounding box center [145, 543] width 26 height 26
click at [151, 543] on use at bounding box center [145, 543] width 11 height 13
click at [0, 0] on icon at bounding box center [0, 0] width 0 height 0
click at [153, 546] on icon at bounding box center [145, 543] width 26 height 26
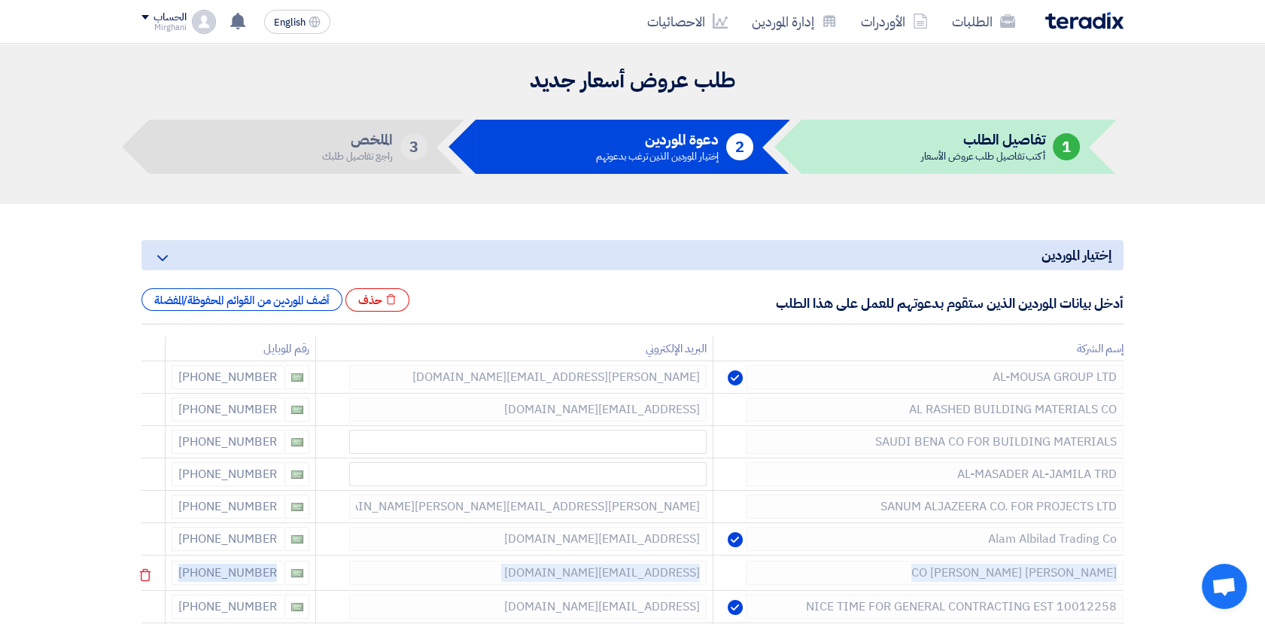
drag, startPoint x: 154, startPoint y: 552, endPoint x: 152, endPoint y: 559, distance: 7.9
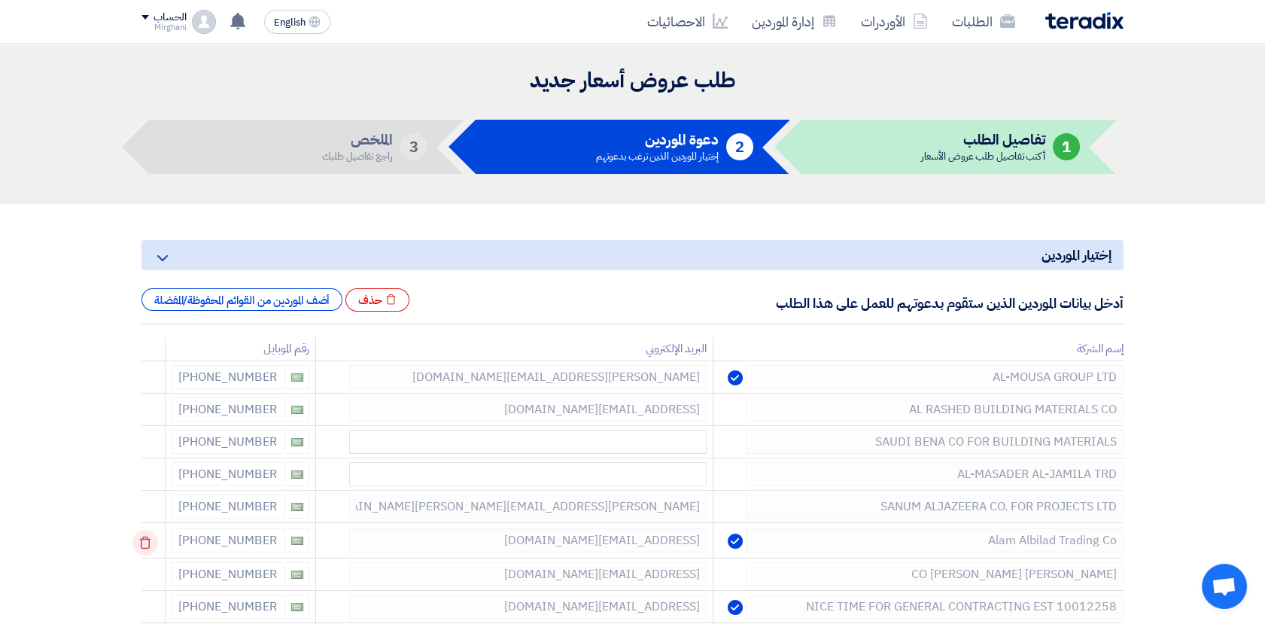
click at [153, 552] on td at bounding box center [153, 540] width 24 height 35
drag, startPoint x: 140, startPoint y: 571, endPoint x: 140, endPoint y: 579, distance: 8.3
click at [0, 0] on icon at bounding box center [0, 0] width 0 height 0
click at [151, 575] on use at bounding box center [145, 575] width 11 height 13
click at [0, 0] on use at bounding box center [0, 0] width 0 height 0
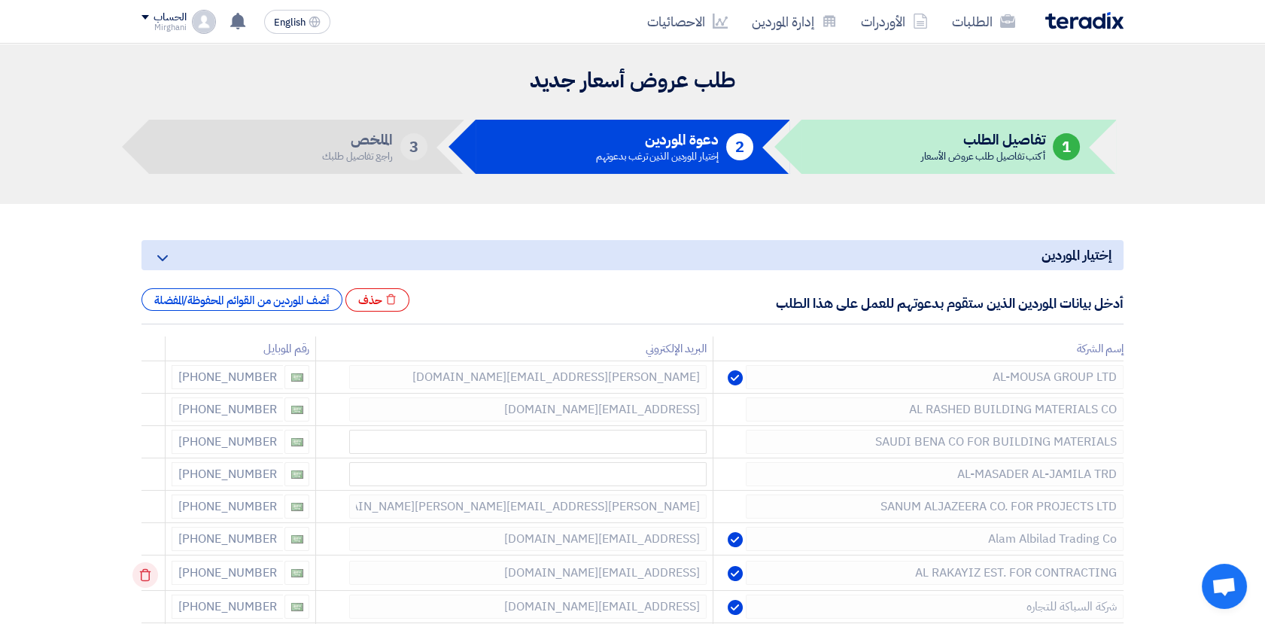
drag, startPoint x: 151, startPoint y: 575, endPoint x: 147, endPoint y: 568, distance: 8.1
click at [147, 568] on td at bounding box center [153, 572] width 24 height 35
click at [146, 582] on icon at bounding box center [145, 575] width 26 height 26
click at [0, 0] on icon at bounding box center [0, 0] width 0 height 0
click at [149, 575] on icon at bounding box center [145, 575] width 26 height 26
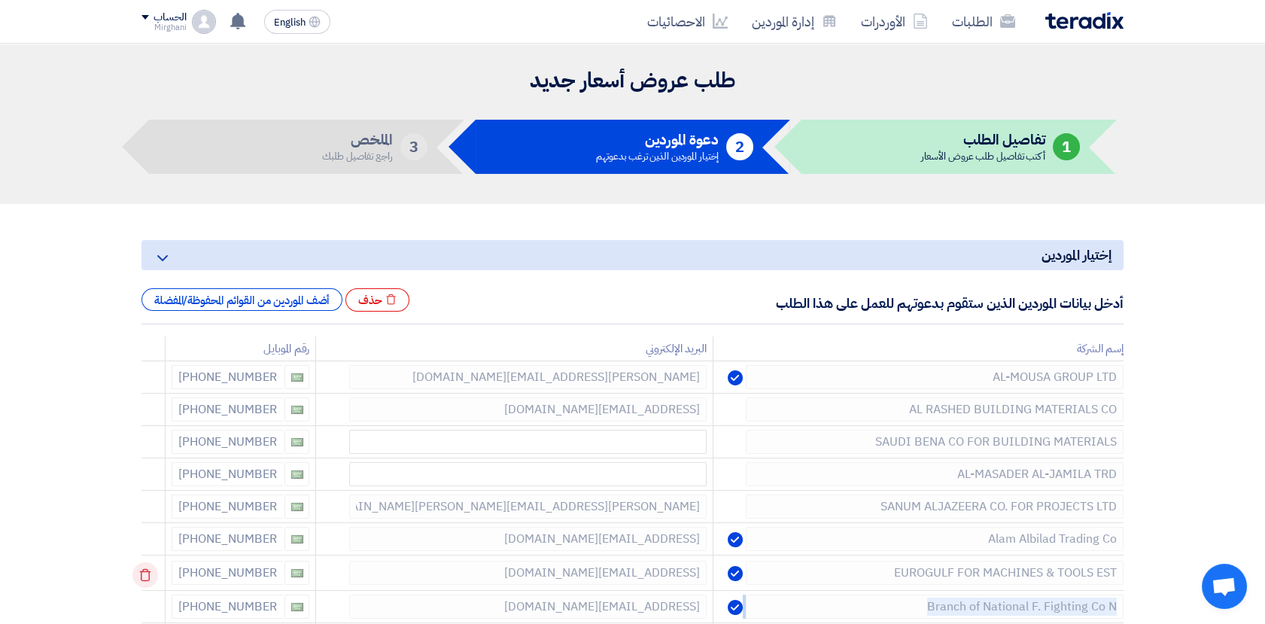
click at [149, 574] on icon at bounding box center [145, 575] width 26 height 26
click at [150, 573] on td at bounding box center [153, 572] width 24 height 35
click at [150, 573] on icon at bounding box center [145, 575] width 26 height 26
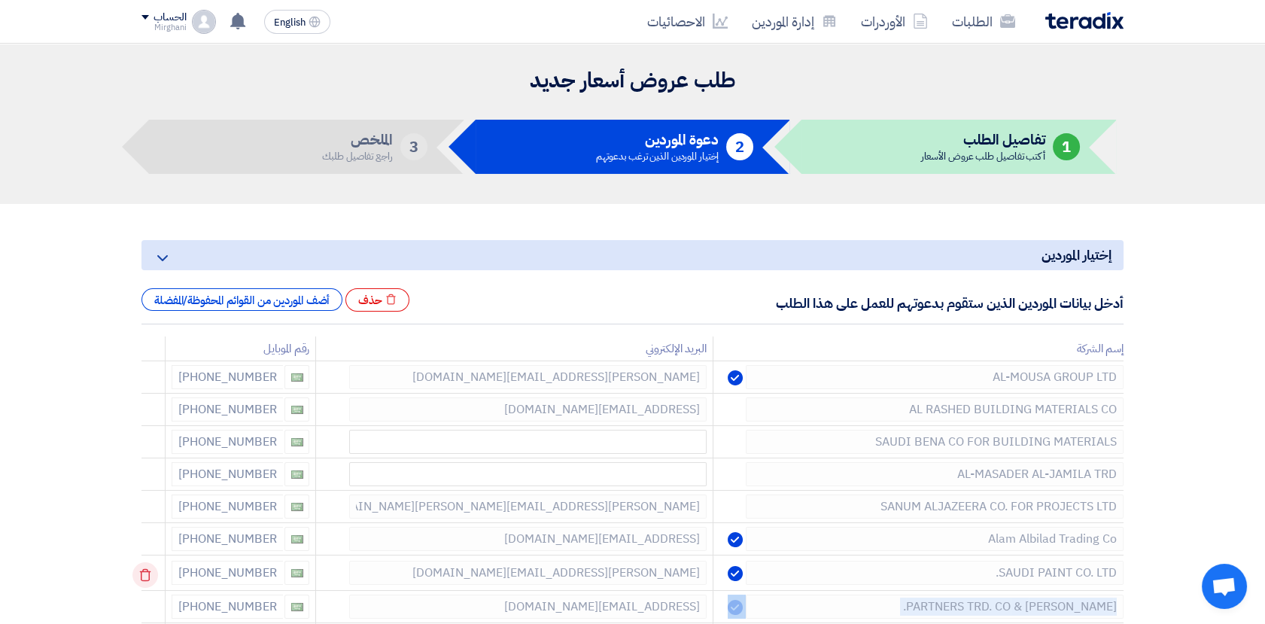
click at [150, 573] on icon at bounding box center [145, 575] width 26 height 26
click at [150, 573] on td at bounding box center [153, 572] width 24 height 35
click at [150, 573] on icon at bounding box center [145, 575] width 26 height 26
click at [150, 573] on td at bounding box center [153, 572] width 24 height 35
click at [150, 573] on icon at bounding box center [145, 575] width 26 height 26
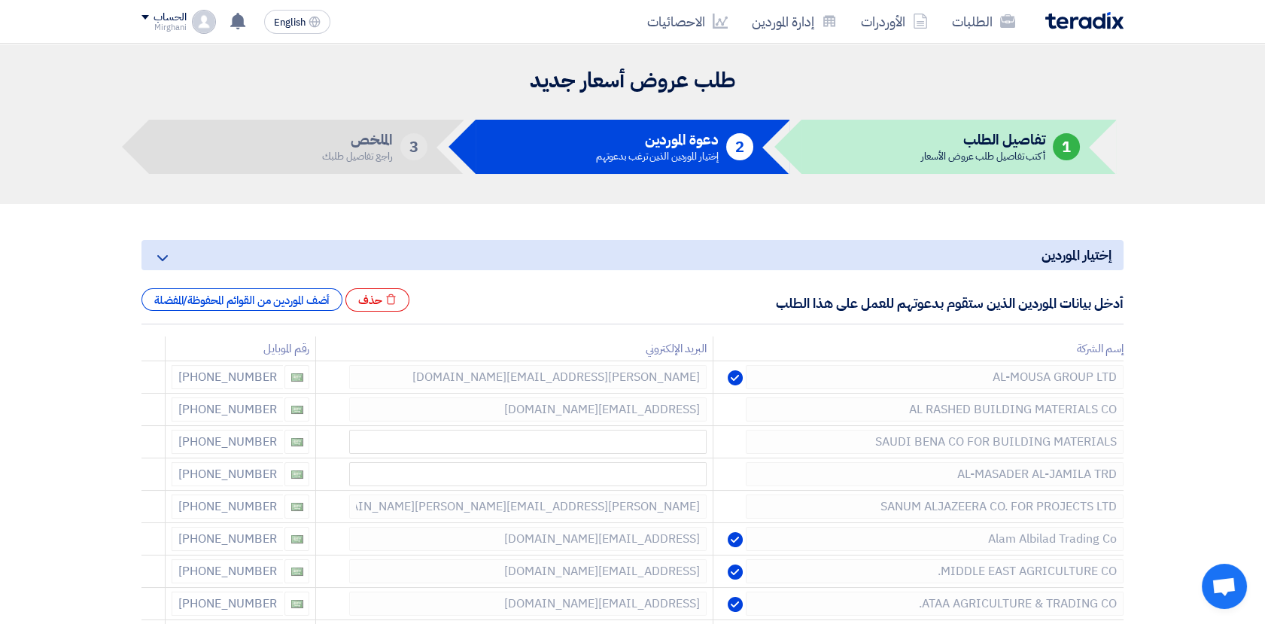
click at [0, 0] on icon at bounding box center [0, 0] width 0 height 0
click at [151, 578] on use at bounding box center [145, 575] width 11 height 13
click at [151, 575] on use at bounding box center [145, 575] width 11 height 13
click at [155, 570] on icon at bounding box center [145, 575] width 26 height 26
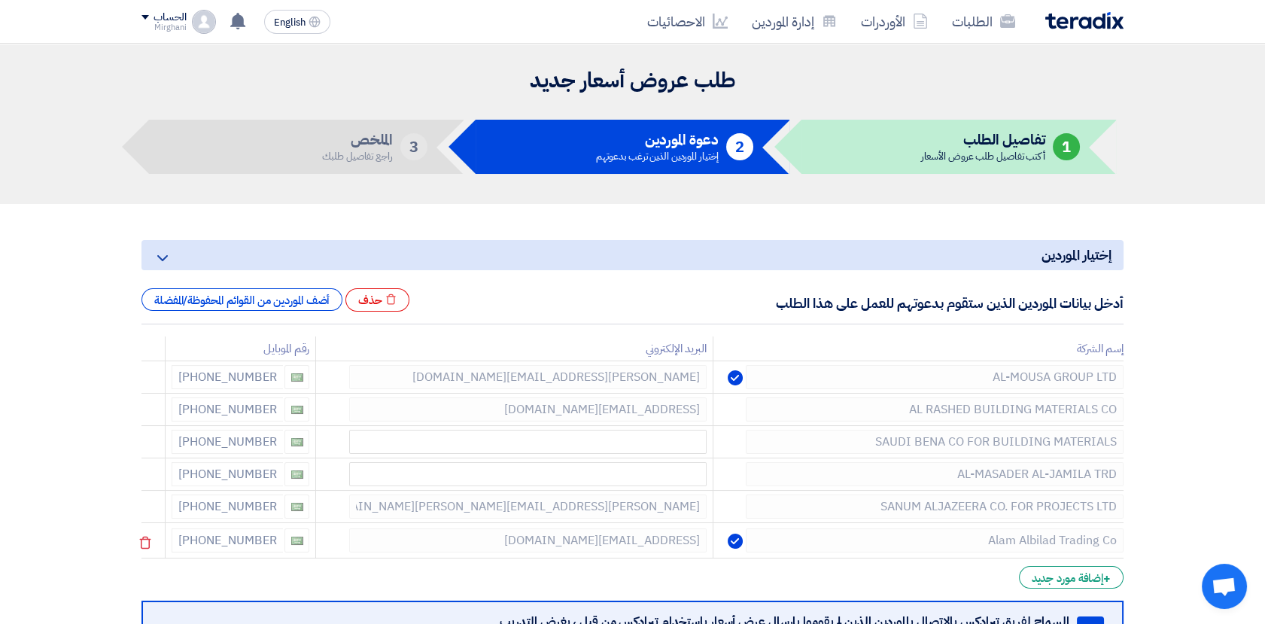
click at [164, 543] on td at bounding box center [153, 540] width 24 height 35
click at [153, 530] on icon at bounding box center [145, 543] width 26 height 26
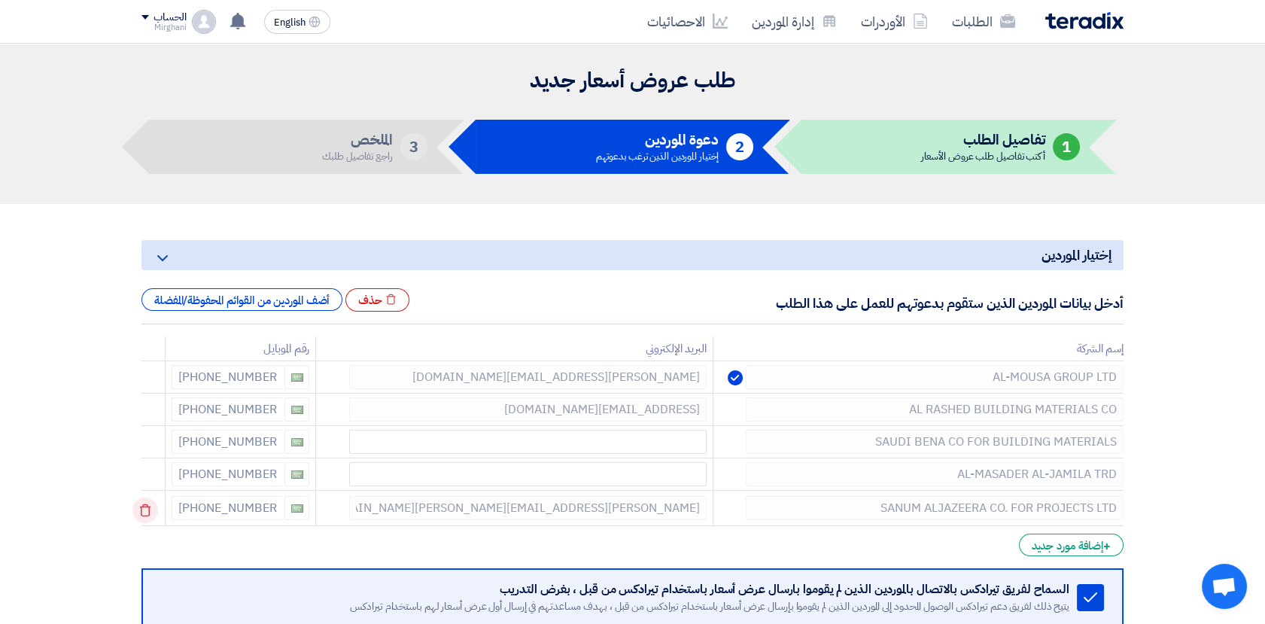
click at [157, 504] on icon at bounding box center [145, 510] width 26 height 26
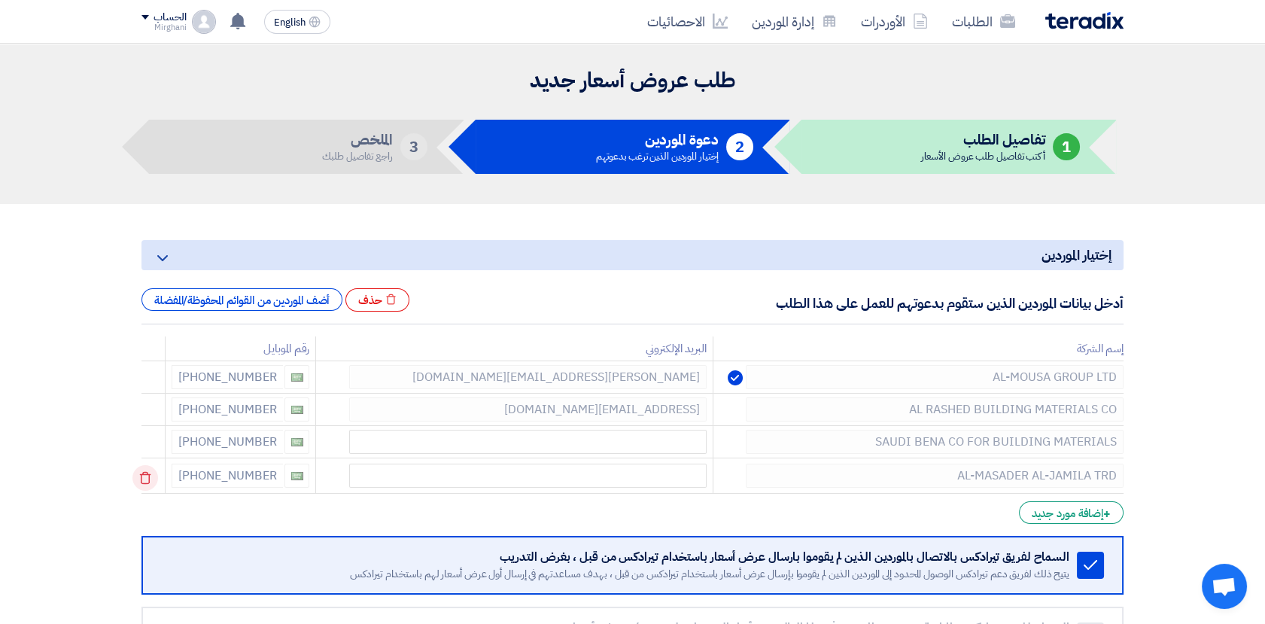
click at [147, 476] on icon at bounding box center [145, 478] width 26 height 26
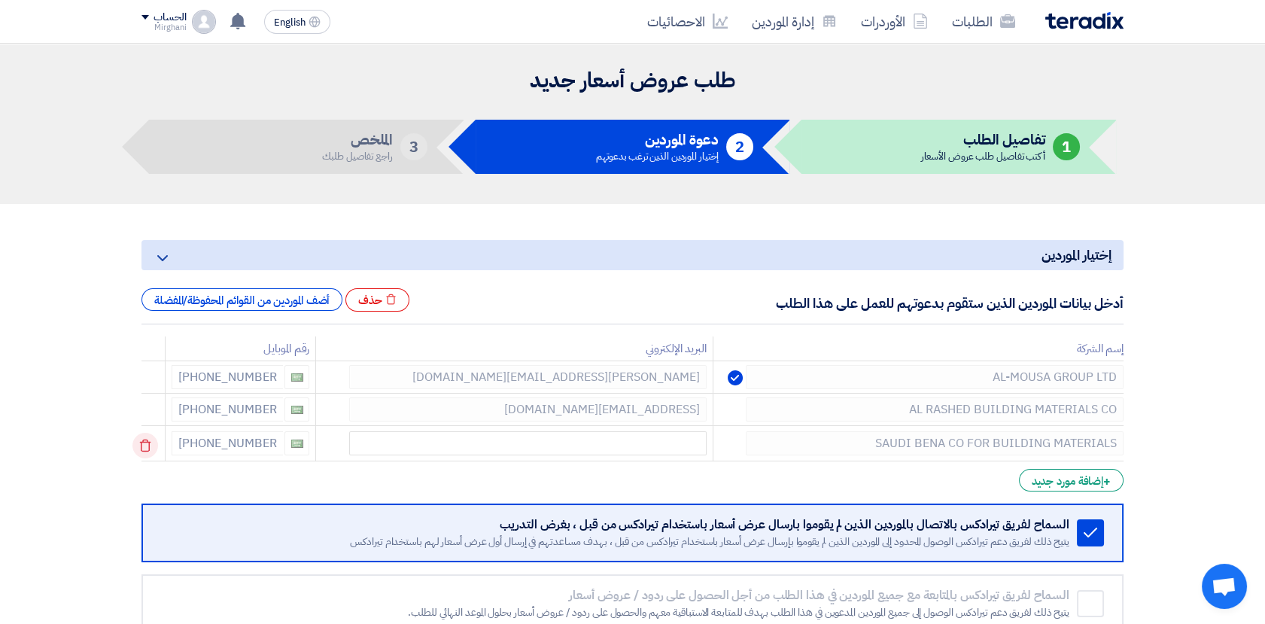
click at [148, 438] on icon at bounding box center [145, 446] width 26 height 26
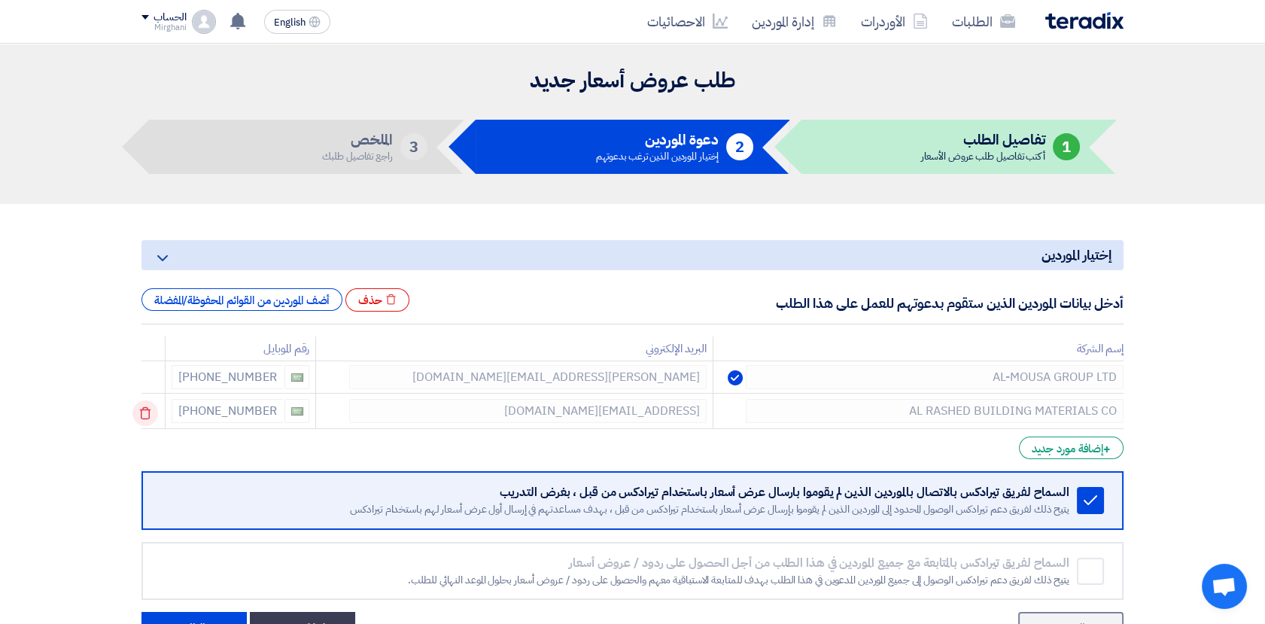
click at [150, 406] on icon at bounding box center [145, 413] width 26 height 26
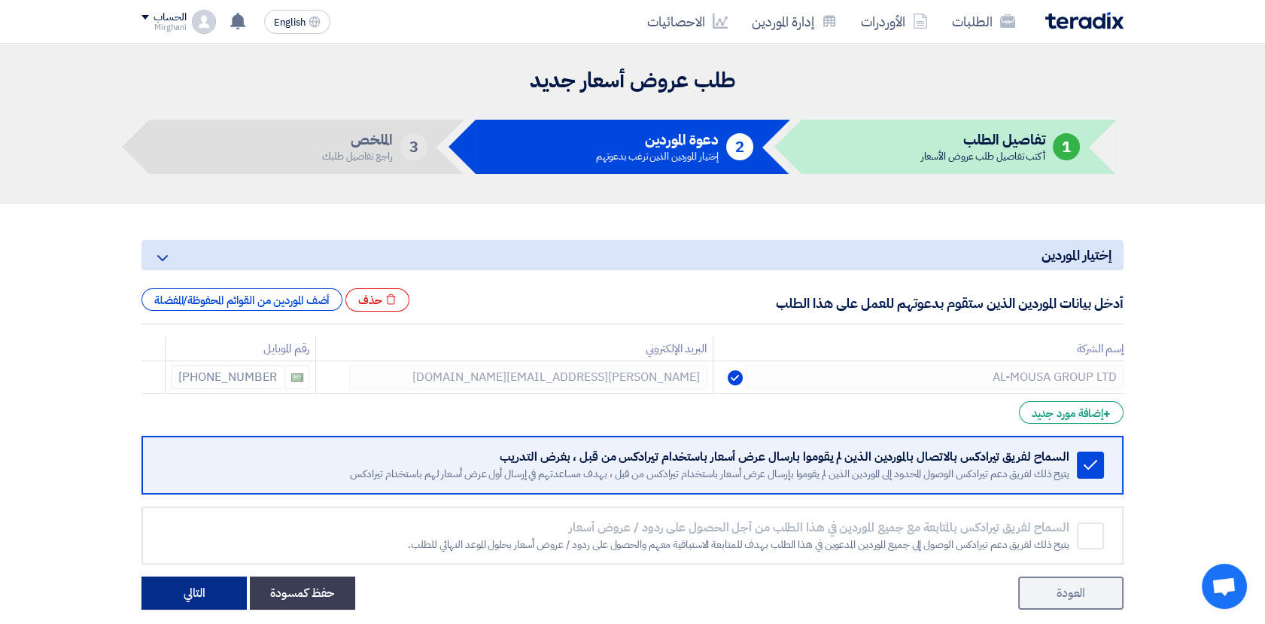
click at [202, 596] on button "التالي" at bounding box center [193, 592] width 105 height 33
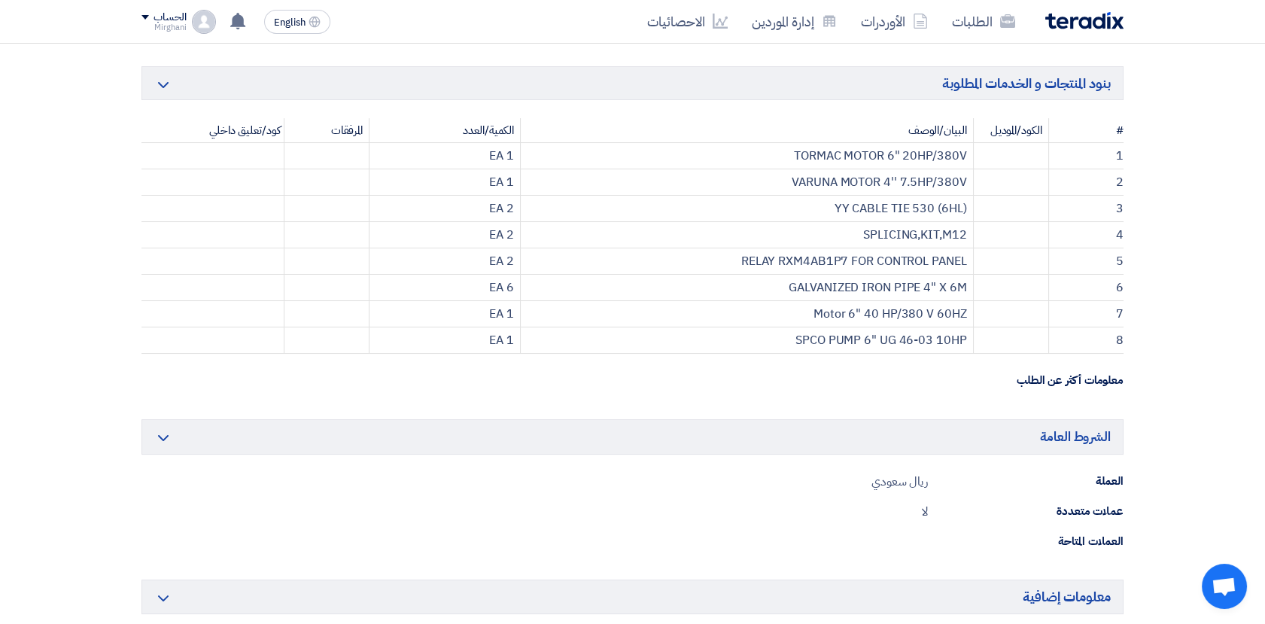
scroll to position [752, 0]
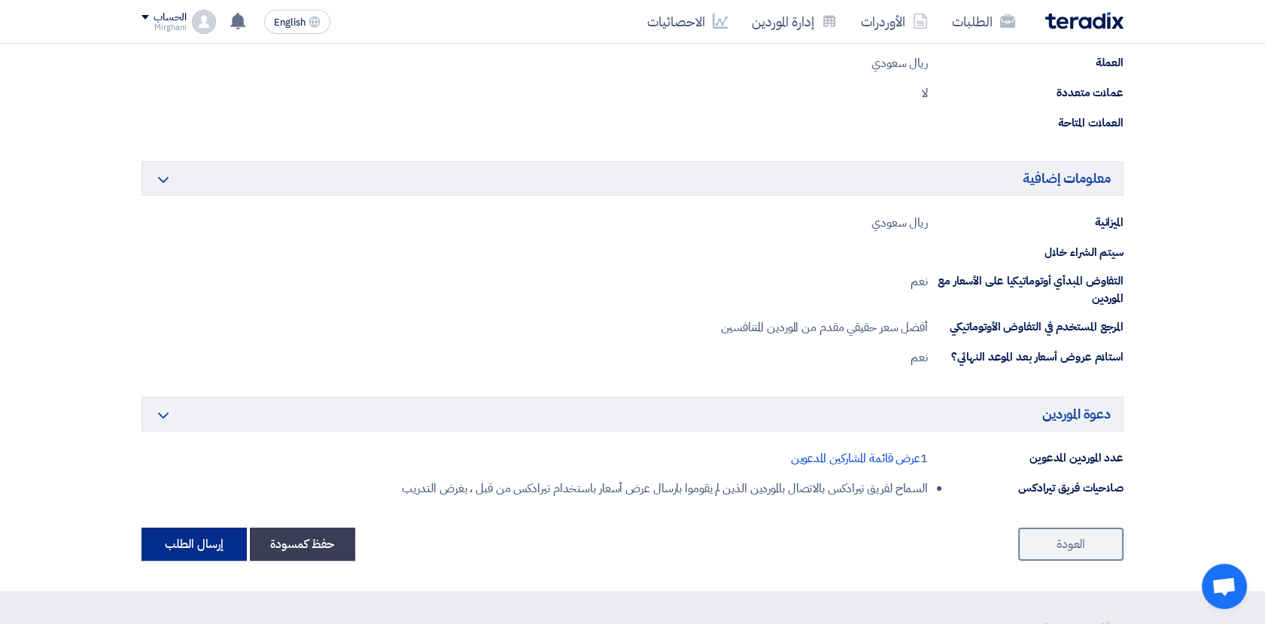
click at [207, 551] on button "إرسال الطلب" at bounding box center [193, 543] width 105 height 33
